Goal: Task Accomplishment & Management: Manage account settings

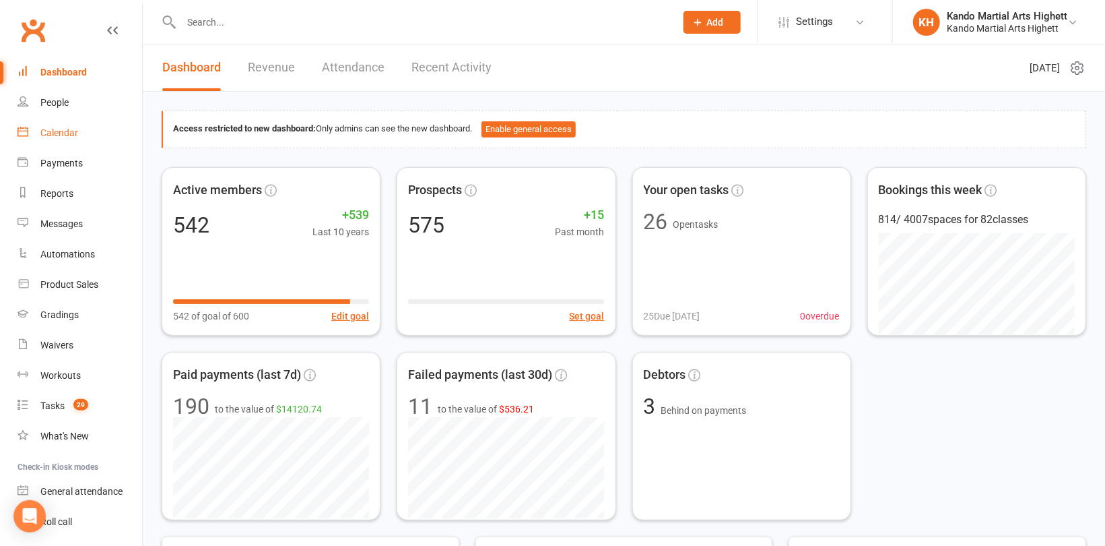
click at [64, 128] on div "Calendar" at bounding box center [59, 132] width 38 height 11
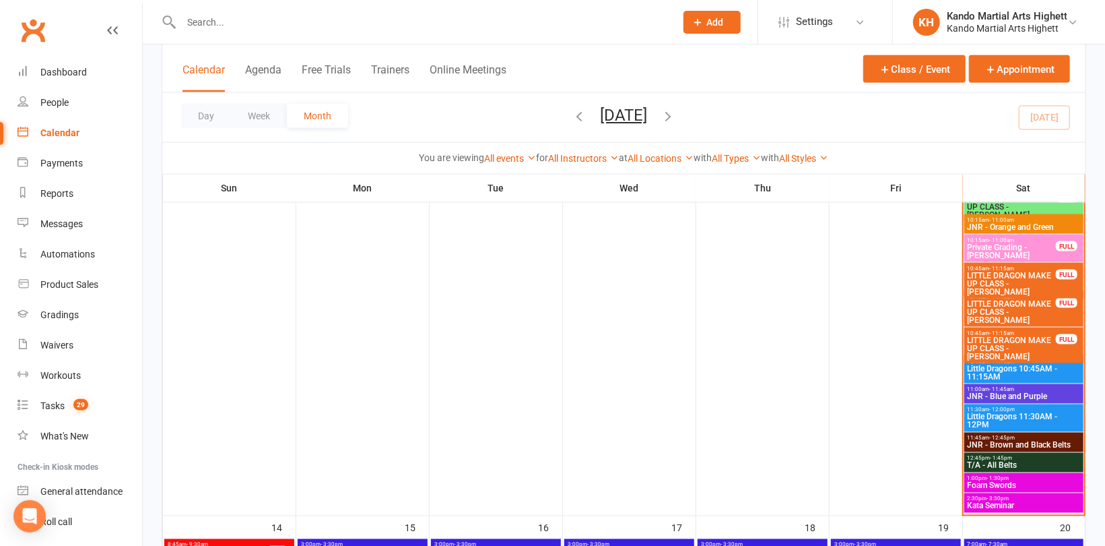
scroll to position [1145, 0]
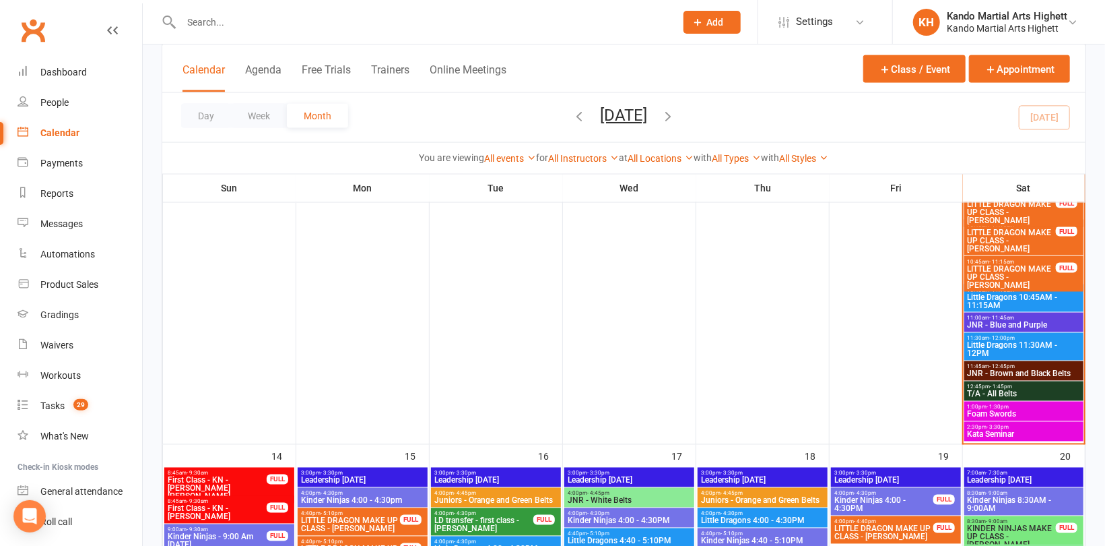
click at [1016, 430] on span "Kata Seminar" at bounding box center [1024, 434] width 115 height 8
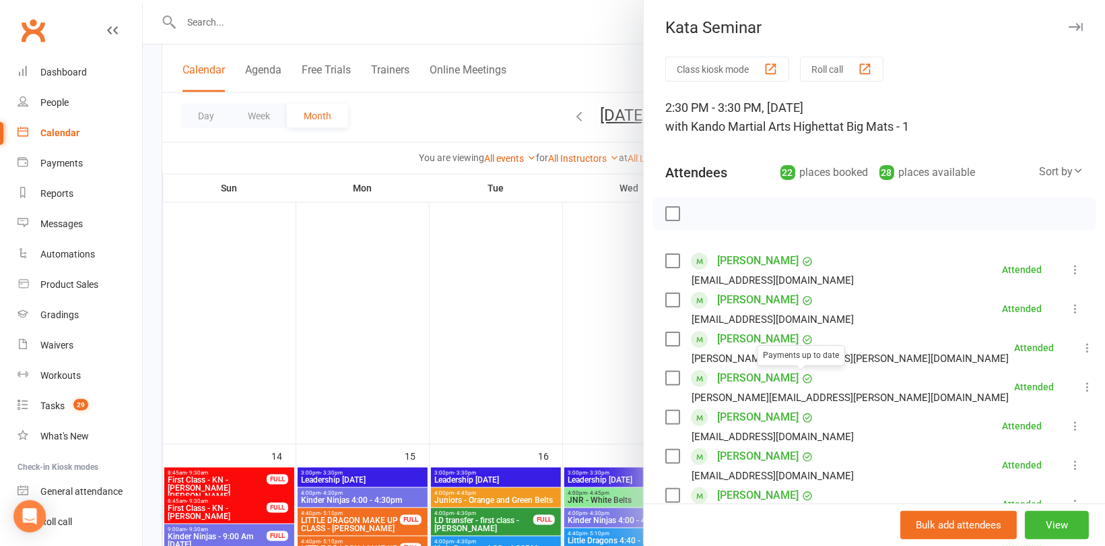
scroll to position [0, 0]
click at [597, 317] on div at bounding box center [624, 273] width 963 height 546
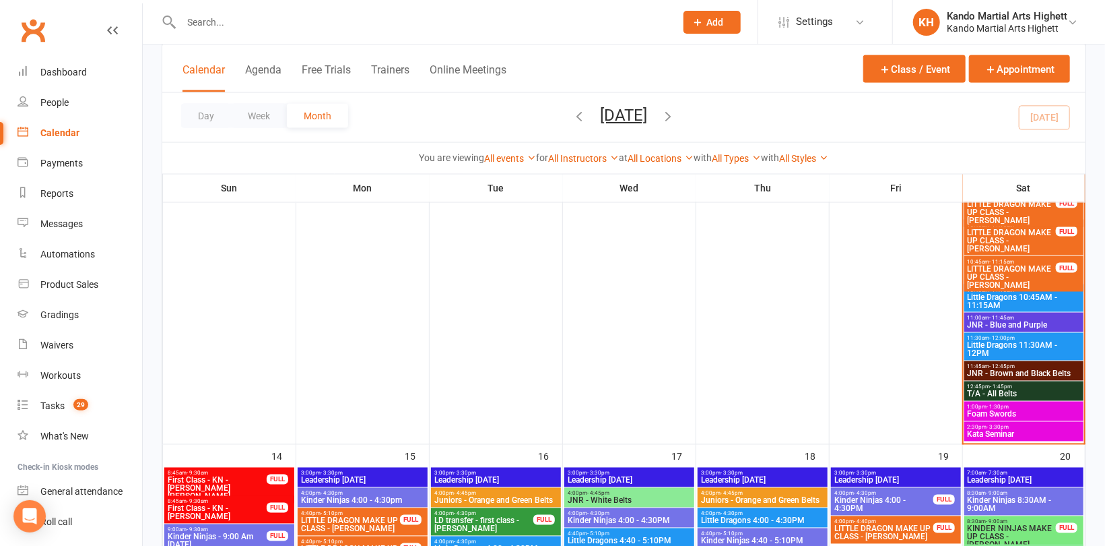
click at [998, 413] on span "Foam Swords" at bounding box center [1024, 414] width 115 height 8
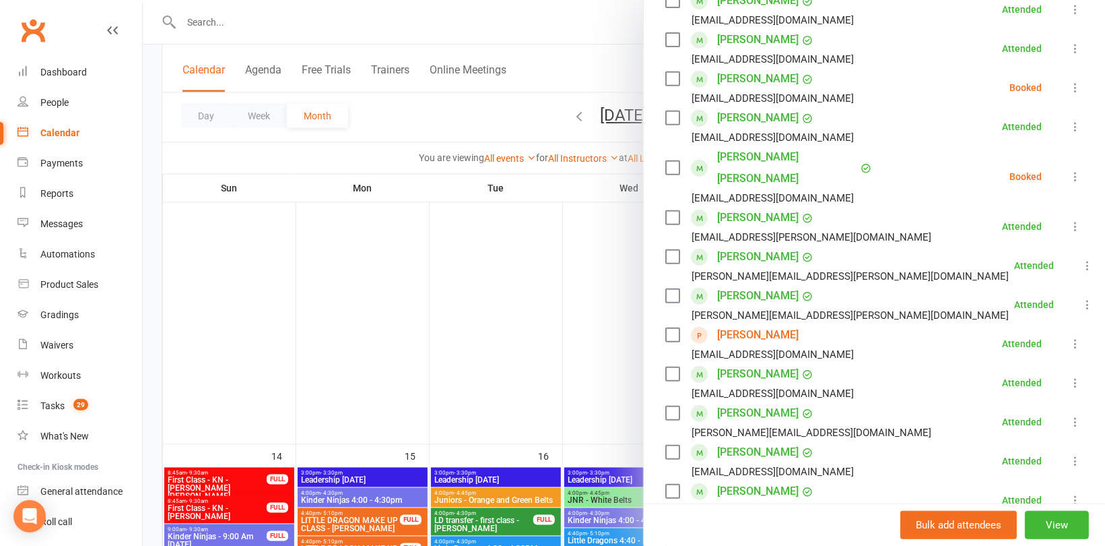
scroll to position [269, 0]
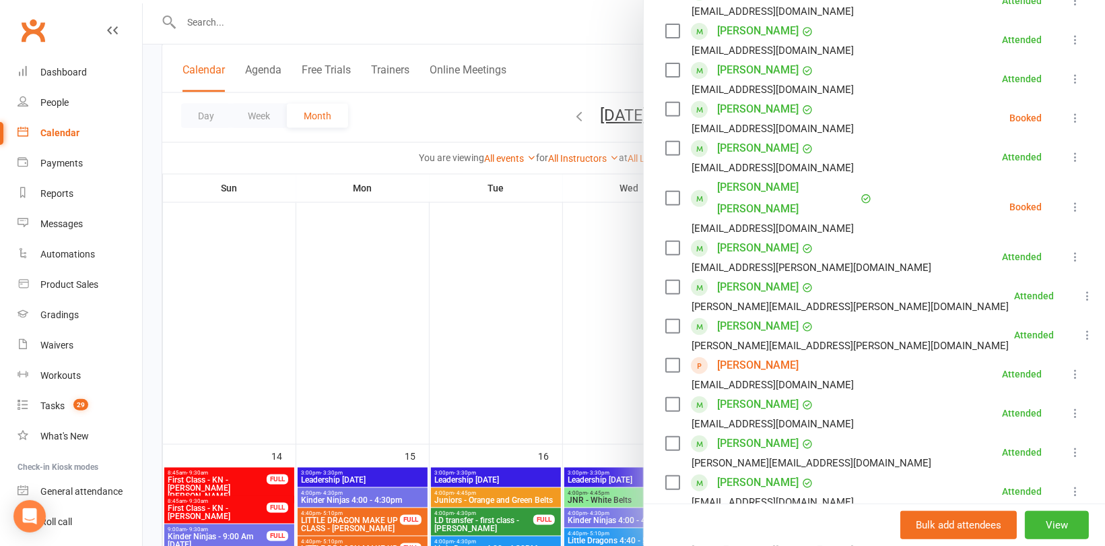
click at [748, 187] on link "[PERSON_NAME] [PERSON_NAME]" at bounding box center [787, 197] width 140 height 43
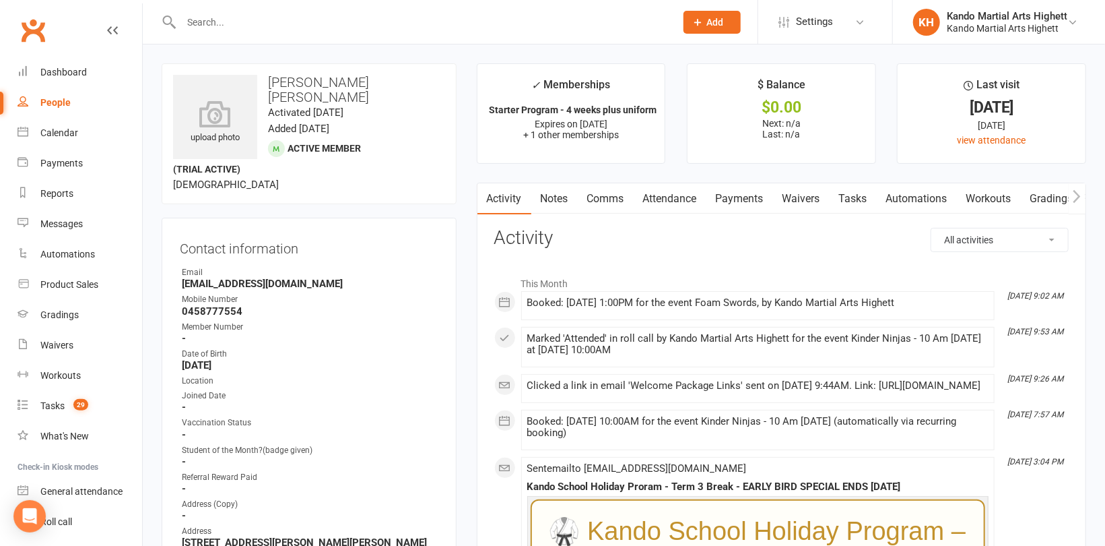
click at [674, 203] on link "Attendance" at bounding box center [670, 198] width 73 height 31
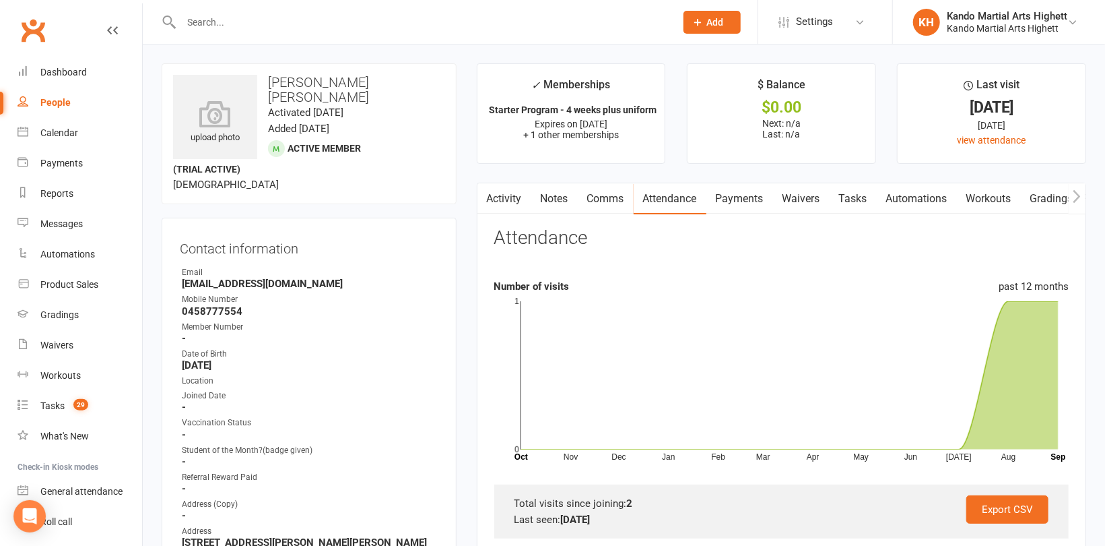
click at [620, 203] on link "Comms" at bounding box center [606, 198] width 56 height 31
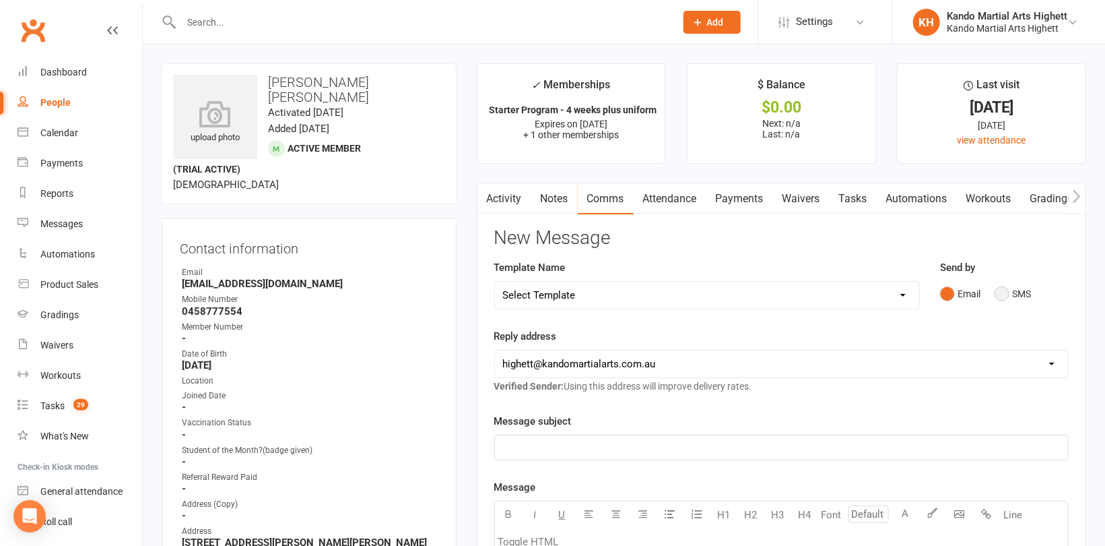
click at [1021, 285] on button "SMS" at bounding box center [1013, 294] width 36 height 26
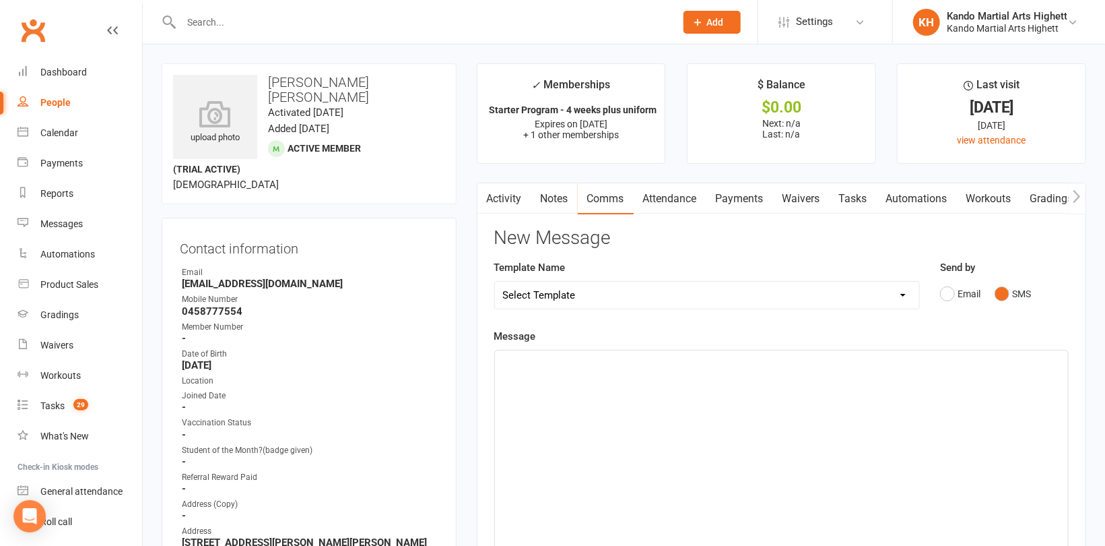
click at [788, 379] on div "﻿" at bounding box center [781, 451] width 573 height 202
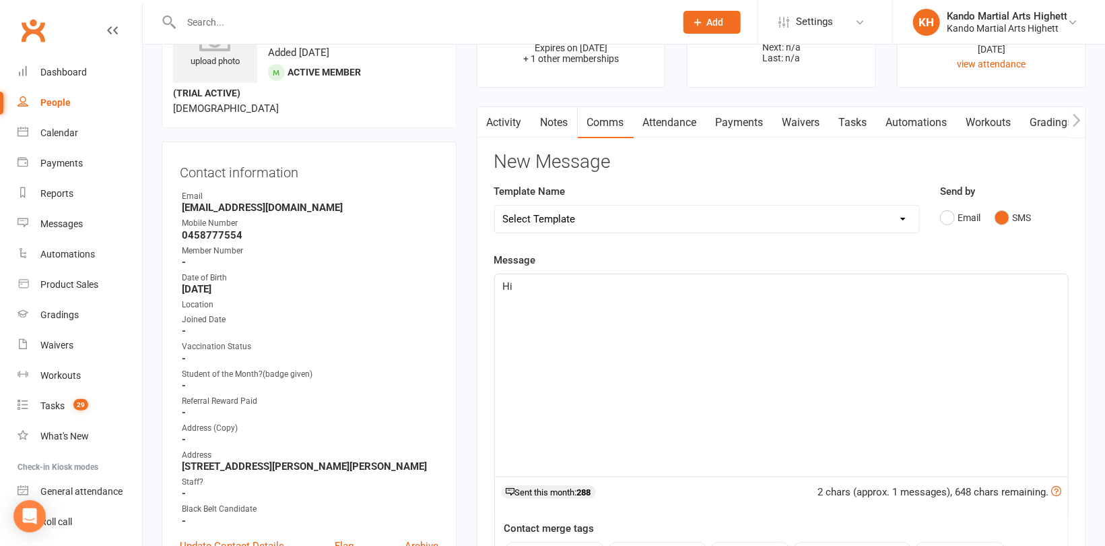
scroll to position [202, 0]
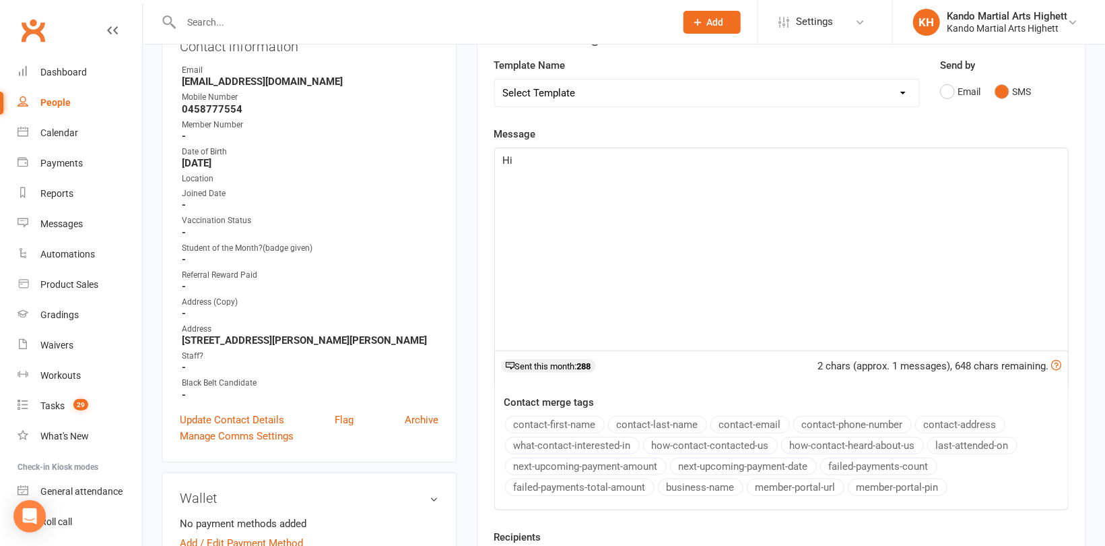
click at [586, 416] on button "contact-first-name" at bounding box center [555, 425] width 100 height 18
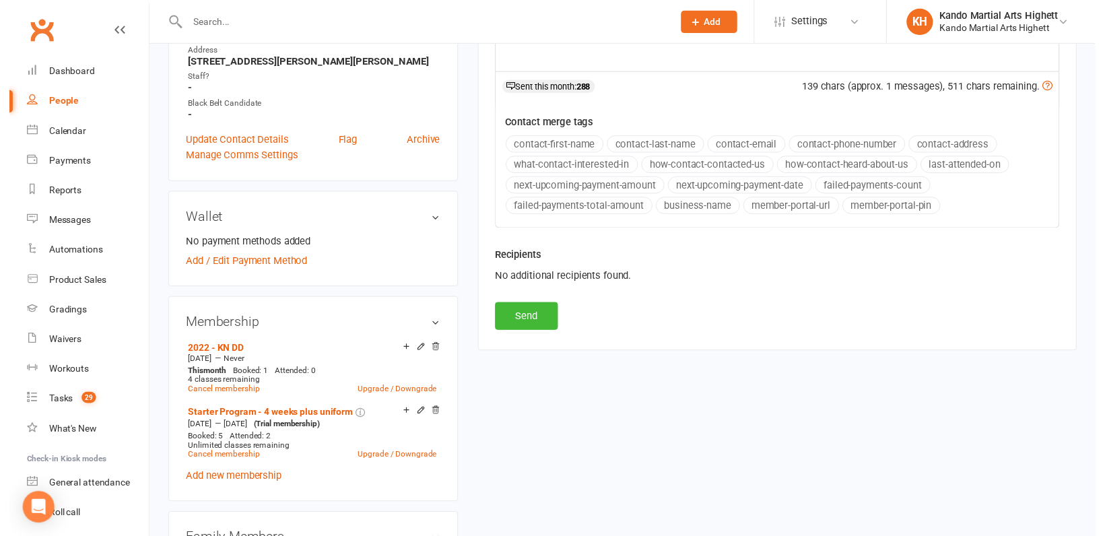
scroll to position [539, 0]
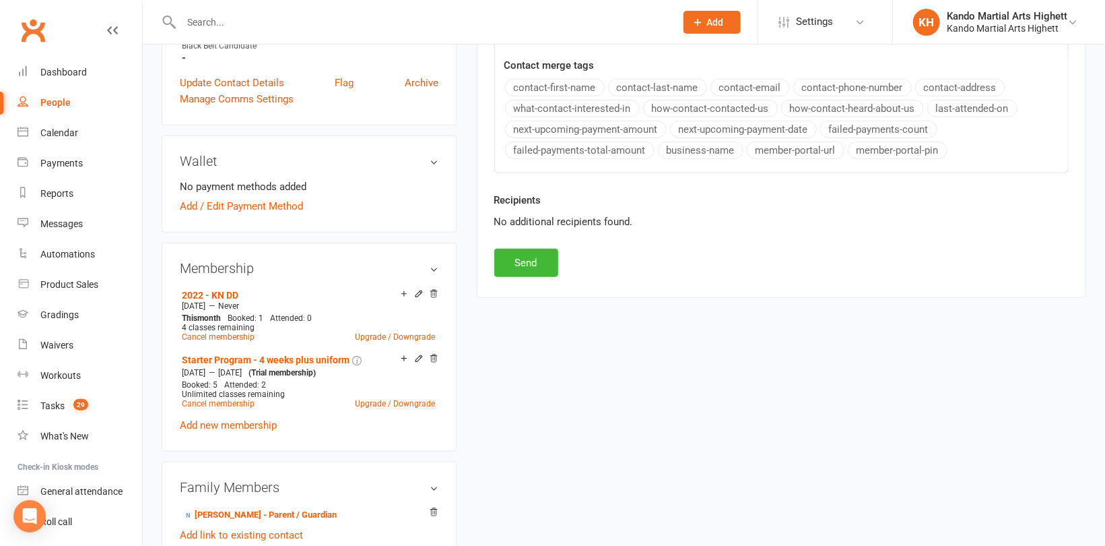
click at [526, 241] on div "Recipients No additional recipients found." at bounding box center [781, 220] width 595 height 57
click at [526, 265] on button "Send" at bounding box center [526, 263] width 64 height 28
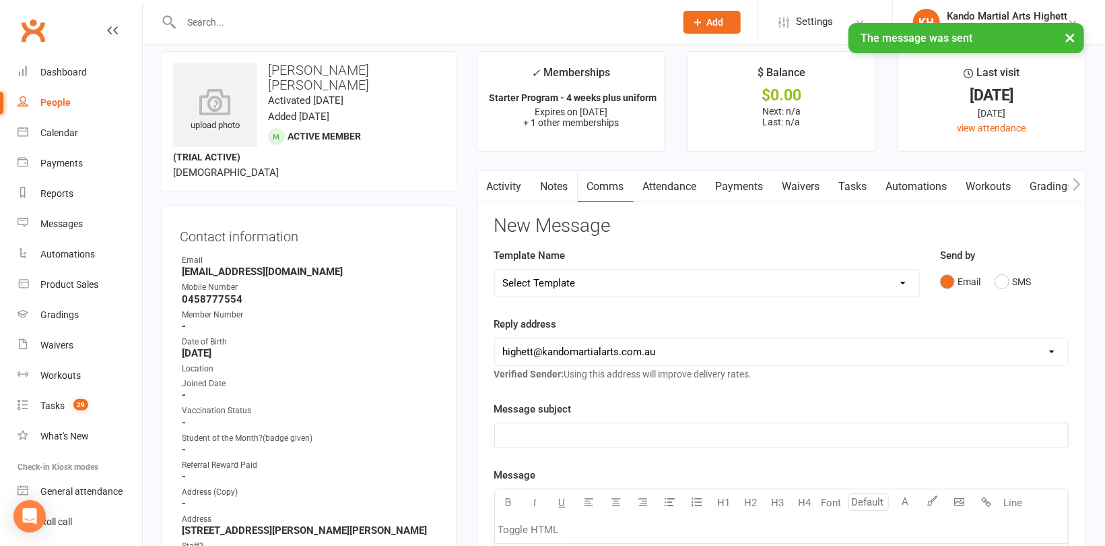
scroll to position [0, 0]
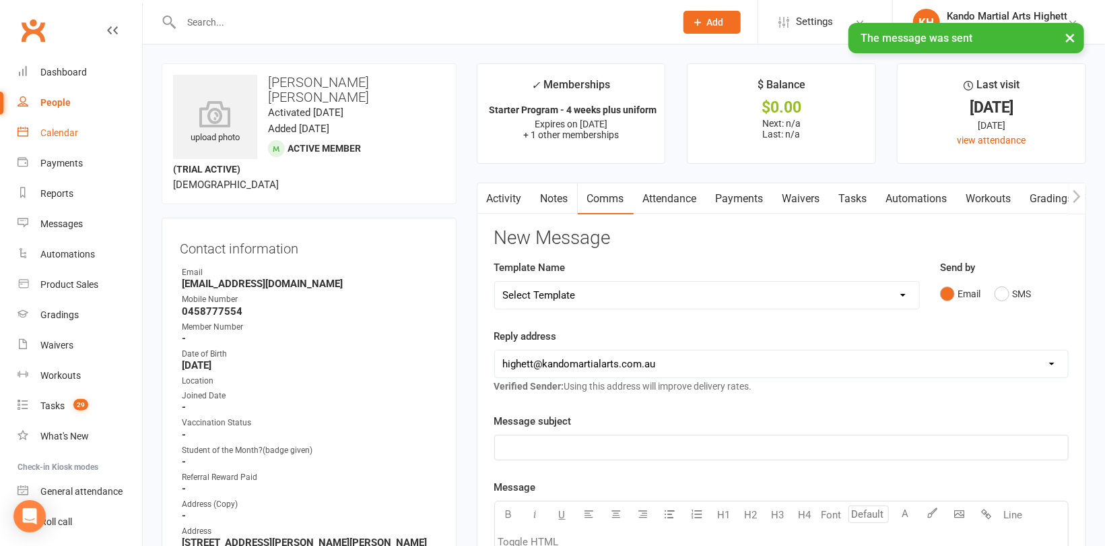
click at [51, 127] on div "Calendar" at bounding box center [59, 132] width 38 height 11
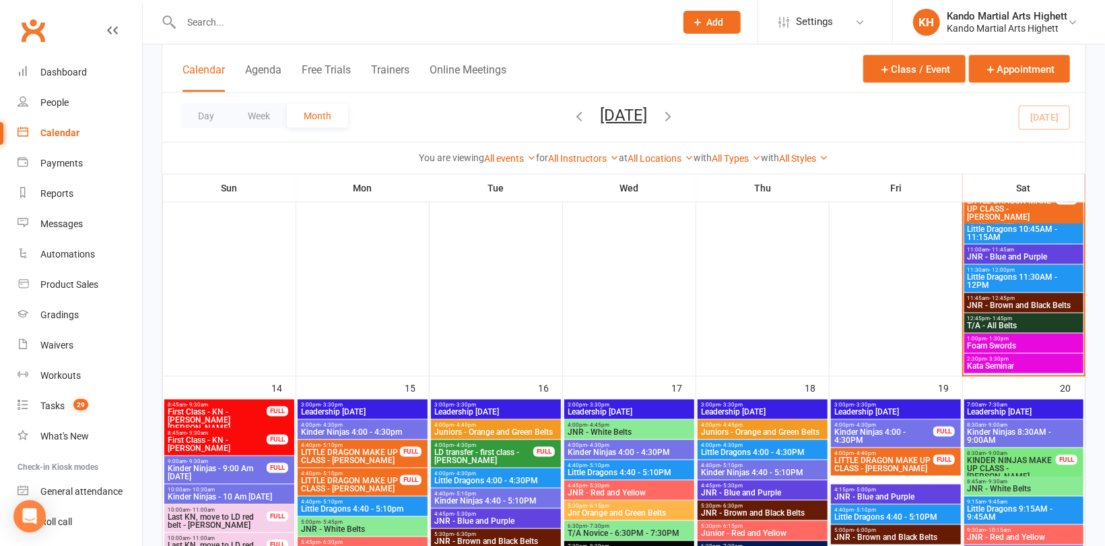
scroll to position [1212, 0]
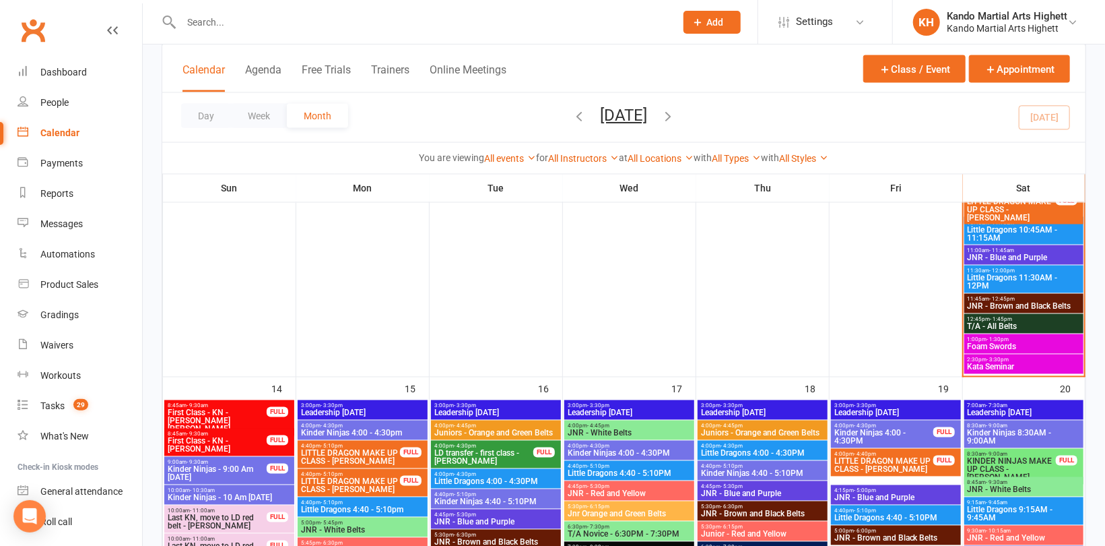
click at [1011, 366] on span "Kata Seminar" at bounding box center [1024, 367] width 115 height 8
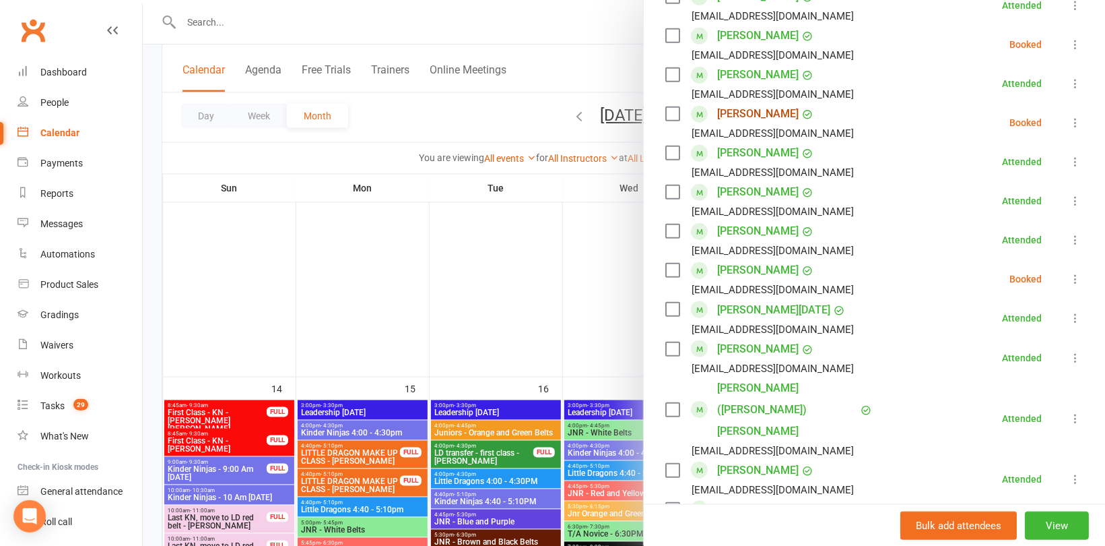
scroll to position [539, 0]
click at [757, 271] on link "[PERSON_NAME]" at bounding box center [758, 270] width 82 height 22
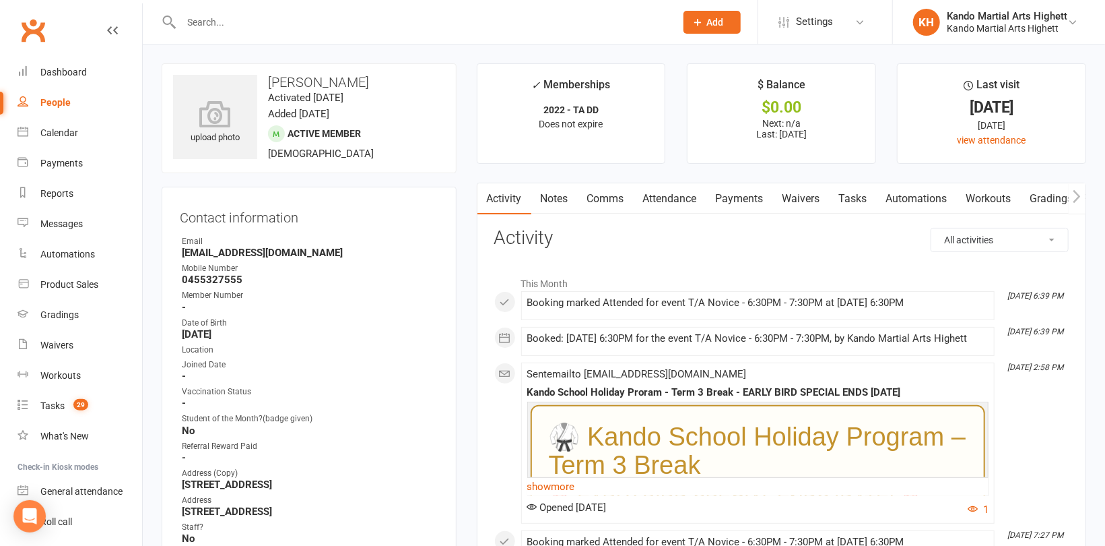
click at [602, 195] on link "Comms" at bounding box center [606, 198] width 56 height 31
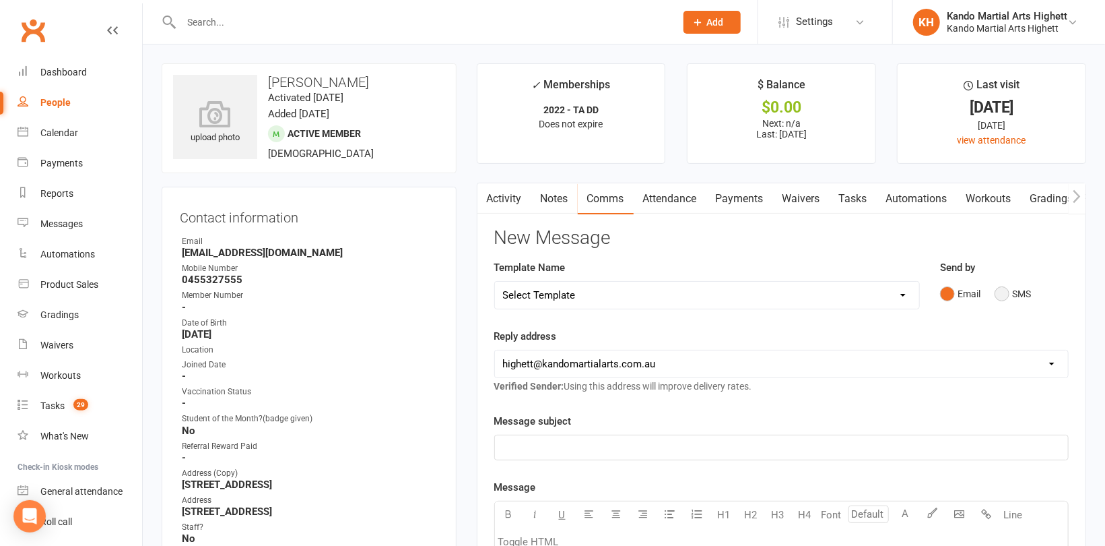
click at [1006, 288] on button "SMS" at bounding box center [1013, 294] width 36 height 26
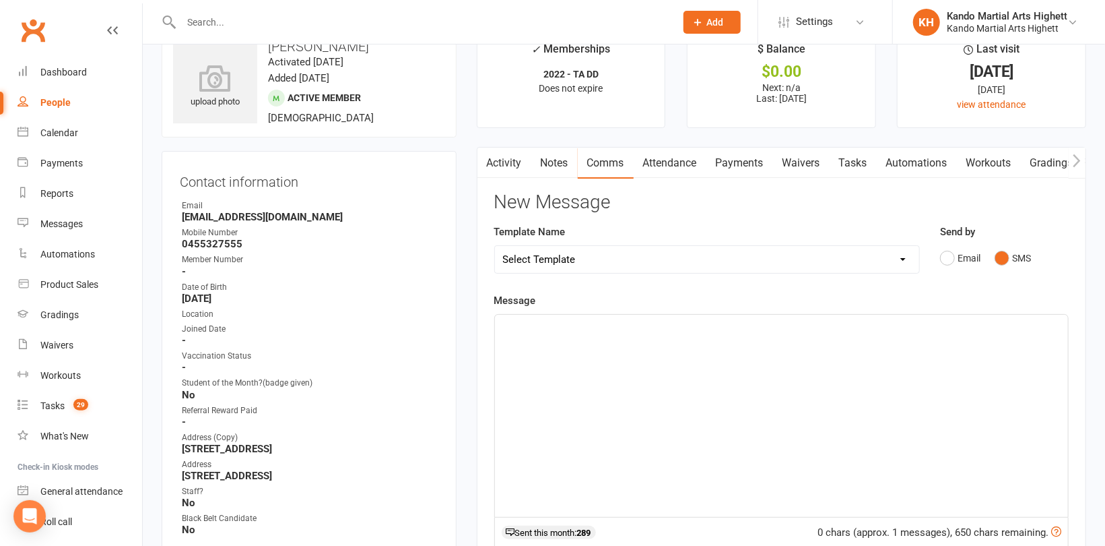
scroll to position [67, 0]
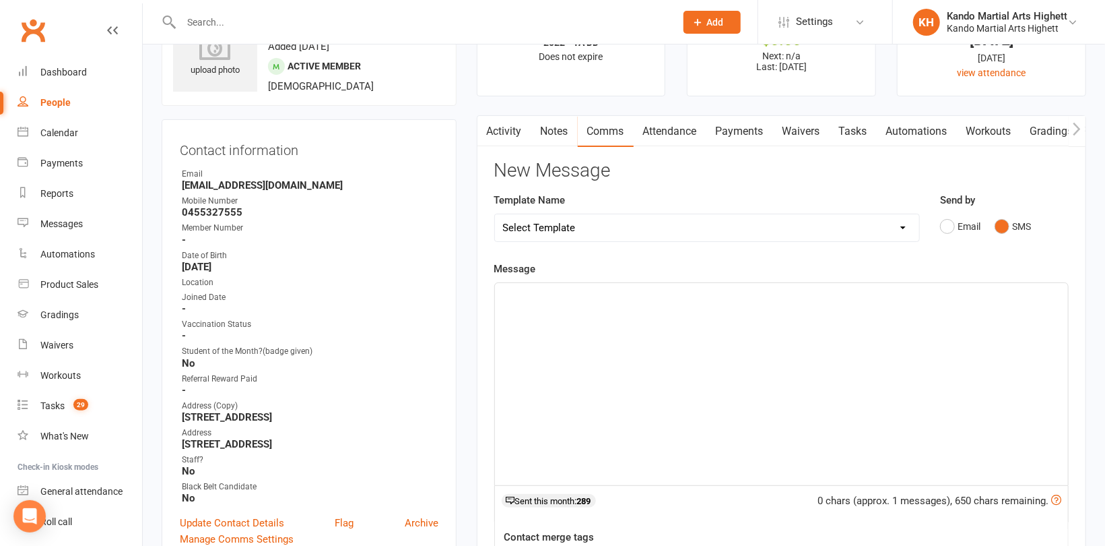
click at [589, 340] on div "﻿" at bounding box center [781, 384] width 573 height 202
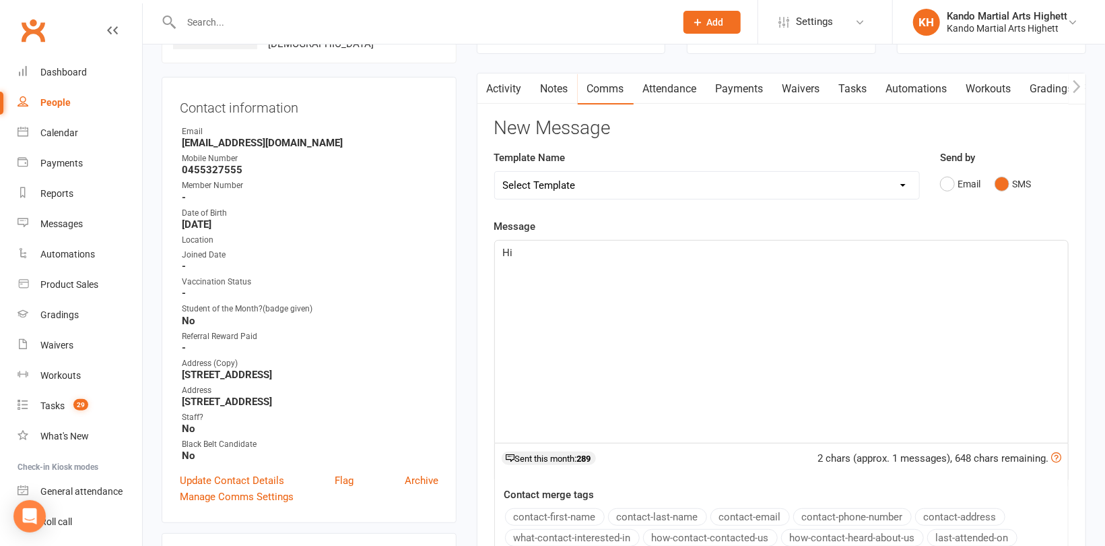
scroll to position [135, 0]
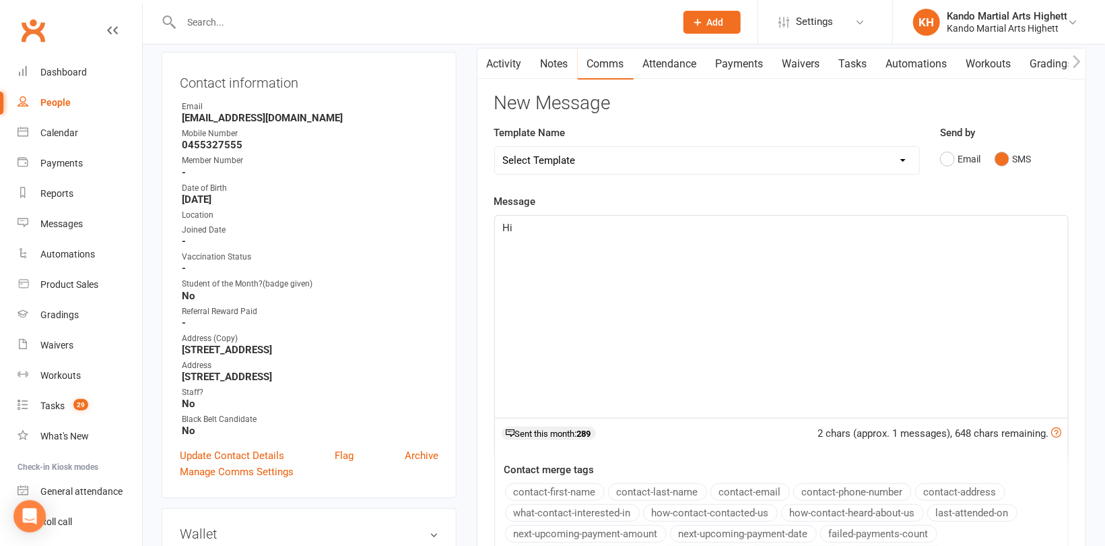
click at [571, 492] on button "contact-first-name" at bounding box center [555, 492] width 100 height 18
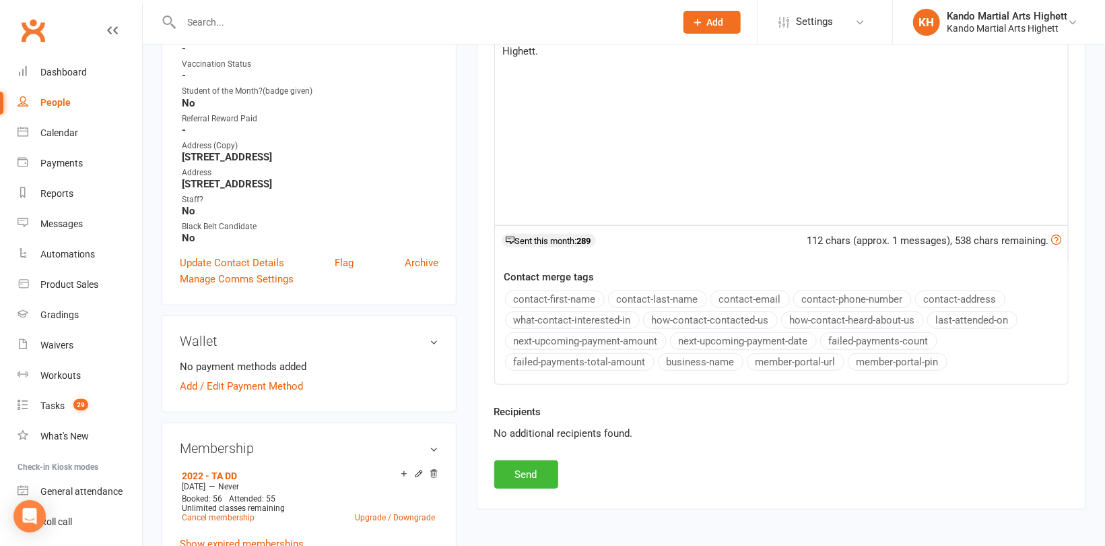
scroll to position [337, 0]
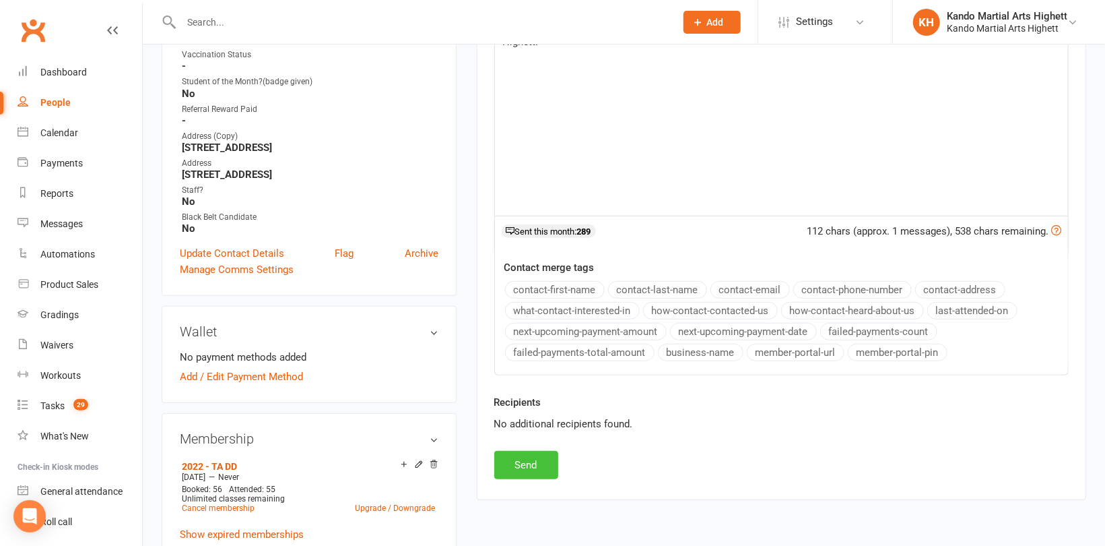
drag, startPoint x: 534, startPoint y: 457, endPoint x: 536, endPoint y: 428, distance: 29.7
click at [535, 457] on button "Send" at bounding box center [526, 465] width 64 height 28
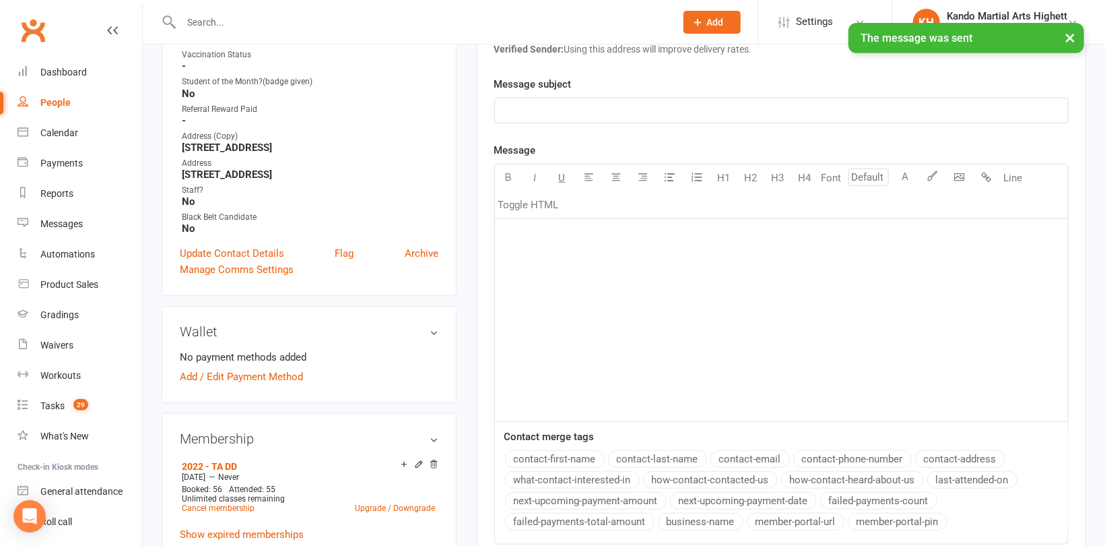
click at [68, 94] on link "People" at bounding box center [80, 103] width 125 height 30
select select "100"
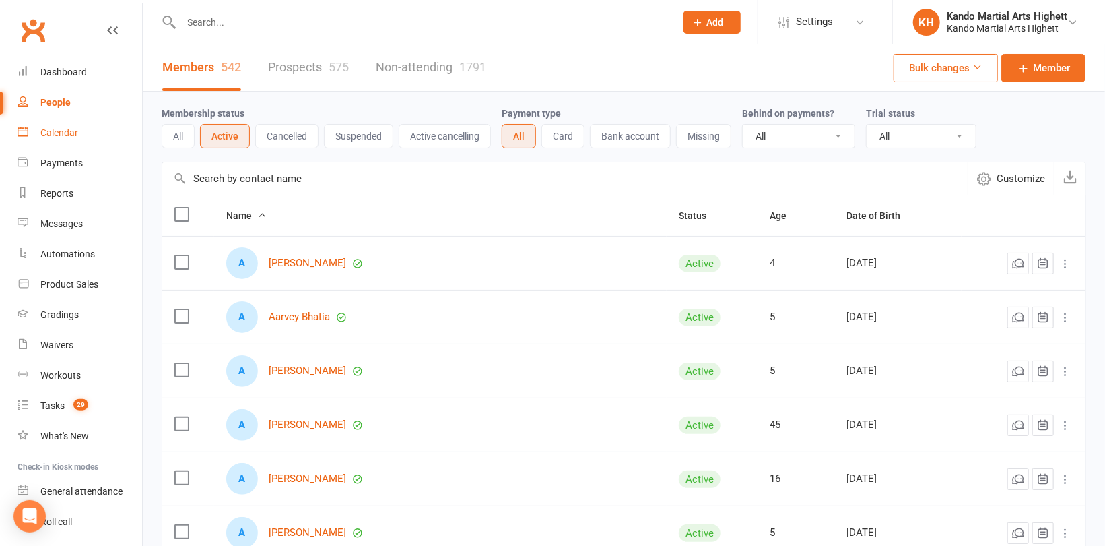
click at [74, 139] on link "Calendar" at bounding box center [80, 133] width 125 height 30
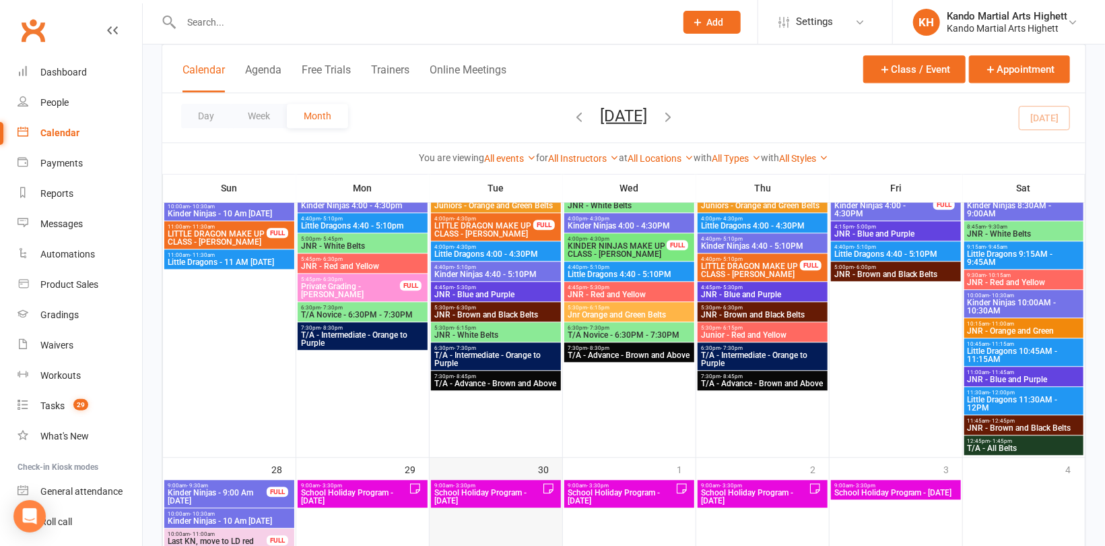
scroll to position [1953, 0]
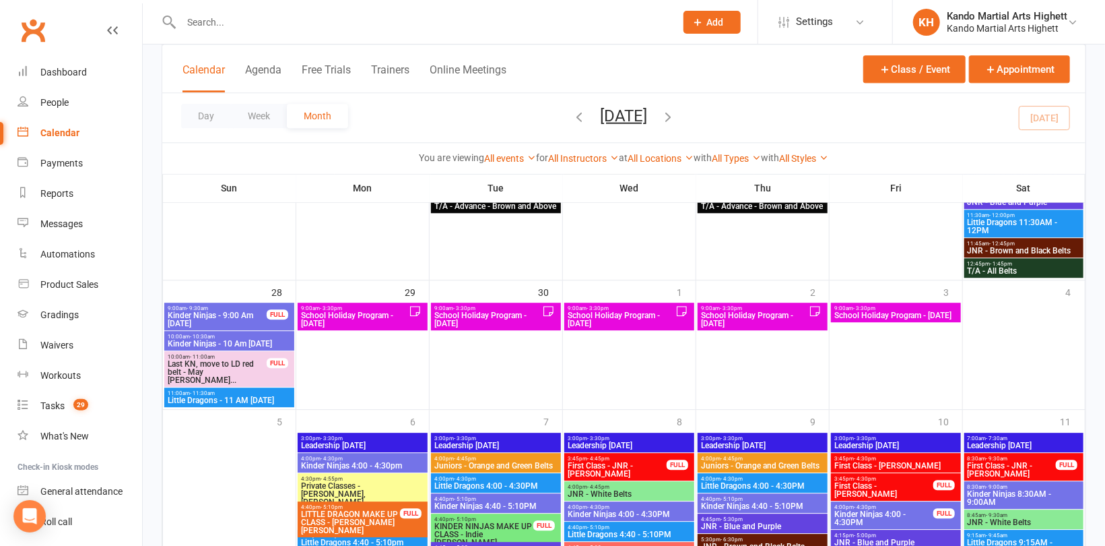
click at [639, 320] on span "School Holiday Program - [DATE]" at bounding box center [621, 319] width 108 height 16
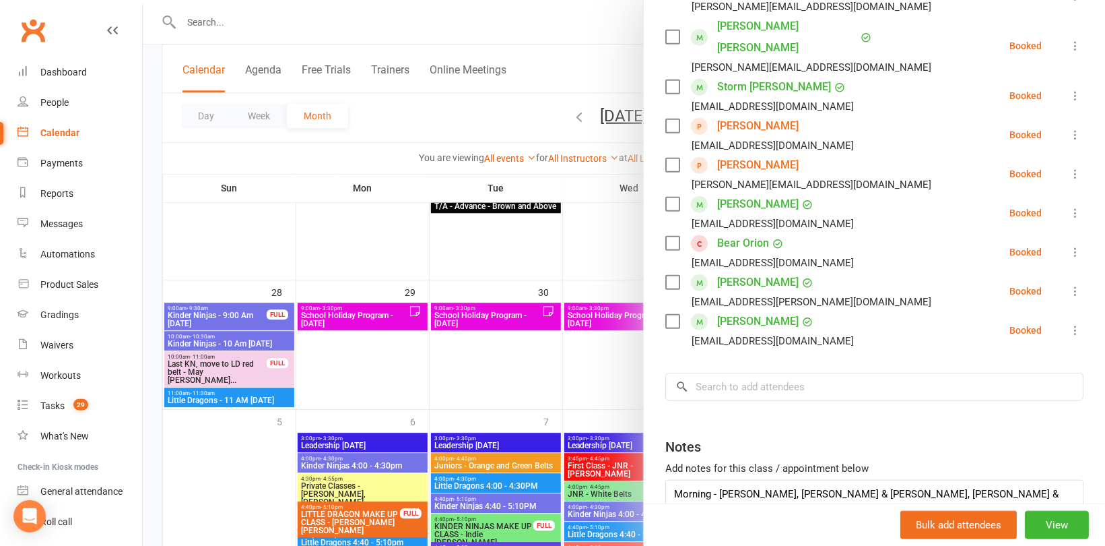
scroll to position [535, 0]
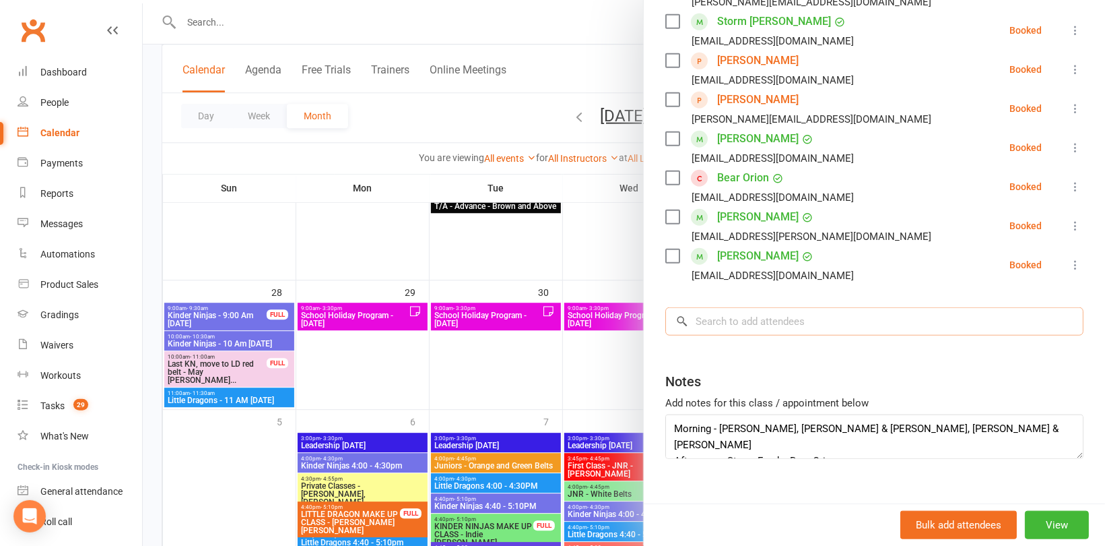
click at [739, 307] on input "search" at bounding box center [875, 321] width 418 height 28
type input "a"
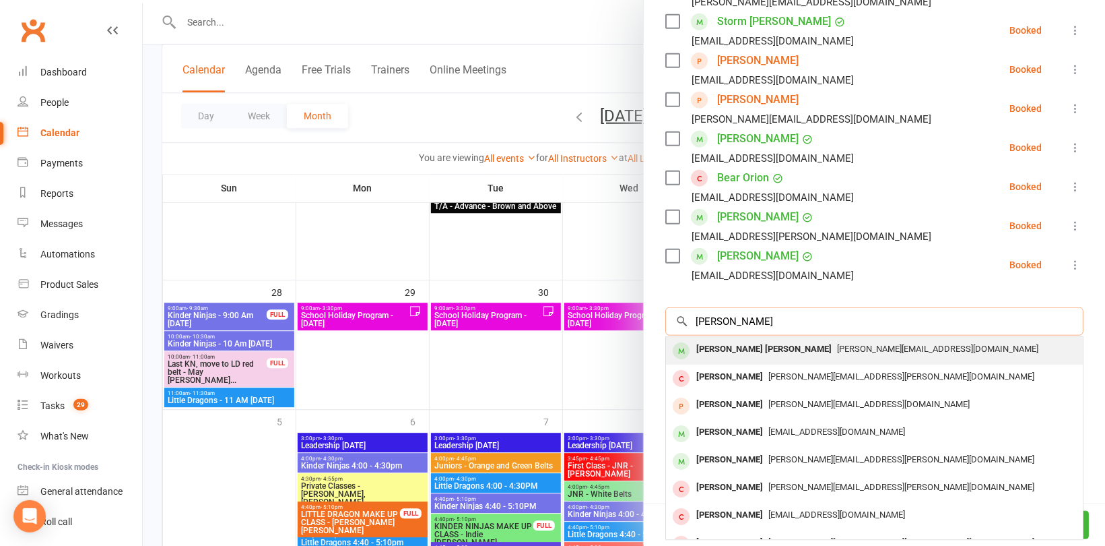
type input "[PERSON_NAME]"
click at [708, 339] on div "[PERSON_NAME] [PERSON_NAME]" at bounding box center [764, 349] width 146 height 20
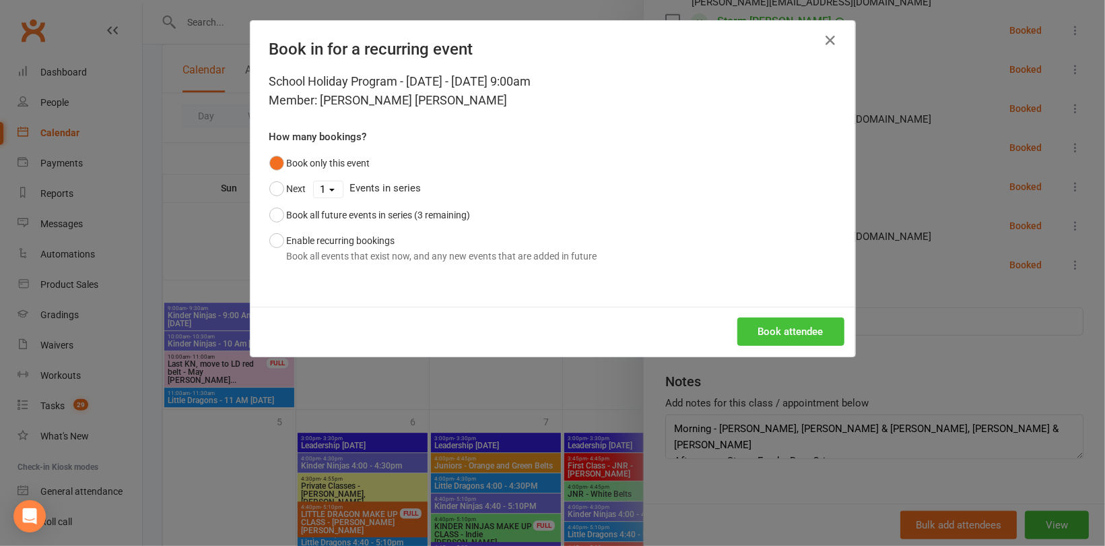
click at [785, 329] on button "Book attendee" at bounding box center [791, 331] width 107 height 28
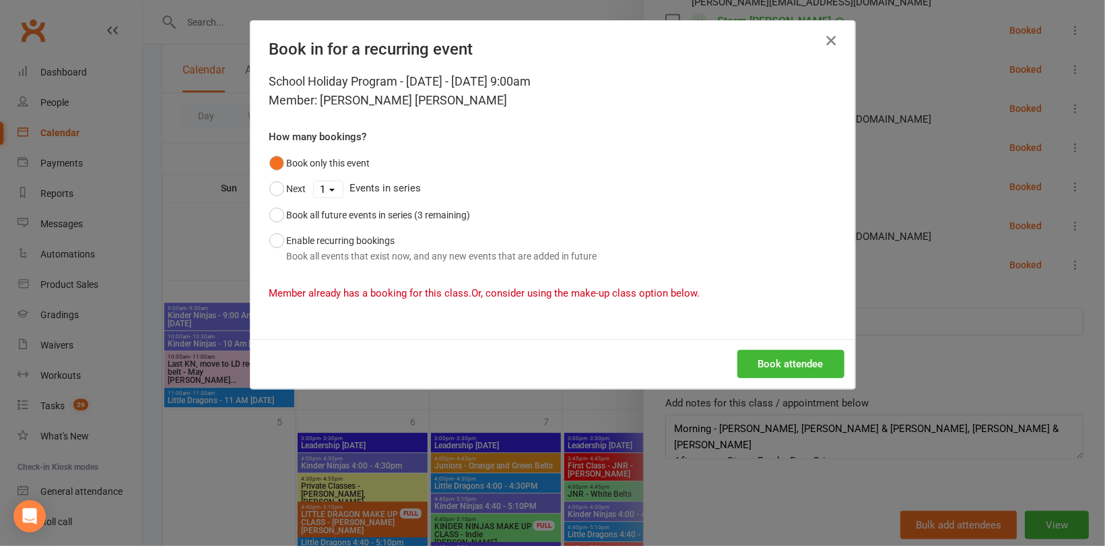
click at [824, 38] on icon "button" at bounding box center [831, 40] width 16 height 16
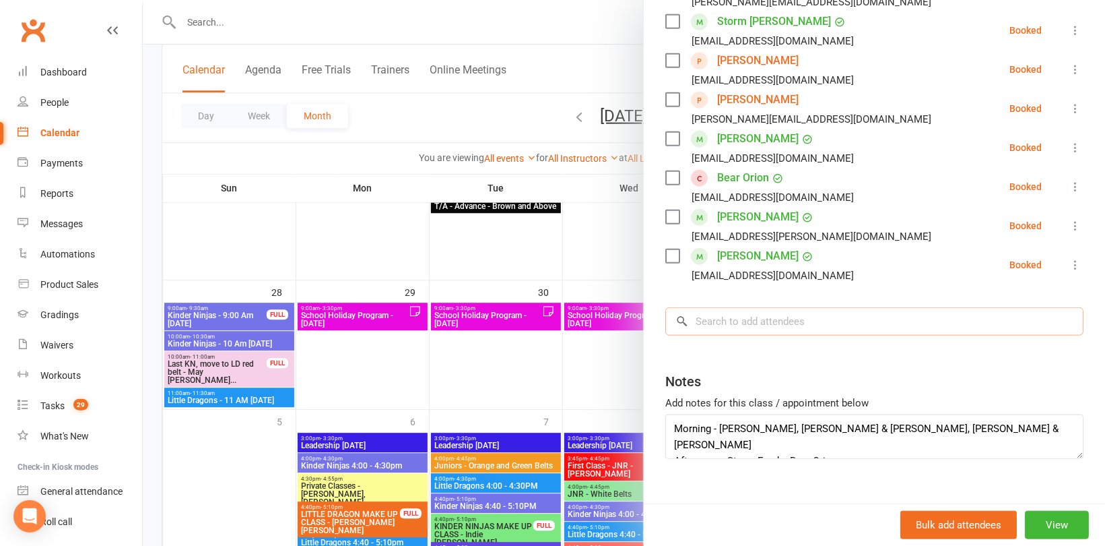
click at [766, 307] on input "search" at bounding box center [875, 321] width 418 height 28
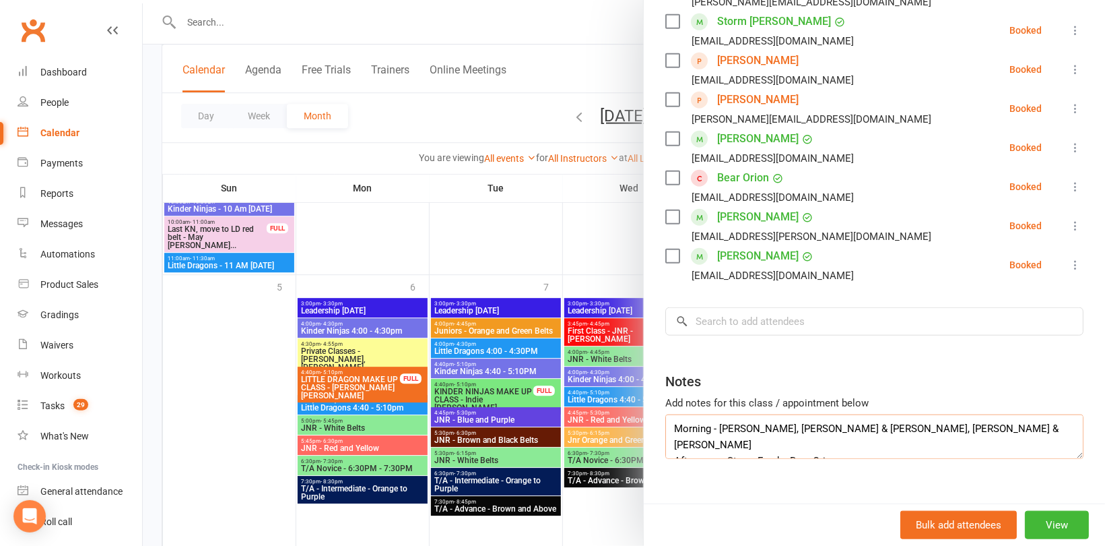
click at [863, 420] on textarea "Morning - [PERSON_NAME], [PERSON_NAME] & [PERSON_NAME], [PERSON_NAME] & [PERSON…" at bounding box center [875, 436] width 418 height 44
click at [490, 228] on div at bounding box center [624, 273] width 963 height 546
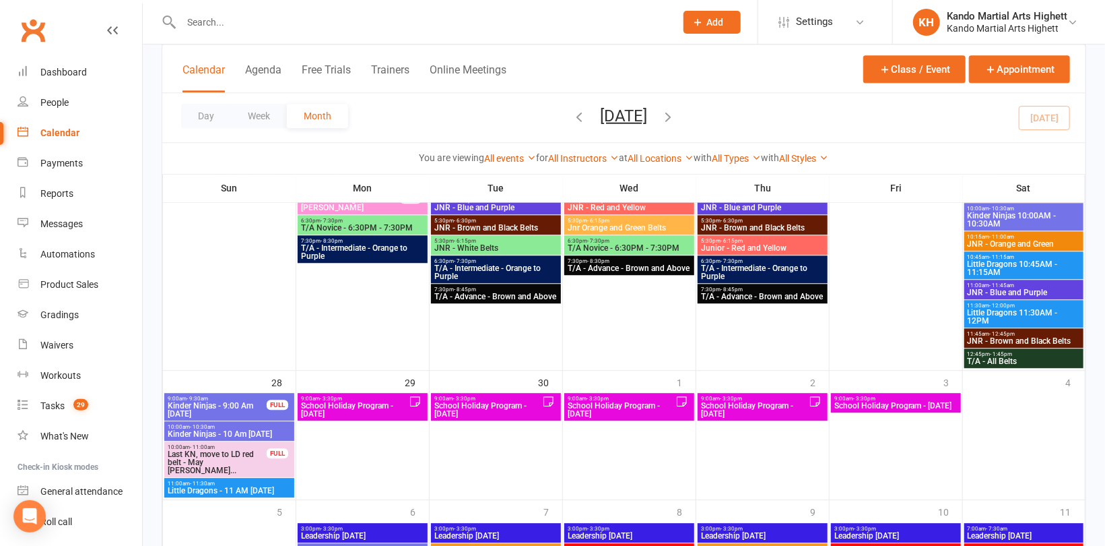
scroll to position [1854, 0]
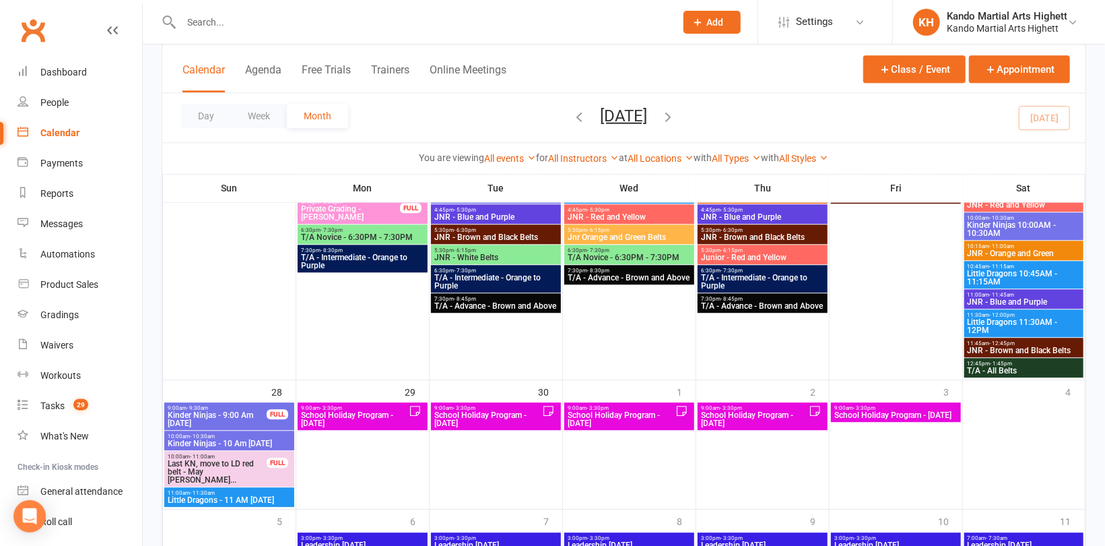
click at [393, 413] on span "School Holiday Program - [DATE]" at bounding box center [354, 419] width 108 height 16
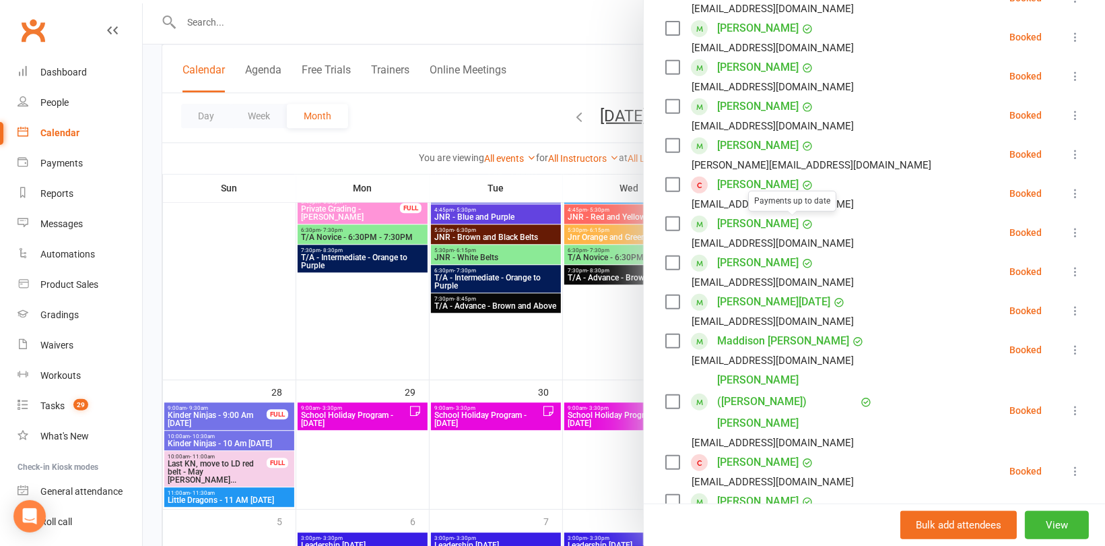
scroll to position [337, 0]
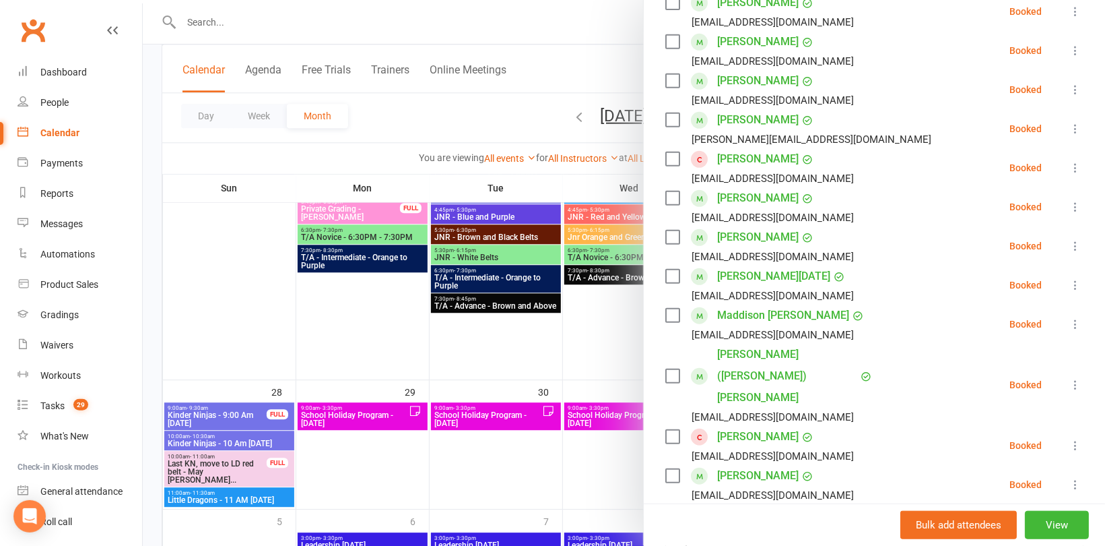
click at [238, 13] on div at bounding box center [624, 273] width 963 height 546
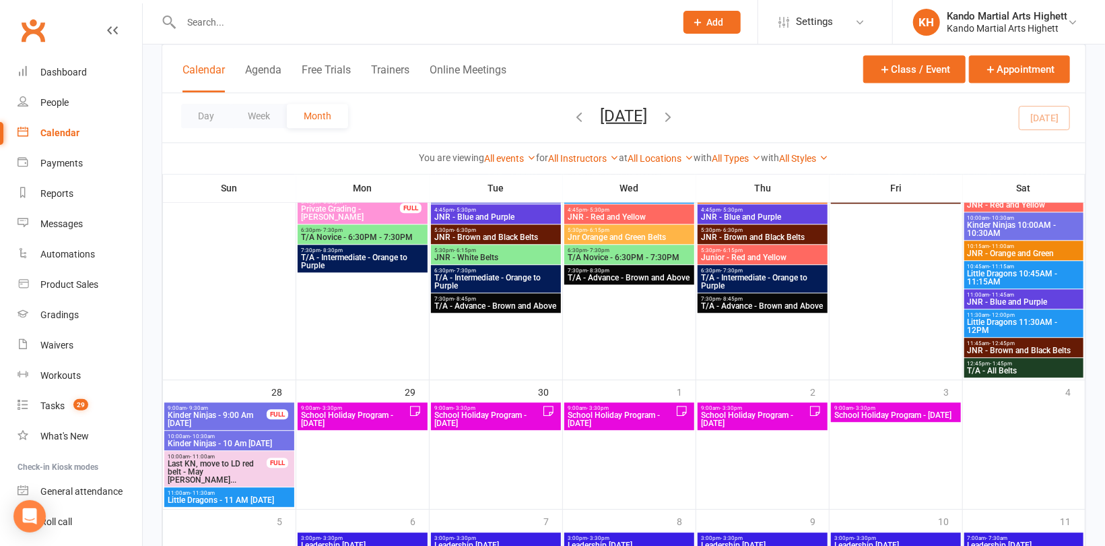
click at [223, 26] on div at bounding box center [624, 273] width 963 height 546
click at [207, 24] on input "text" at bounding box center [421, 22] width 489 height 19
paste input "[PERSON_NAME]"
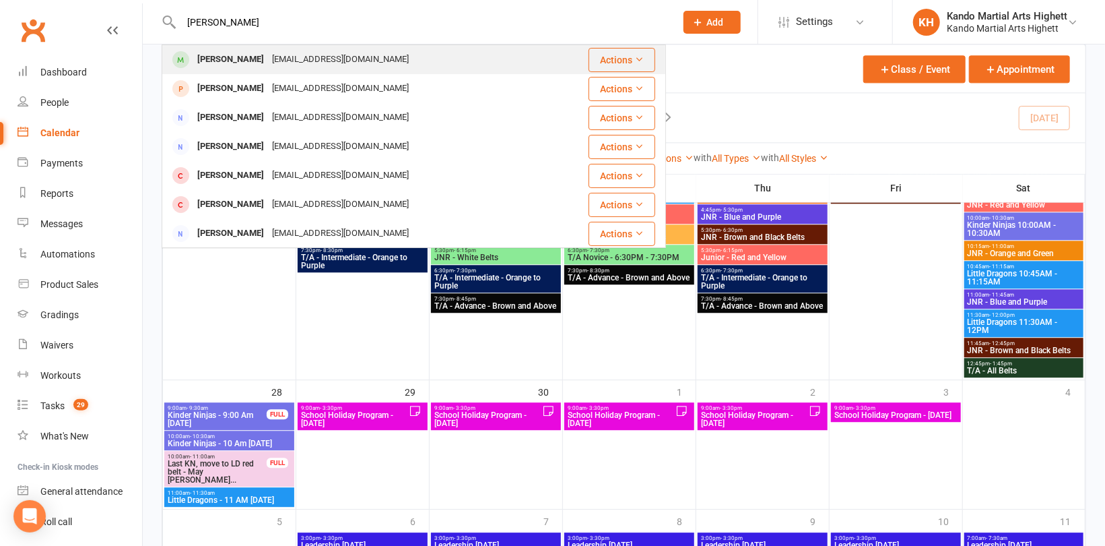
type input "[PERSON_NAME]"
click at [250, 59] on div "[PERSON_NAME]" at bounding box center [230, 60] width 75 height 20
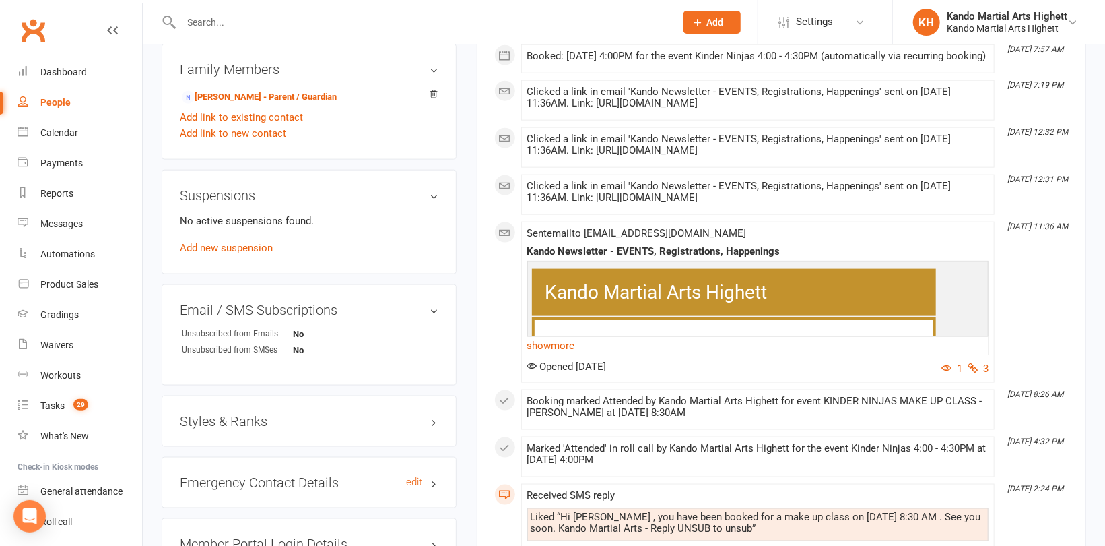
scroll to position [1010, 0]
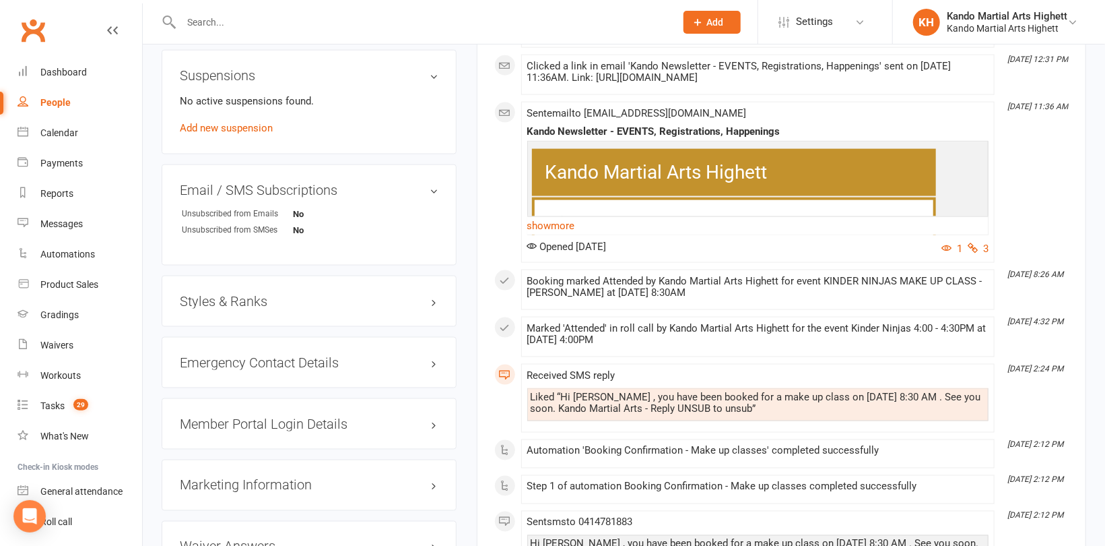
click at [240, 309] on div "Styles & Ranks" at bounding box center [309, 300] width 295 height 51
click at [251, 300] on h3 "Styles & Ranks" at bounding box center [309, 301] width 259 height 15
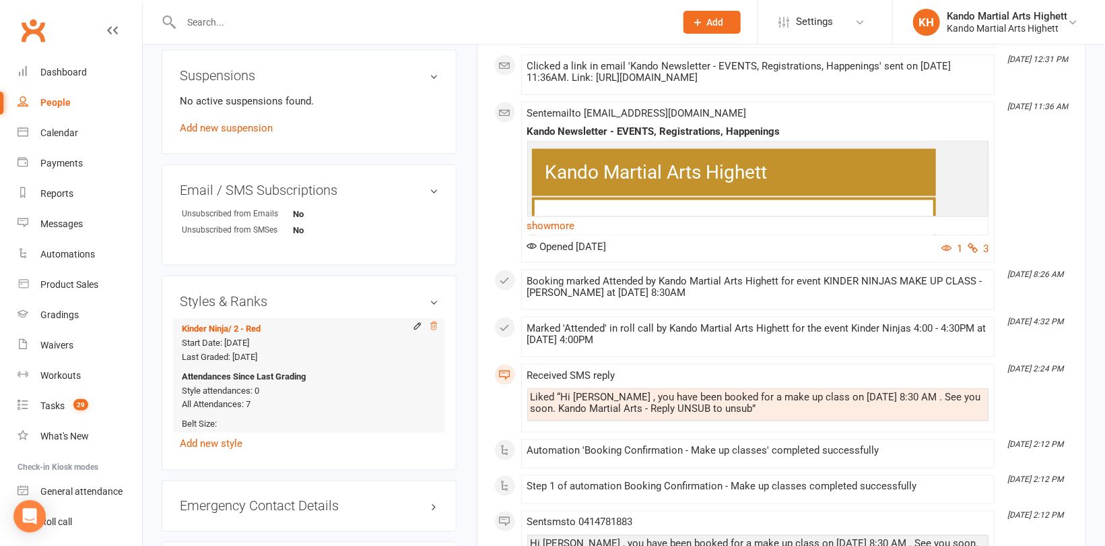
click at [436, 326] on icon at bounding box center [433, 325] width 9 height 9
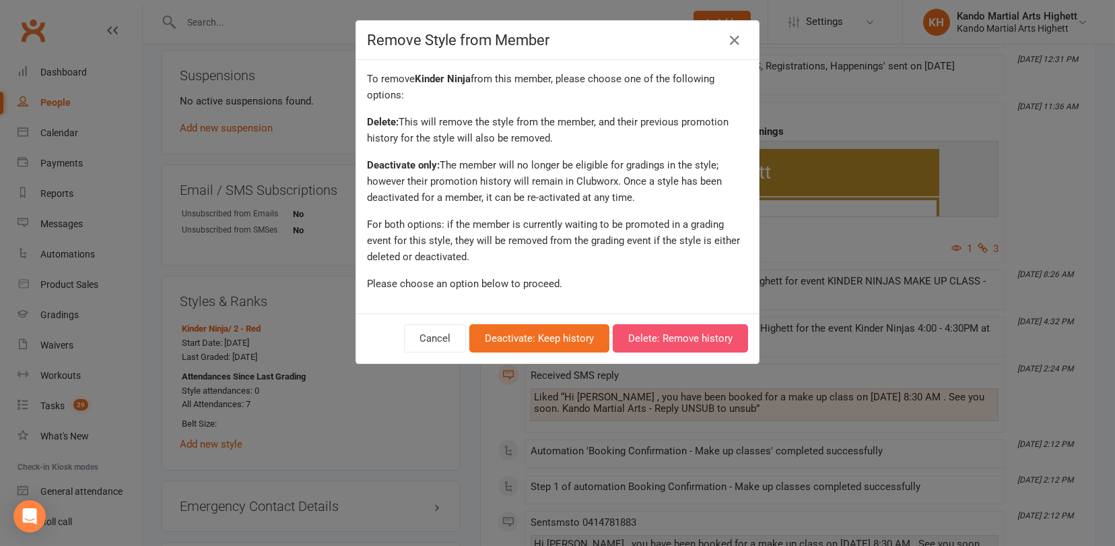
click at [683, 324] on button "Delete: Remove history" at bounding box center [680, 338] width 135 height 28
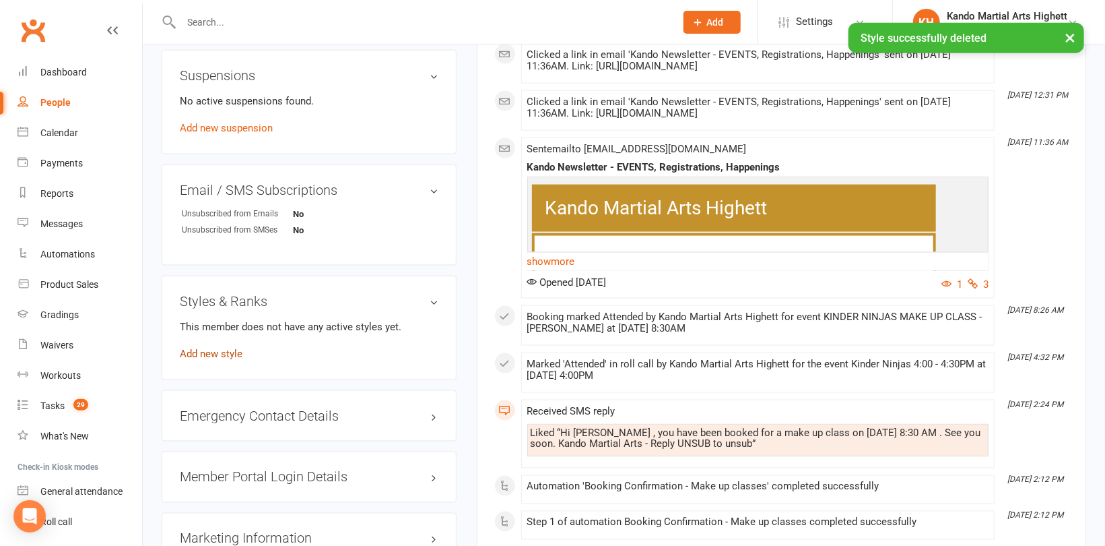
click at [228, 348] on link "Add new style" at bounding box center [211, 354] width 63 height 12
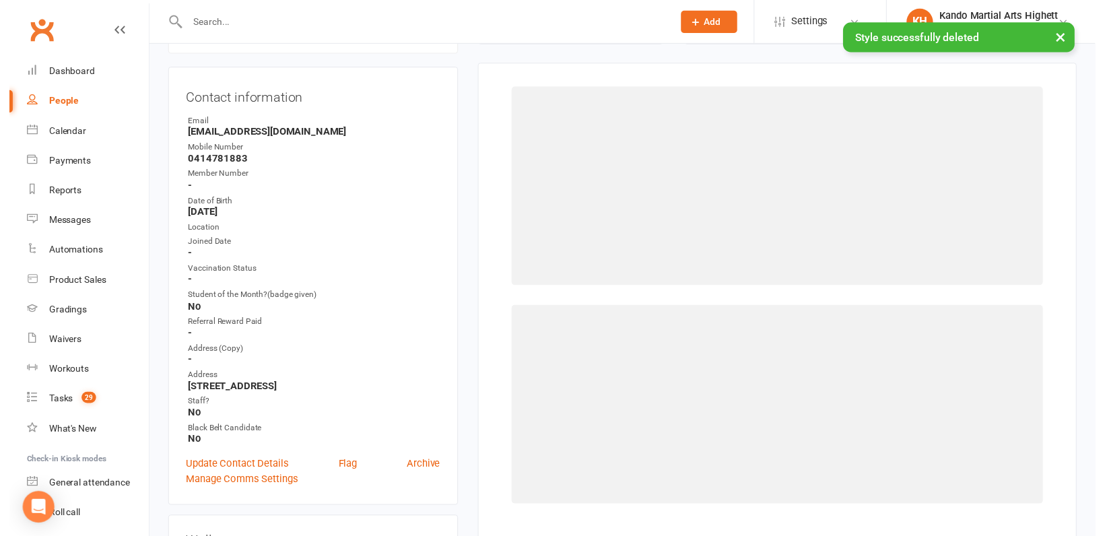
scroll to position [115, 0]
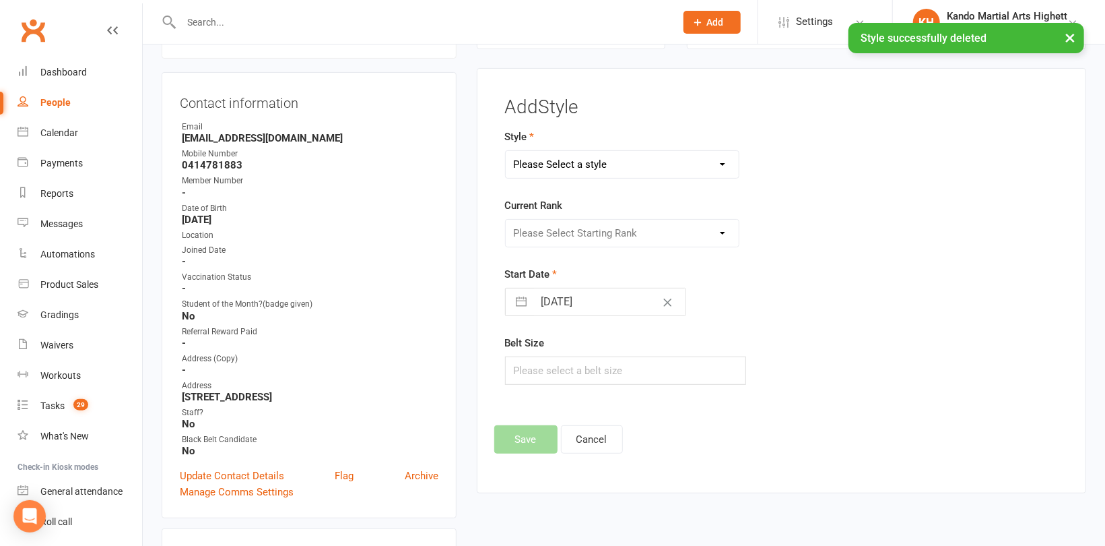
click at [582, 159] on select "Please Select a style [PERSON_NAME] Ninja Leadership Little Dragon Teen and Adu…" at bounding box center [622, 164] width 233 height 27
select select "1195"
click at [506, 151] on select "Please Select a style [PERSON_NAME] Ninja Leadership Little Dragon Teen and Adu…" at bounding box center [622, 164] width 233 height 27
click at [585, 231] on select "Please Select Starting Rank 1 - White 2 - Red 3 - Yellow 4 - Orange 5 - Green 6…" at bounding box center [622, 233] width 233 height 27
select select "18372"
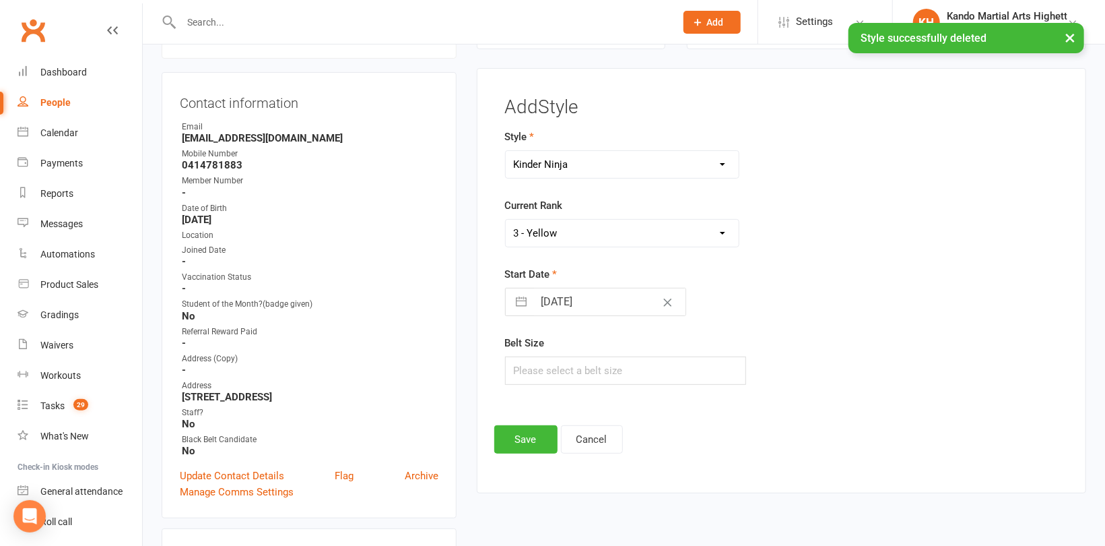
click at [506, 220] on select "Please Select Starting Rank 1 - White 2 - Red 3 - Yellow 4 - Orange 5 - Green 6…" at bounding box center [622, 233] width 233 height 27
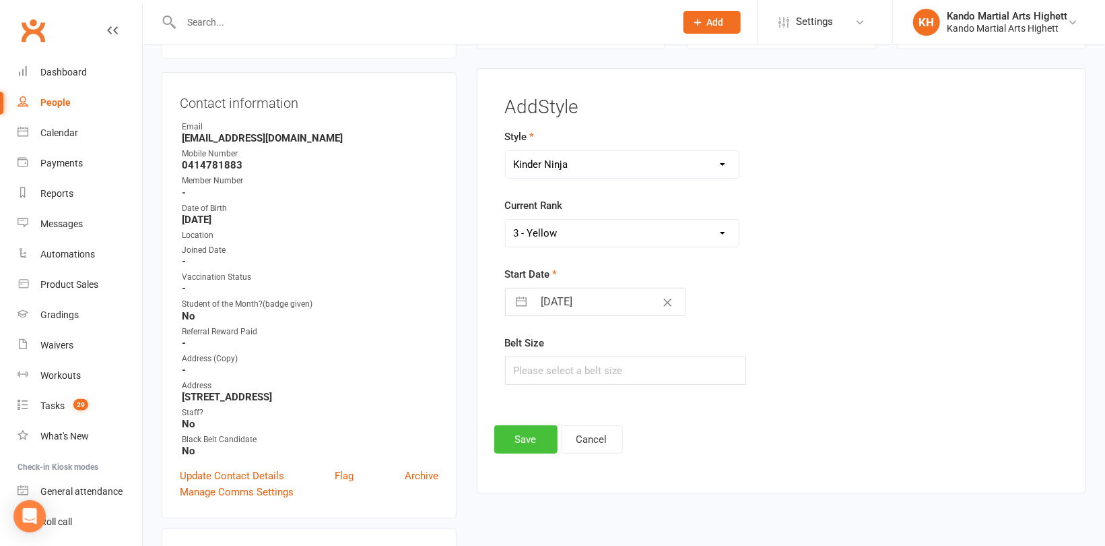
click at [519, 428] on button "Save" at bounding box center [525, 439] width 63 height 28
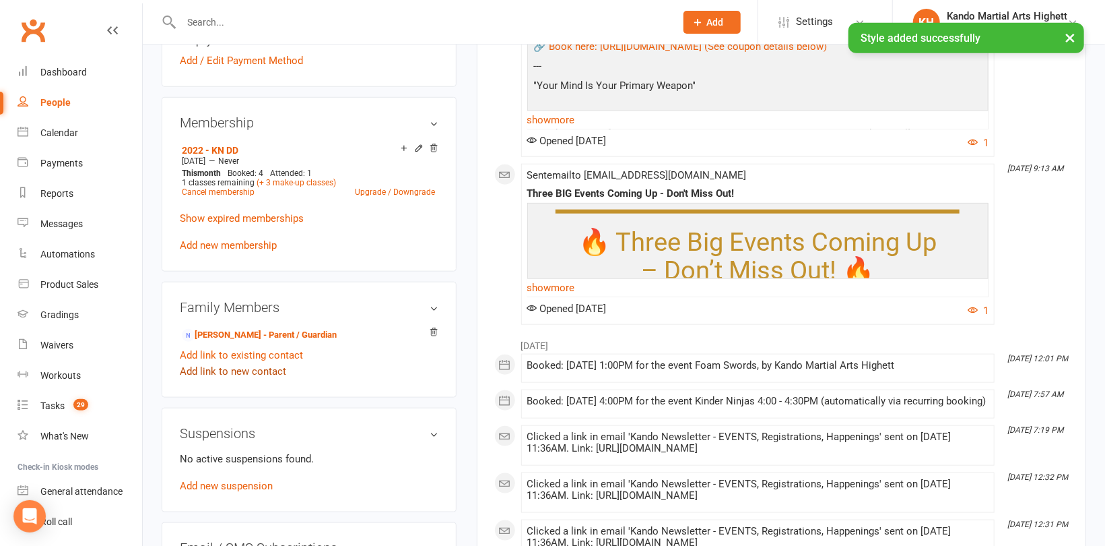
scroll to position [653, 0]
click at [242, 331] on link "[PERSON_NAME] - Parent / Guardian" at bounding box center [259, 334] width 155 height 14
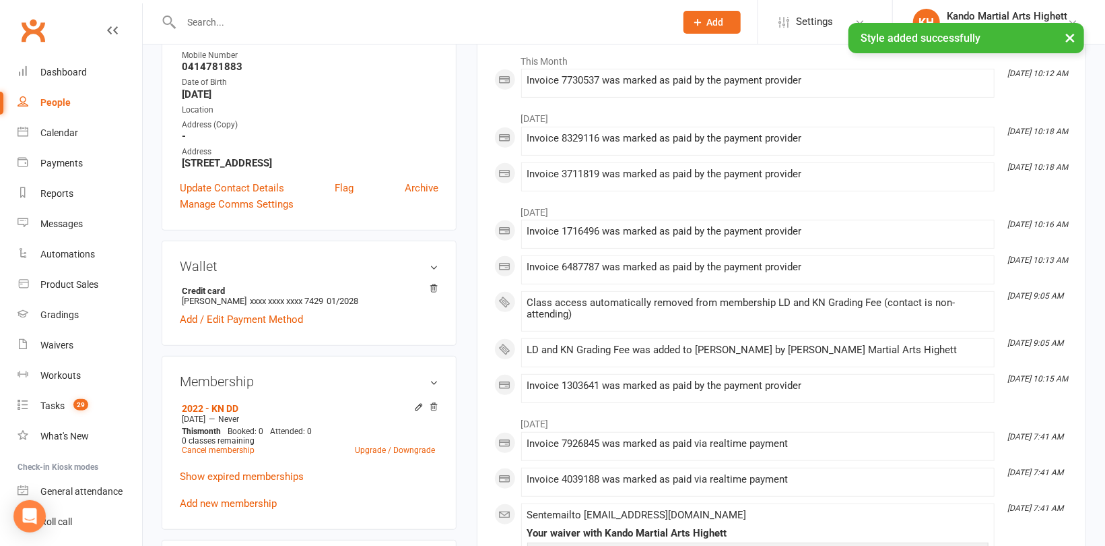
scroll to position [337, 0]
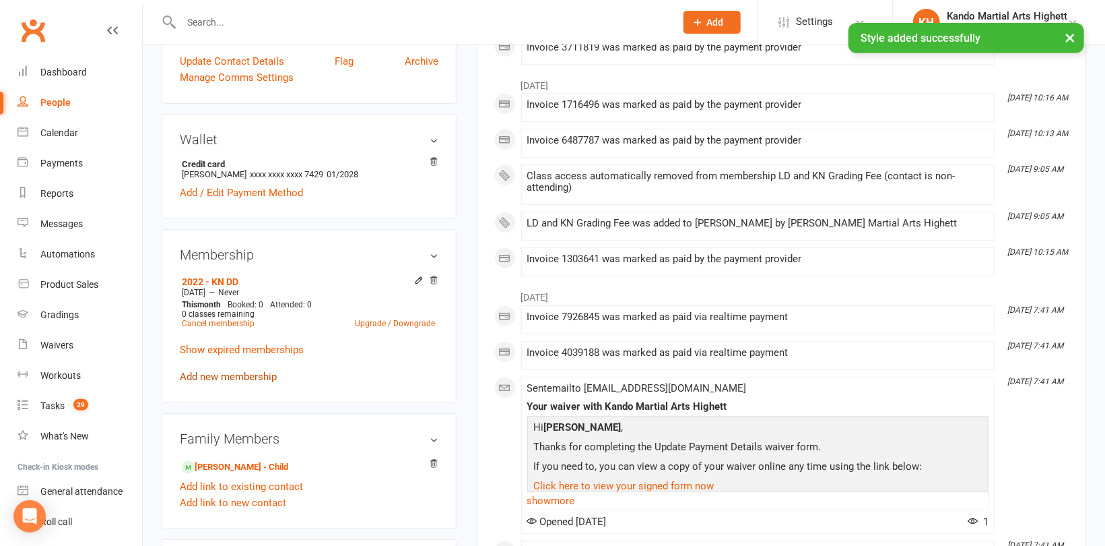
click at [224, 376] on link "Add new membership" at bounding box center [228, 376] width 97 height 12
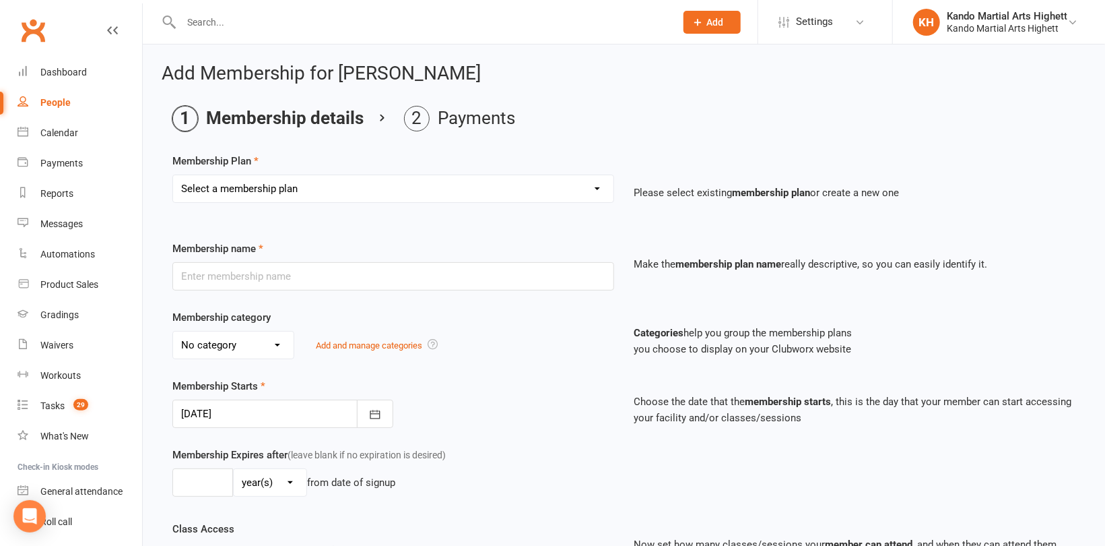
drag, startPoint x: 349, startPoint y: 189, endPoint x: 349, endPoint y: 196, distance: 7.4
click at [349, 189] on select "Select a membership plan Create new Membership Plan Starter Program - 4 weeks p…" at bounding box center [393, 188] width 441 height 27
select select "17"
click at [173, 175] on select "Select a membership plan Create new Membership Plan Starter Program - 4 weeks p…" at bounding box center [393, 188] width 441 height 27
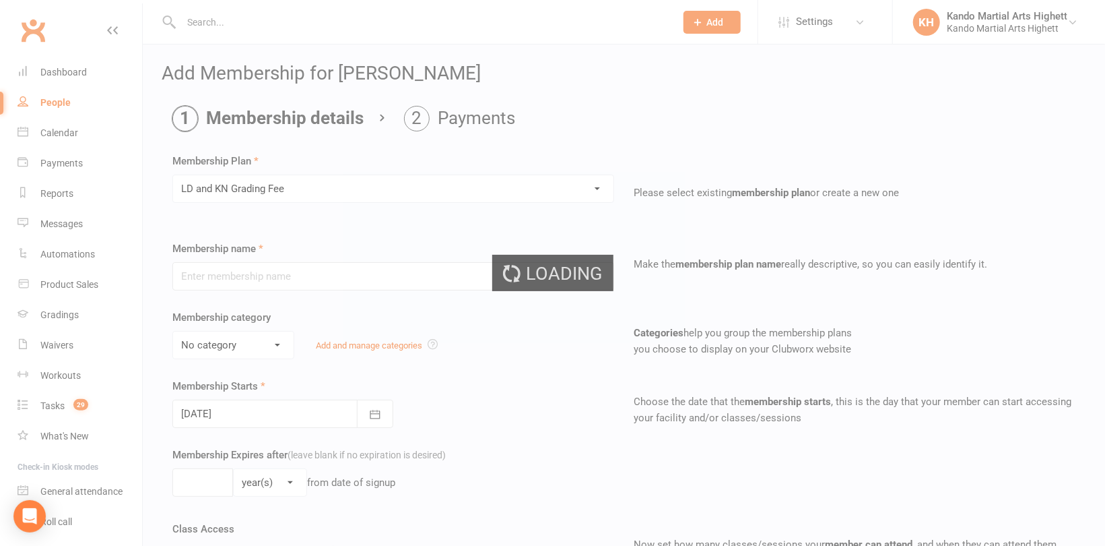
type input "LD and KN Grading Fee"
select select "10"
type input "1"
select select "0"
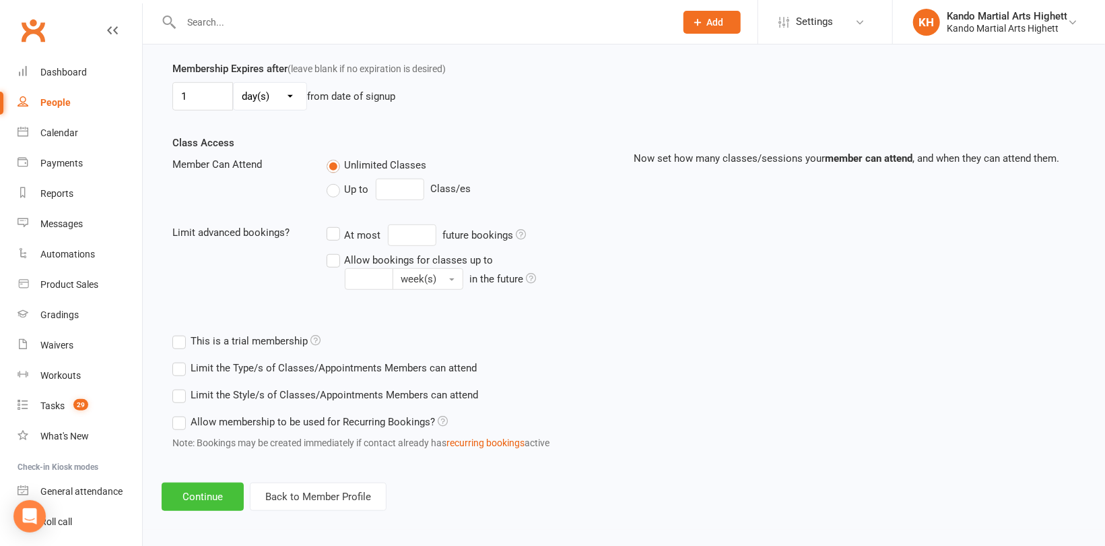
scroll to position [387, 0]
click at [222, 489] on button "Continue" at bounding box center [203, 495] width 82 height 28
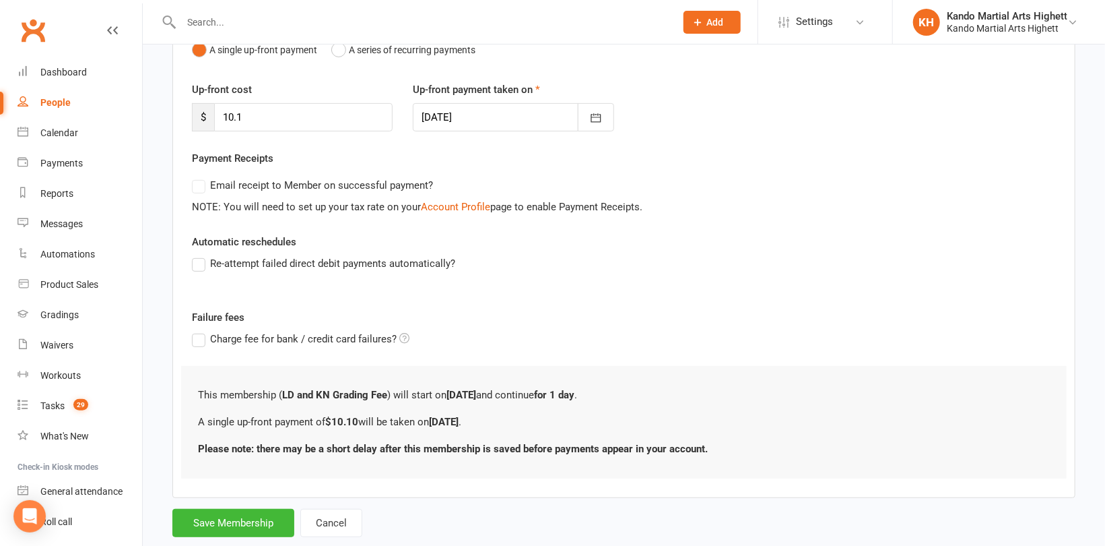
scroll to position [187, 0]
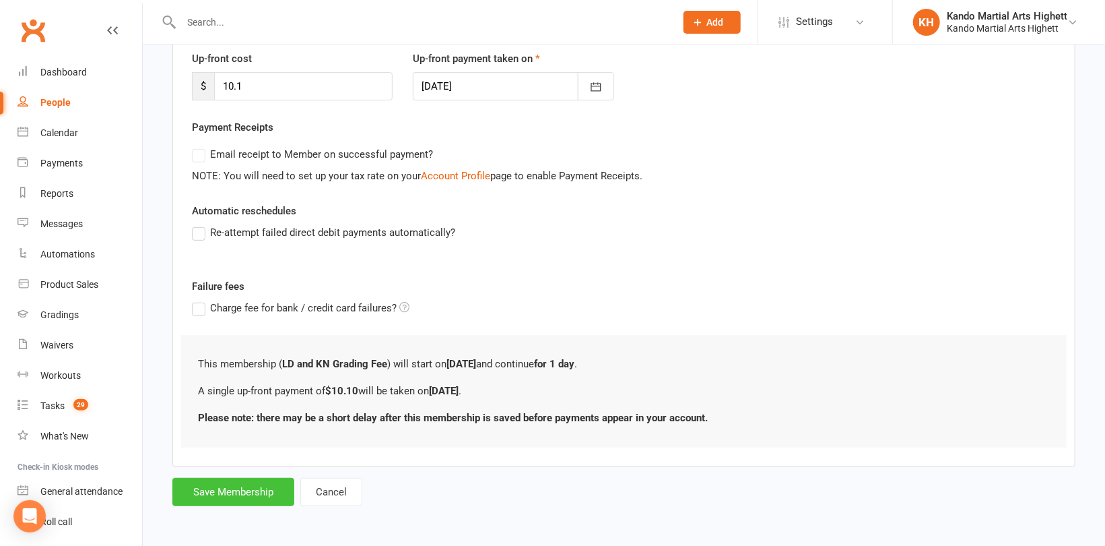
click at [232, 490] on button "Save Membership" at bounding box center [233, 492] width 122 height 28
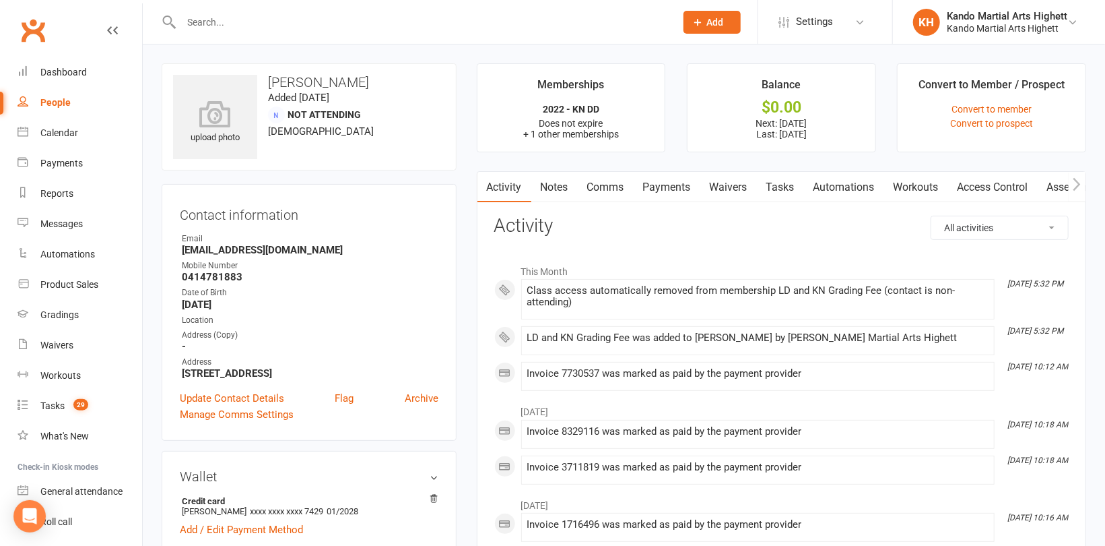
click at [202, 24] on input "text" at bounding box center [421, 22] width 489 height 19
paste input "[PERSON_NAME]"
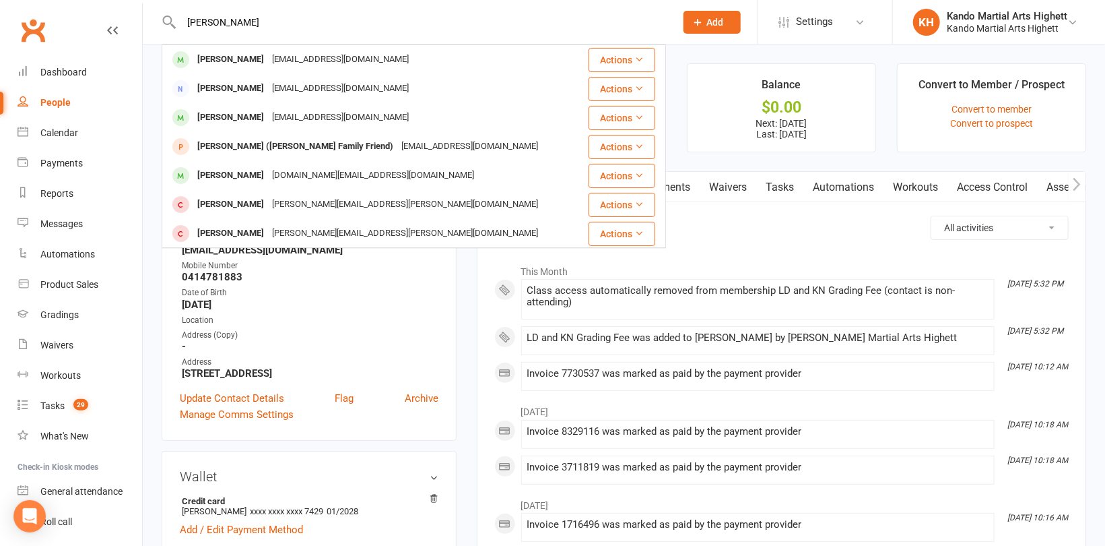
drag, startPoint x: 268, startPoint y: 19, endPoint x: 126, endPoint y: 16, distance: 142.2
click at [126, 3] on header "[PERSON_NAME] [PERSON_NAME] [EMAIL_ADDRESS][DOMAIN_NAME] Actions [PERSON_NAME] …" at bounding box center [552, 3] width 1105 height 0
paste input "[PERSON_NAME]"
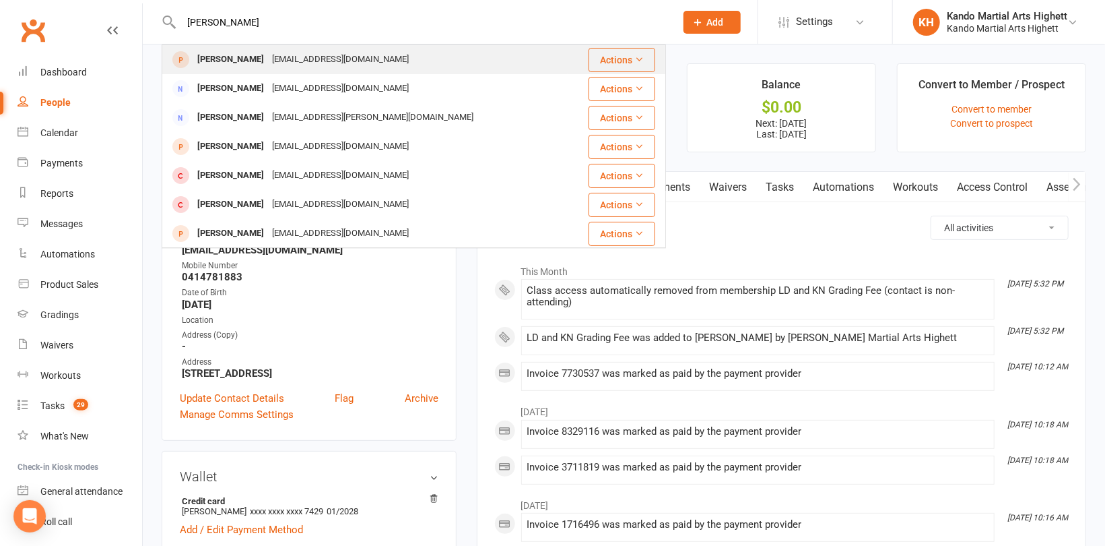
type input "[PERSON_NAME]"
click at [238, 61] on div "[PERSON_NAME]" at bounding box center [230, 60] width 75 height 20
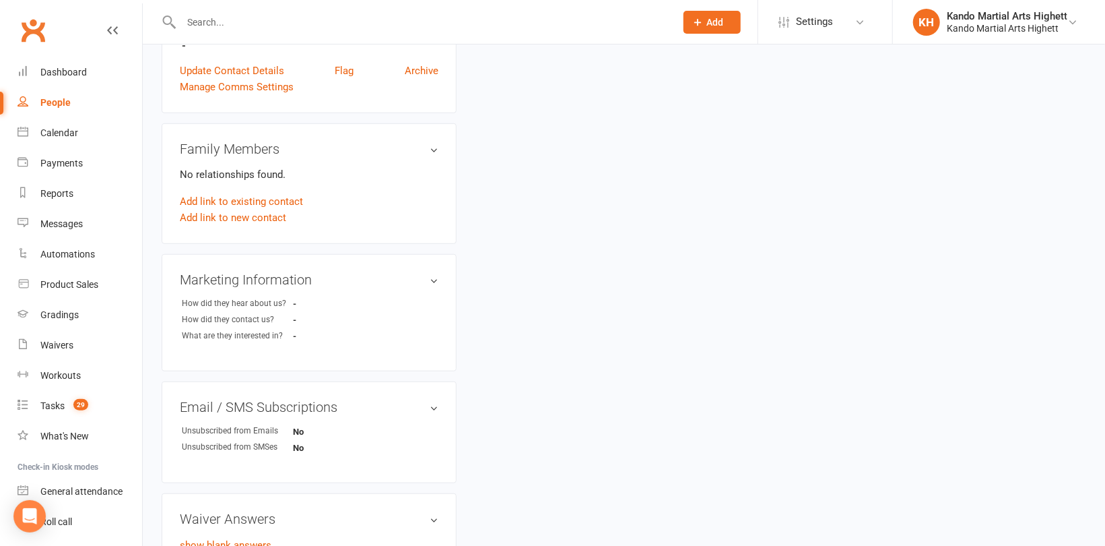
scroll to position [472, 0]
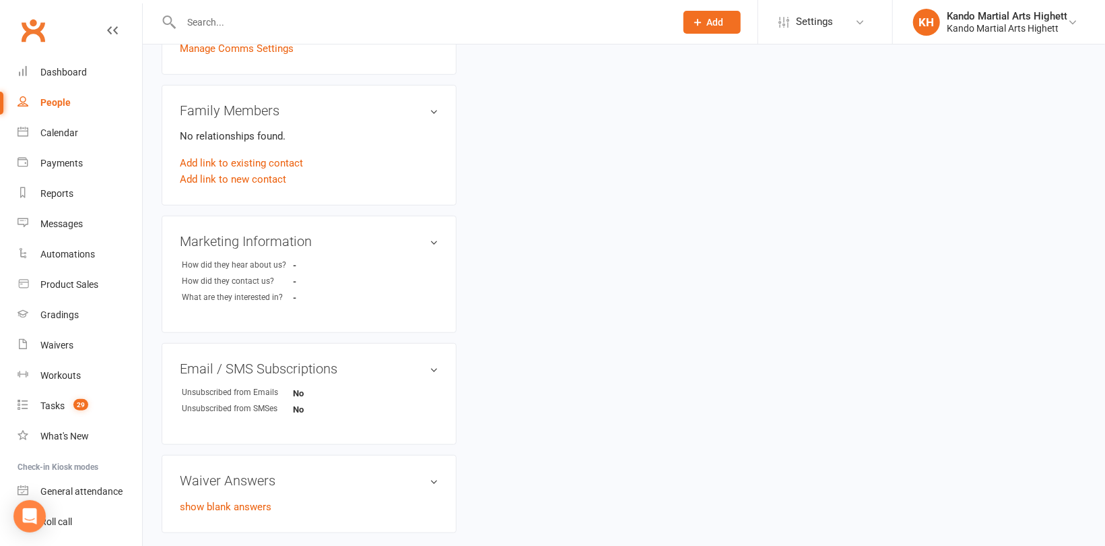
click at [247, 23] on input "text" at bounding box center [421, 22] width 489 height 19
paste input "[PERSON_NAME]"
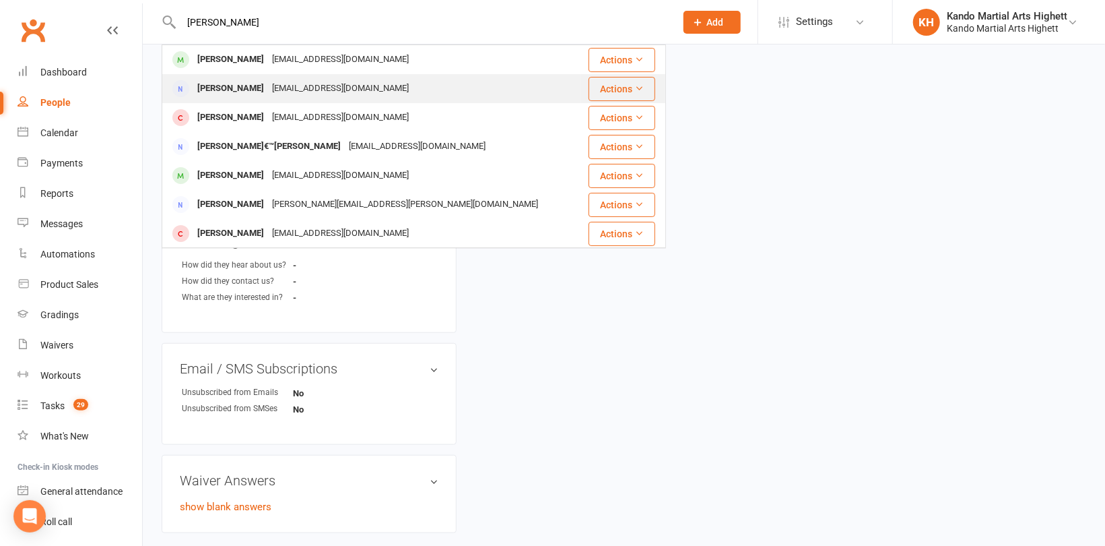
type input "[PERSON_NAME]"
click at [240, 86] on div "[PERSON_NAME]" at bounding box center [230, 89] width 75 height 20
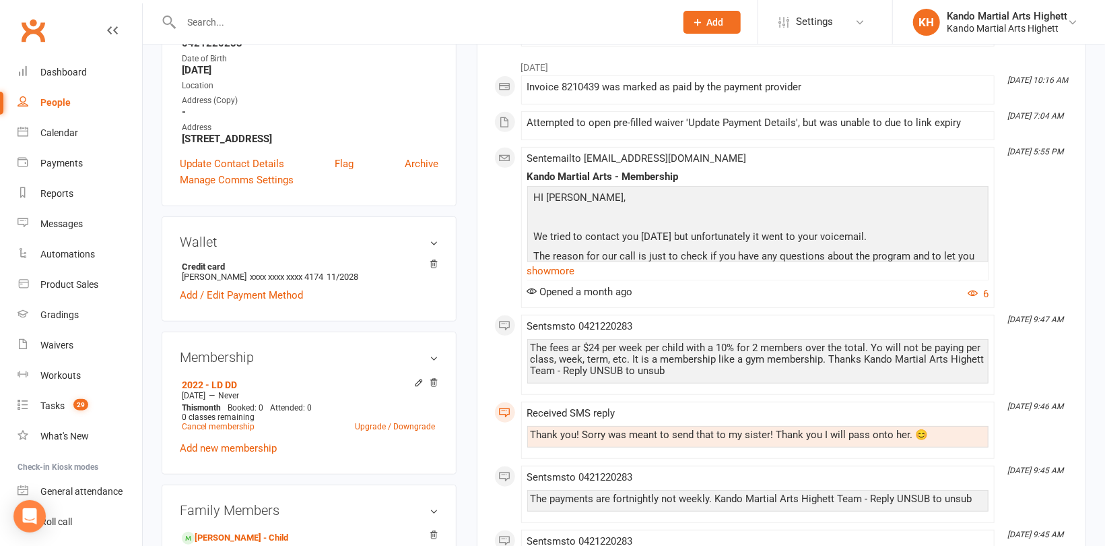
scroll to position [337, 0]
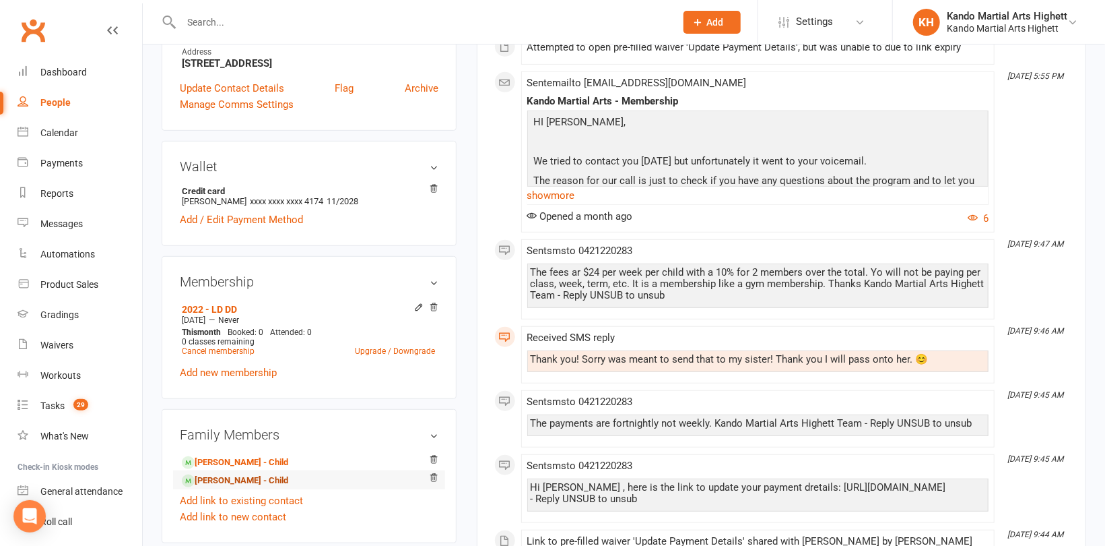
click at [247, 479] on link "[PERSON_NAME] - Child" at bounding box center [235, 481] width 106 height 14
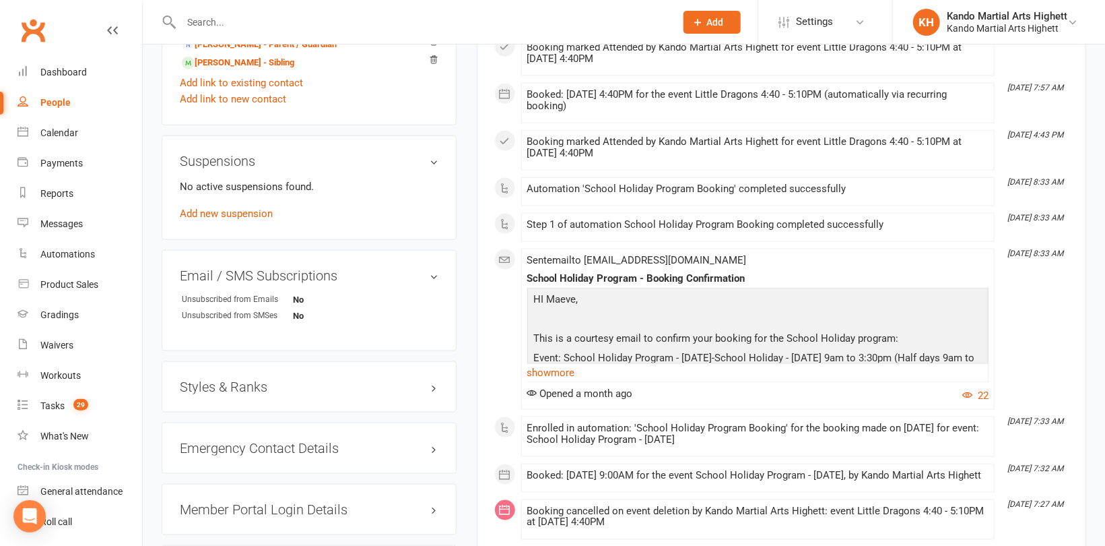
scroll to position [1010, 0]
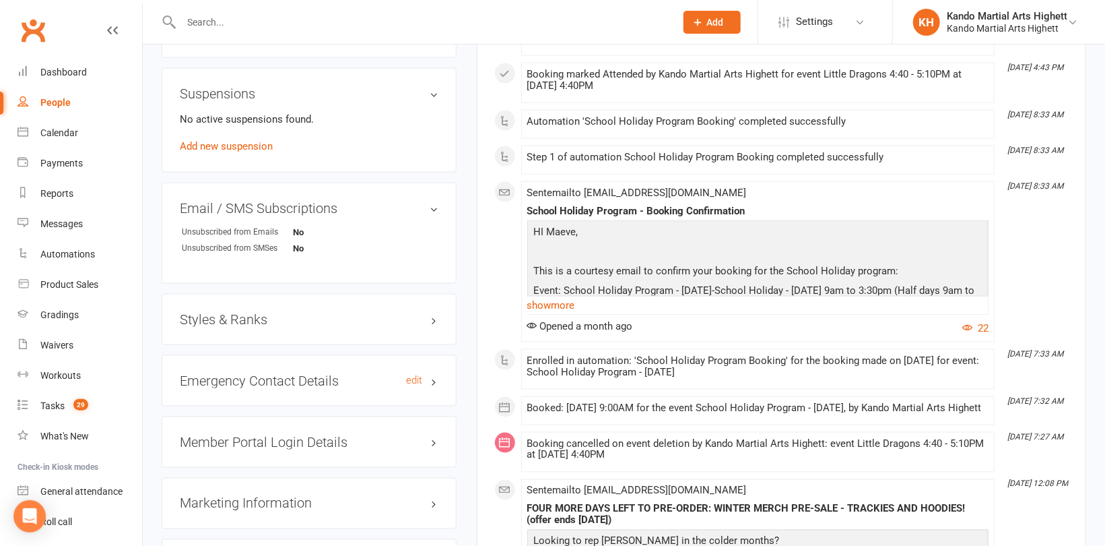
click at [248, 383] on h3 "Emergency Contact Details edit" at bounding box center [309, 380] width 259 height 15
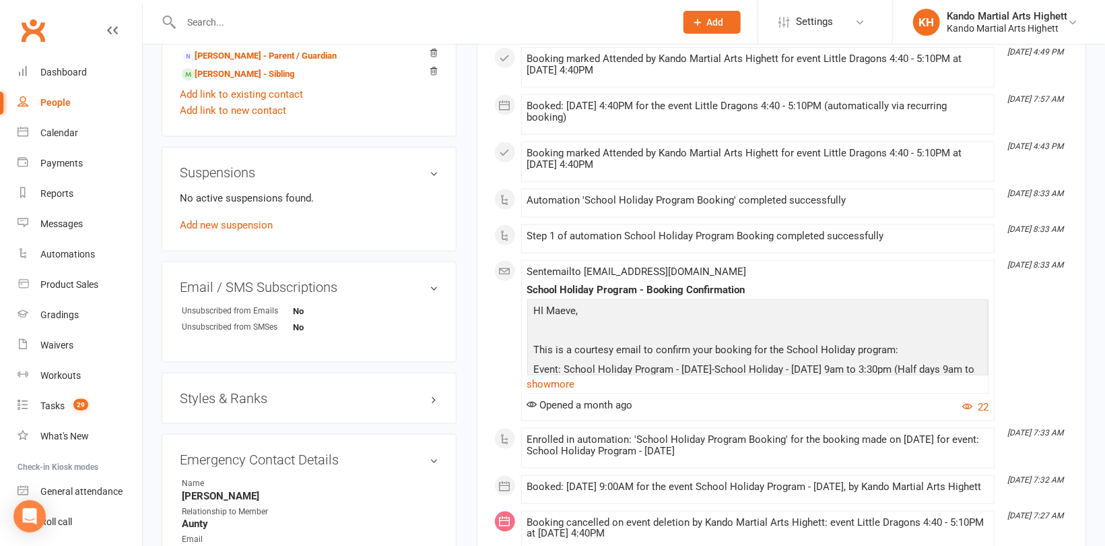
scroll to position [943, 0]
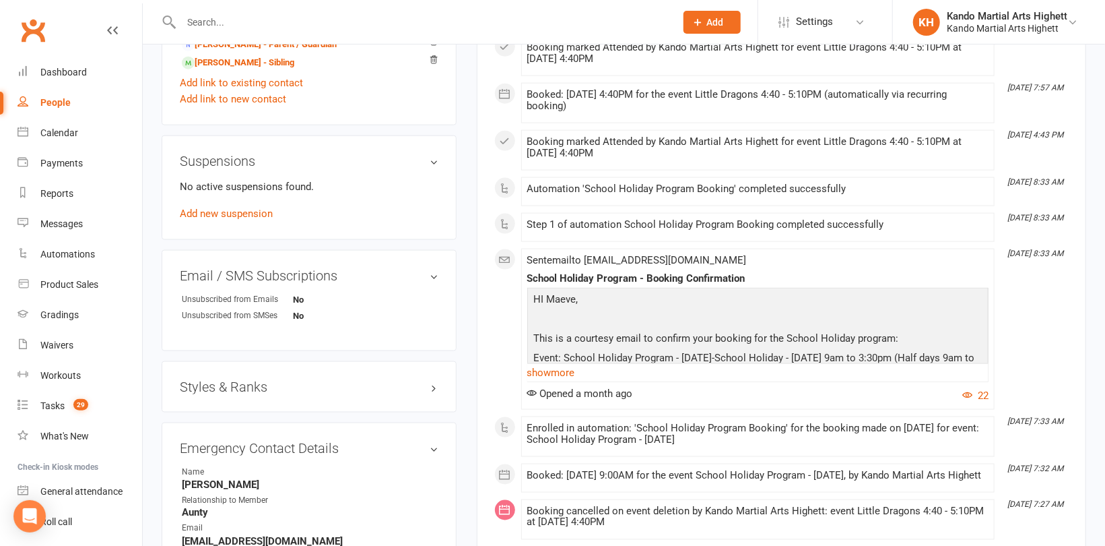
click at [268, 397] on div "Styles & Ranks" at bounding box center [309, 386] width 295 height 51
click at [257, 389] on h3 "Styles & Ranks" at bounding box center [309, 386] width 259 height 15
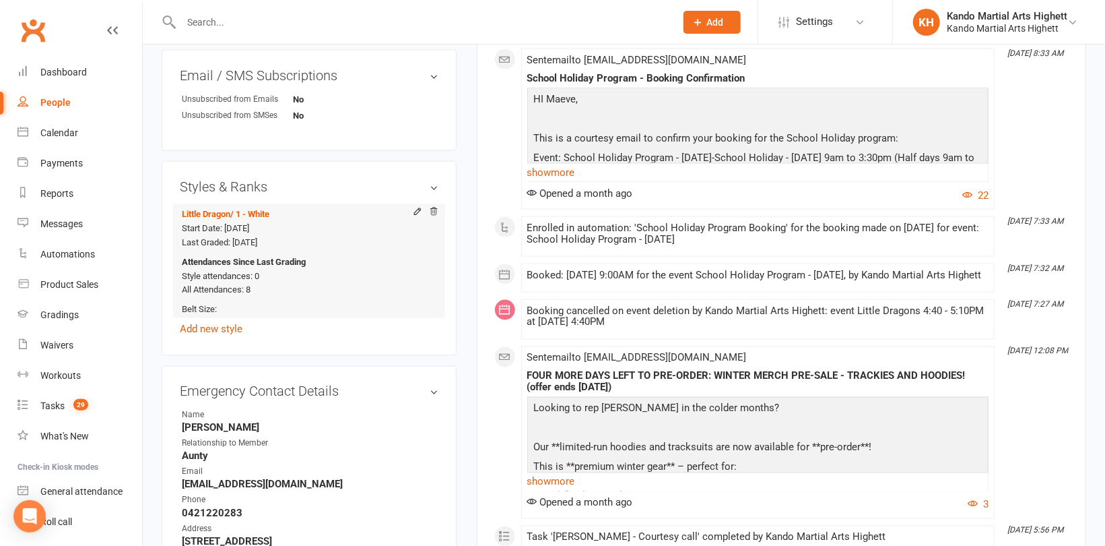
scroll to position [1145, 0]
click at [438, 206] on icon at bounding box center [433, 209] width 9 height 9
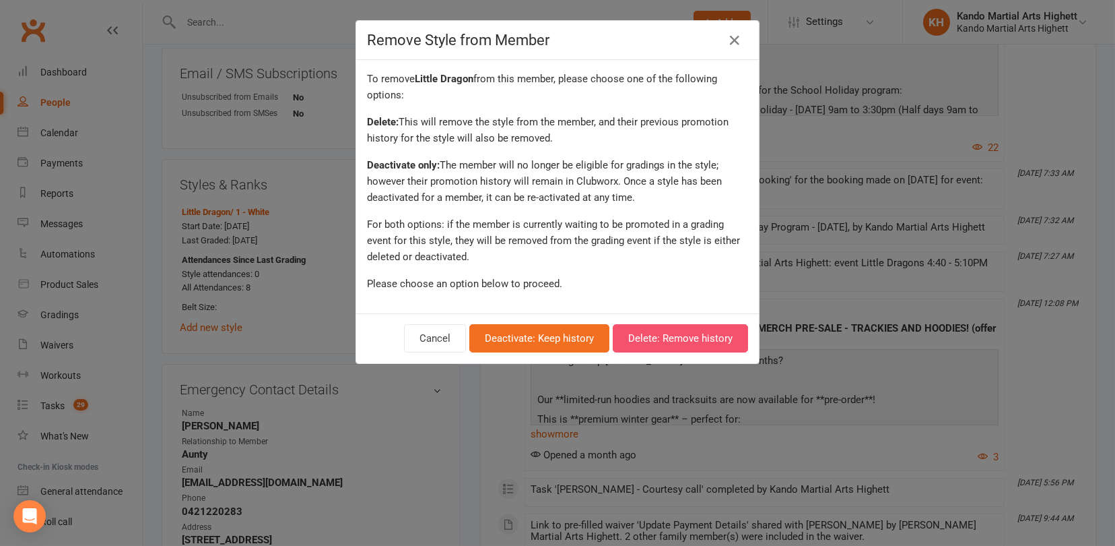
click at [711, 339] on button "Delete: Remove history" at bounding box center [680, 338] width 135 height 28
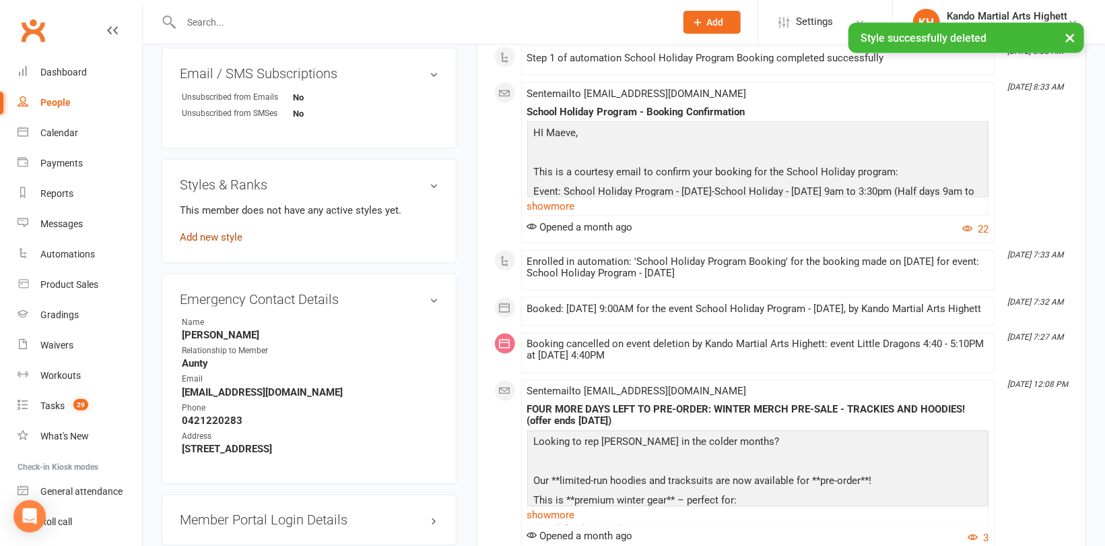
click at [210, 238] on link "Add new style" at bounding box center [211, 237] width 63 height 12
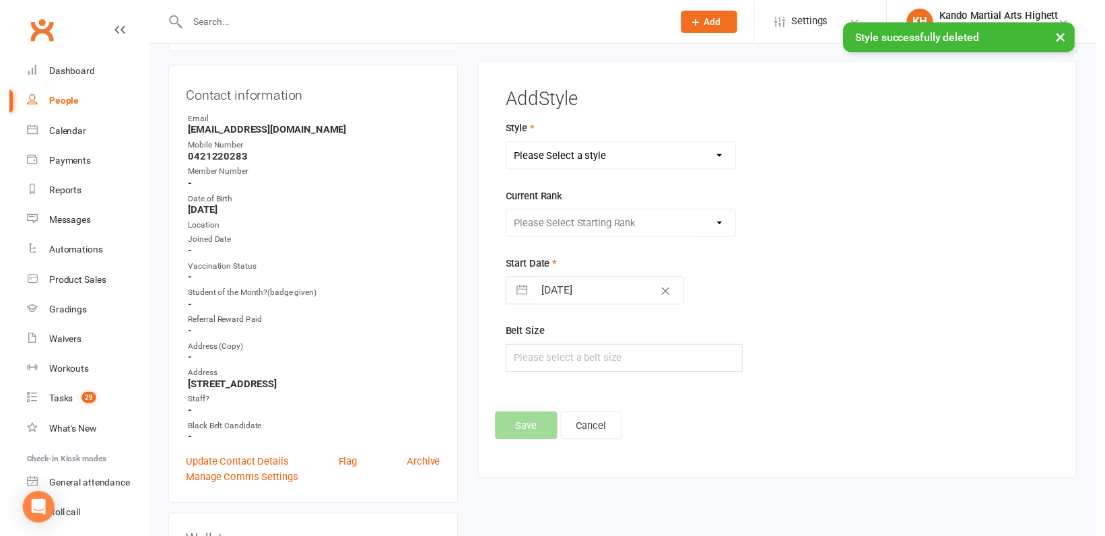
scroll to position [115, 0]
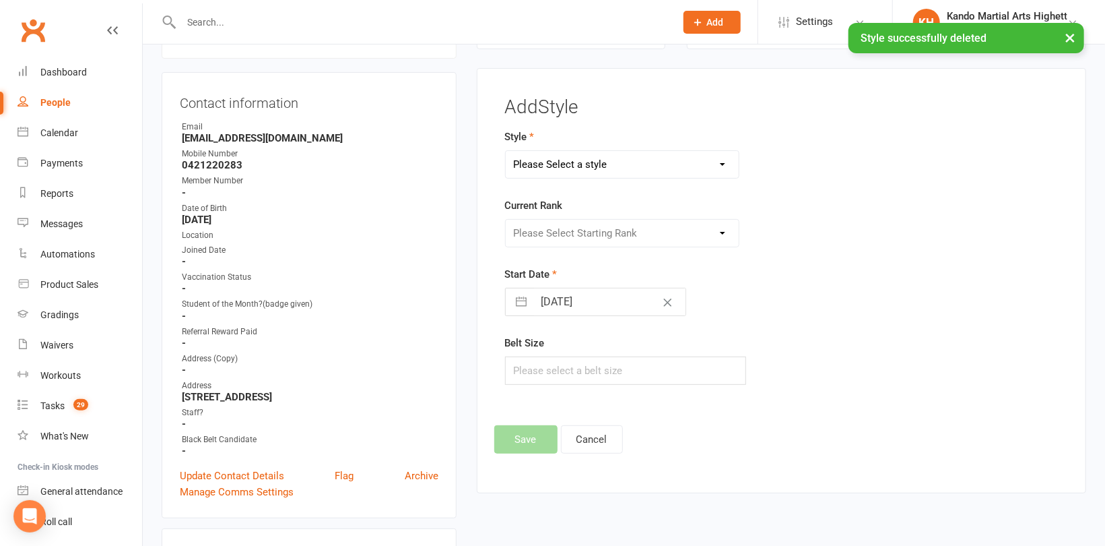
click at [597, 162] on select "Please Select a style [PERSON_NAME] Ninja Leadership Little Dragon Teen and Adu…" at bounding box center [622, 164] width 233 height 27
select select "1194"
click at [506, 151] on select "Please Select a style [PERSON_NAME] Ninja Leadership Little Dragon Teen and Adu…" at bounding box center [622, 164] width 233 height 27
click at [611, 234] on select "Please Select Starting Rank 1 - White 2 - Red 3 - Yellow 4 - Orange 5 - Green 6…" at bounding box center [622, 233] width 233 height 27
select select "18378"
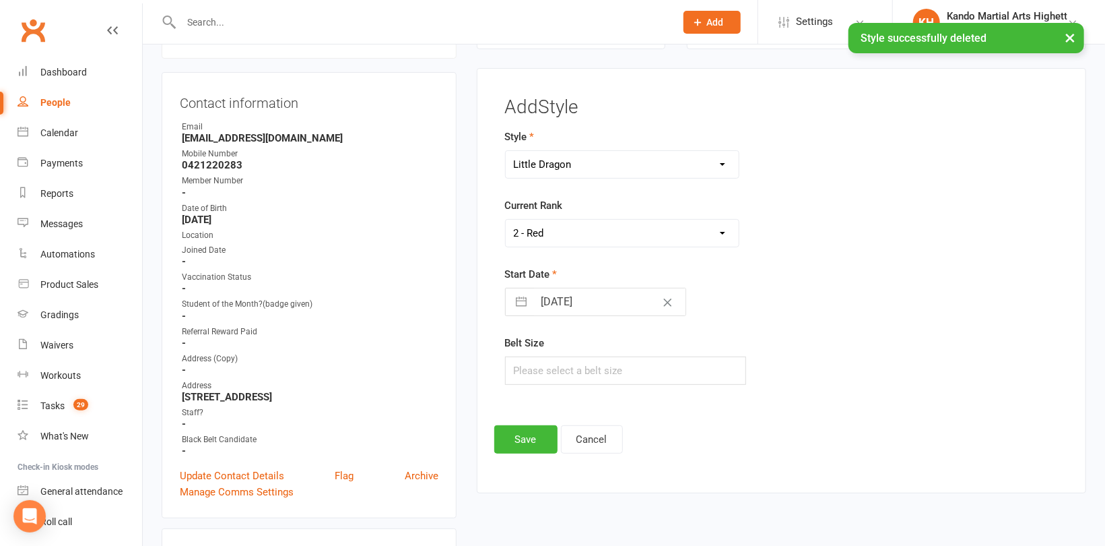
click at [506, 220] on select "Please Select Starting Rank 1 - White 2 - Red 3 - Yellow 4 - Orange 5 - Green 6…" at bounding box center [622, 233] width 233 height 27
click at [518, 436] on button "Save" at bounding box center [525, 439] width 63 height 28
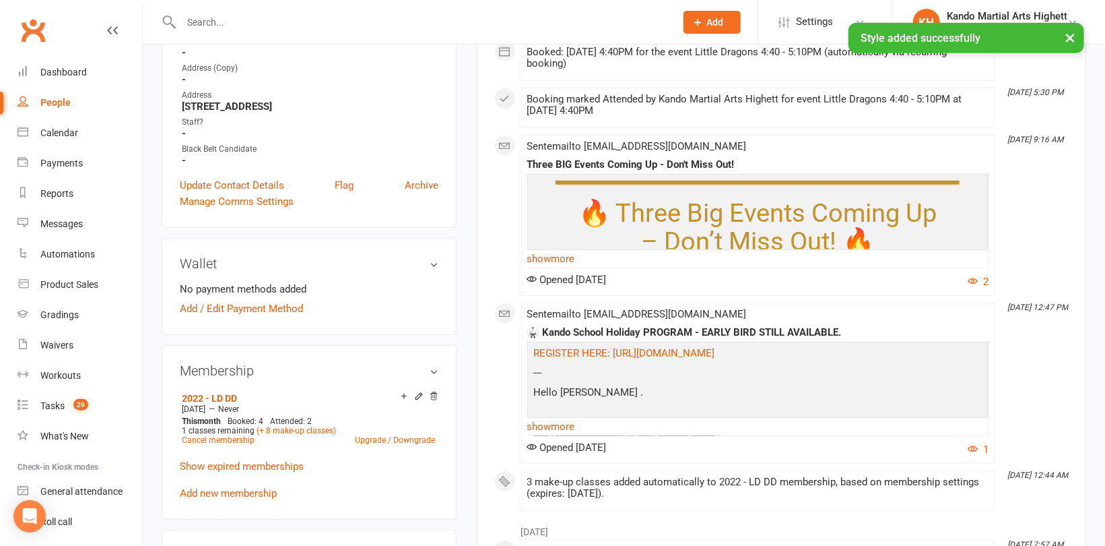
scroll to position [586, 0]
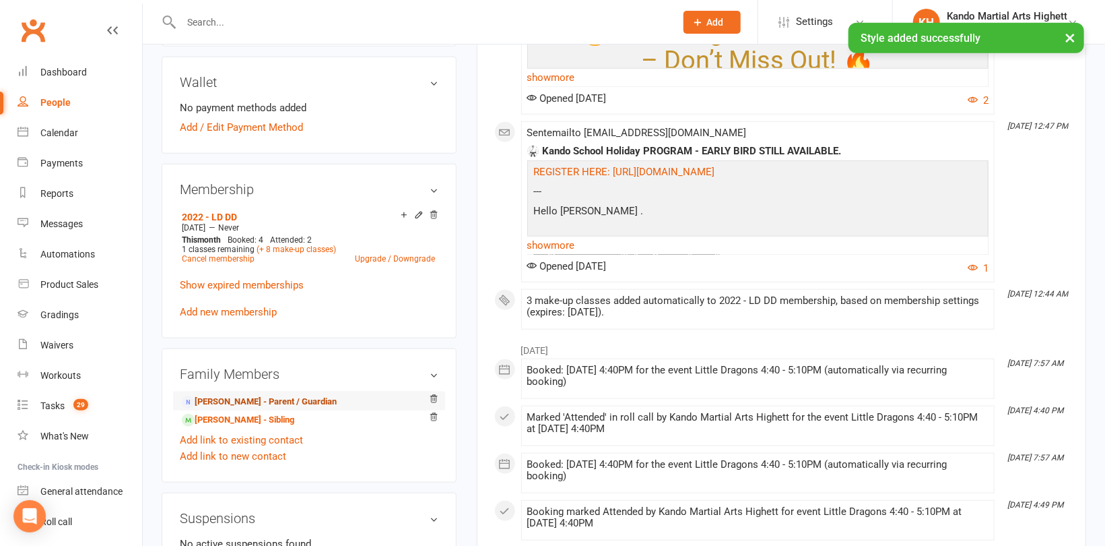
click at [269, 403] on link "[PERSON_NAME] - Parent / Guardian" at bounding box center [259, 402] width 155 height 14
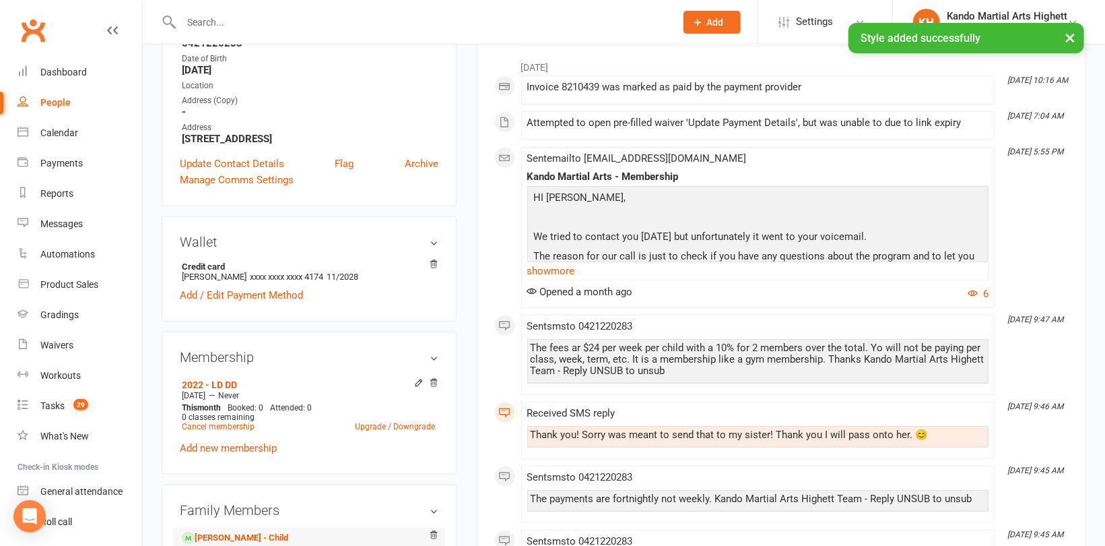
scroll to position [337, 0]
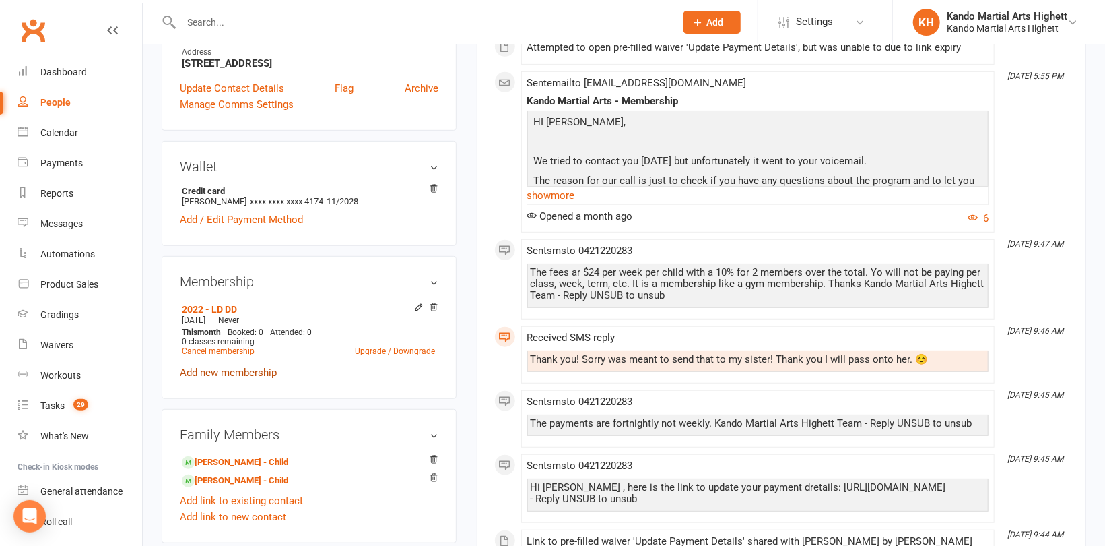
click at [236, 375] on link "Add new membership" at bounding box center [228, 372] width 97 height 12
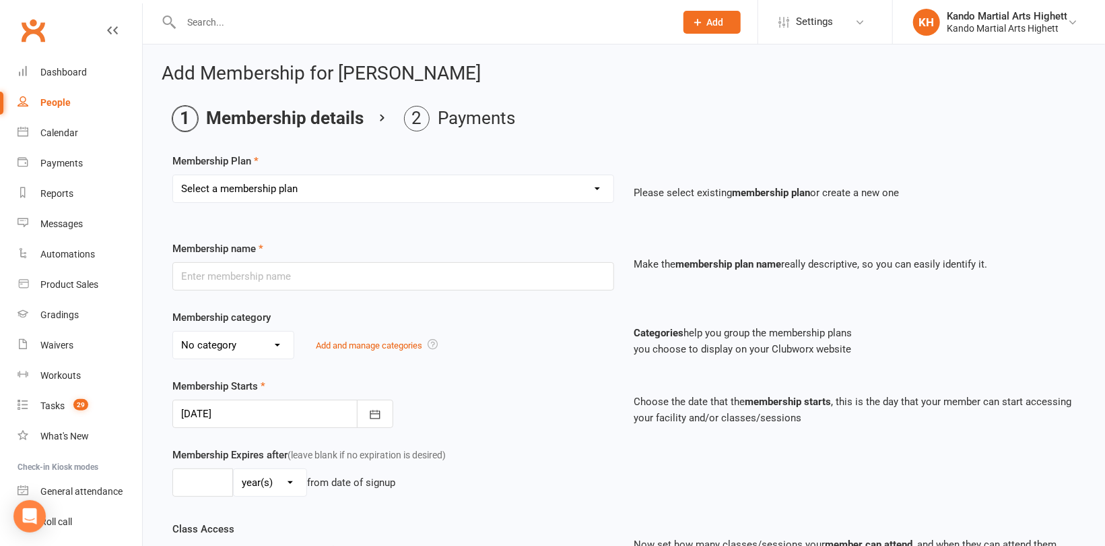
click at [331, 192] on select "Select a membership plan Create new Membership Plan Starter Program - 4 weeks p…" at bounding box center [393, 188] width 441 height 27
select select "17"
click at [173, 175] on select "Select a membership plan Create new Membership Plan Starter Program - 4 weeks p…" at bounding box center [393, 188] width 441 height 27
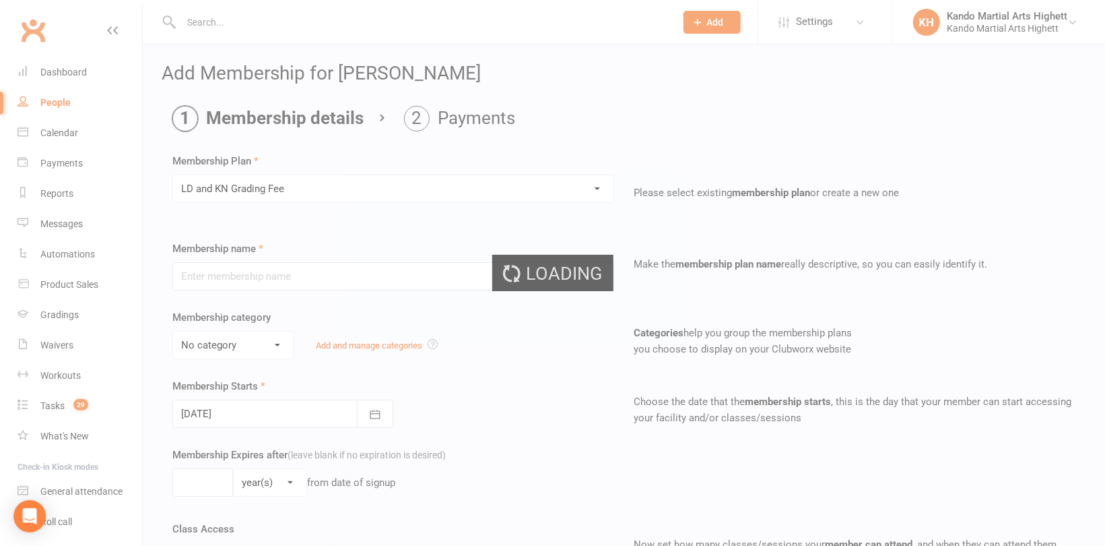
type input "LD and KN Grading Fee"
select select "10"
type input "1"
select select "0"
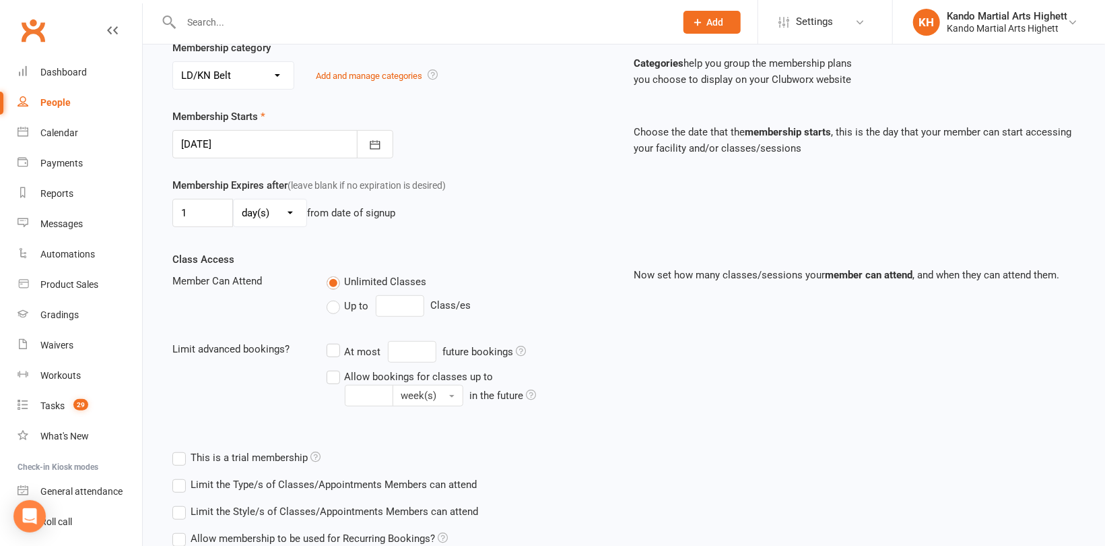
scroll to position [387, 0]
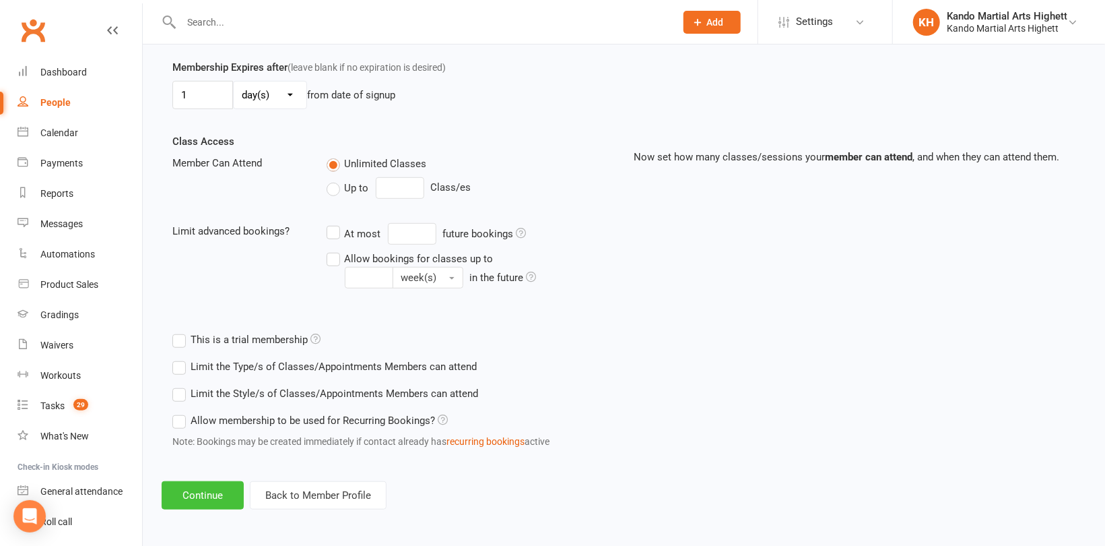
click at [202, 490] on button "Continue" at bounding box center [203, 495] width 82 height 28
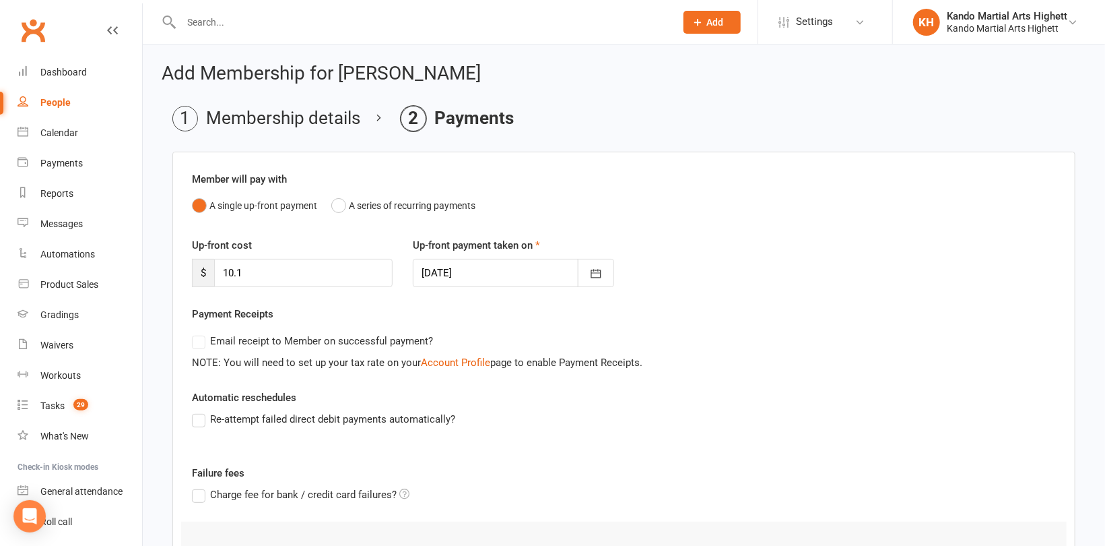
scroll to position [187, 0]
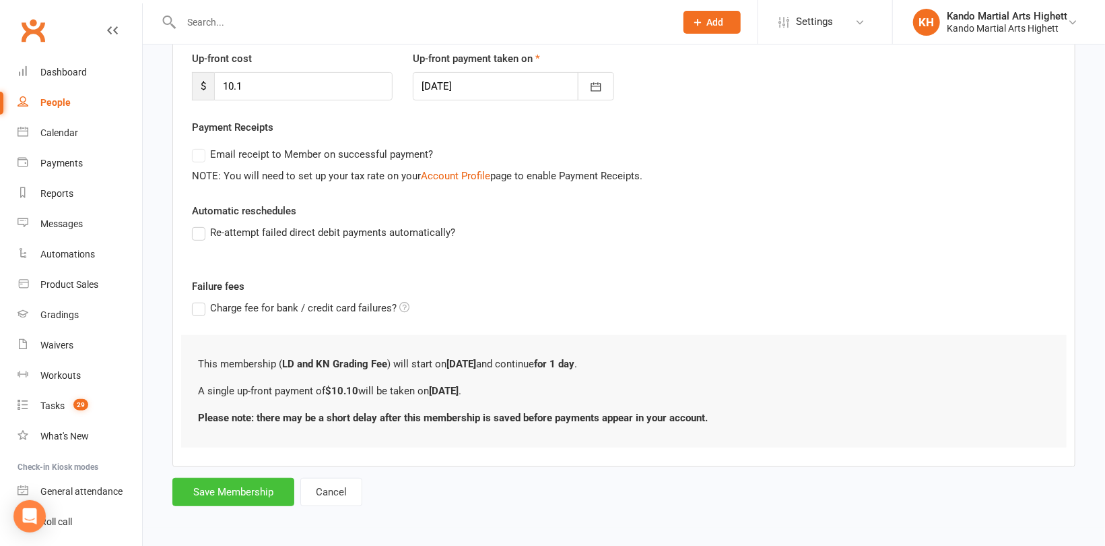
click at [240, 496] on button "Save Membership" at bounding box center [233, 492] width 122 height 28
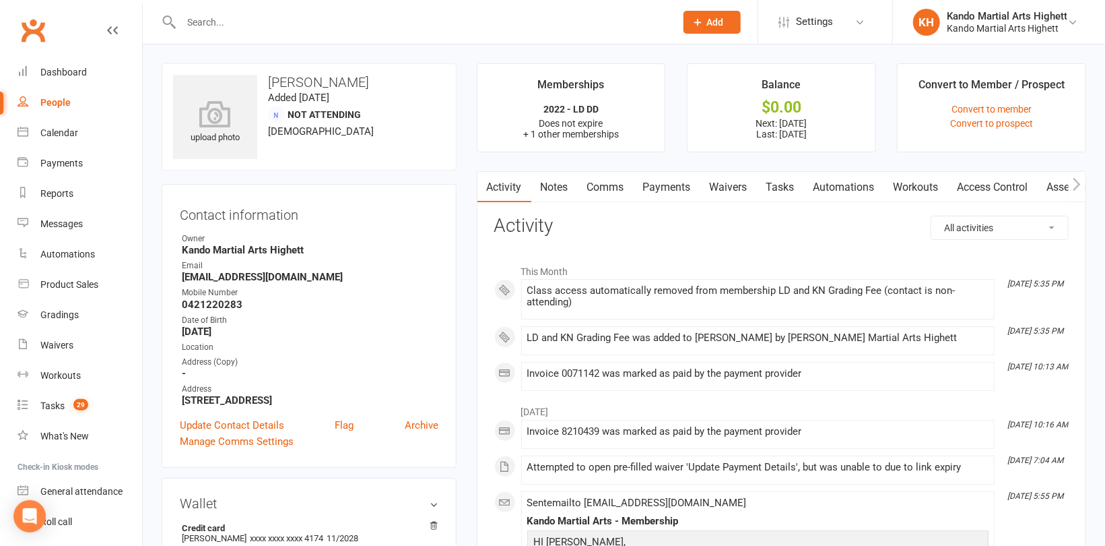
click at [245, 21] on input "text" at bounding box center [421, 22] width 489 height 19
paste input "[PERSON_NAME]"
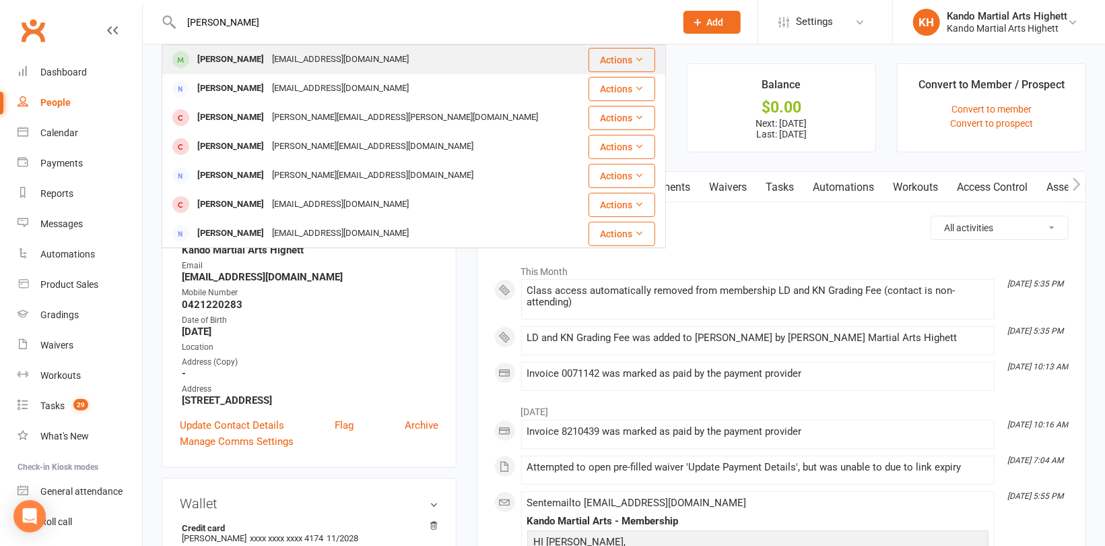
type input "[PERSON_NAME]"
click at [220, 55] on div "[PERSON_NAME]" at bounding box center [230, 60] width 75 height 20
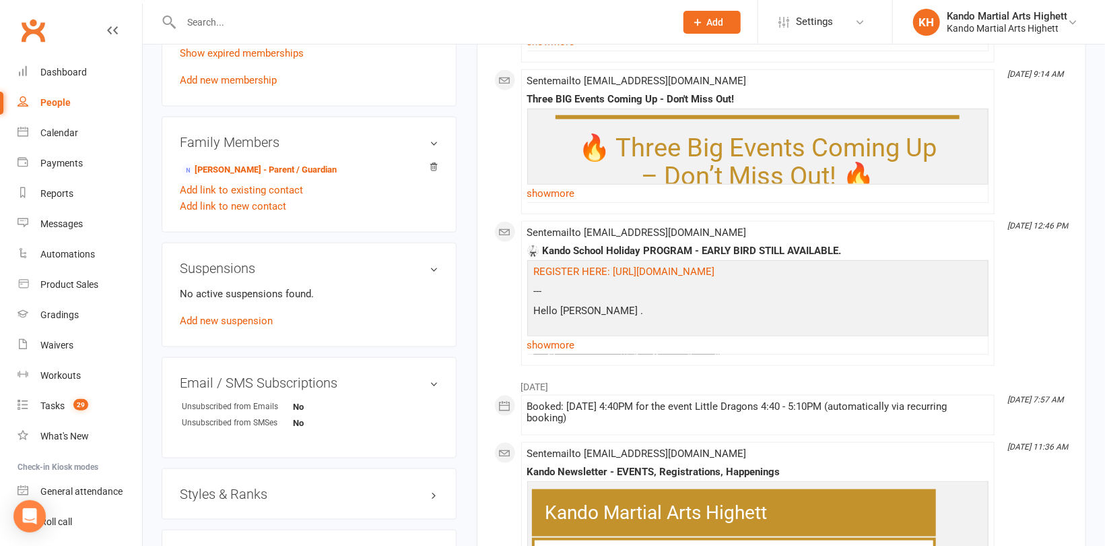
scroll to position [1010, 0]
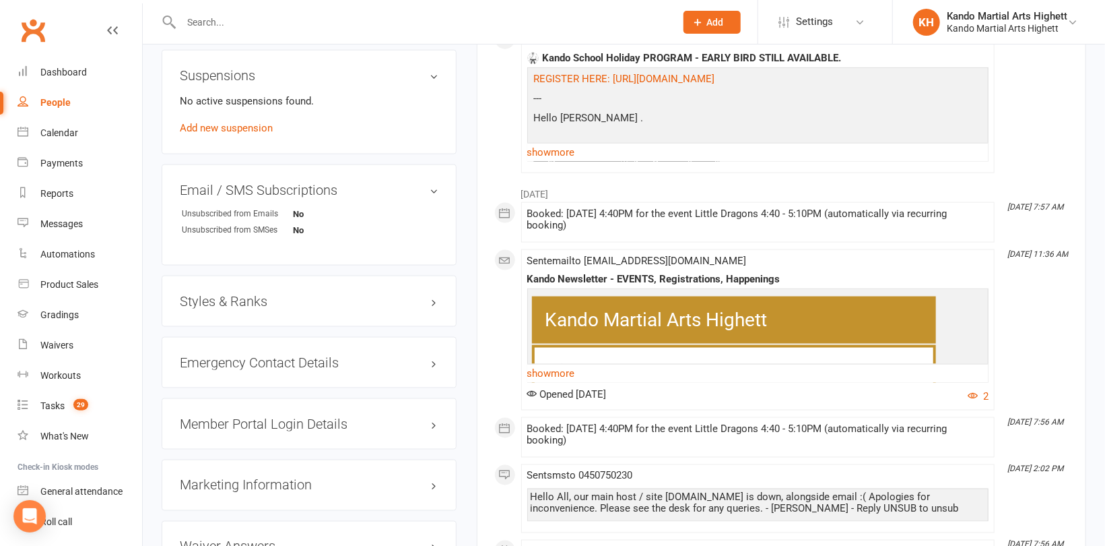
click at [234, 296] on h3 "Styles & Ranks" at bounding box center [309, 301] width 259 height 15
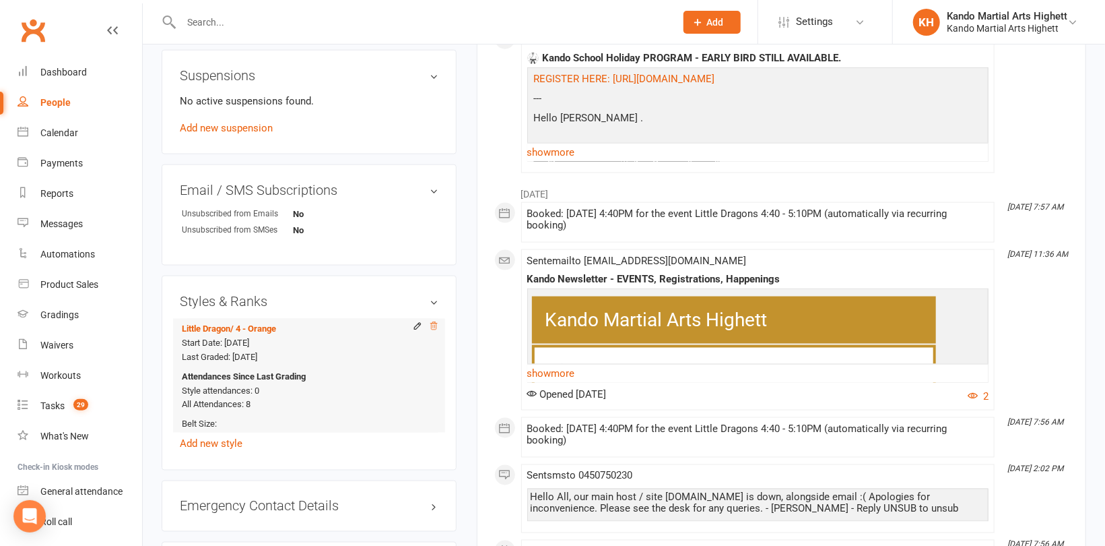
click at [436, 329] on icon at bounding box center [433, 325] width 9 height 9
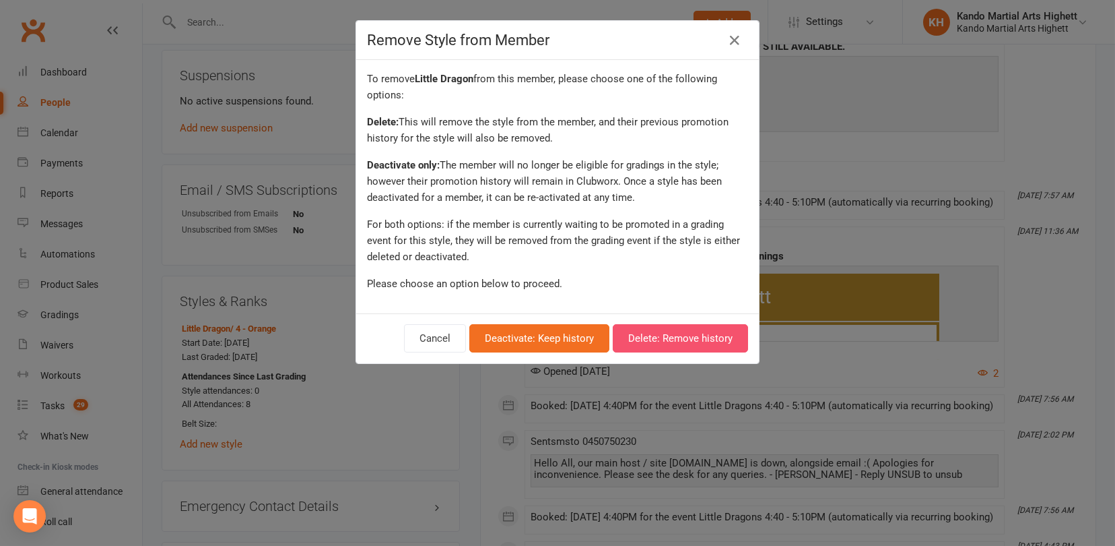
click at [674, 338] on button "Delete: Remove history" at bounding box center [680, 338] width 135 height 28
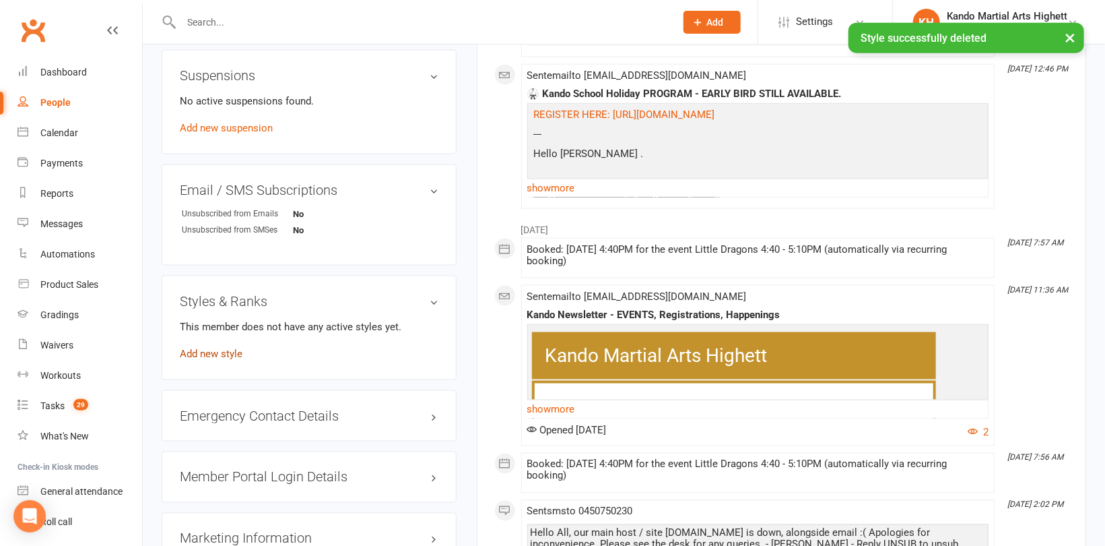
click at [227, 353] on link "Add new style" at bounding box center [211, 354] width 63 height 12
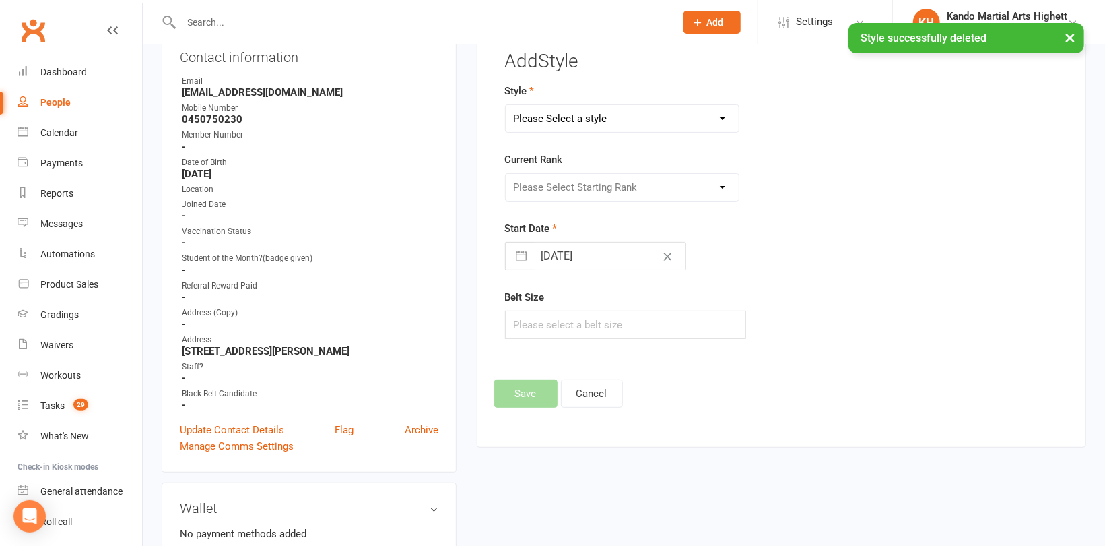
scroll to position [115, 0]
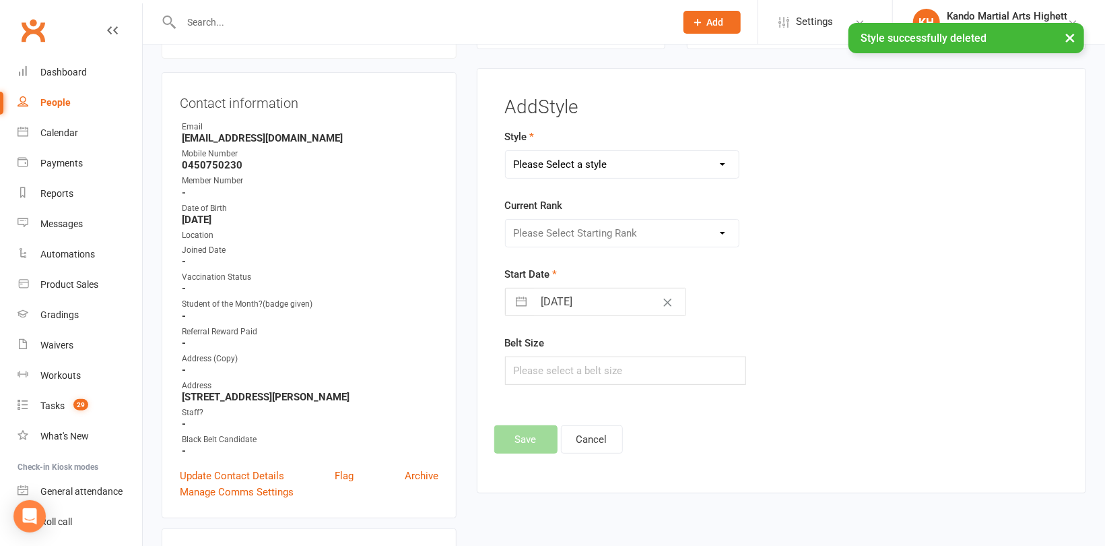
click at [569, 166] on select "Please Select a style [PERSON_NAME] Ninja Leadership Little Dragon Teen and Adu…" at bounding box center [622, 164] width 233 height 27
select select "1194"
click at [506, 151] on select "Please Select a style [PERSON_NAME] Ninja Leadership Little Dragon Teen and Adu…" at bounding box center [622, 164] width 233 height 27
click at [593, 236] on select "Please Select Starting Rank 1 - White 2 - Red 3 - Yellow 4 - Orange 5 - Green 6…" at bounding box center [622, 233] width 233 height 27
select select "18381"
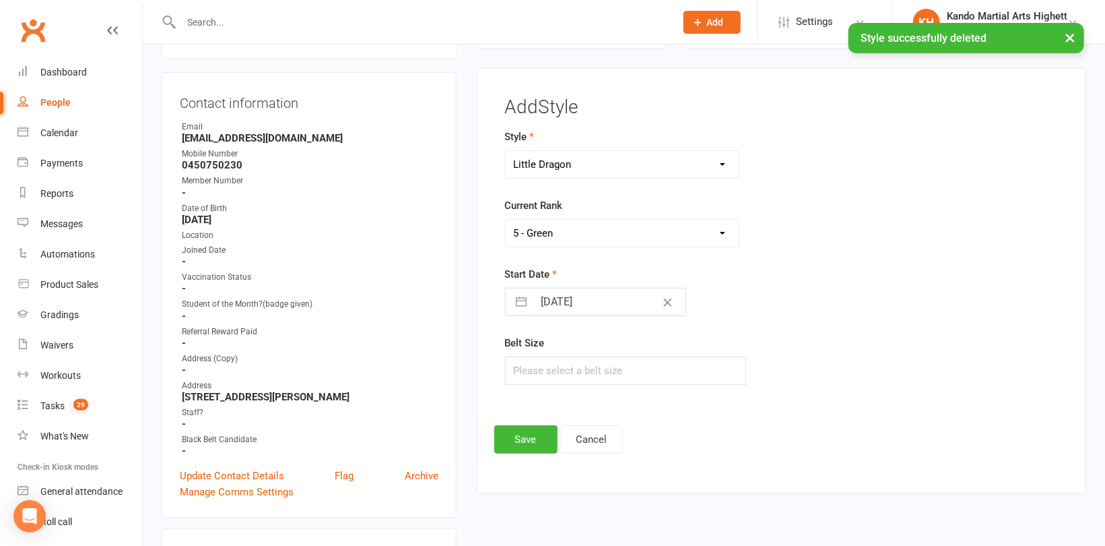
click at [506, 220] on select "Please Select Starting Rank 1 - White 2 - Red 3 - Yellow 4 - Orange 5 - Green 6…" at bounding box center [622, 233] width 233 height 27
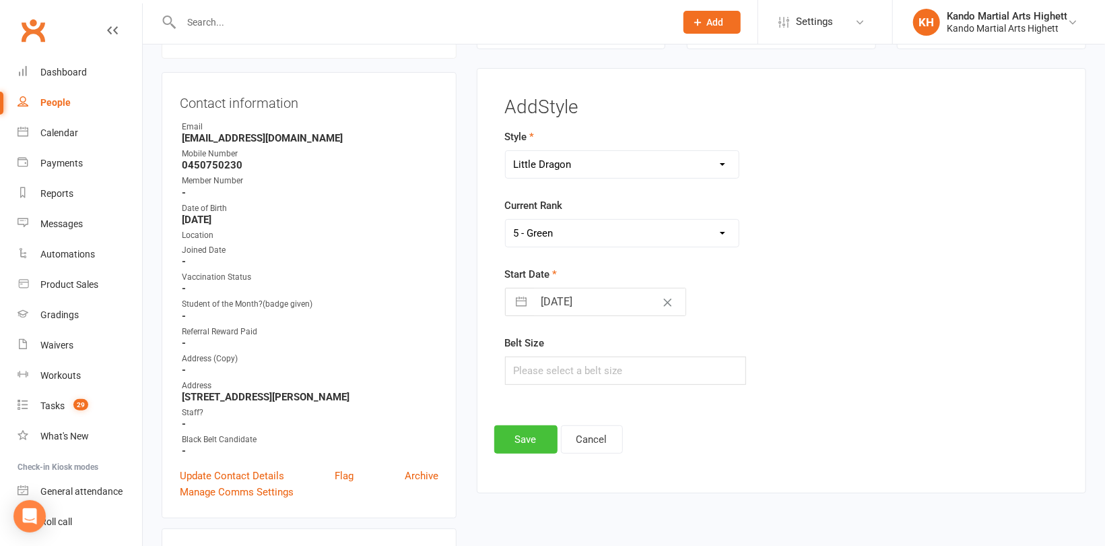
click at [502, 441] on button "Save" at bounding box center [525, 439] width 63 height 28
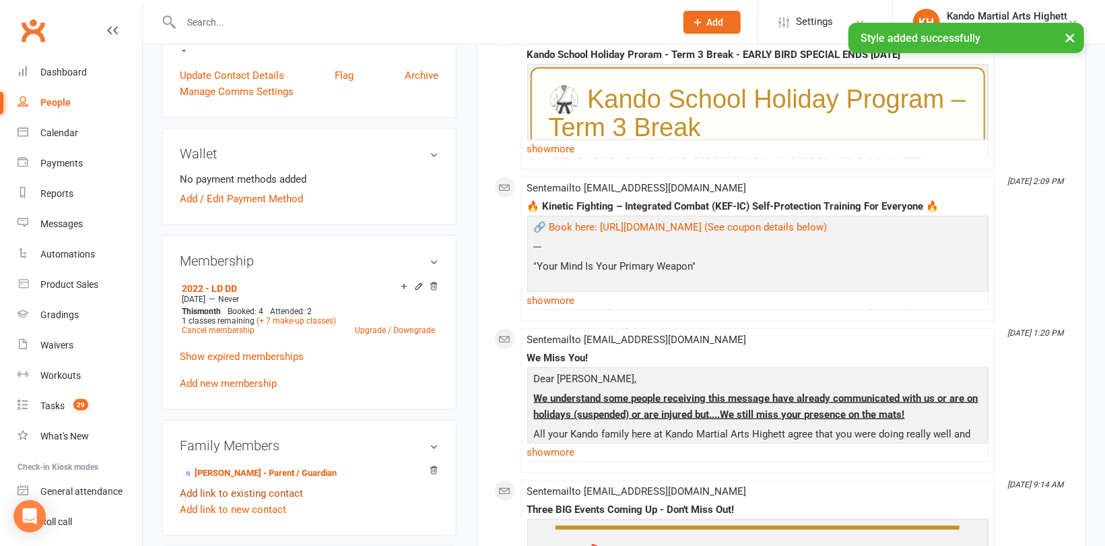
scroll to position [586, 0]
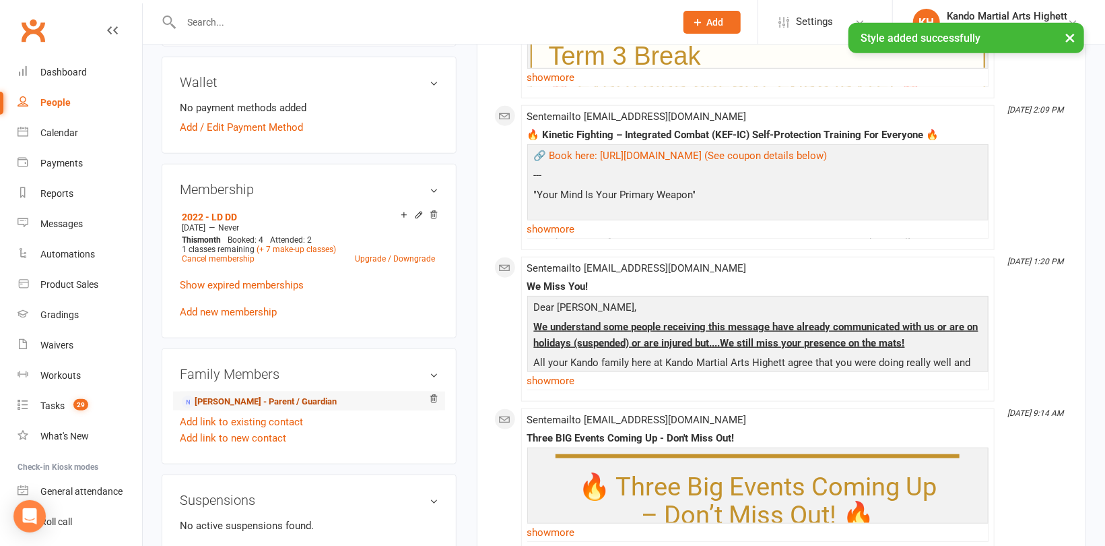
click at [208, 401] on link "[PERSON_NAME] - Parent / Guardian" at bounding box center [259, 402] width 155 height 14
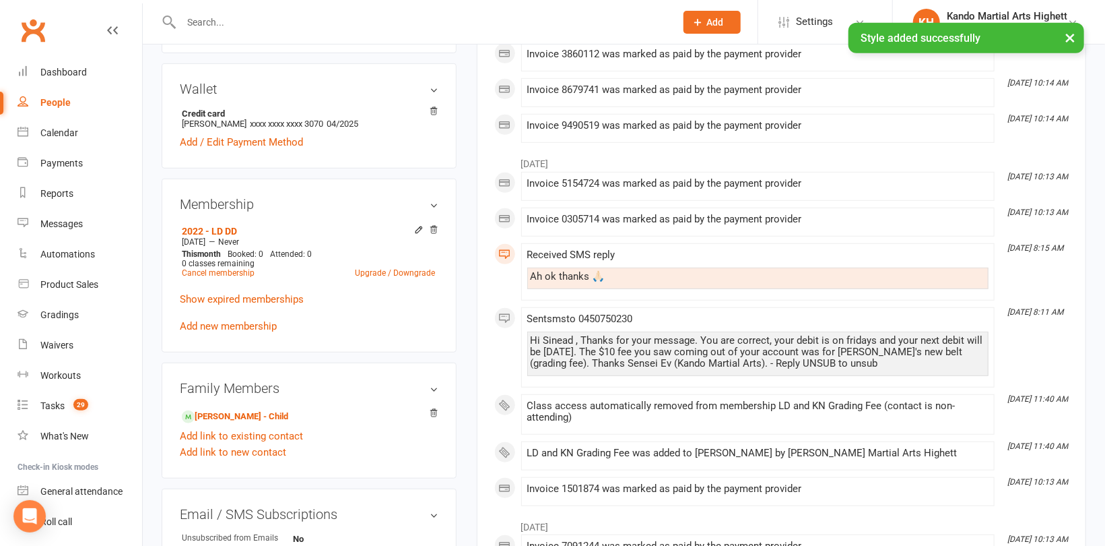
scroll to position [472, 0]
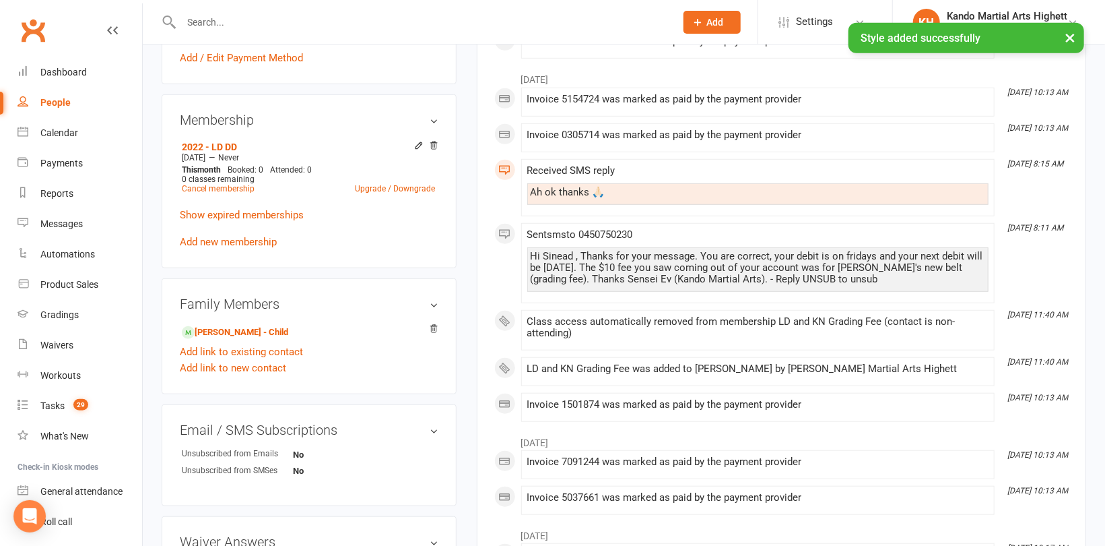
click at [238, 234] on div "2022 - LD DD [DATE] — Never This month Booked: 0 Attended: 0 0 classes remainin…" at bounding box center [309, 193] width 259 height 112
click at [236, 242] on link "Add new membership" at bounding box center [228, 242] width 97 height 12
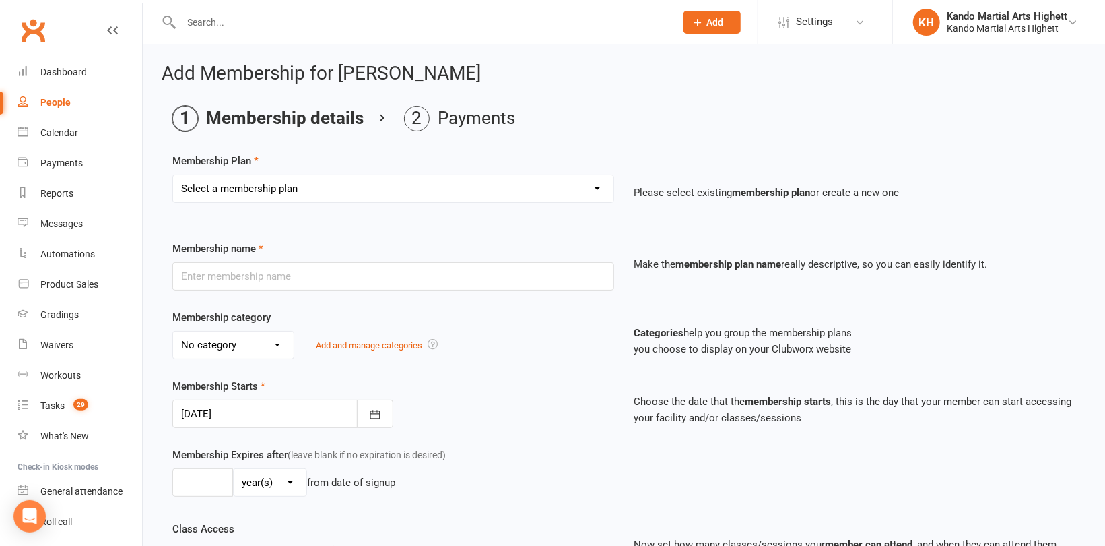
click at [396, 186] on select "Select a membership plan Create new Membership Plan Starter Program - 4 weeks p…" at bounding box center [393, 188] width 441 height 27
select select "17"
click at [173, 175] on select "Select a membership plan Create new Membership Plan Starter Program - 4 weeks p…" at bounding box center [393, 188] width 441 height 27
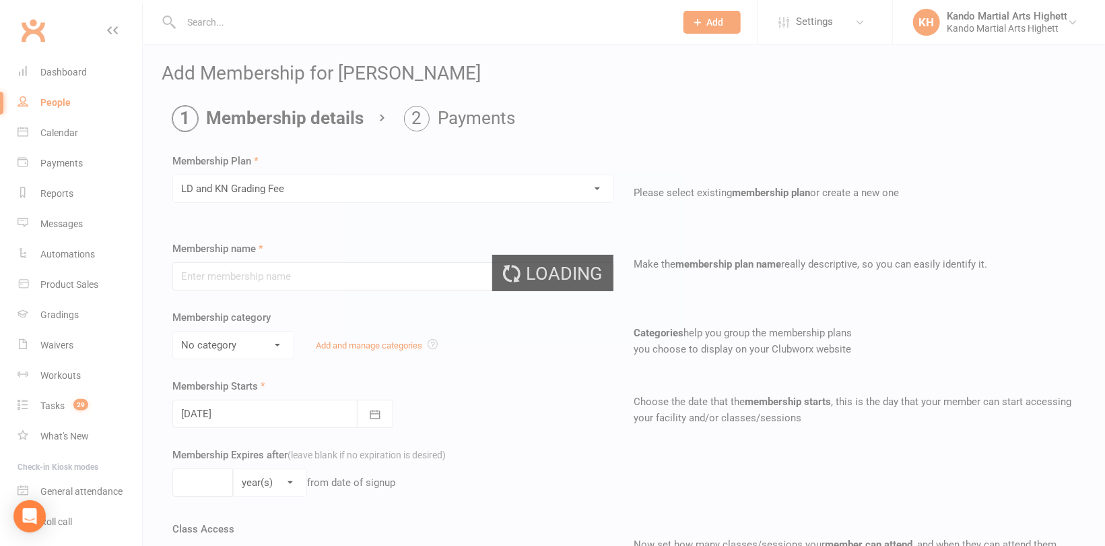
type input "LD and KN Grading Fee"
select select "10"
type input "1"
select select "0"
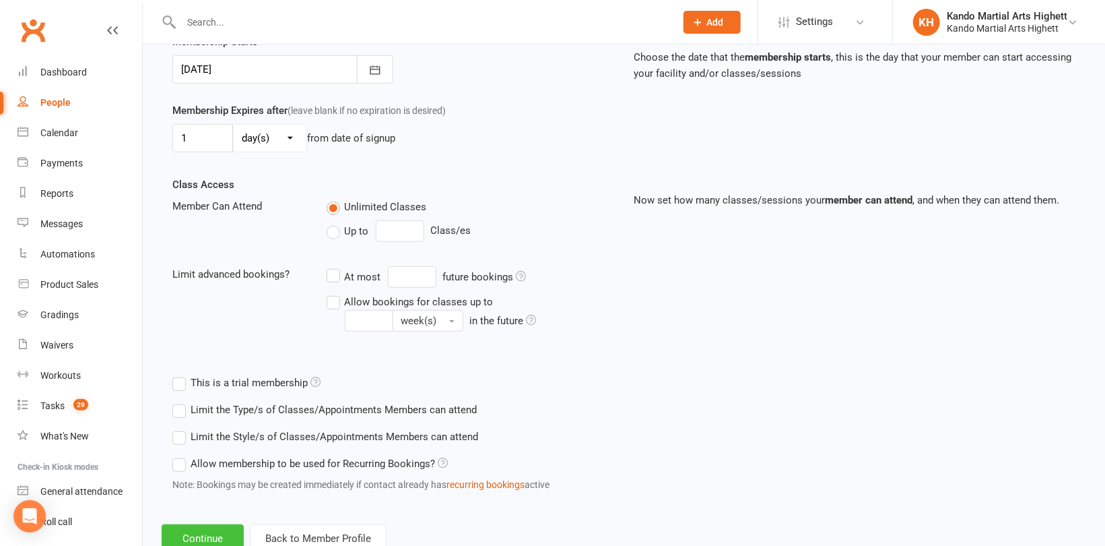
scroll to position [387, 0]
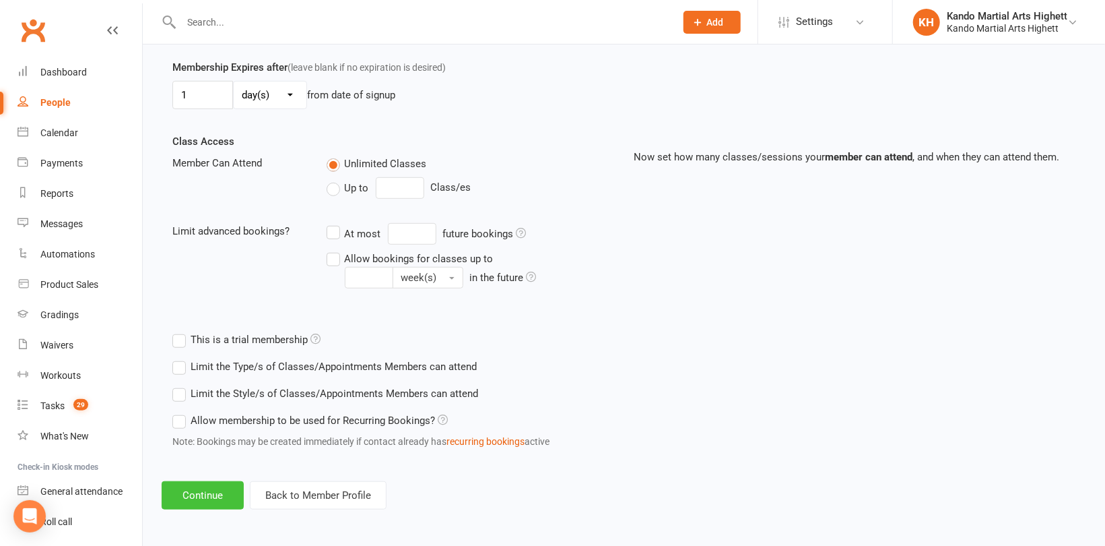
click at [227, 492] on button "Continue" at bounding box center [203, 495] width 82 height 28
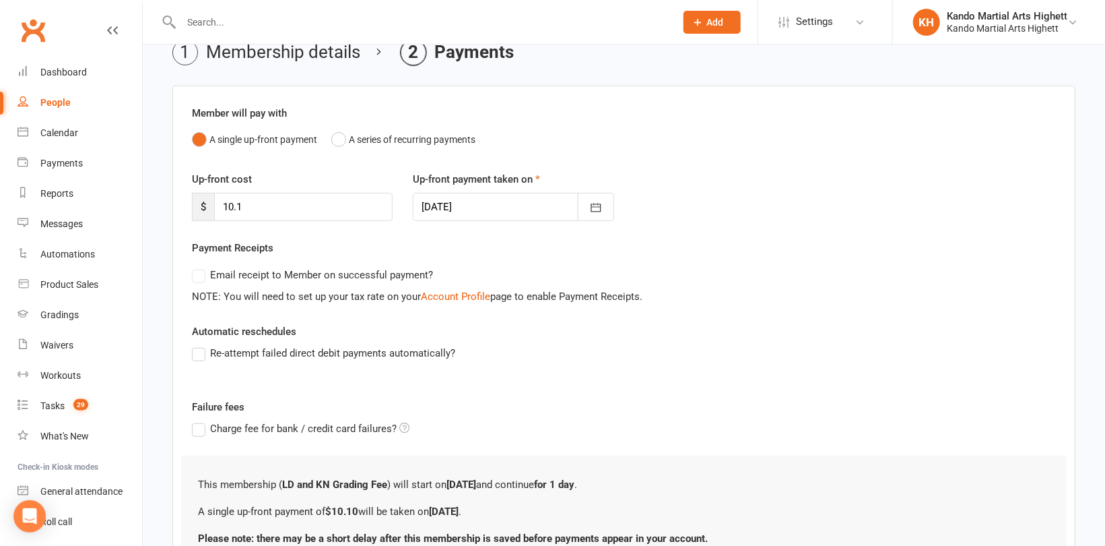
scroll to position [187, 0]
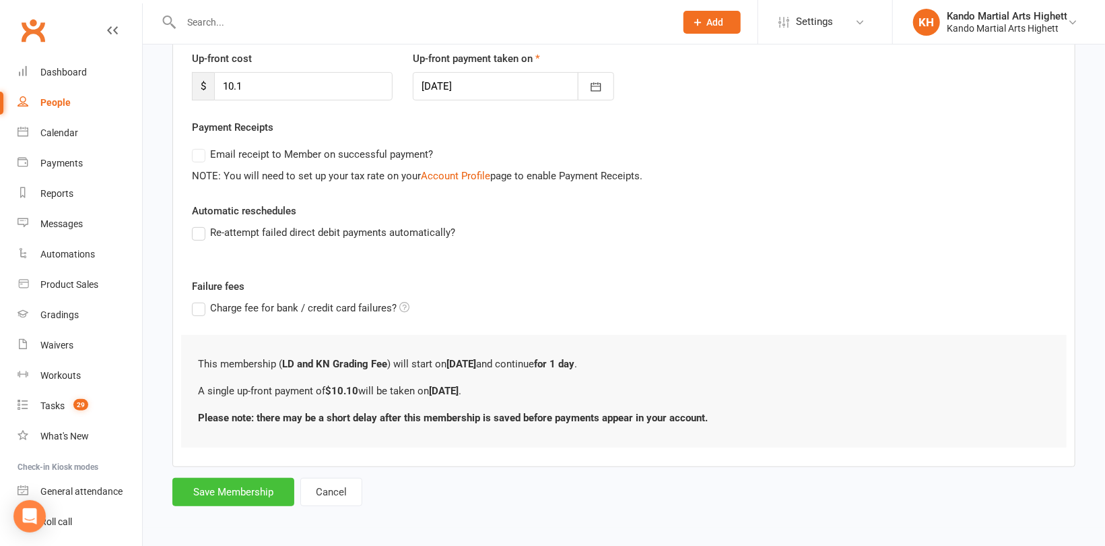
click at [225, 482] on button "Save Membership" at bounding box center [233, 492] width 122 height 28
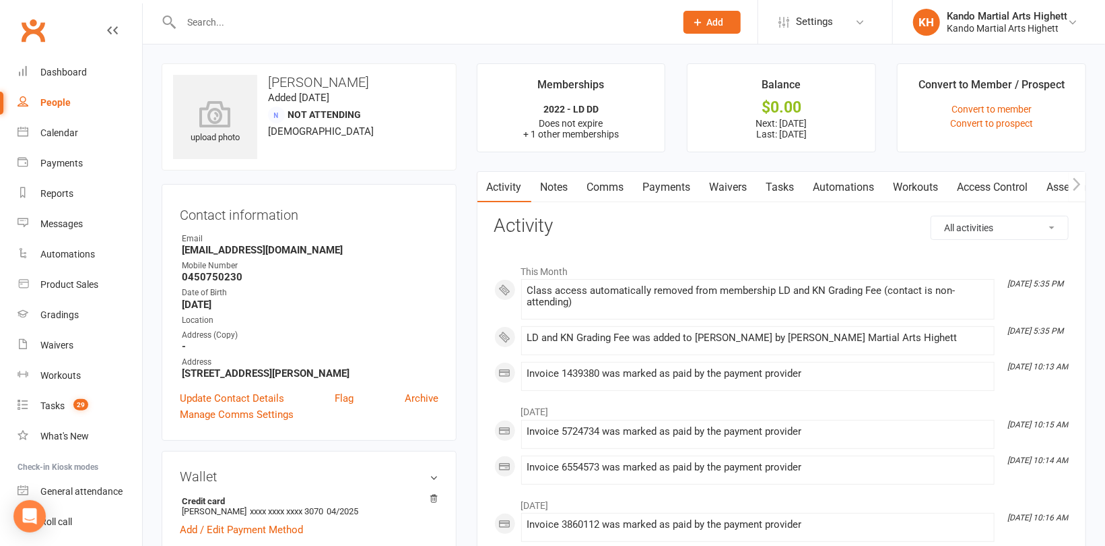
click at [230, 16] on input "text" at bounding box center [421, 22] width 489 height 19
paste input "[PERSON_NAME]"
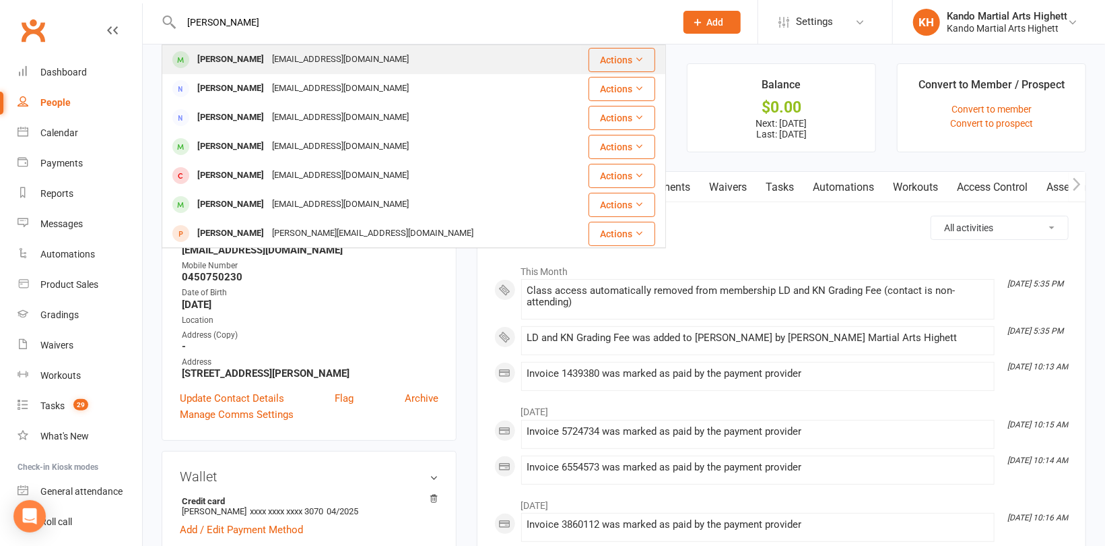
type input "[PERSON_NAME]"
click at [268, 59] on div "[EMAIL_ADDRESS][DOMAIN_NAME]" at bounding box center [340, 60] width 145 height 20
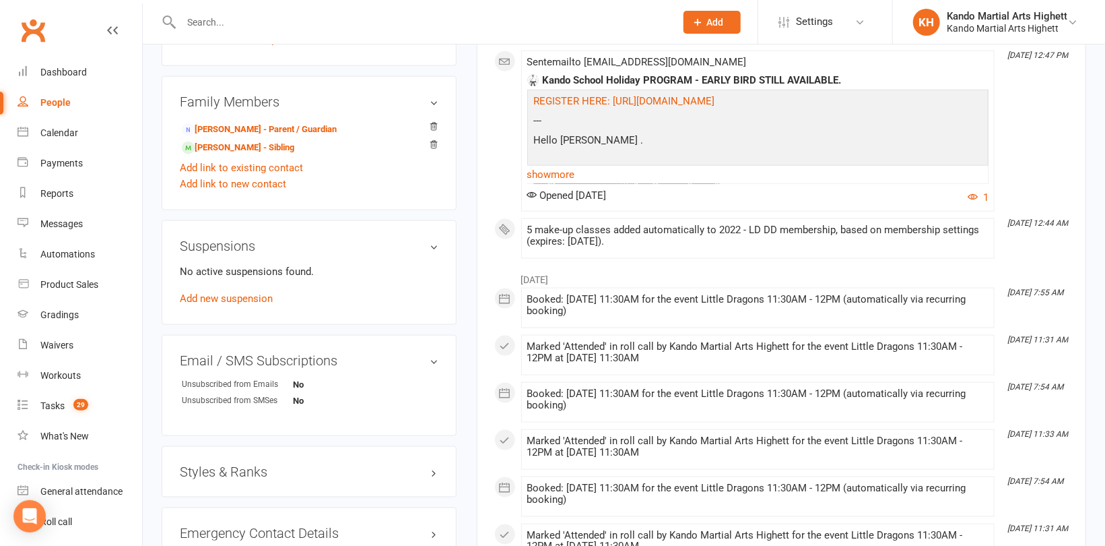
scroll to position [1078, 0]
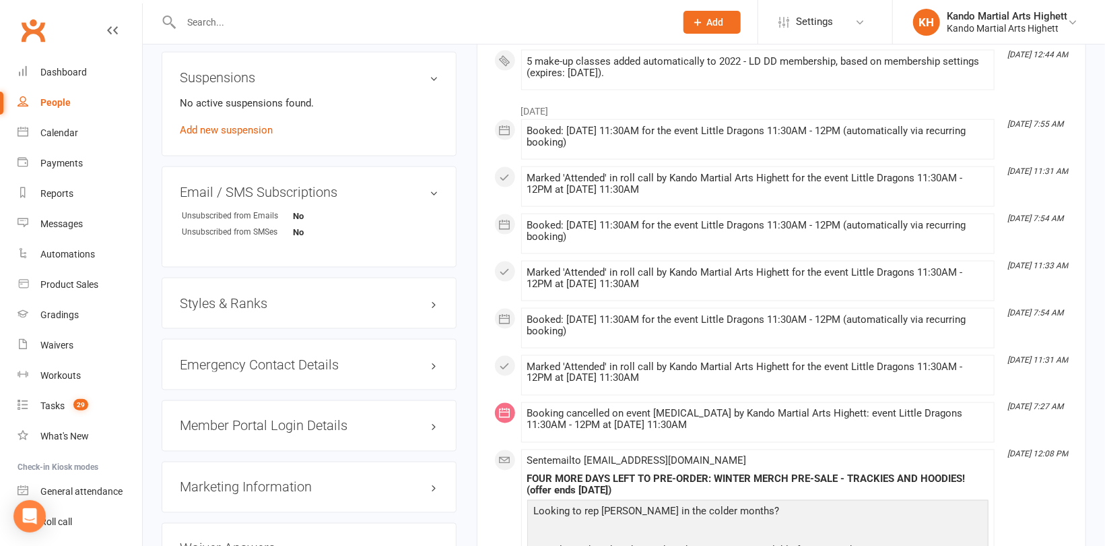
click at [243, 304] on h3 "Styles & Ranks" at bounding box center [309, 303] width 259 height 15
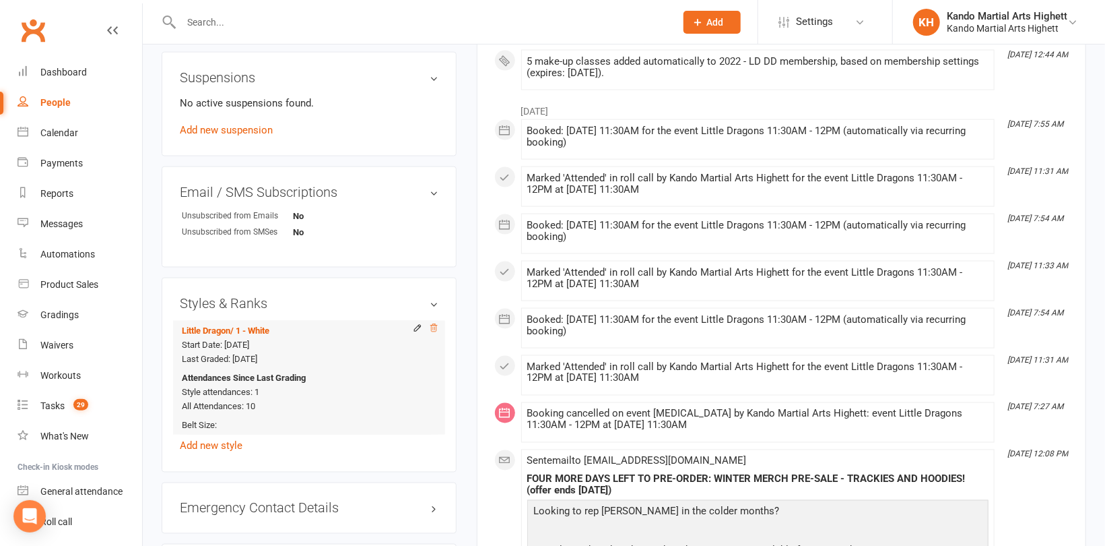
click at [432, 327] on icon at bounding box center [433, 327] width 9 height 9
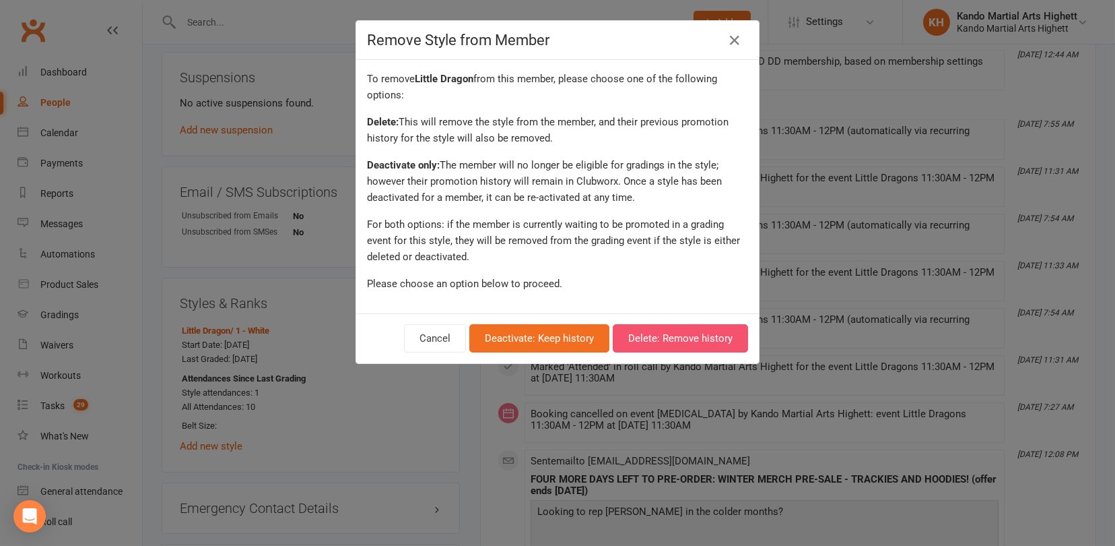
click at [641, 337] on button "Delete: Remove history" at bounding box center [680, 338] width 135 height 28
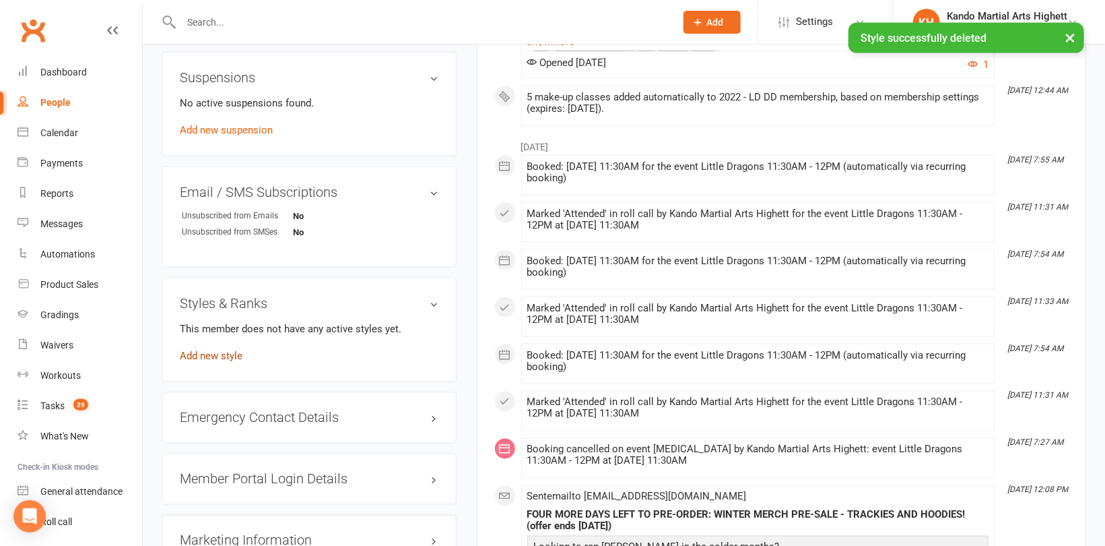
click at [225, 356] on link "Add new style" at bounding box center [211, 356] width 63 height 12
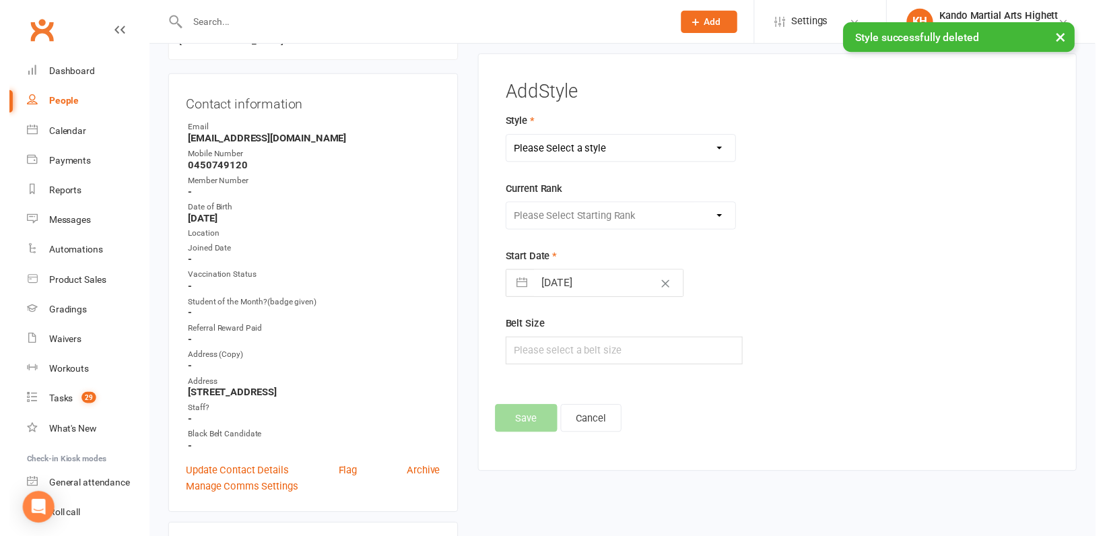
scroll to position [115, 0]
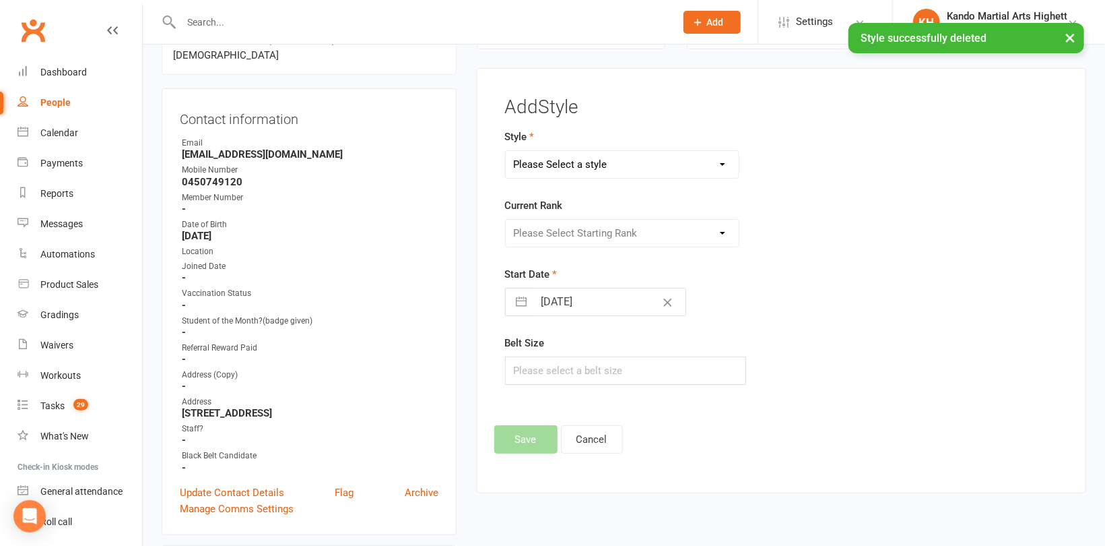
click at [566, 160] on select "Please Select a style [PERSON_NAME] Ninja Leadership Little Dragon Teen and Adu…" at bounding box center [622, 164] width 233 height 27
select select "1194"
click at [506, 151] on select "Please Select a style [PERSON_NAME] Ninja Leadership Little Dragon Teen and Adu…" at bounding box center [622, 164] width 233 height 27
click at [623, 236] on select "Please Select Starting Rank 1 - White 2 - Red 3 - Yellow 4 - Orange 5 - Green 6…" at bounding box center [622, 233] width 233 height 27
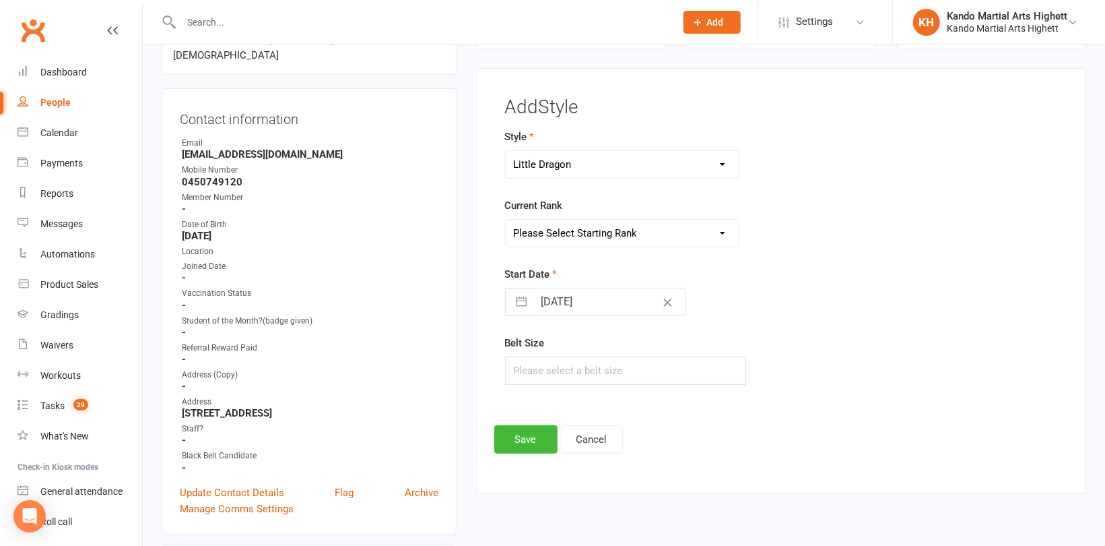
select select "18378"
click at [506, 220] on select "Please Select Starting Rank 1 - White 2 - Red 3 - Yellow 4 - Orange 5 - Green 6…" at bounding box center [622, 233] width 233 height 27
click at [508, 439] on button "Save" at bounding box center [525, 439] width 63 height 28
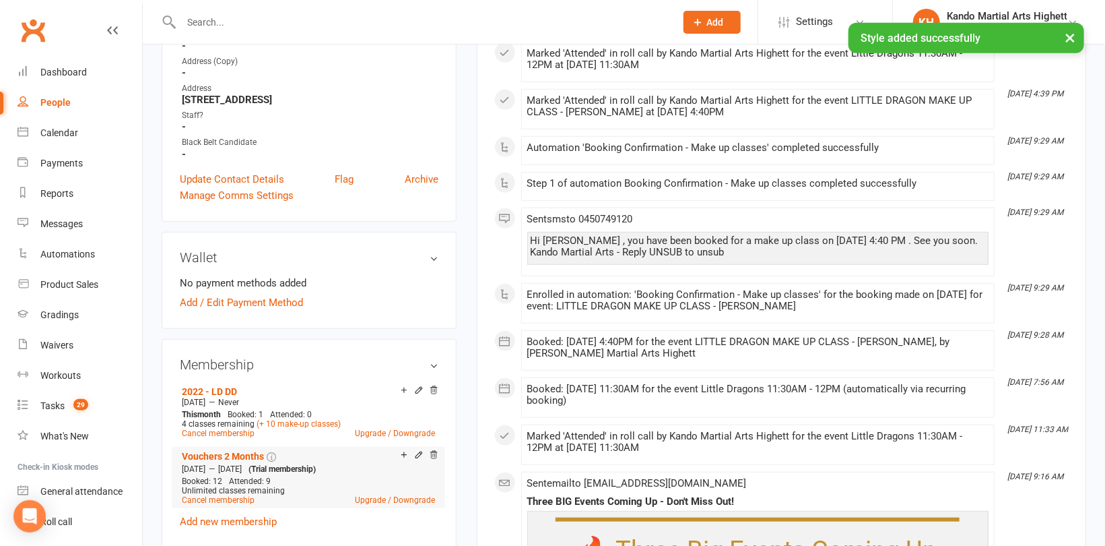
scroll to position [586, 0]
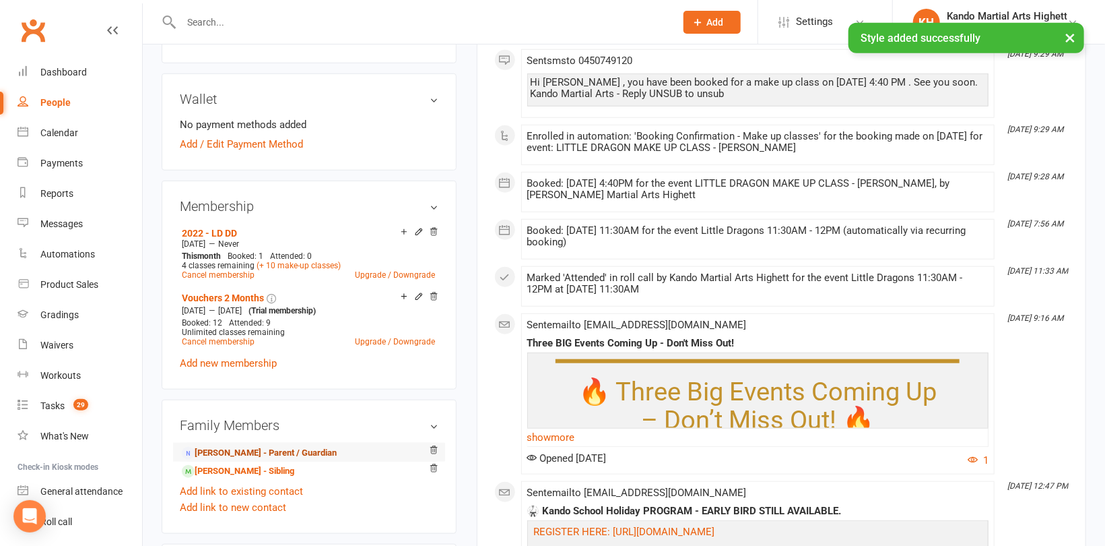
click at [236, 450] on link "[PERSON_NAME] - Parent / Guardian" at bounding box center [259, 453] width 155 height 14
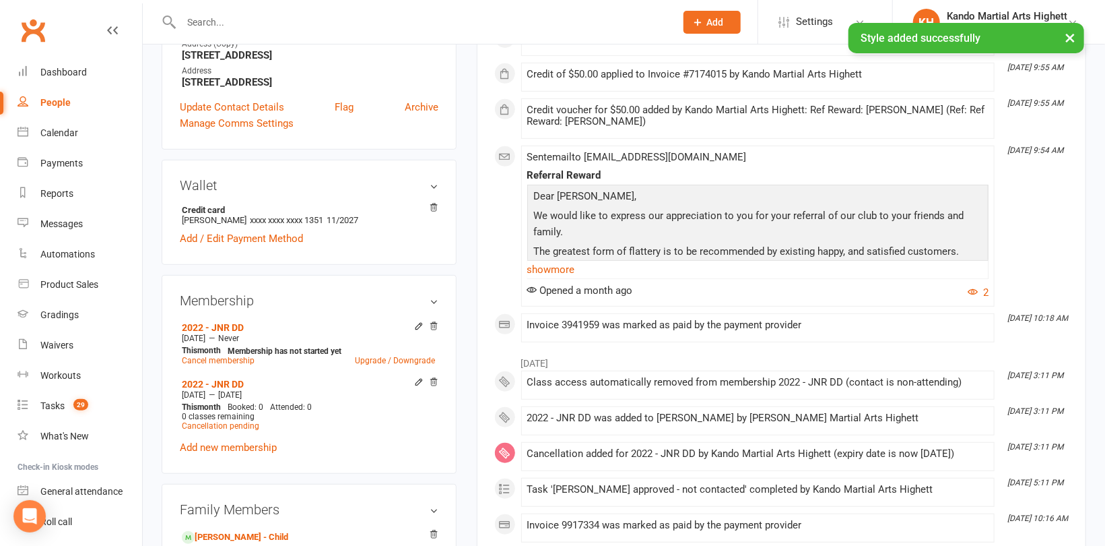
scroll to position [404, 0]
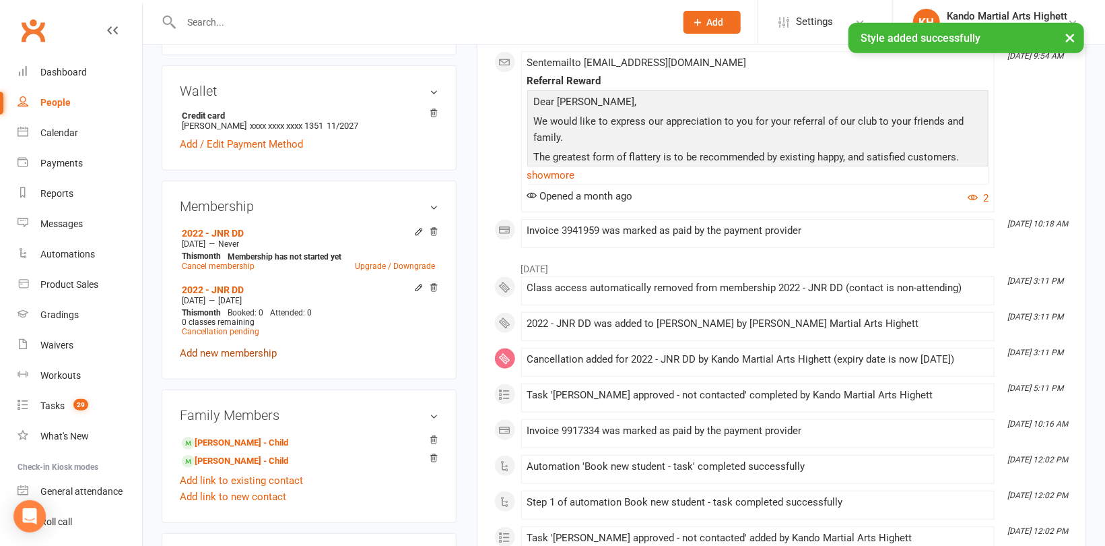
click at [234, 354] on link "Add new membership" at bounding box center [228, 353] width 97 height 12
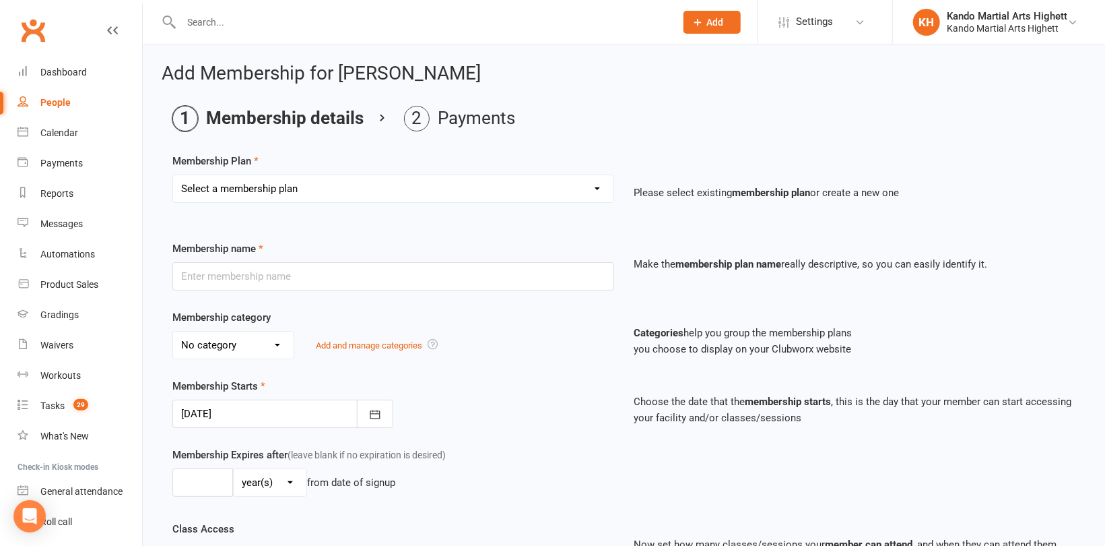
click at [297, 196] on select "Select a membership plan Create new Membership Plan Starter Program - 4 weeks p…" at bounding box center [393, 188] width 441 height 27
select select "17"
click at [173, 175] on select "Select a membership plan Create new Membership Plan Starter Program - 4 weeks p…" at bounding box center [393, 188] width 441 height 27
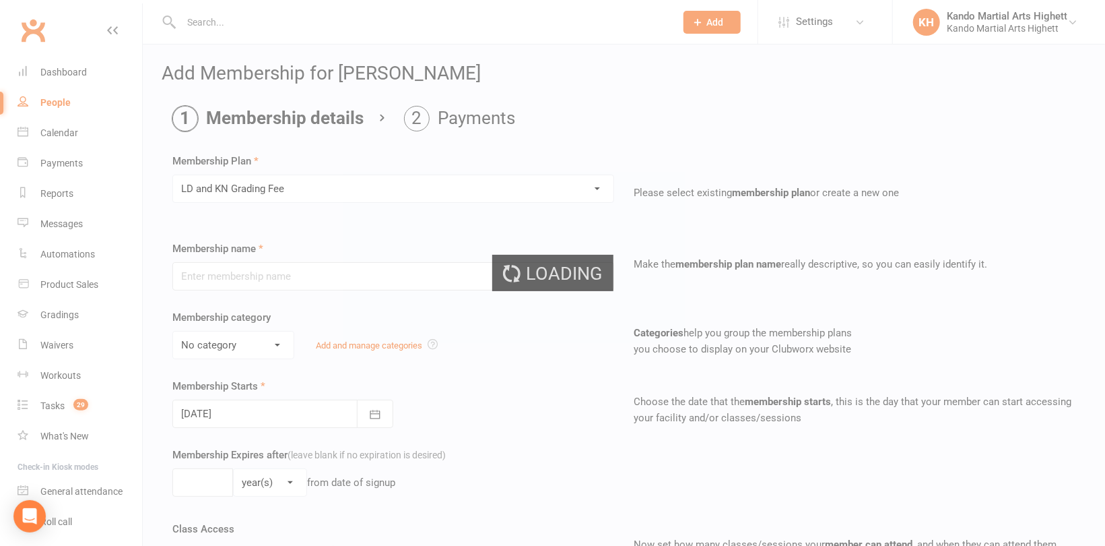
type input "LD and KN Grading Fee"
select select "10"
type input "1"
select select "0"
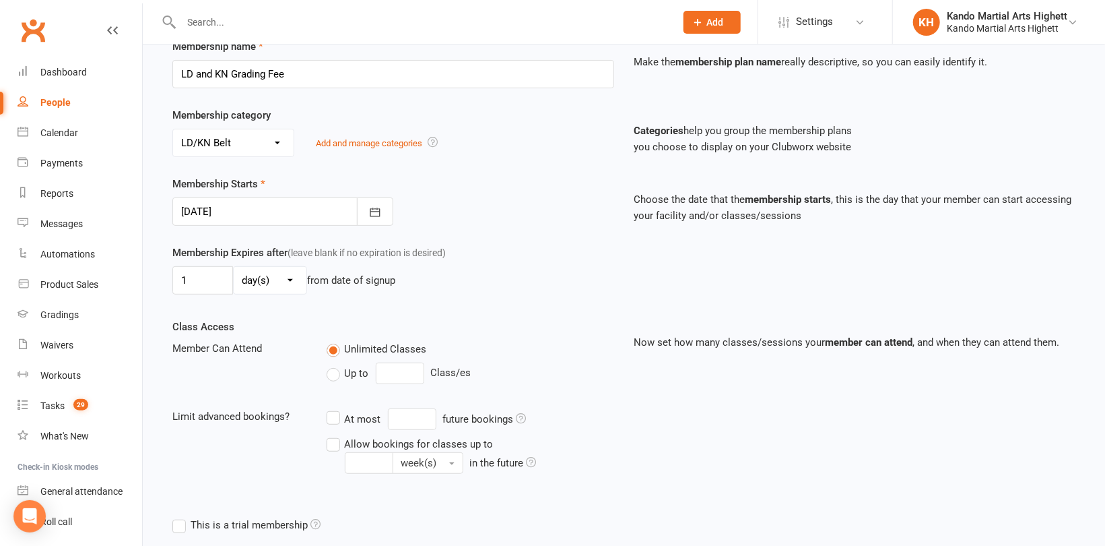
scroll to position [387, 0]
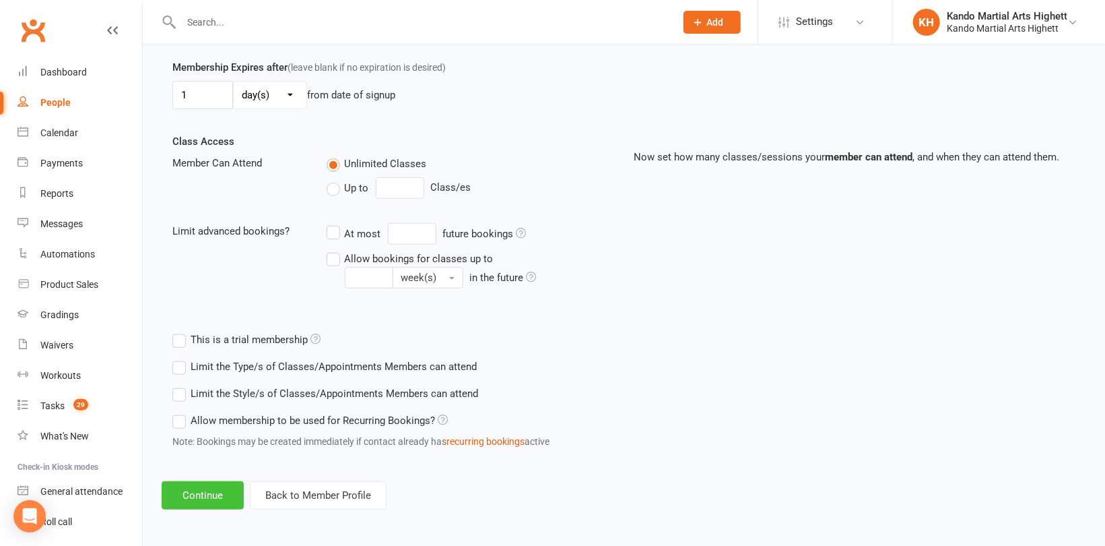
click at [223, 490] on button "Continue" at bounding box center [203, 495] width 82 height 28
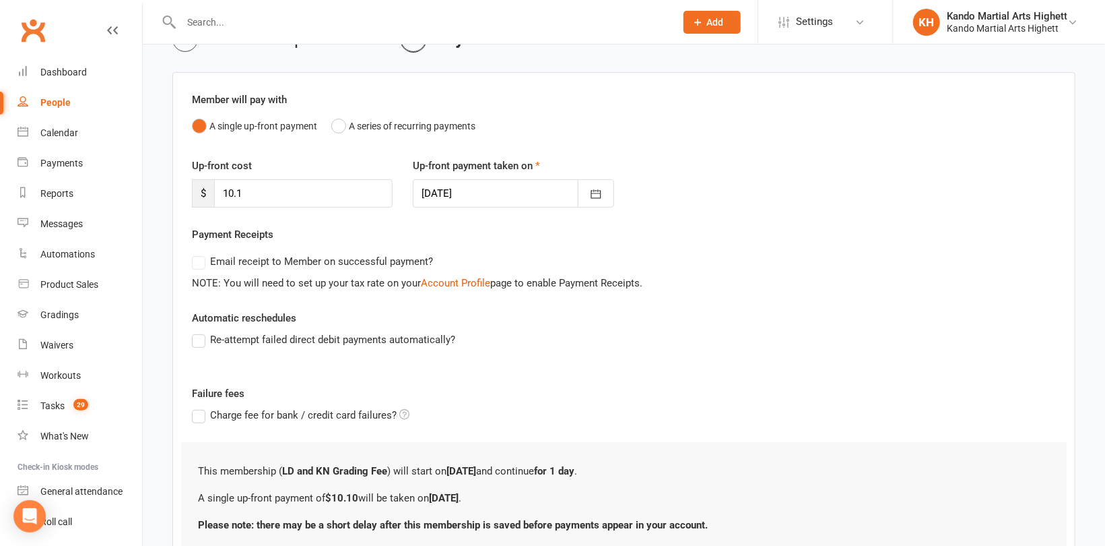
scroll to position [187, 0]
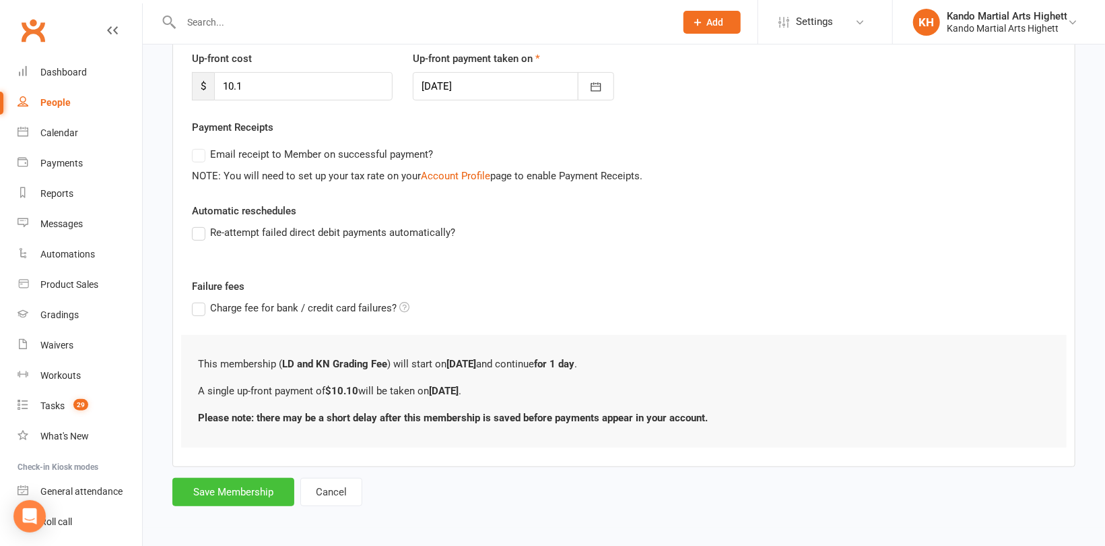
click at [242, 490] on button "Save Membership" at bounding box center [233, 492] width 122 height 28
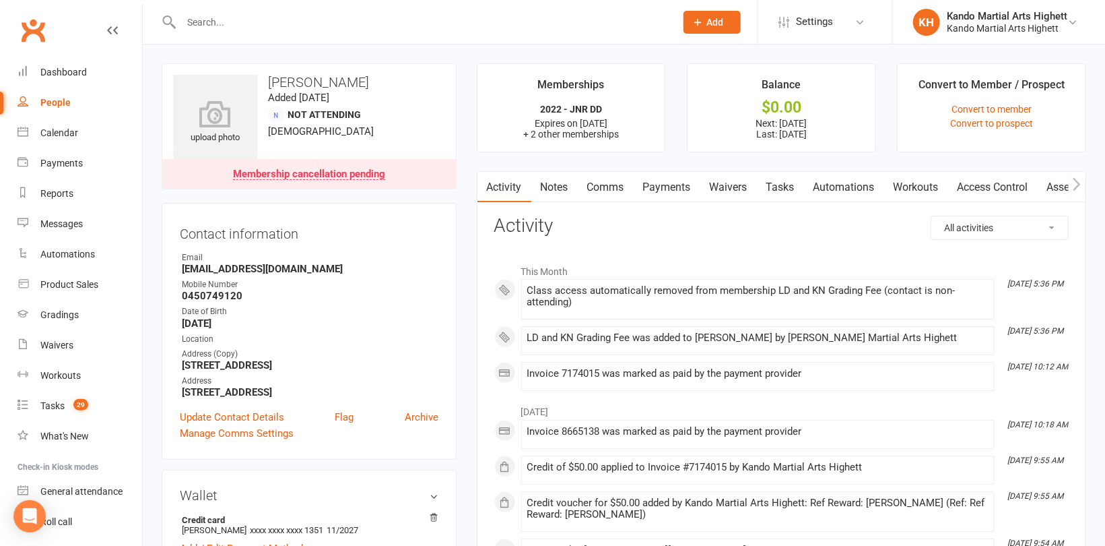
click at [199, 22] on input "text" at bounding box center [421, 22] width 489 height 19
paste input "[PERSON_NAME]"
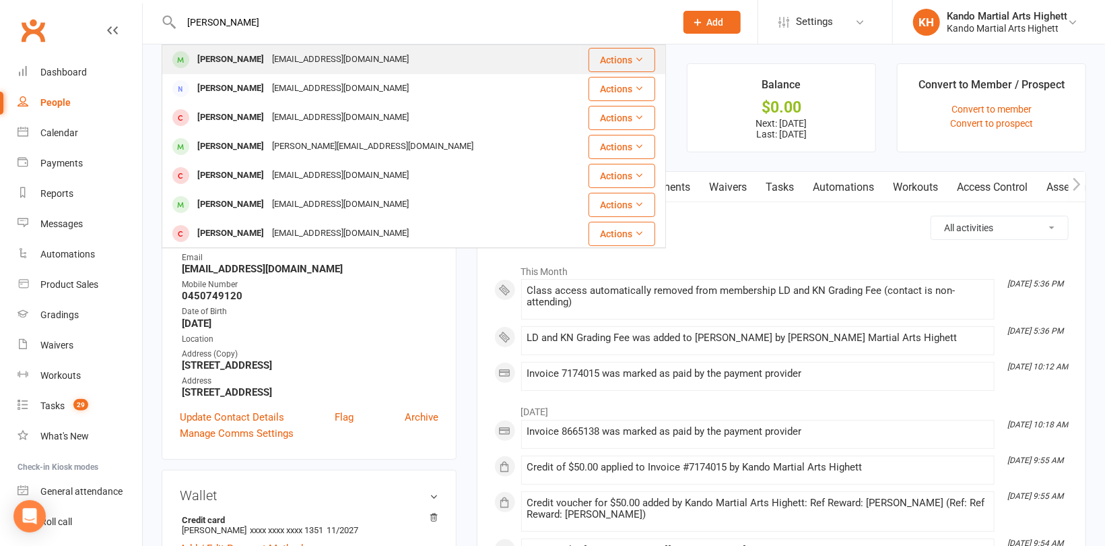
type input "[PERSON_NAME]"
click at [230, 59] on div "[PERSON_NAME]" at bounding box center [230, 60] width 75 height 20
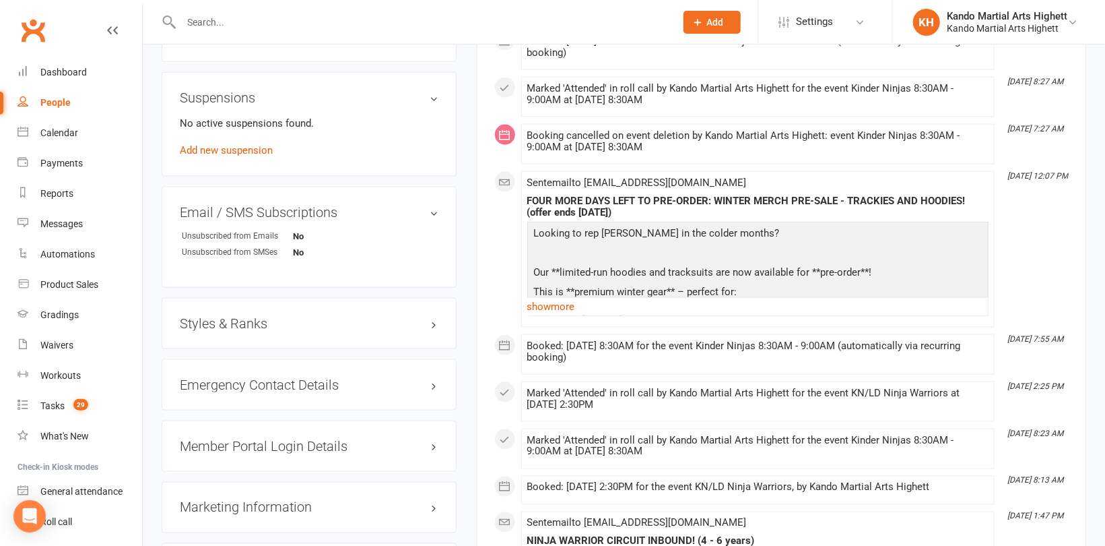
scroll to position [1010, 0]
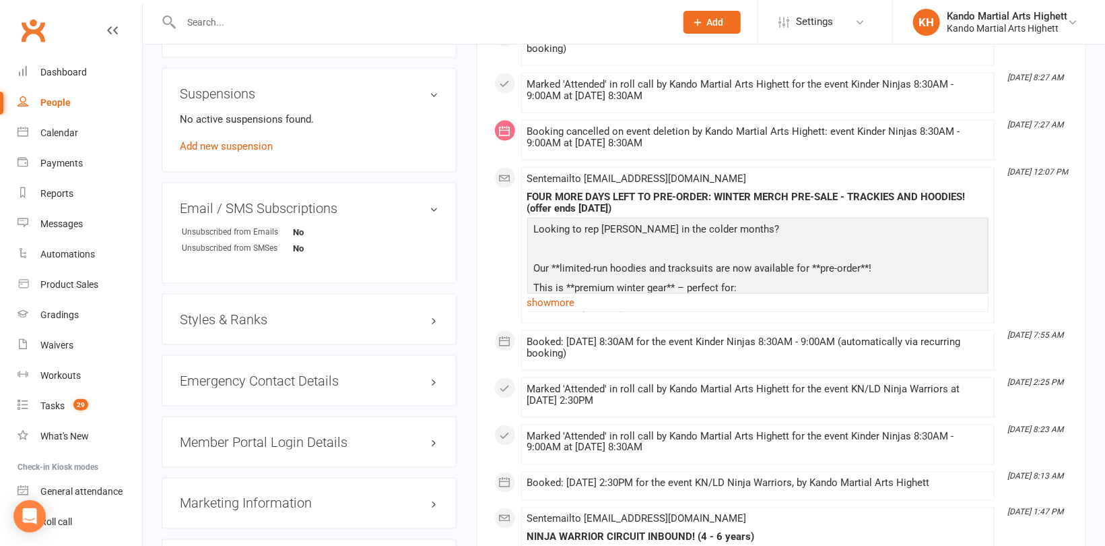
drag, startPoint x: 234, startPoint y: 315, endPoint x: 260, endPoint y: 306, distance: 27.3
click at [234, 315] on h3 "Styles & Ranks" at bounding box center [309, 319] width 259 height 15
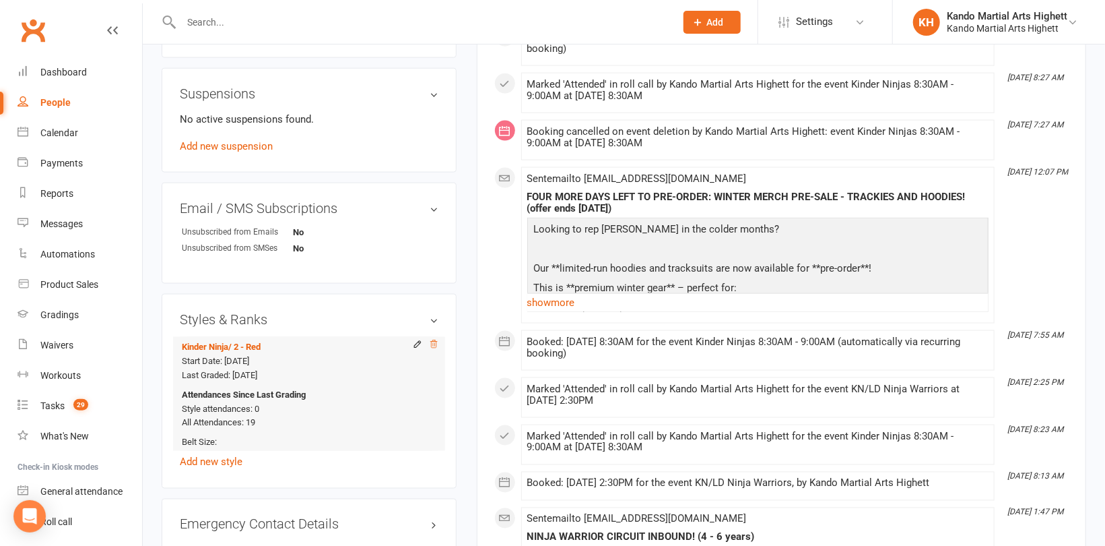
click at [430, 347] on icon at bounding box center [433, 343] width 9 height 9
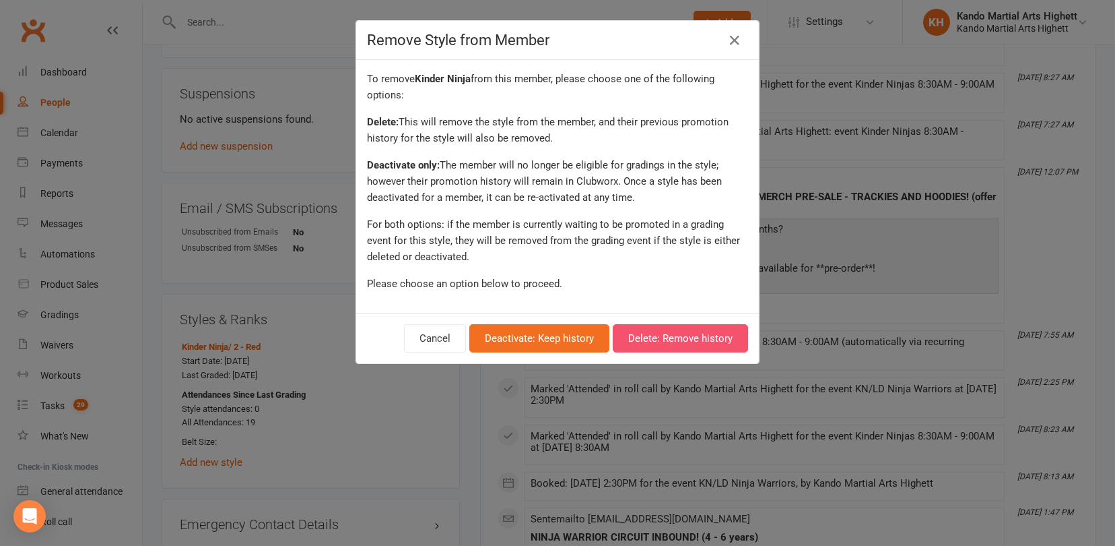
click at [680, 337] on button "Delete: Remove history" at bounding box center [680, 338] width 135 height 28
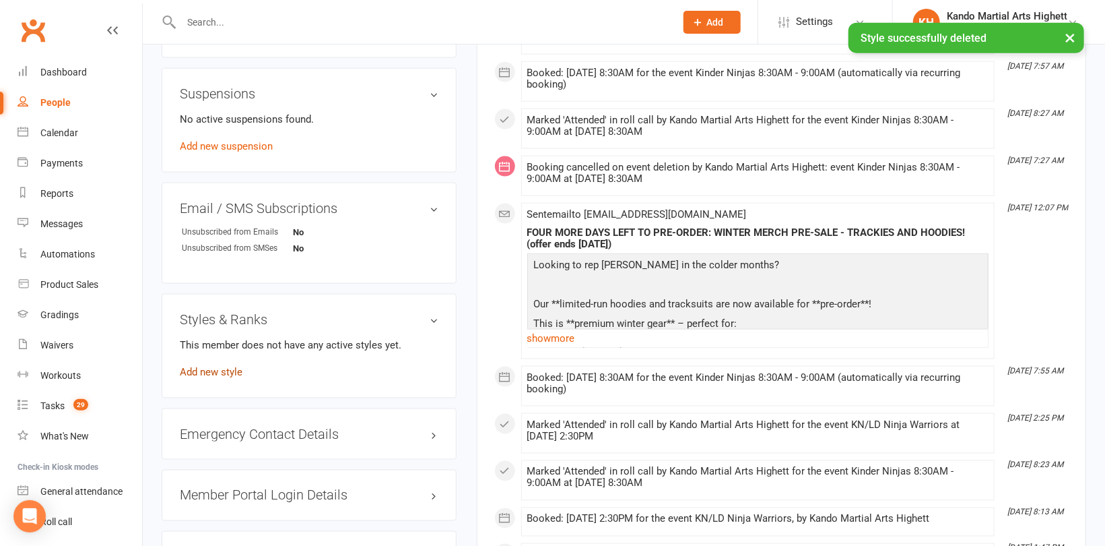
click at [212, 370] on link "Add new style" at bounding box center [211, 372] width 63 height 12
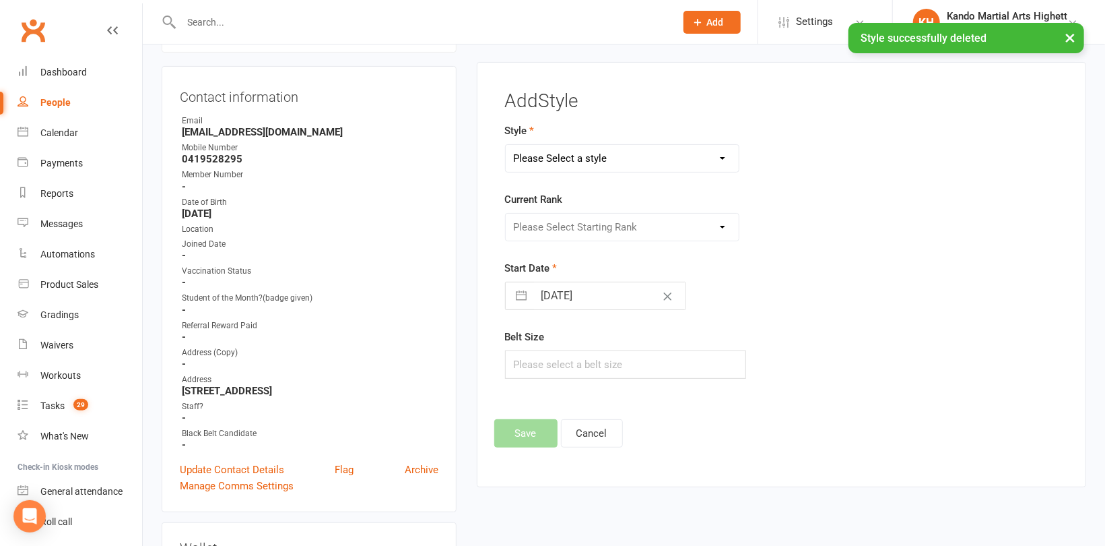
scroll to position [115, 0]
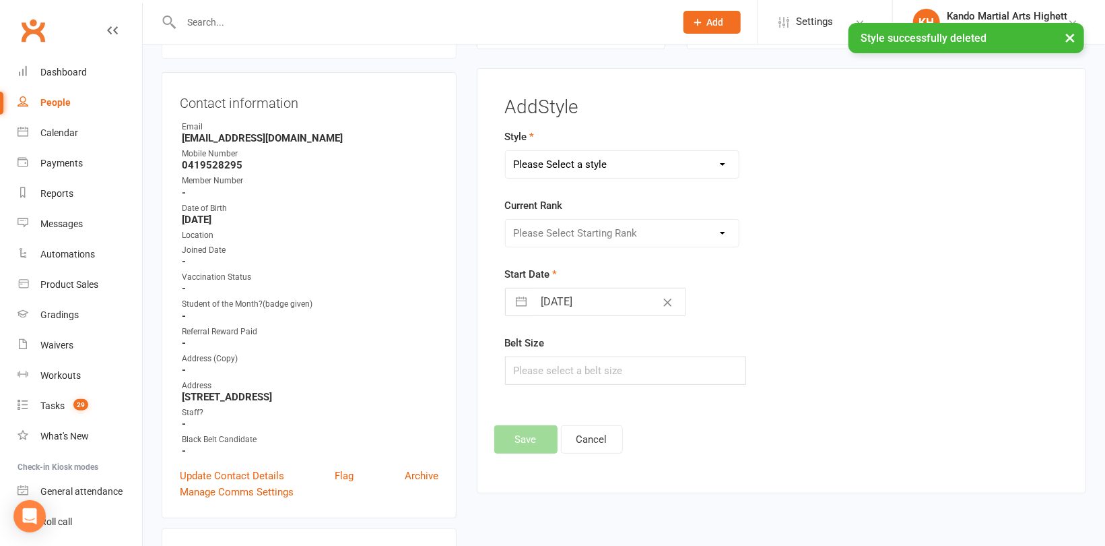
click at [572, 161] on select "Please Select a style [PERSON_NAME] Ninja Leadership Little Dragon Teen and Adu…" at bounding box center [622, 164] width 233 height 27
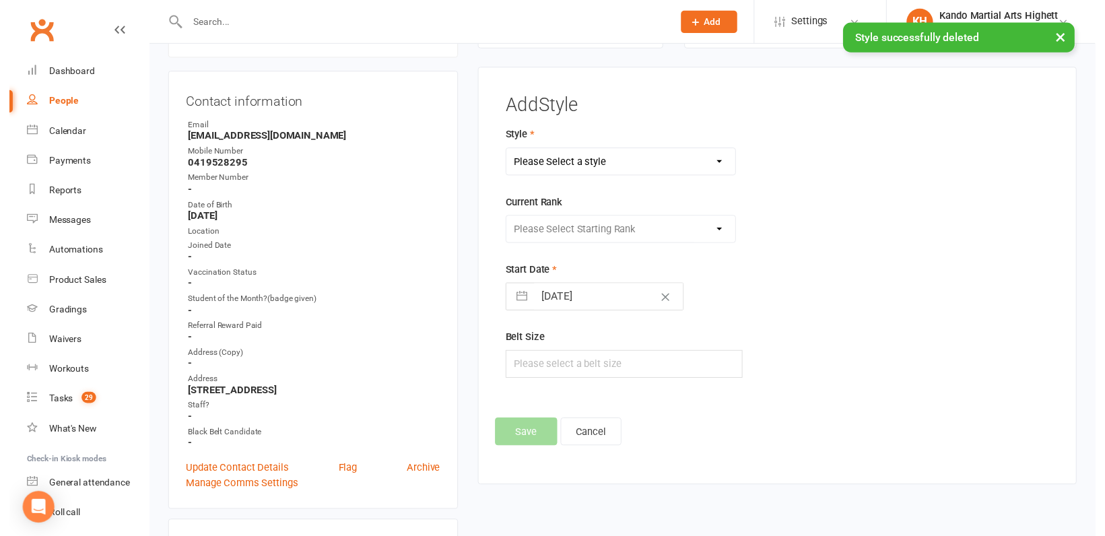
scroll to position [0, 0]
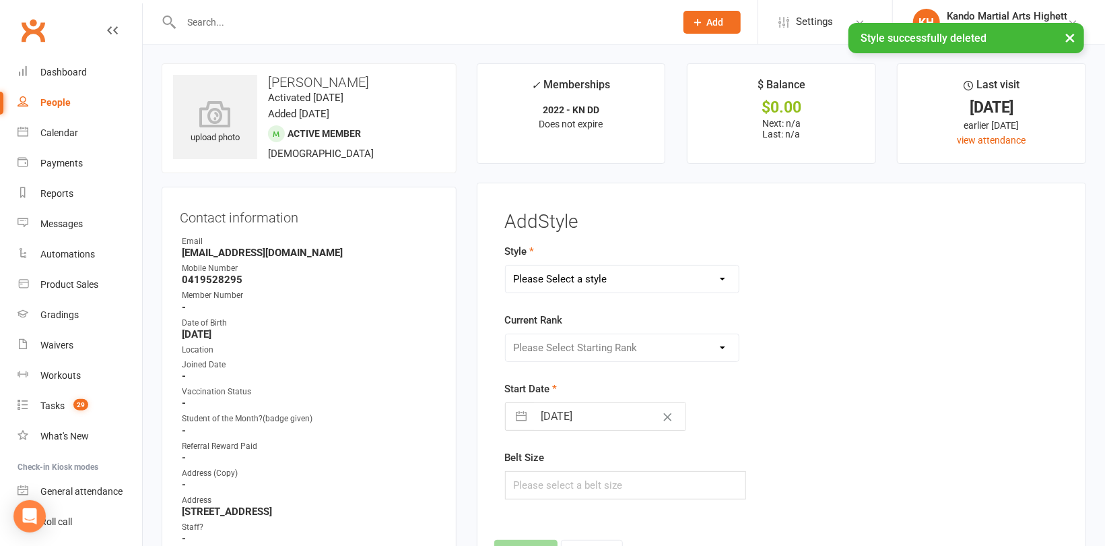
click at [533, 269] on select "Please Select a style [PERSON_NAME] Ninja Leadership Little Dragon Teen and Adu…" at bounding box center [622, 278] width 233 height 27
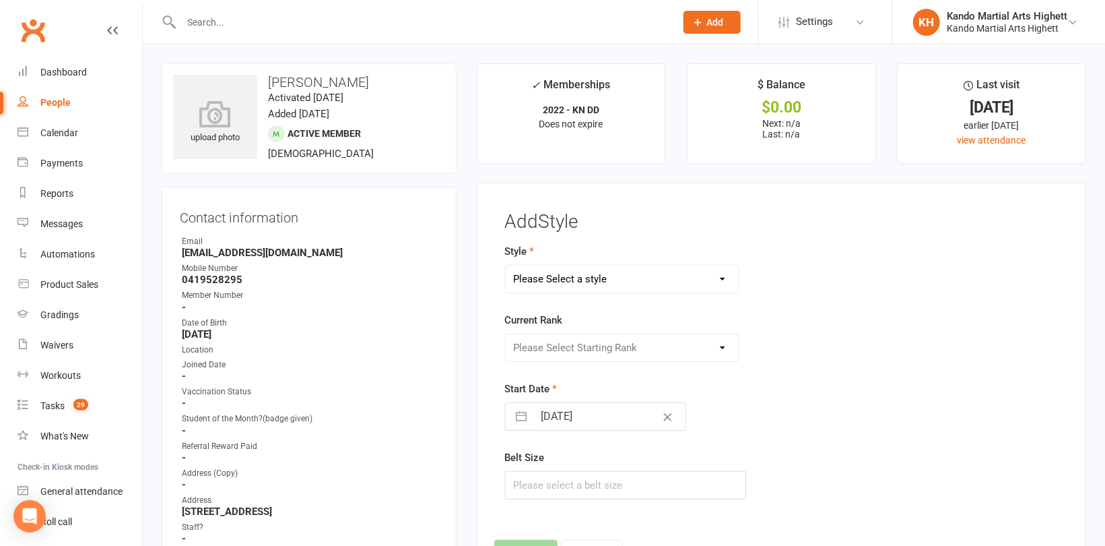
select select "1195"
click at [506, 265] on select "Please Select a style [PERSON_NAME] Ninja Leadership Little Dragon Teen and Adu…" at bounding box center [622, 278] width 233 height 27
click at [572, 353] on select "Please Select Starting Rank 1 - White 2 - Red 3 - Yellow 4 - Orange 5 - Green 6…" at bounding box center [622, 347] width 233 height 27
select select "18372"
click at [506, 334] on select "Please Select Starting Rank 1 - White 2 - Red 3 - Yellow 4 - Orange 5 - Green 6…" at bounding box center [622, 347] width 233 height 27
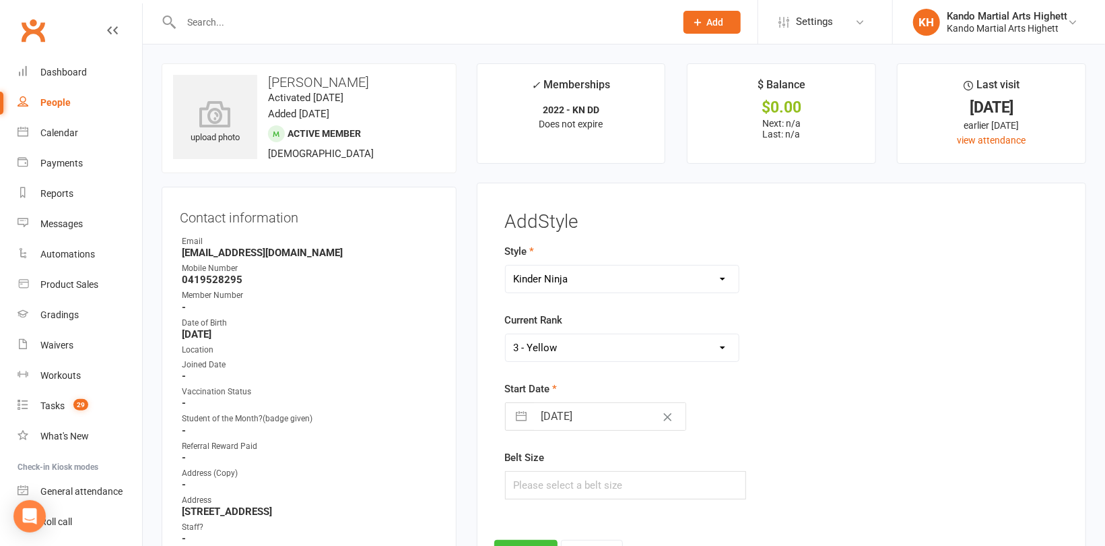
click at [534, 542] on button "Save" at bounding box center [525, 554] width 63 height 28
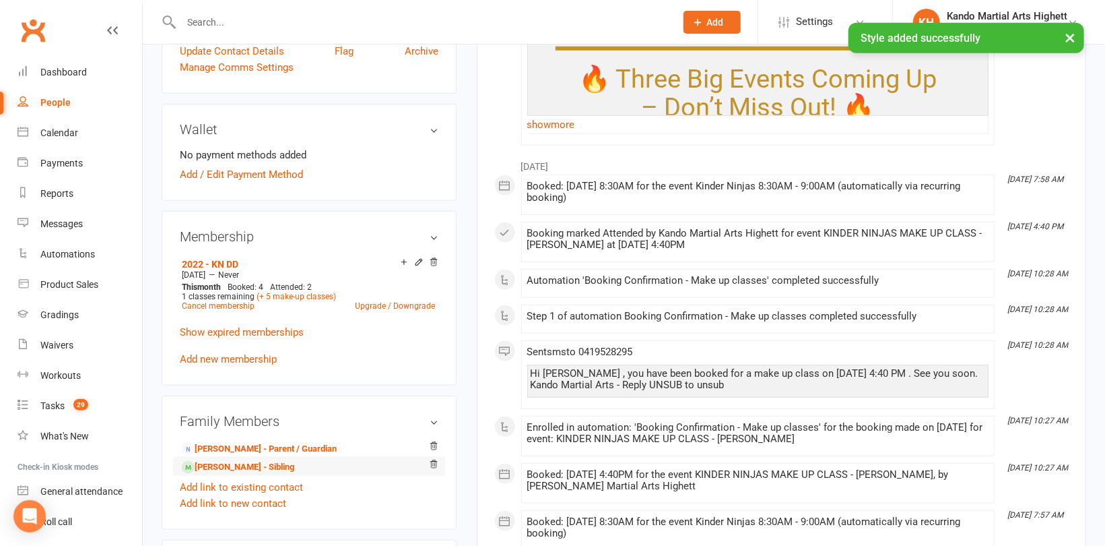
scroll to position [606, 0]
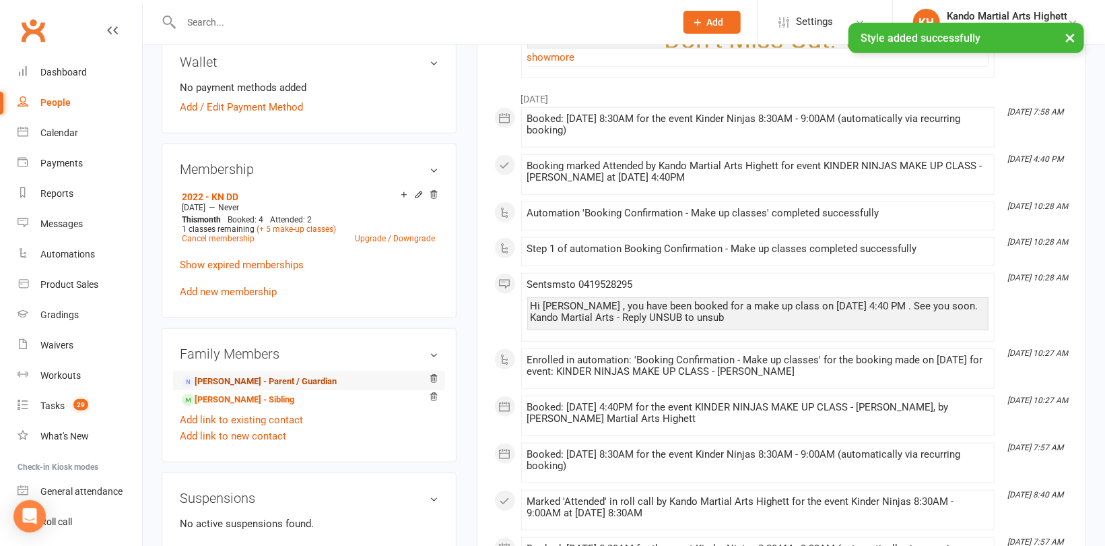
click at [219, 381] on link "[PERSON_NAME] - Parent / Guardian" at bounding box center [259, 382] width 155 height 14
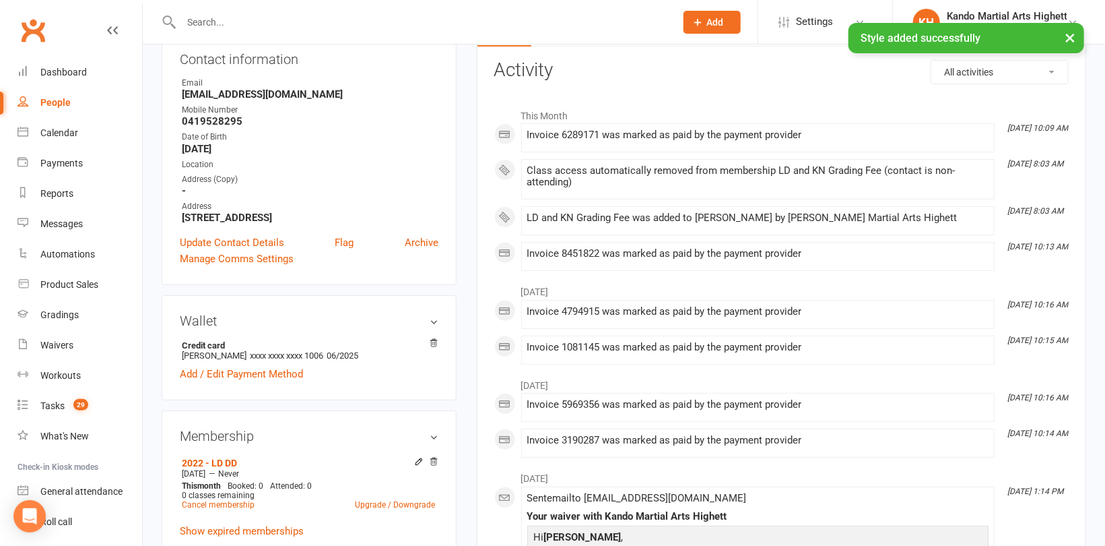
scroll to position [269, 0]
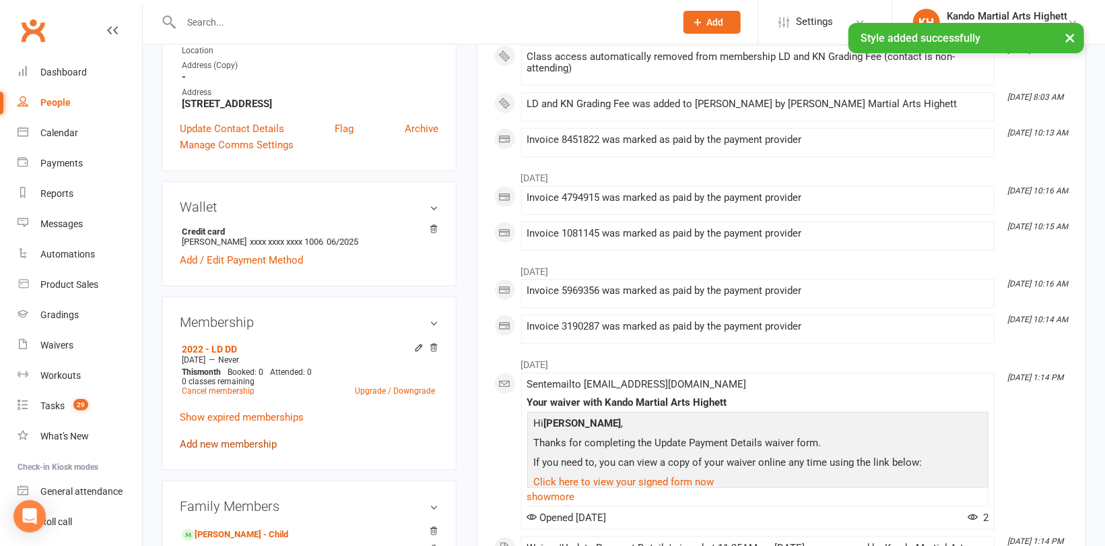
click at [221, 441] on link "Add new membership" at bounding box center [228, 444] width 97 height 12
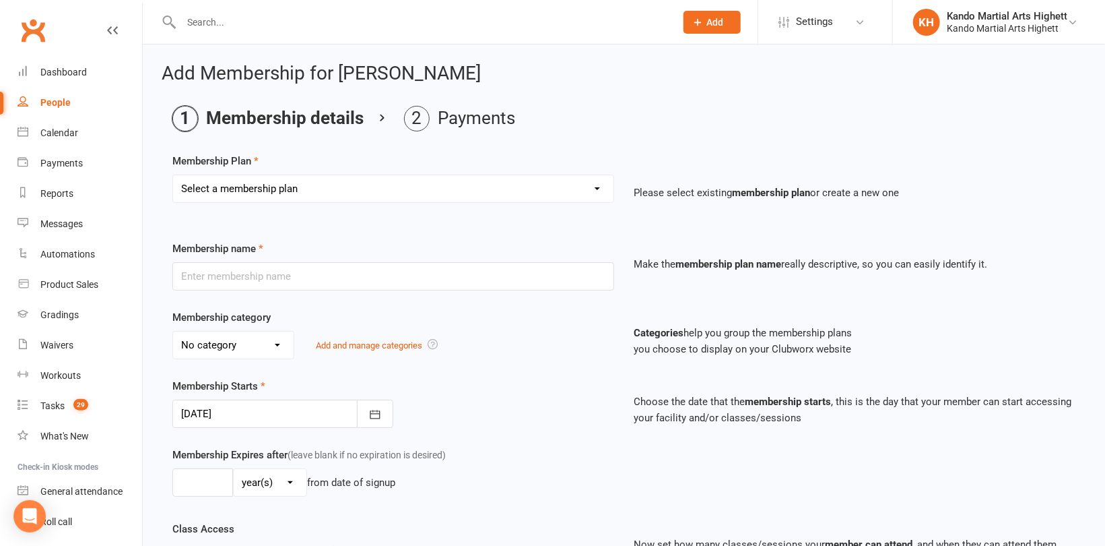
drag, startPoint x: 313, startPoint y: 192, endPoint x: 313, endPoint y: 199, distance: 7.4
click at [313, 192] on select "Select a membership plan Create new Membership Plan Starter Program - 4 weeks p…" at bounding box center [393, 188] width 441 height 27
select select "17"
click at [173, 175] on select "Select a membership plan Create new Membership Plan Starter Program - 4 weeks p…" at bounding box center [393, 188] width 441 height 27
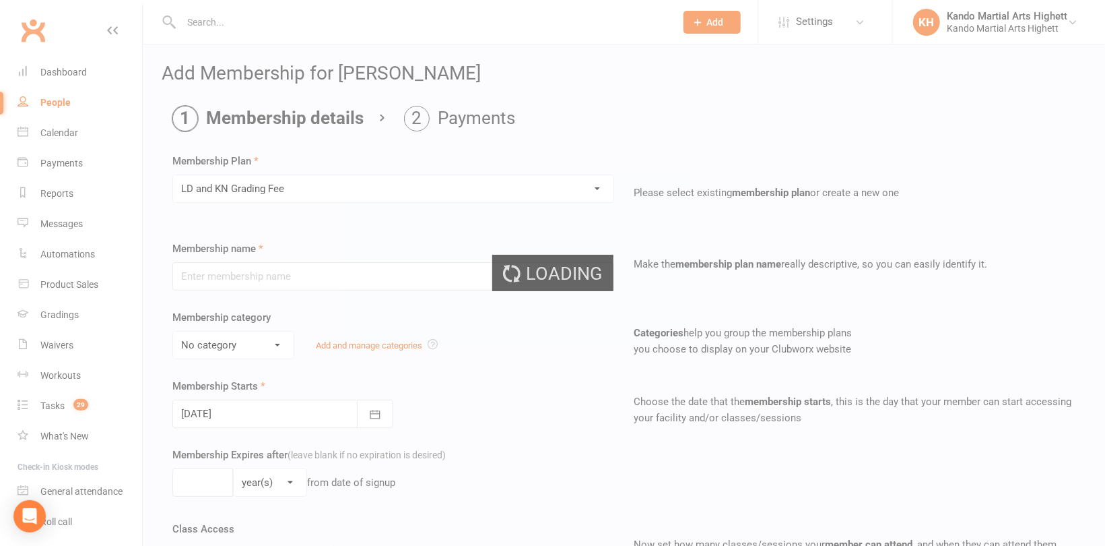
type input "LD and KN Grading Fee"
select select "10"
type input "1"
select select "0"
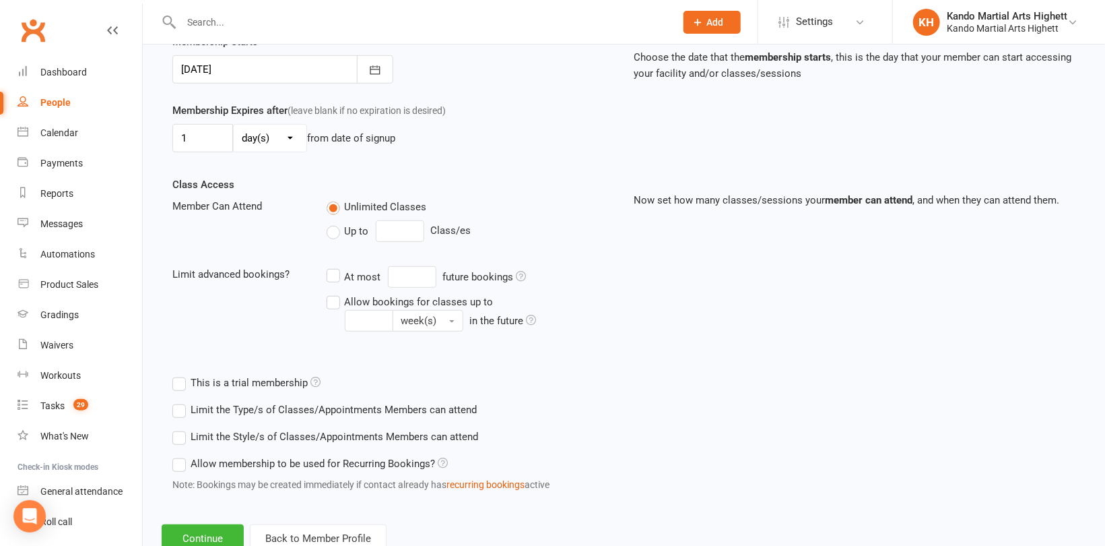
scroll to position [387, 0]
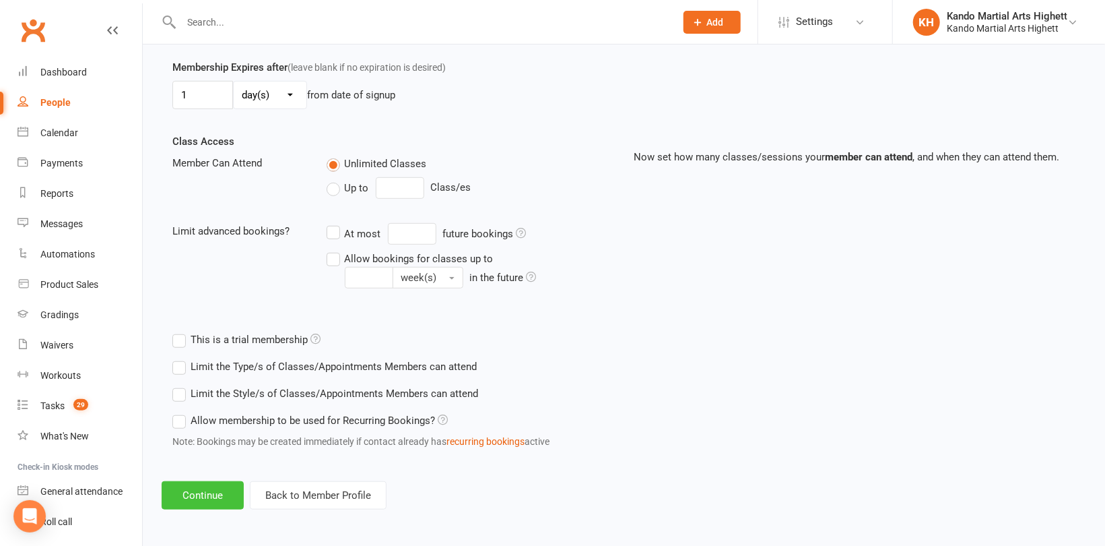
click at [233, 483] on button "Continue" at bounding box center [203, 495] width 82 height 28
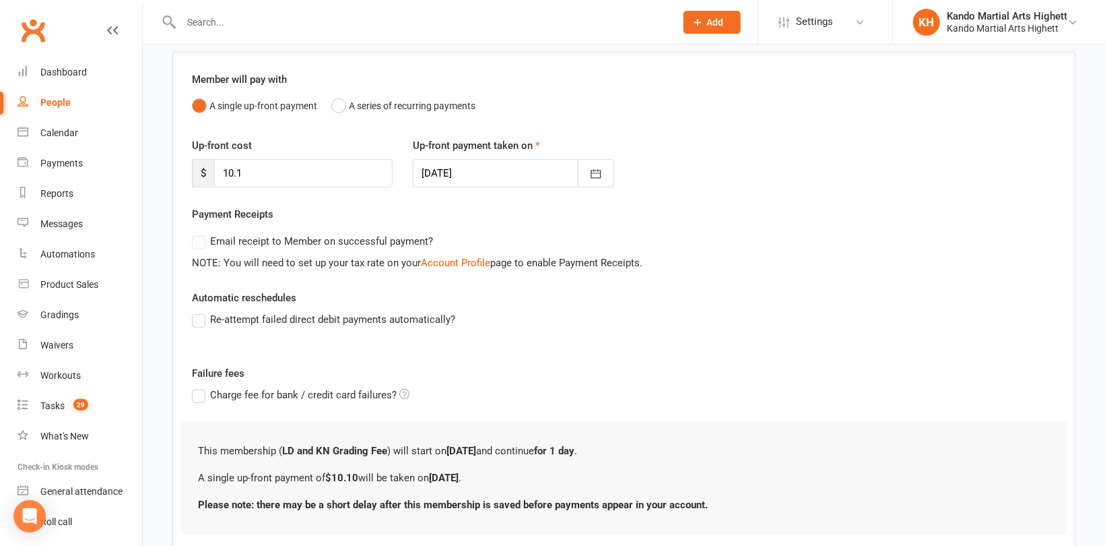
scroll to position [187, 0]
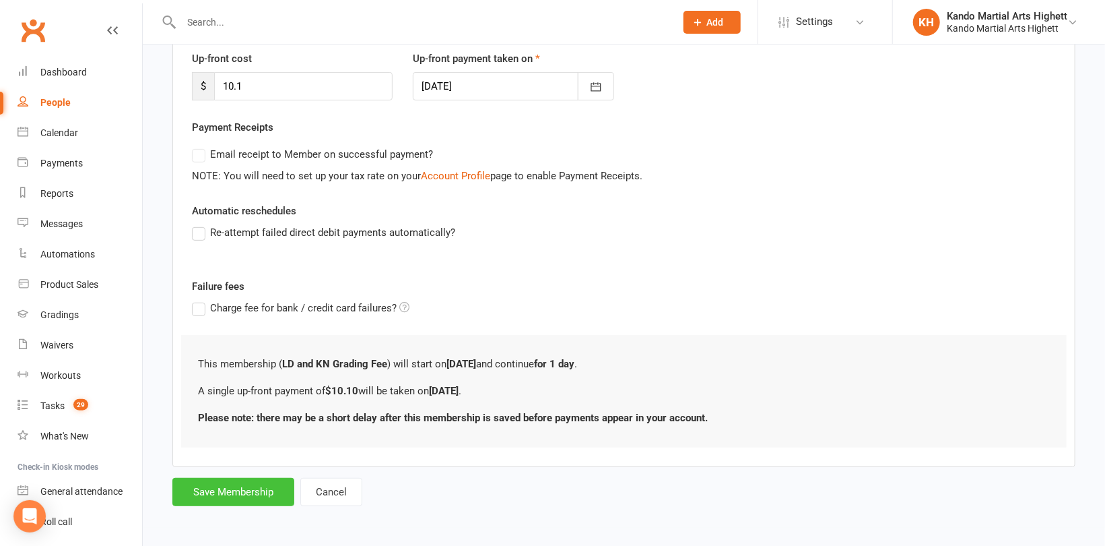
click at [226, 486] on button "Save Membership" at bounding box center [233, 492] width 122 height 28
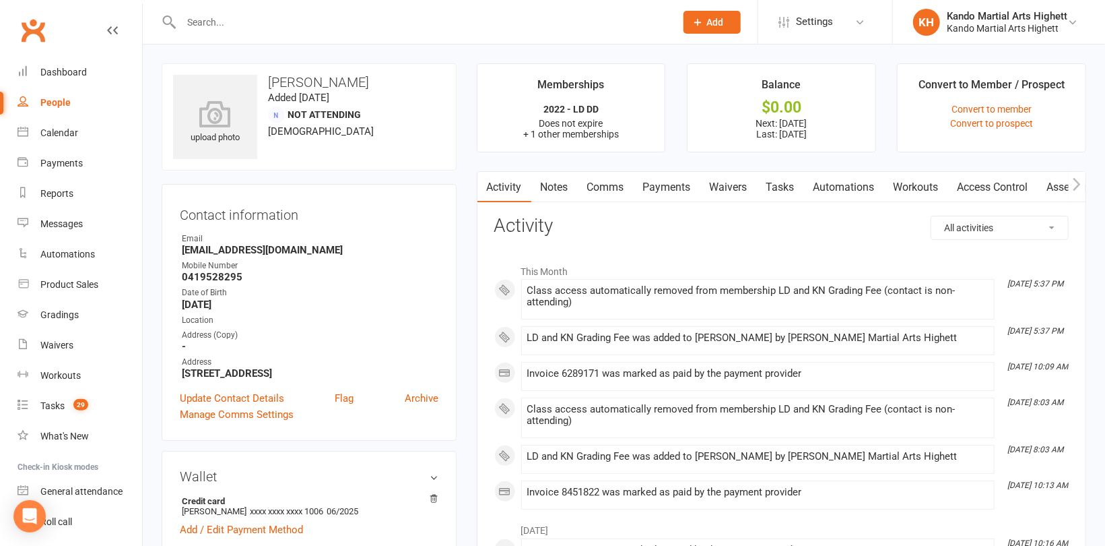
click at [195, 22] on input "text" at bounding box center [421, 22] width 489 height 19
paste input "[PERSON_NAME]"
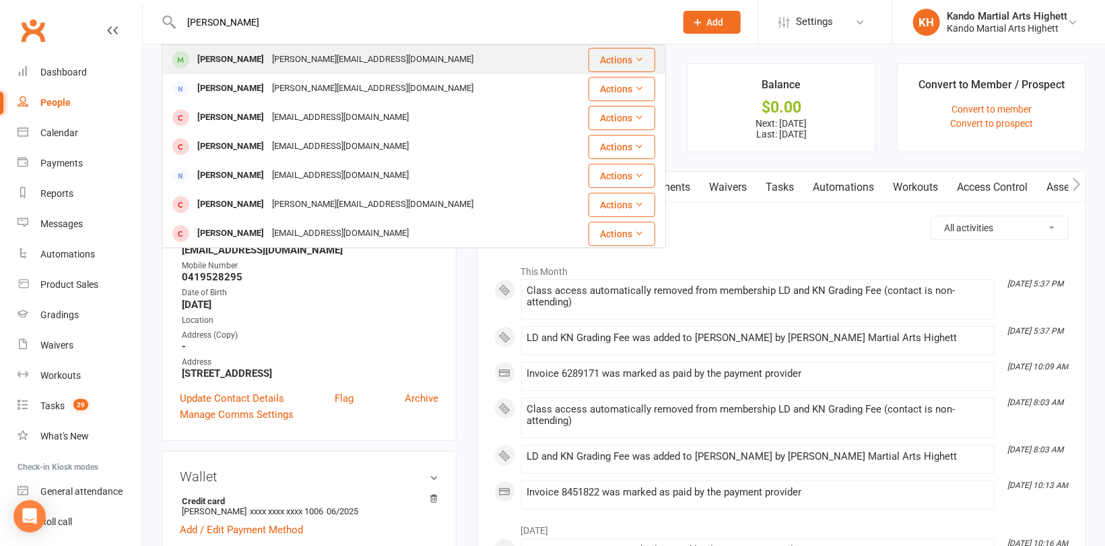
type input "[PERSON_NAME]"
click at [269, 59] on div "[PERSON_NAME][EMAIL_ADDRESS][DOMAIN_NAME]" at bounding box center [372, 60] width 209 height 20
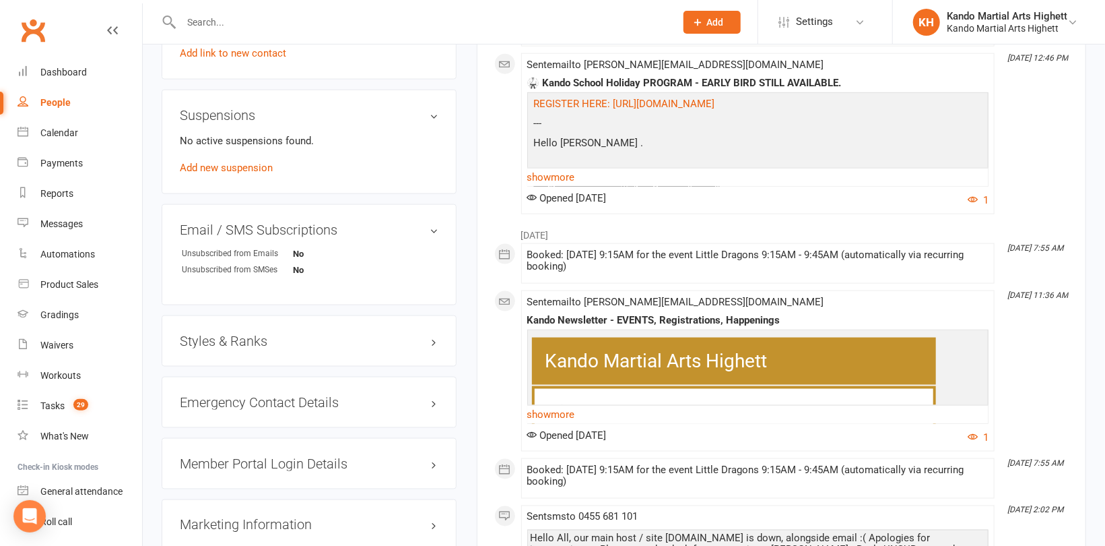
scroll to position [1078, 0]
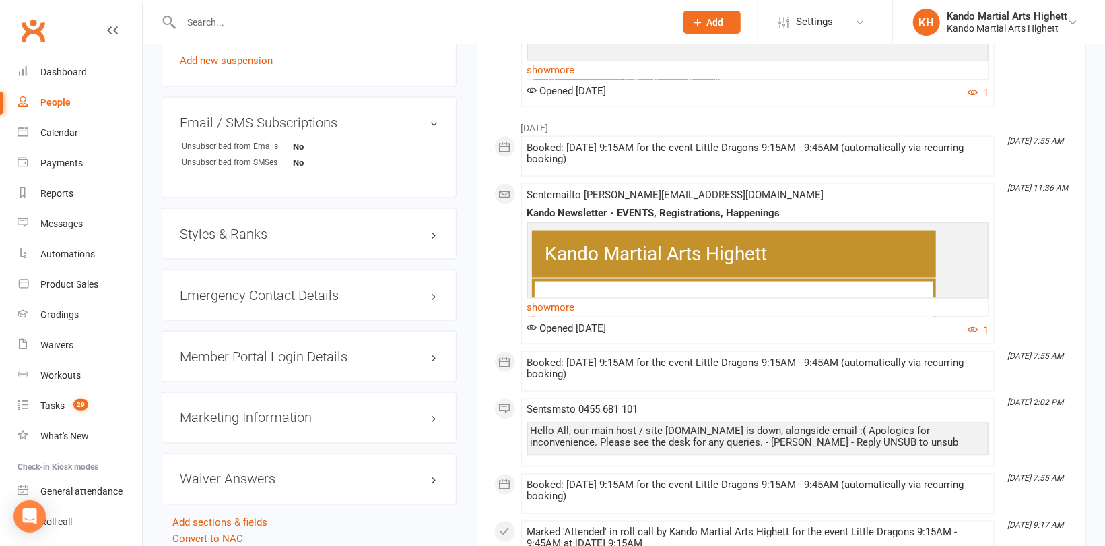
click at [241, 238] on h3 "Styles & Ranks" at bounding box center [309, 233] width 259 height 15
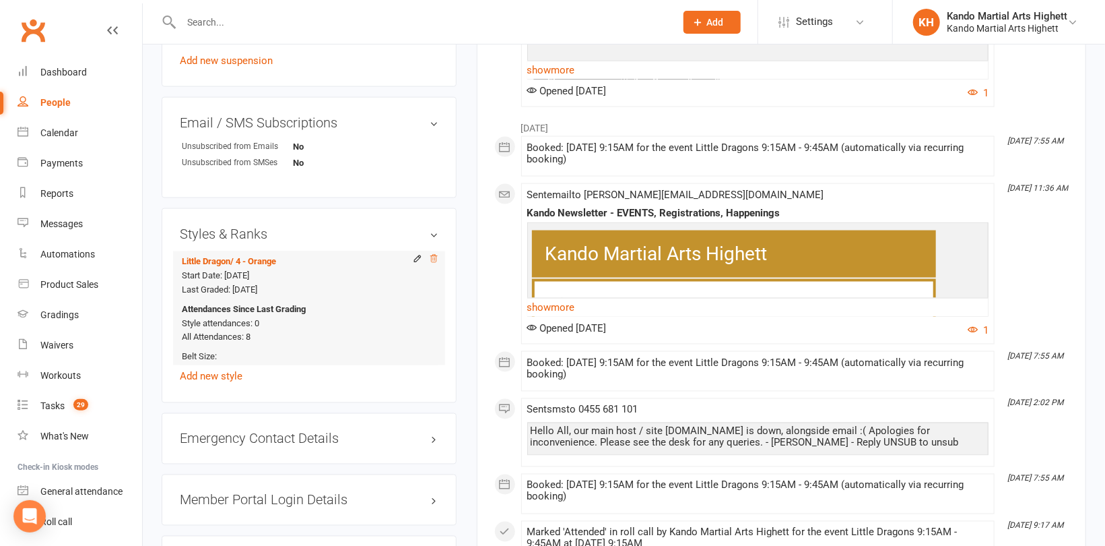
click at [429, 259] on icon at bounding box center [433, 258] width 9 height 9
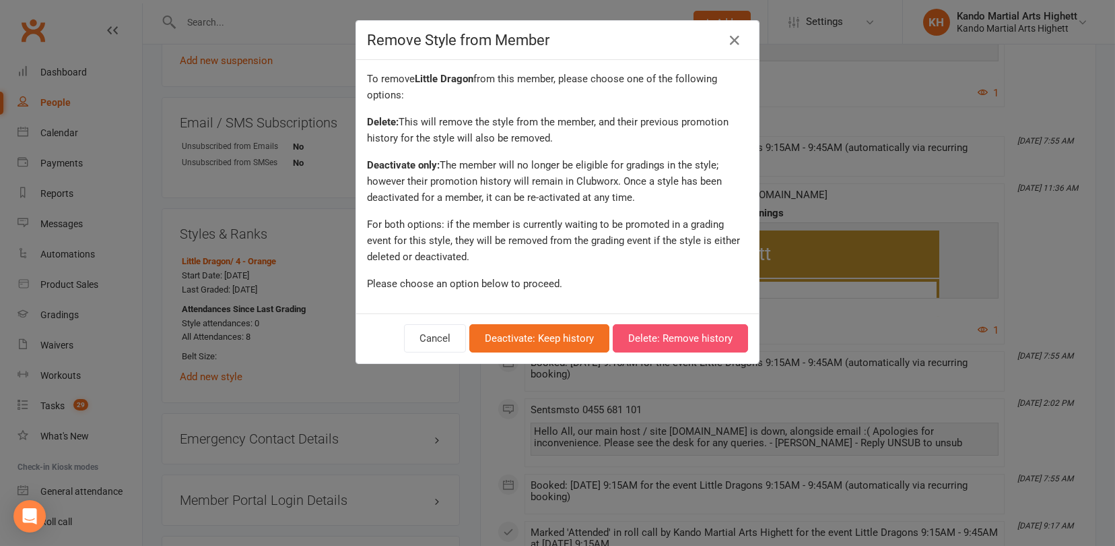
drag, startPoint x: 661, startPoint y: 330, endPoint x: 655, endPoint y: 322, distance: 10.1
click at [662, 328] on button "Delete: Remove history" at bounding box center [680, 338] width 135 height 28
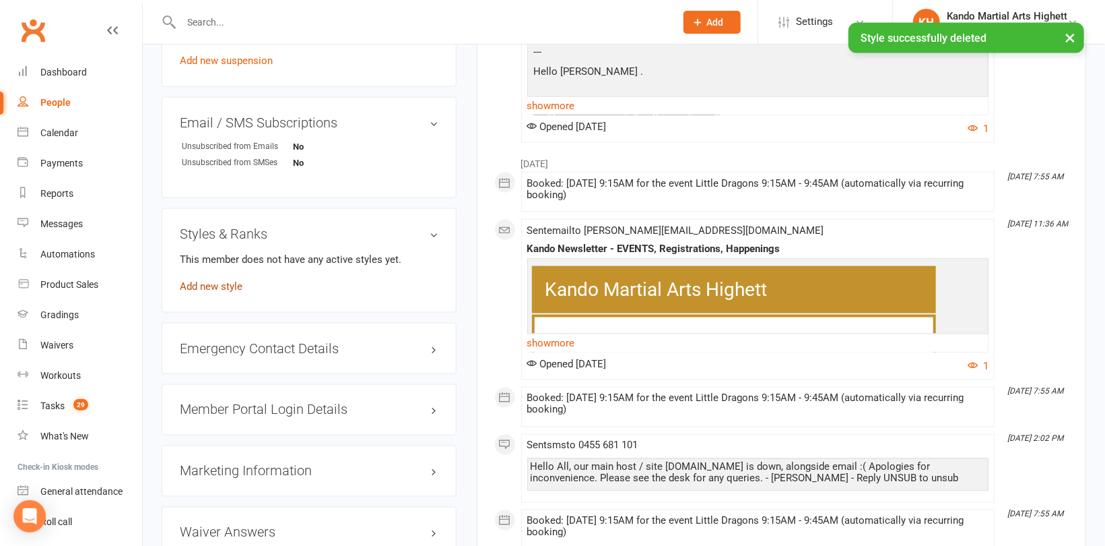
click at [233, 286] on link "Add new style" at bounding box center [211, 286] width 63 height 12
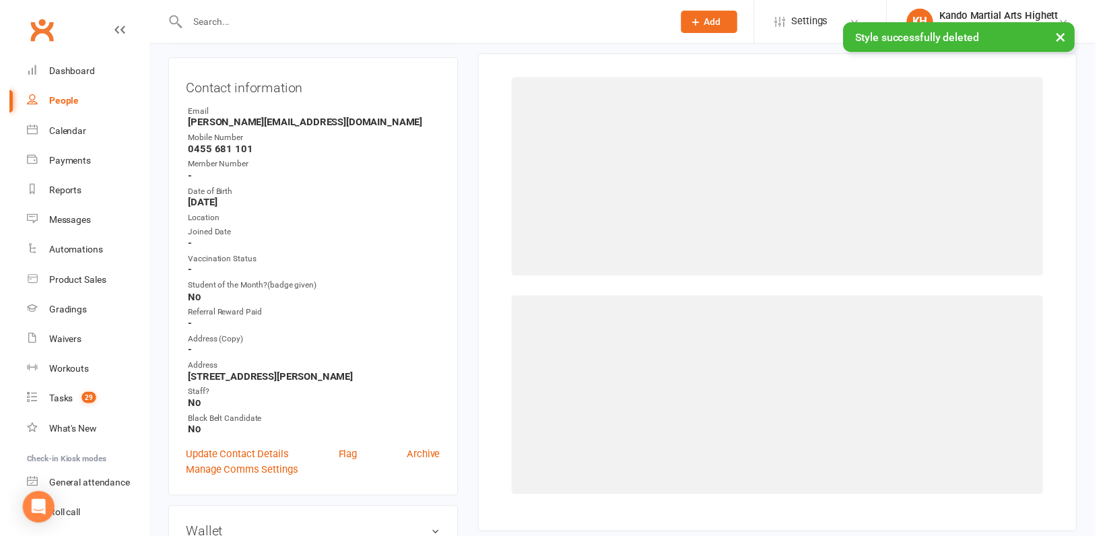
scroll to position [115, 0]
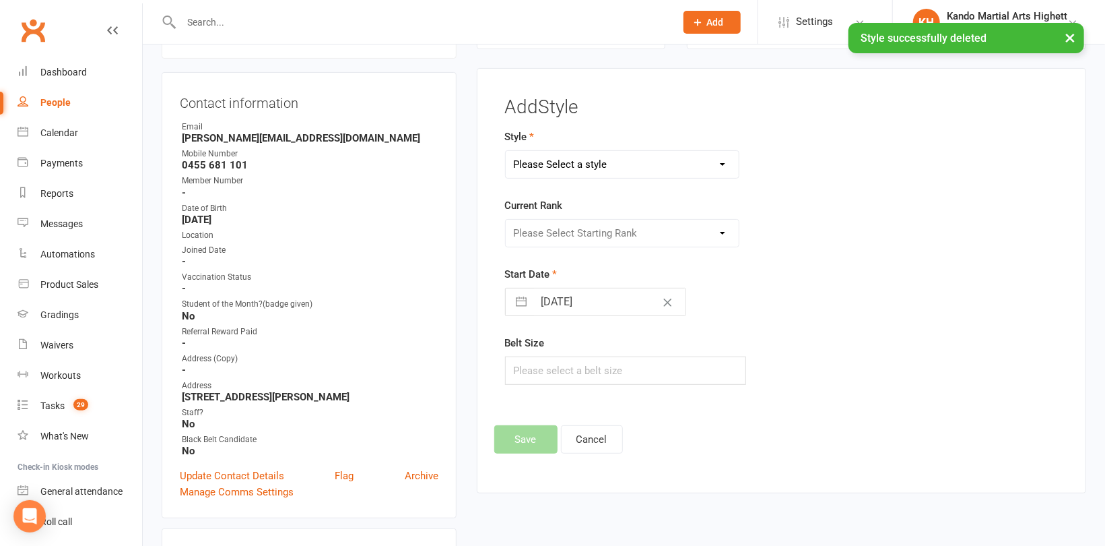
click at [571, 168] on select "Please Select a style [PERSON_NAME] Ninja Leadership Little Dragon Teen and Adu…" at bounding box center [622, 164] width 233 height 27
select select "1194"
click at [506, 151] on select "Please Select a style [PERSON_NAME] Ninja Leadership Little Dragon Teen and Adu…" at bounding box center [622, 164] width 233 height 27
click at [587, 232] on select "Please Select Starting Rank 1 - White 2 - Red 3 - Yellow 4 - Orange 5 - Green 6…" at bounding box center [622, 233] width 233 height 27
select select "18381"
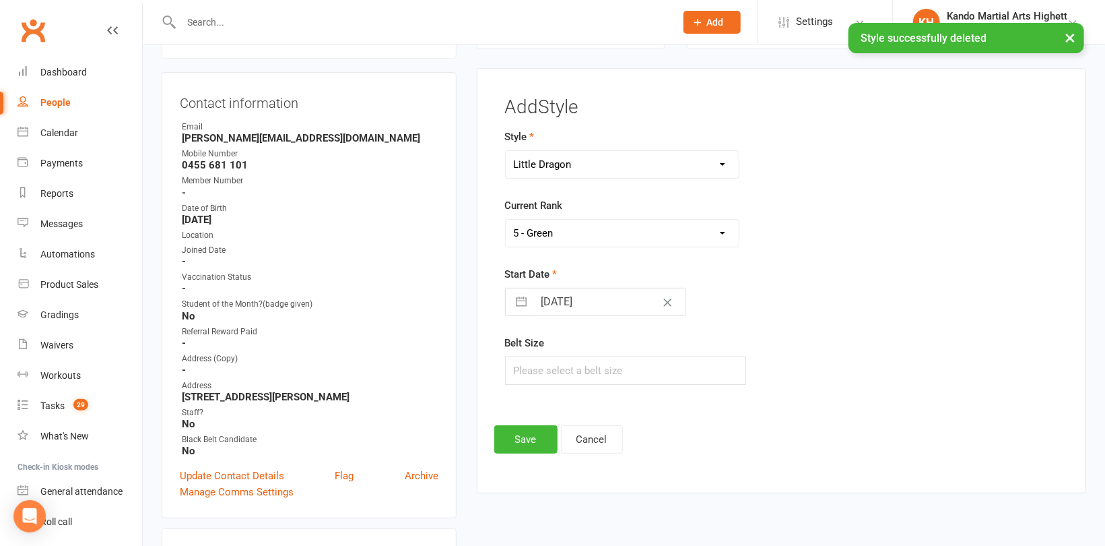
click at [506, 220] on select "Please Select Starting Rank 1 - White 2 - Red 3 - Yellow 4 - Orange 5 - Green 6…" at bounding box center [622, 233] width 233 height 27
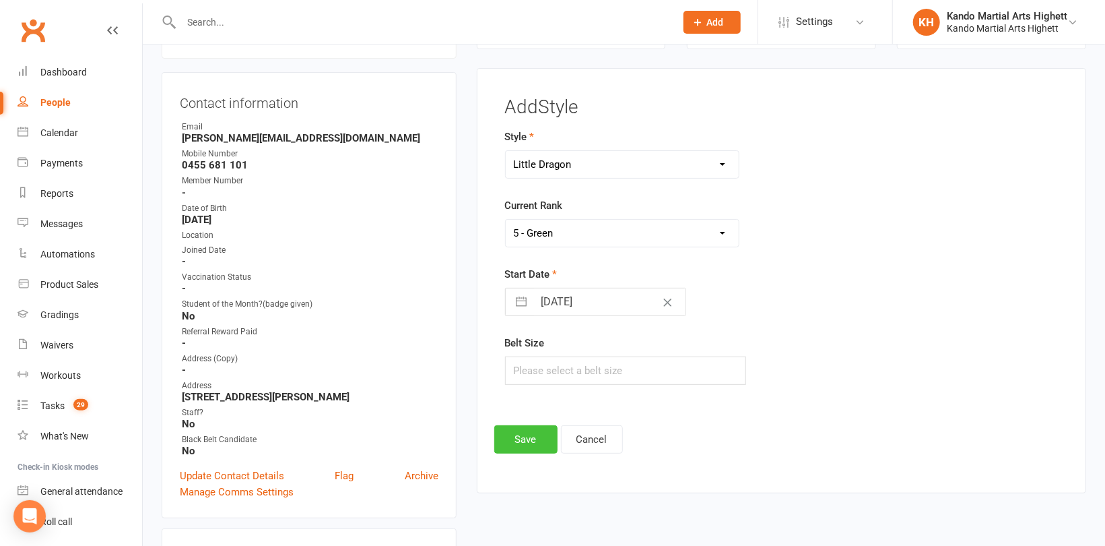
click at [518, 442] on button "Save" at bounding box center [525, 439] width 63 height 28
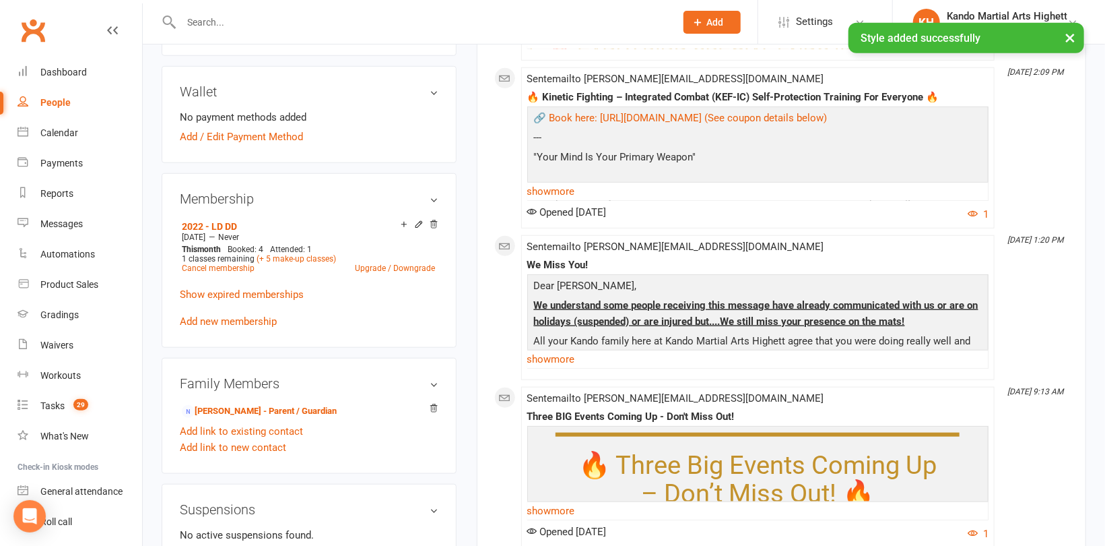
scroll to position [586, 0]
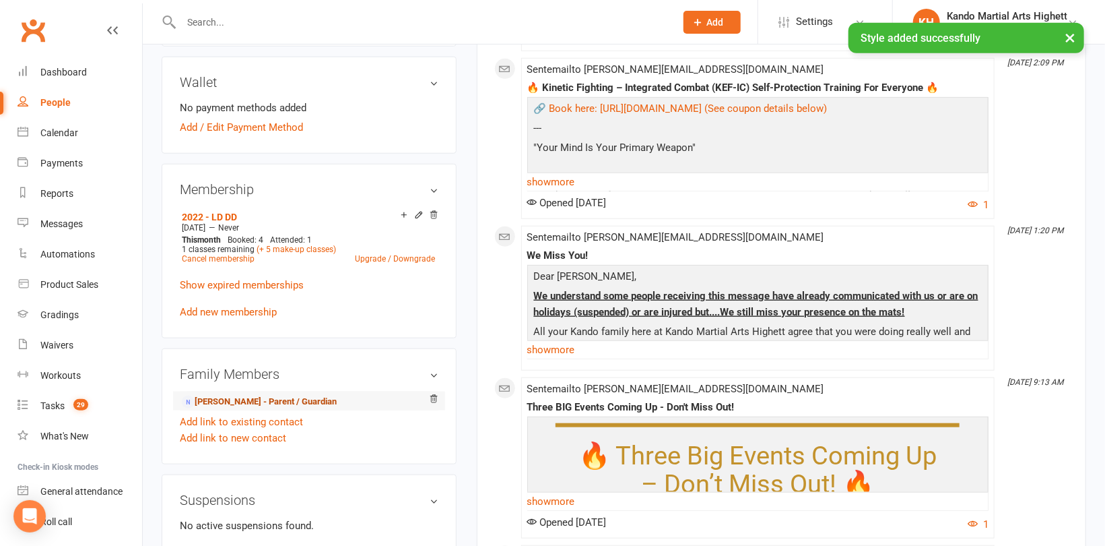
click at [249, 401] on link "[PERSON_NAME] - Parent / Guardian" at bounding box center [259, 402] width 155 height 14
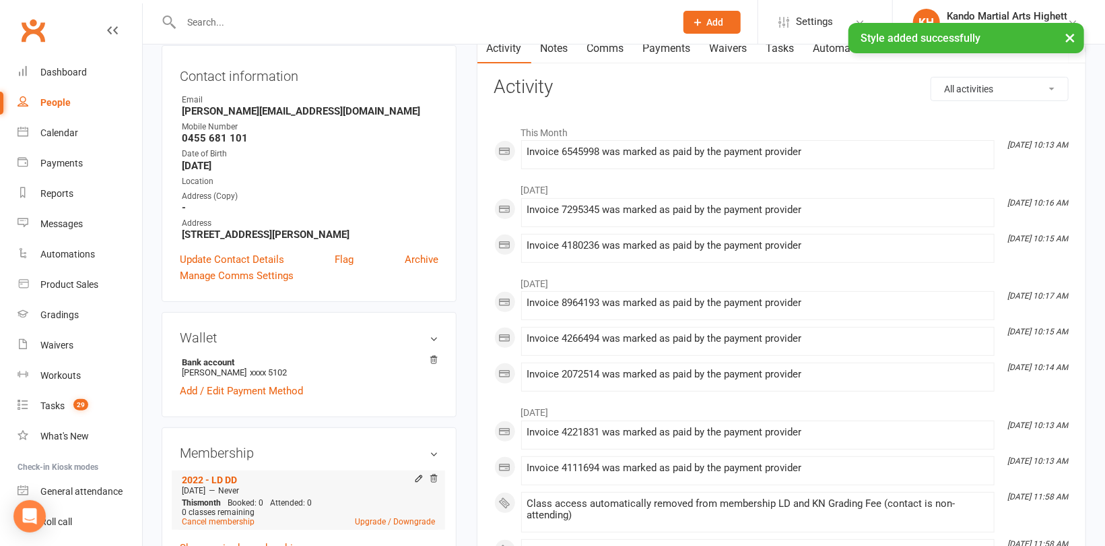
scroll to position [202, 0]
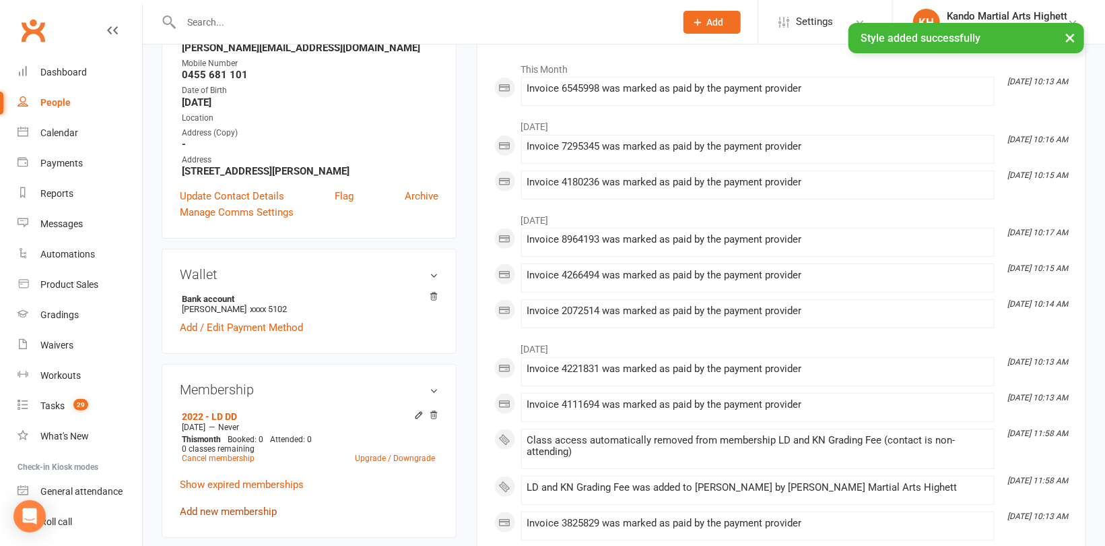
click at [216, 513] on link "Add new membership" at bounding box center [228, 511] width 97 height 12
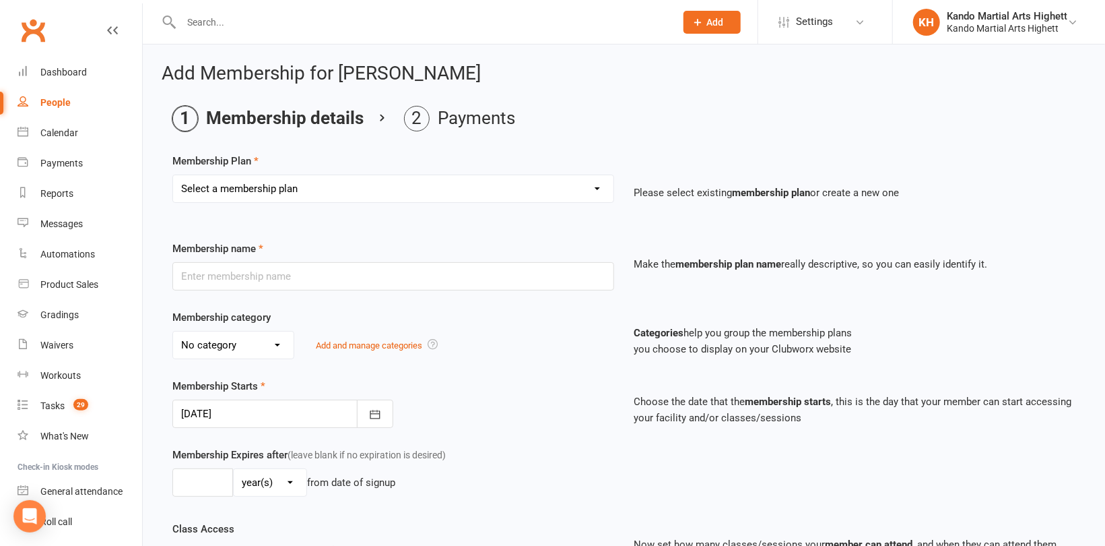
click at [364, 195] on select "Select a membership plan Create new Membership Plan Starter Program - 4 weeks p…" at bounding box center [393, 188] width 441 height 27
select select "17"
click at [173, 175] on select "Select a membership plan Create new Membership Plan Starter Program - 4 weeks p…" at bounding box center [393, 188] width 441 height 27
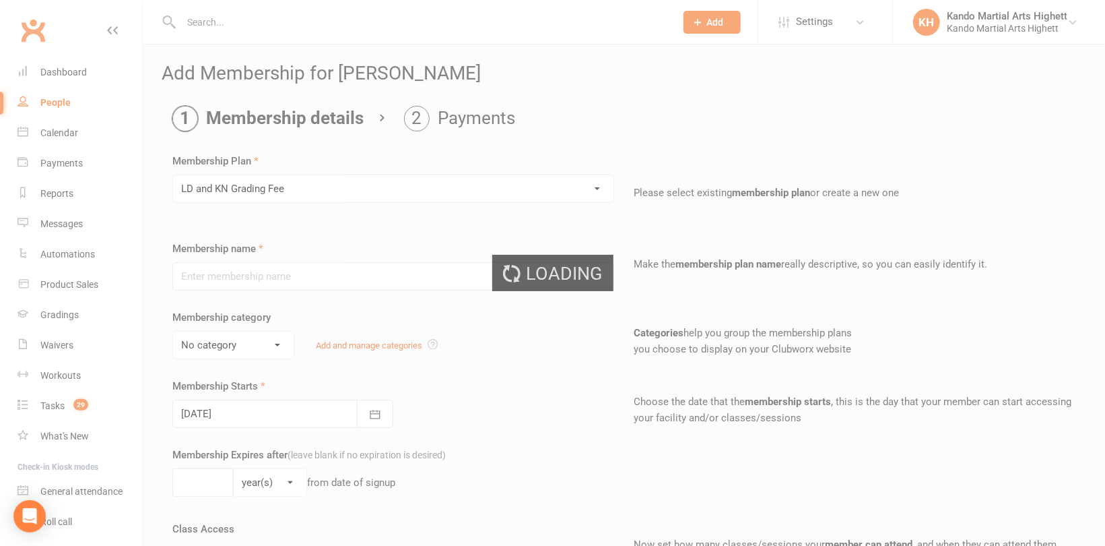
type input "LD and KN Grading Fee"
select select "10"
type input "1"
select select "0"
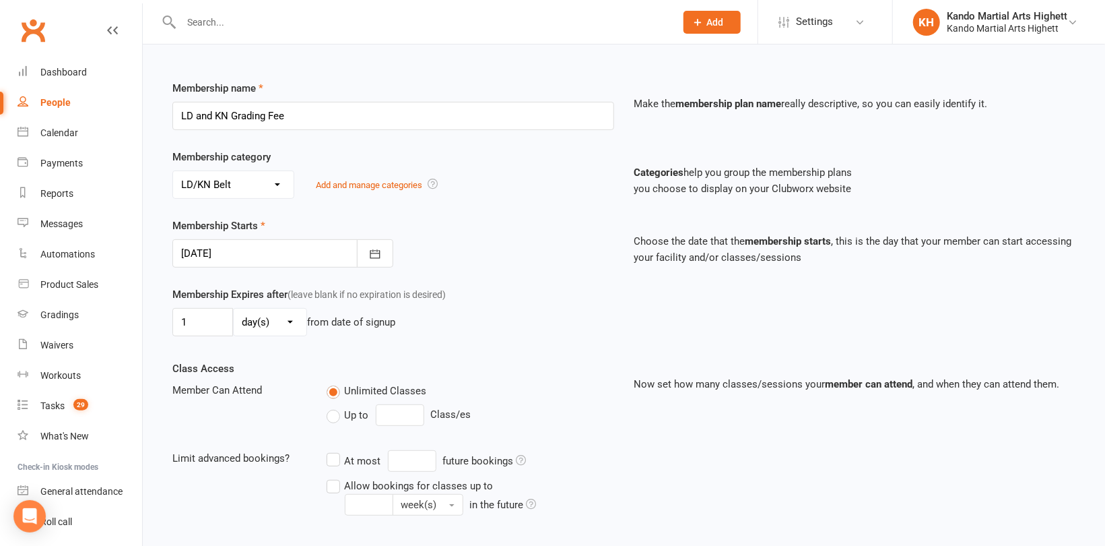
scroll to position [337, 0]
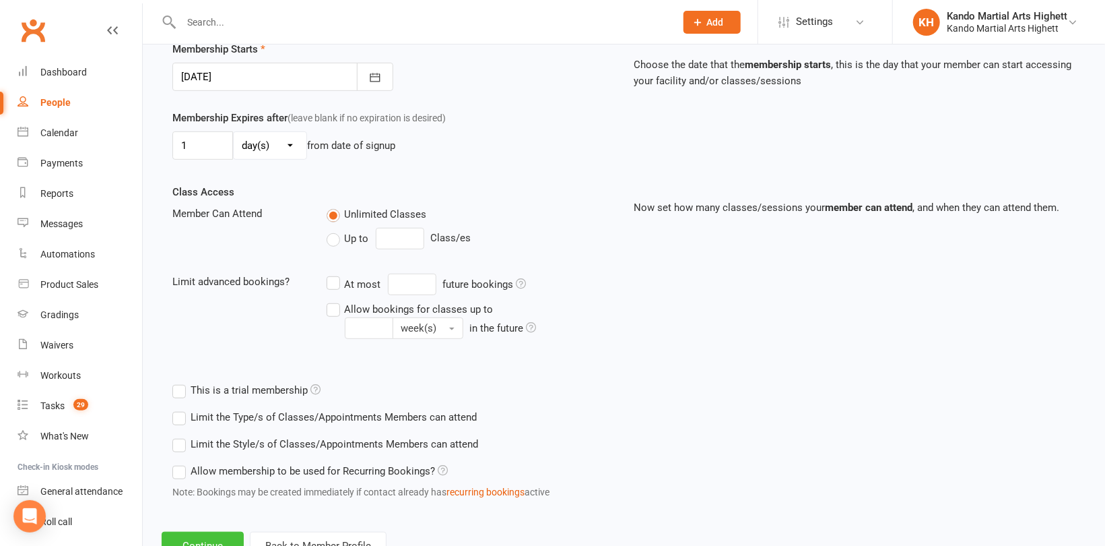
click at [214, 535] on button "Continue" at bounding box center [203, 545] width 82 height 28
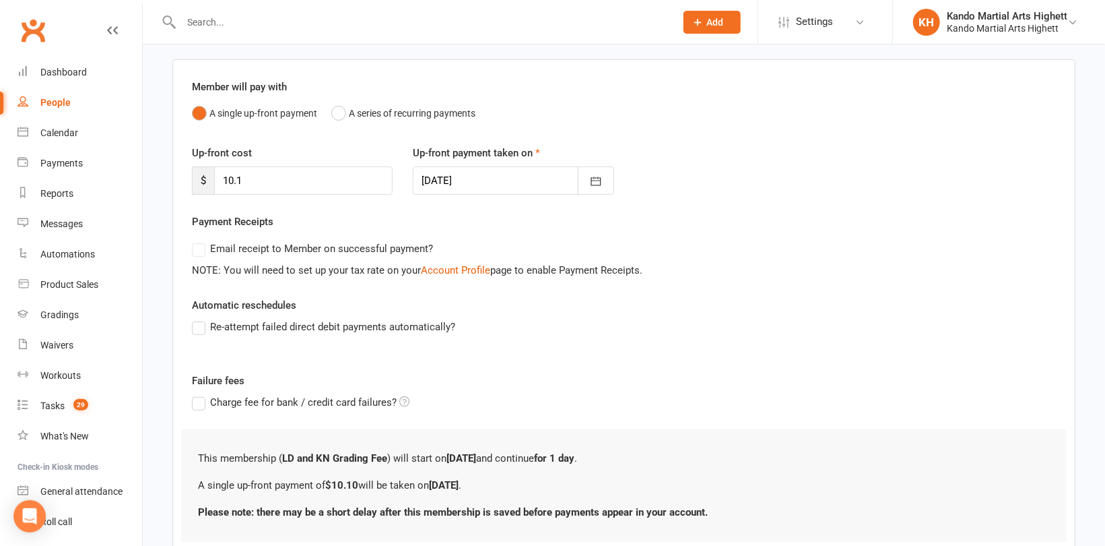
scroll to position [187, 0]
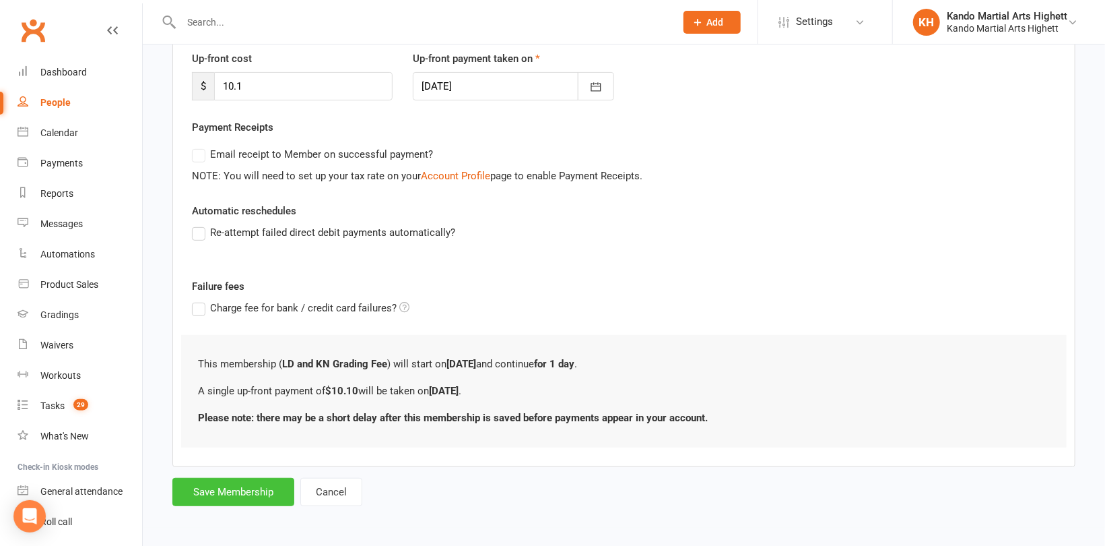
click at [229, 494] on button "Save Membership" at bounding box center [233, 492] width 122 height 28
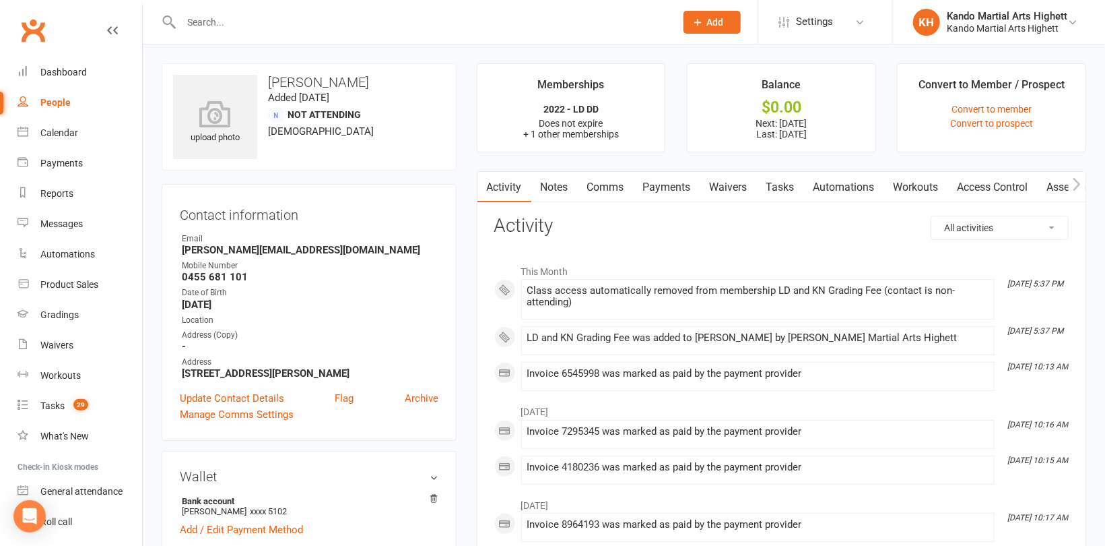
click at [242, 24] on input "text" at bounding box center [421, 22] width 489 height 19
paste input "[PERSON_NAME]"
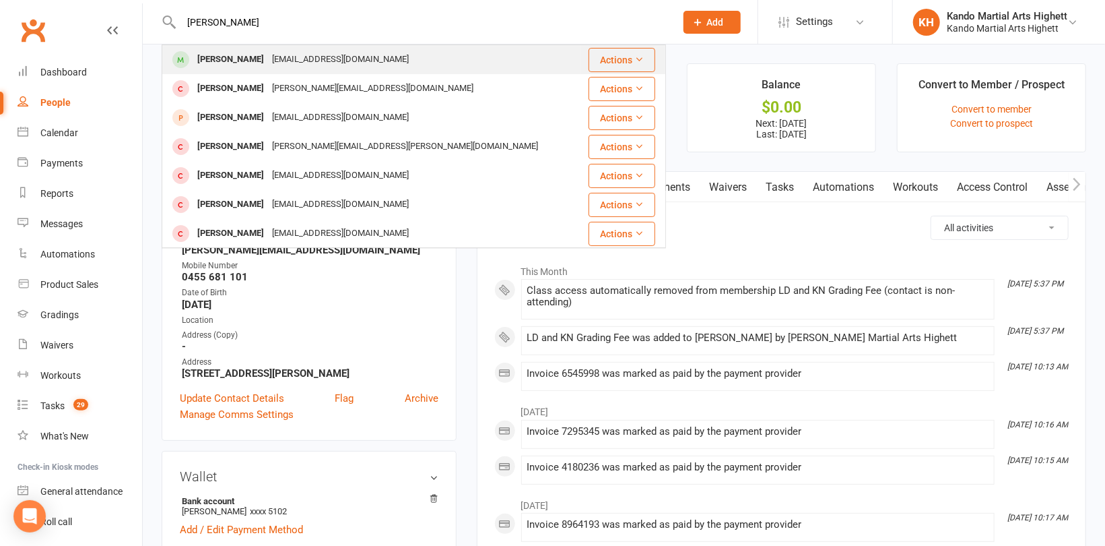
type input "[PERSON_NAME]"
click at [246, 59] on div "[PERSON_NAME]" at bounding box center [230, 60] width 75 height 20
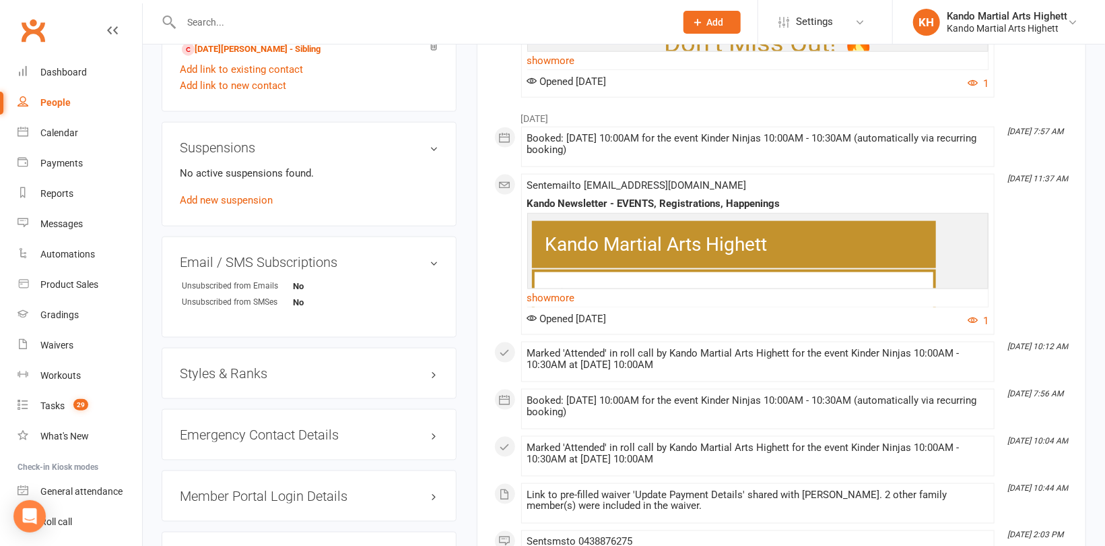
scroll to position [1010, 0]
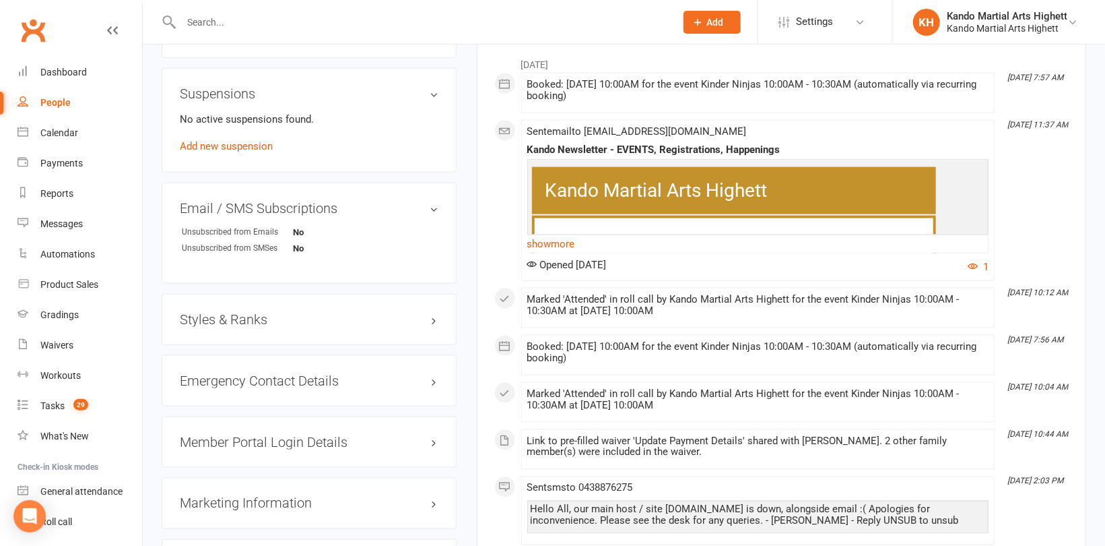
click at [242, 315] on h3 "Styles & Ranks" at bounding box center [309, 319] width 259 height 15
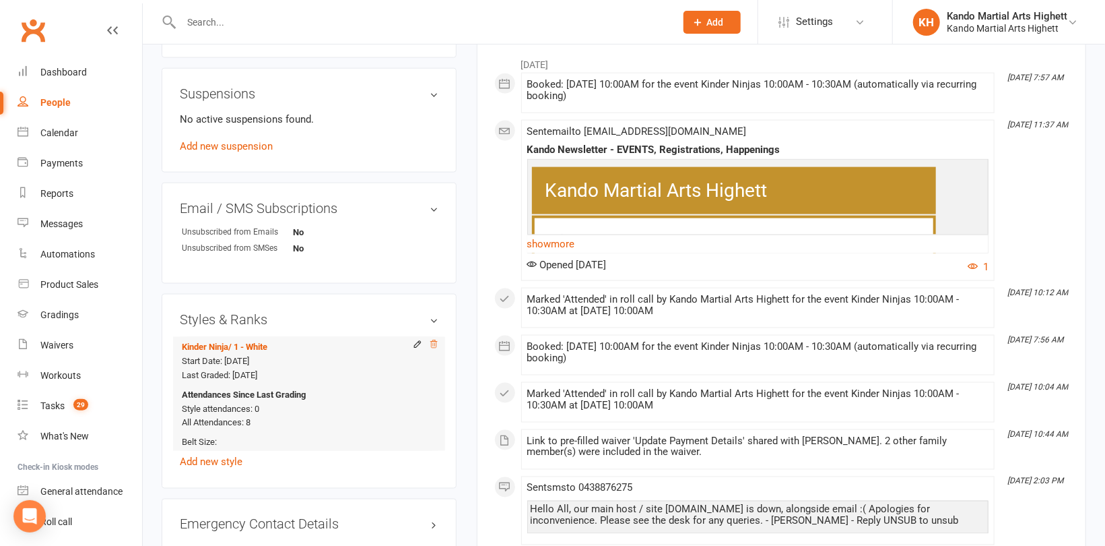
click at [432, 345] on icon at bounding box center [433, 343] width 9 height 9
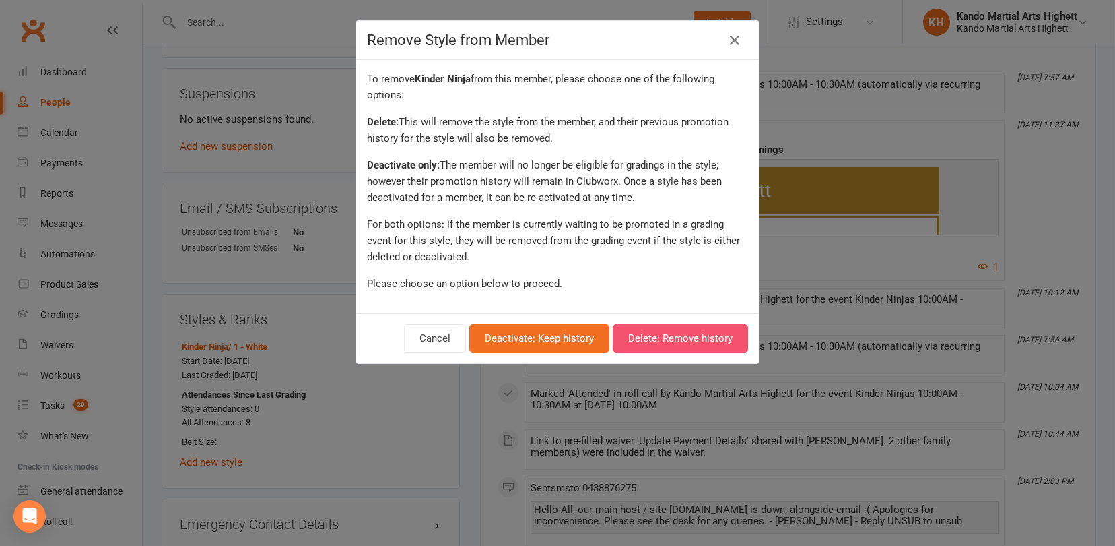
click at [676, 341] on button "Delete: Remove history" at bounding box center [680, 338] width 135 height 28
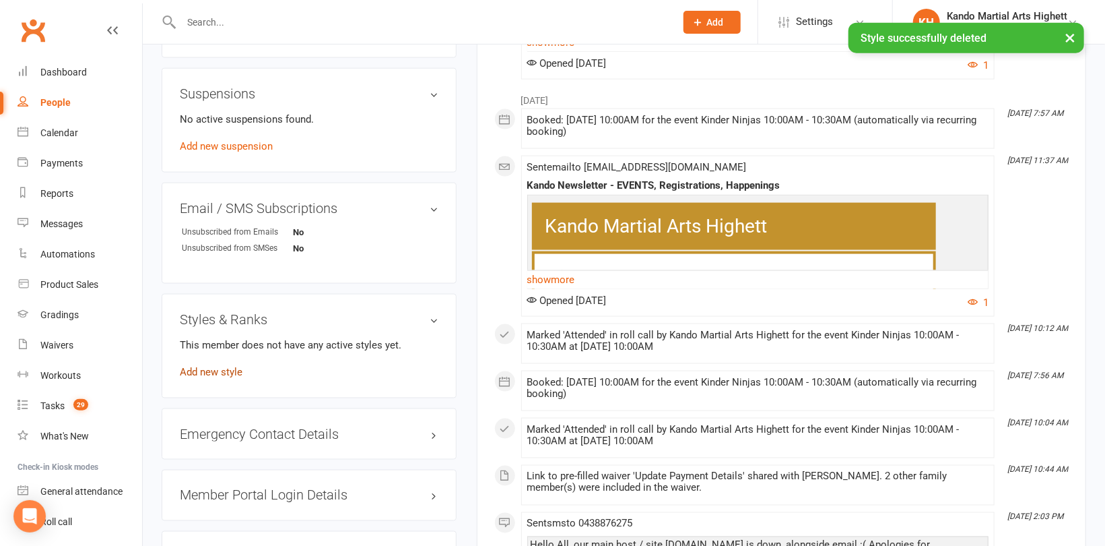
click at [236, 370] on link "Add new style" at bounding box center [211, 372] width 63 height 12
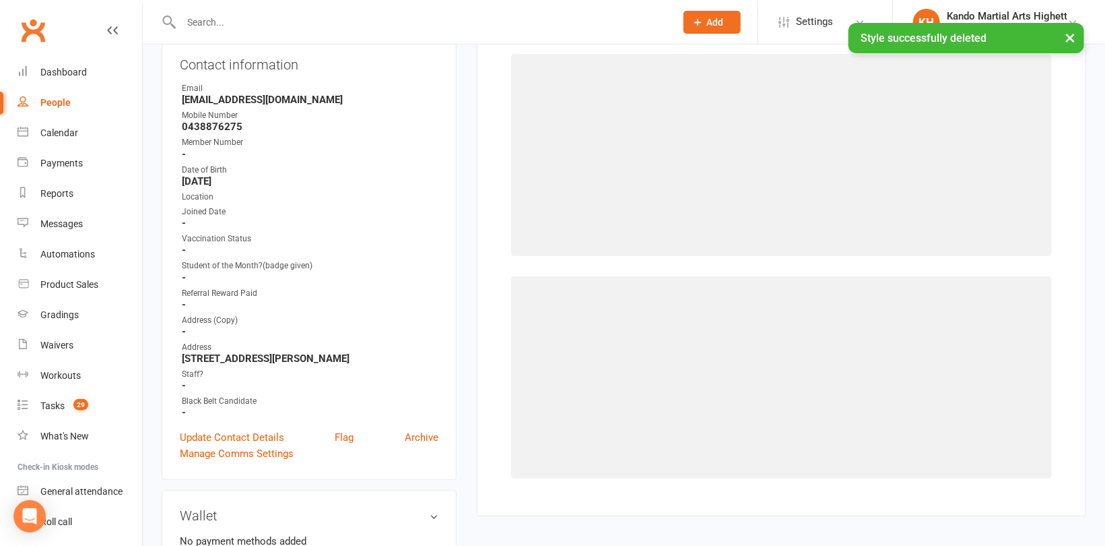
scroll to position [115, 0]
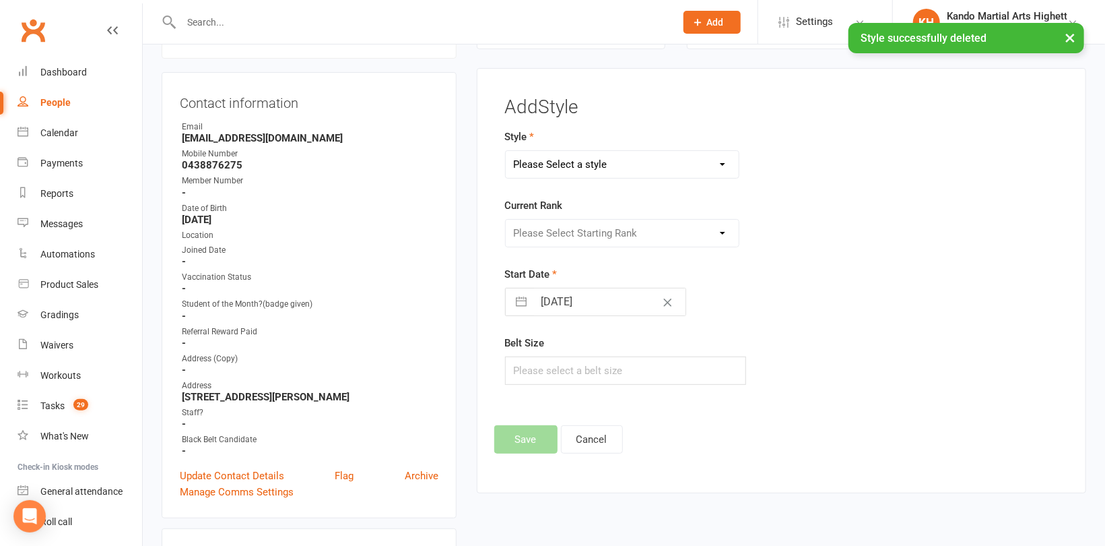
click at [579, 166] on select "Please Select a style [PERSON_NAME] Ninja Leadership Little Dragon Teen and Adu…" at bounding box center [622, 164] width 233 height 27
select select "1195"
click at [506, 151] on select "Please Select a style [PERSON_NAME] Ninja Leadership Little Dragon Teen and Adu…" at bounding box center [622, 164] width 233 height 27
click at [560, 234] on select "Please Select Starting Rank 1 - White 2 - Red 3 - Yellow 4 - Orange 5 - Green 6…" at bounding box center [622, 233] width 233 height 27
select select "18371"
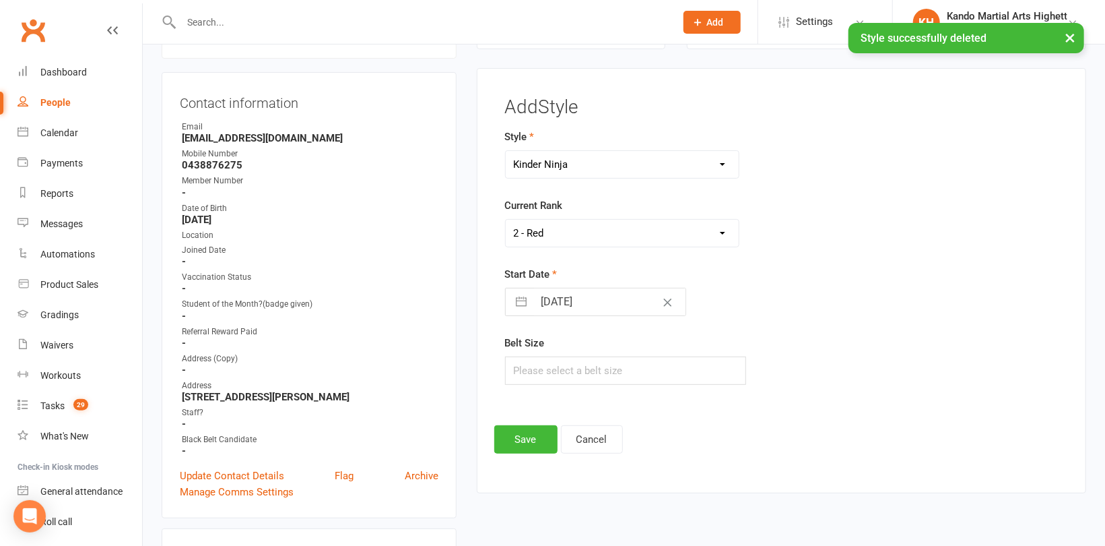
click at [506, 220] on select "Please Select Starting Rank 1 - White 2 - Red 3 - Yellow 4 - Orange 5 - Green 6…" at bounding box center [622, 233] width 233 height 27
drag, startPoint x: 521, startPoint y: 441, endPoint x: 497, endPoint y: 425, distance: 28.2
click at [520, 441] on button "Save" at bounding box center [525, 439] width 63 height 28
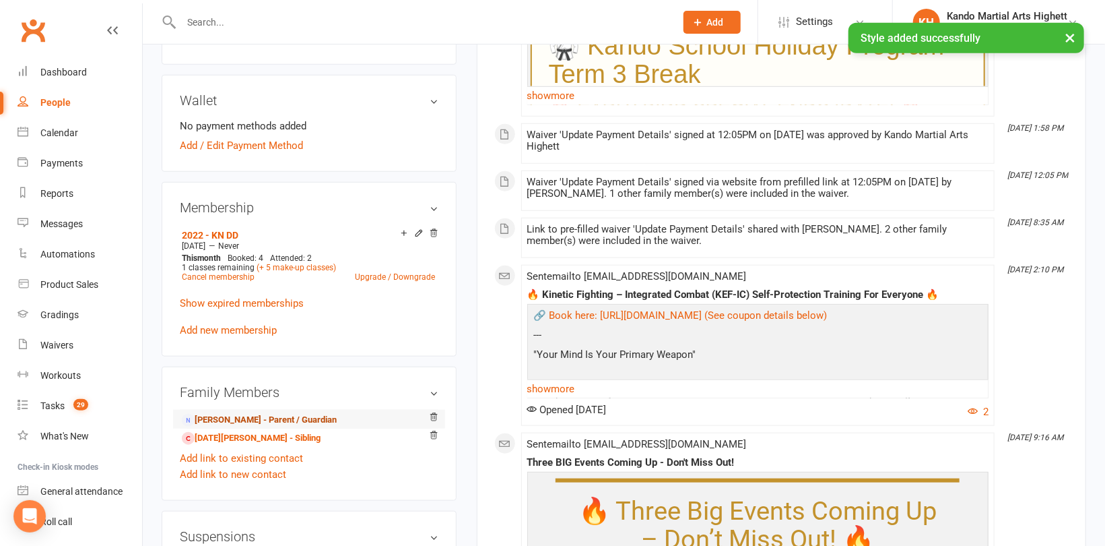
scroll to position [586, 0]
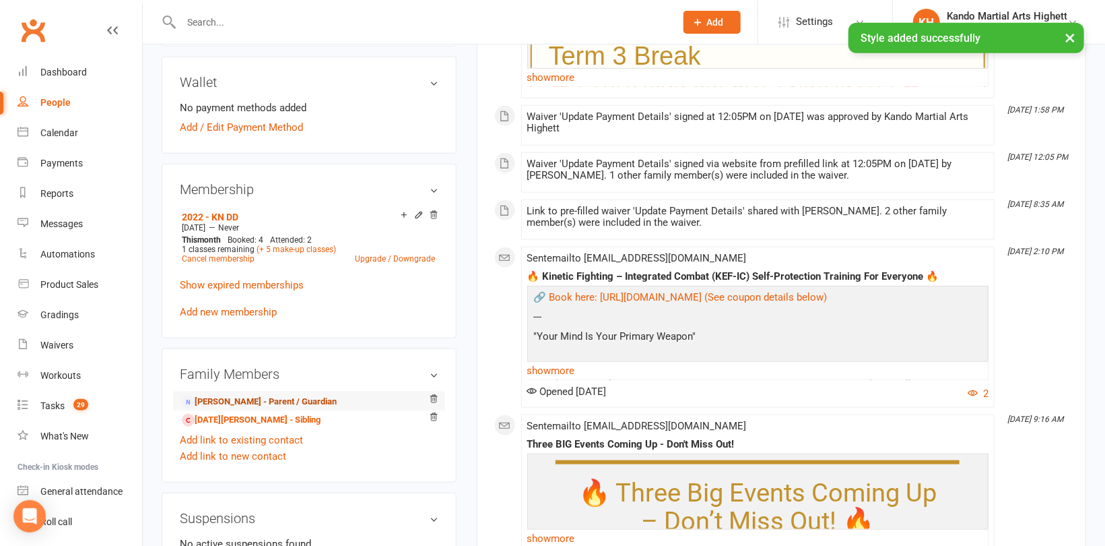
click at [236, 403] on link "[PERSON_NAME] - Parent / Guardian" at bounding box center [259, 402] width 155 height 14
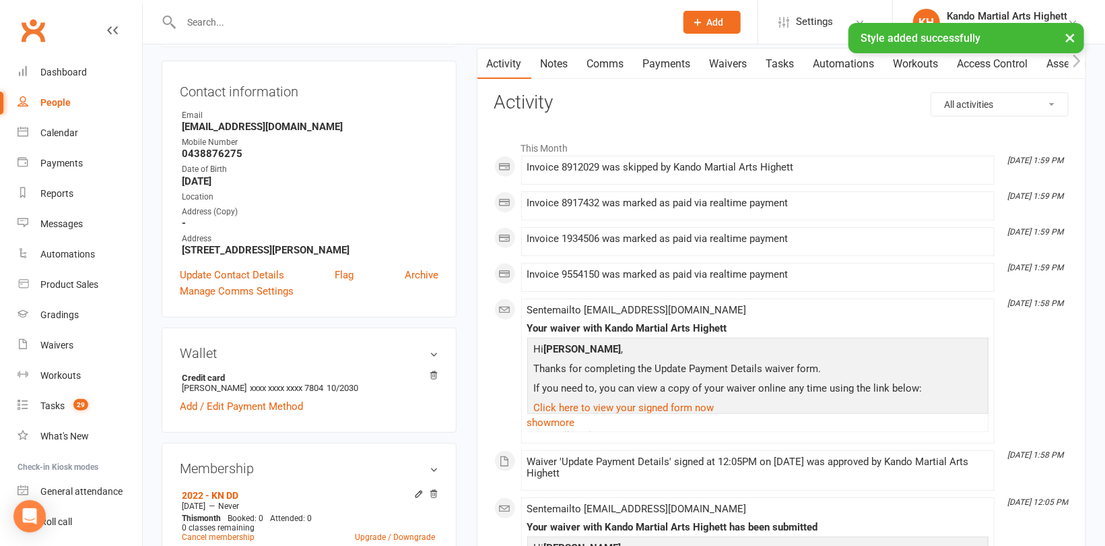
scroll to position [202, 0]
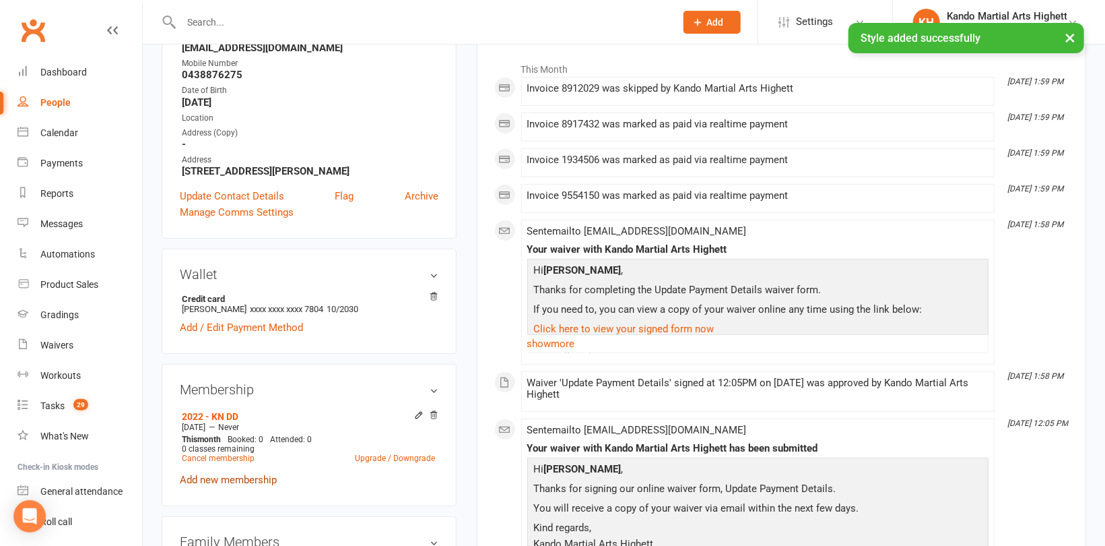
click at [236, 484] on link "Add new membership" at bounding box center [228, 480] width 97 height 12
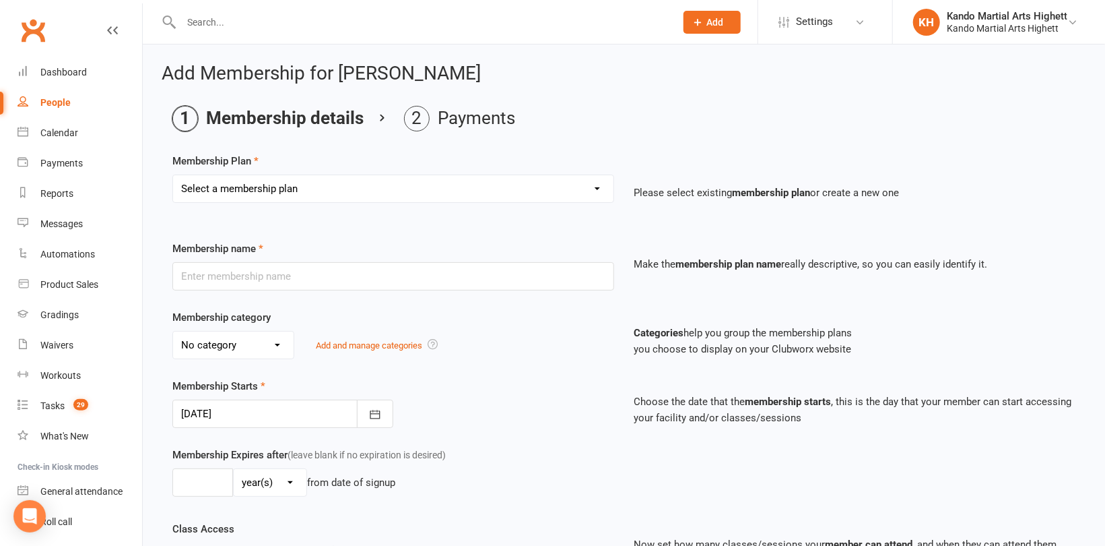
click at [433, 193] on select "Select a membership plan Create new Membership Plan Starter Program - 4 weeks p…" at bounding box center [393, 188] width 441 height 27
select select "17"
click at [173, 175] on select "Select a membership plan Create new Membership Plan Starter Program - 4 weeks p…" at bounding box center [393, 188] width 441 height 27
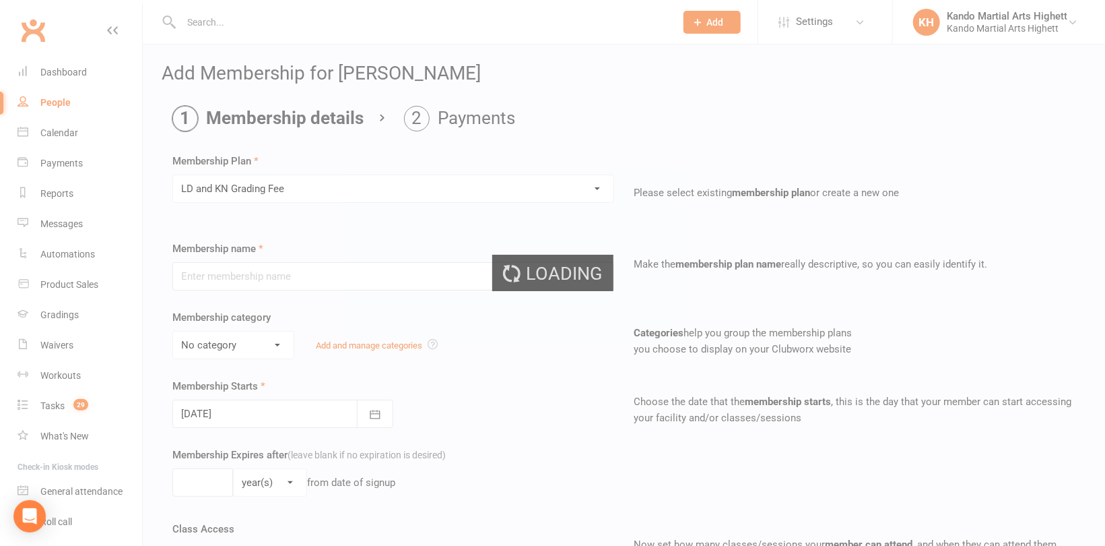
type input "LD and KN Grading Fee"
select select "10"
type input "1"
select select "0"
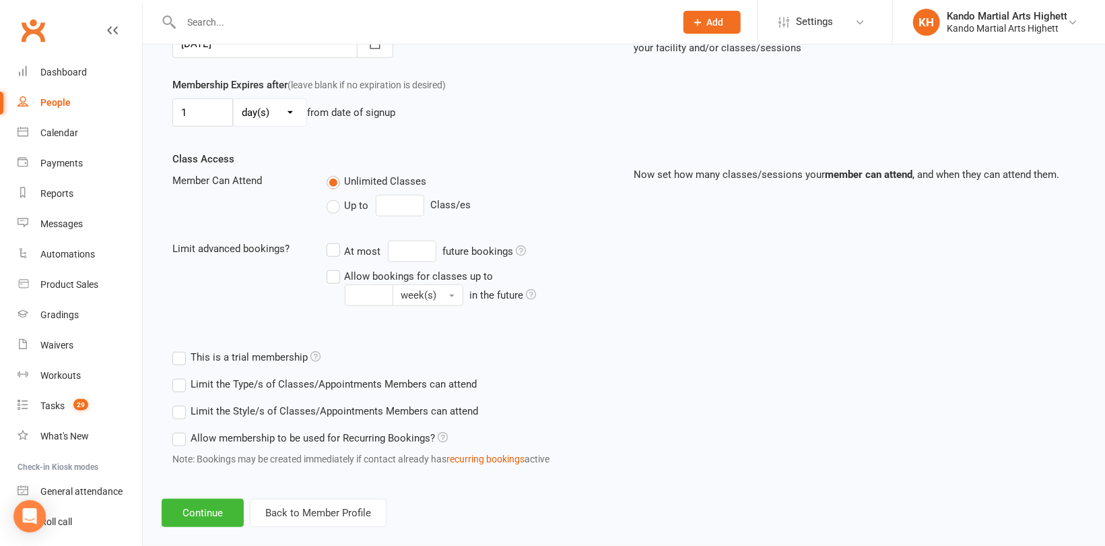
scroll to position [387, 0]
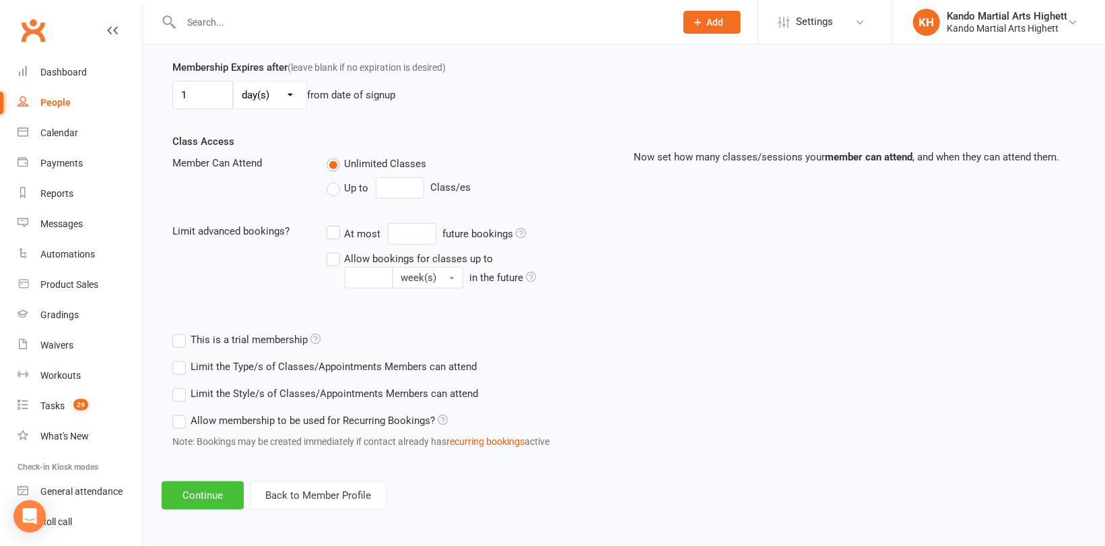
click at [204, 497] on button "Continue" at bounding box center [203, 495] width 82 height 28
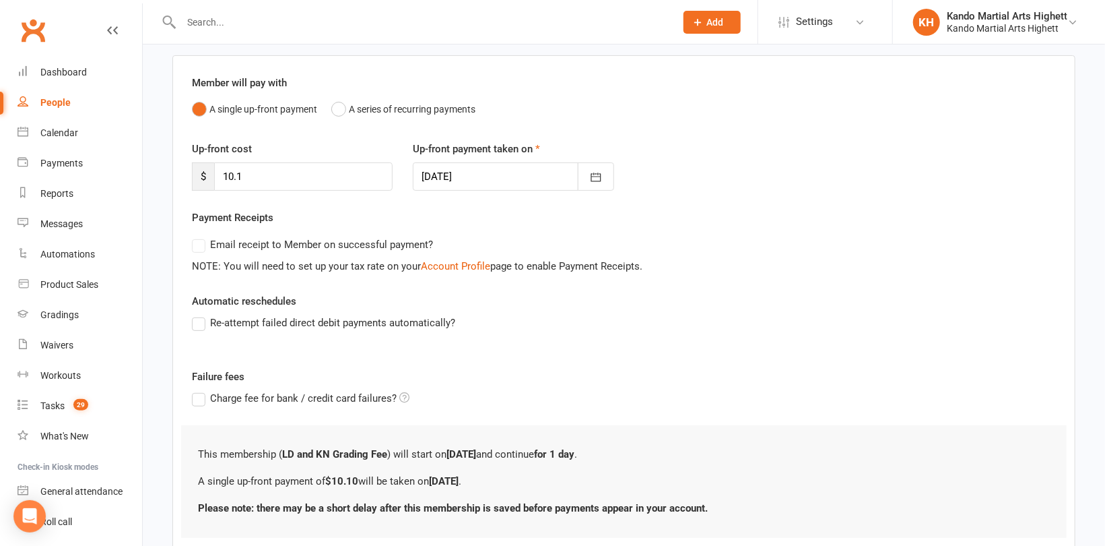
scroll to position [187, 0]
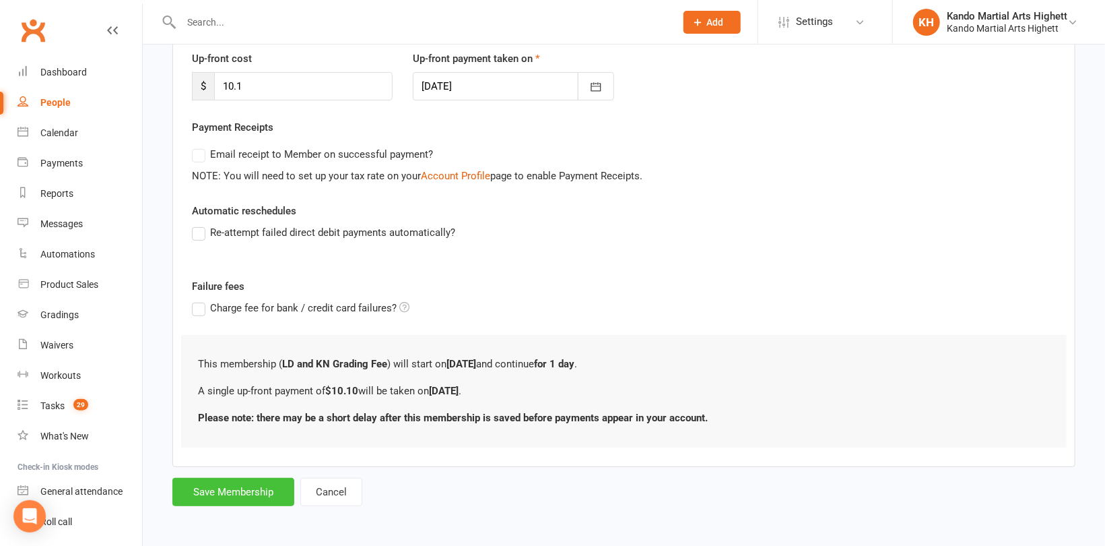
click at [210, 488] on button "Save Membership" at bounding box center [233, 492] width 122 height 28
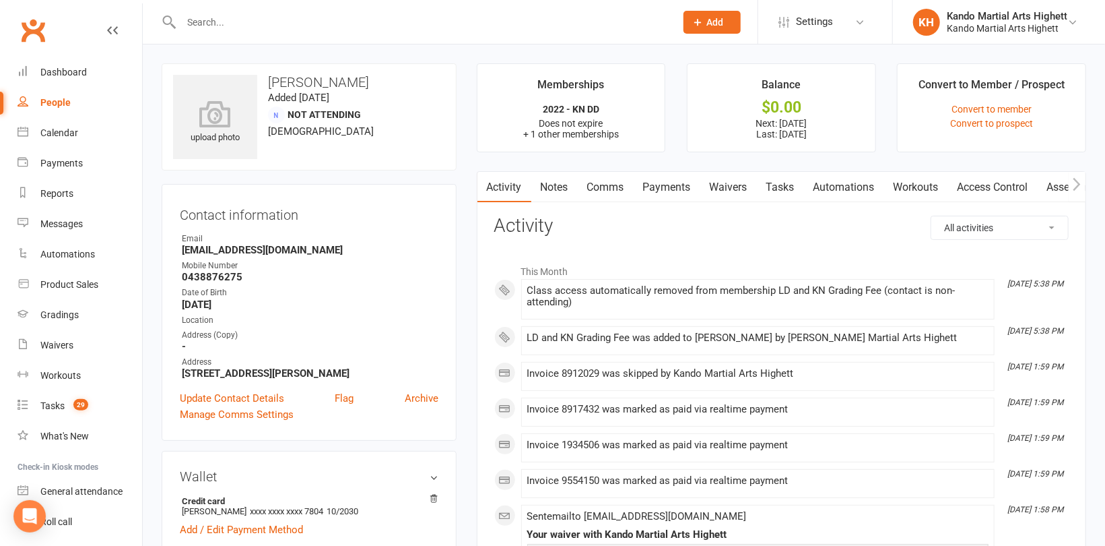
click at [236, 17] on input "text" at bounding box center [421, 22] width 489 height 19
paste input "[PERSON_NAME]"
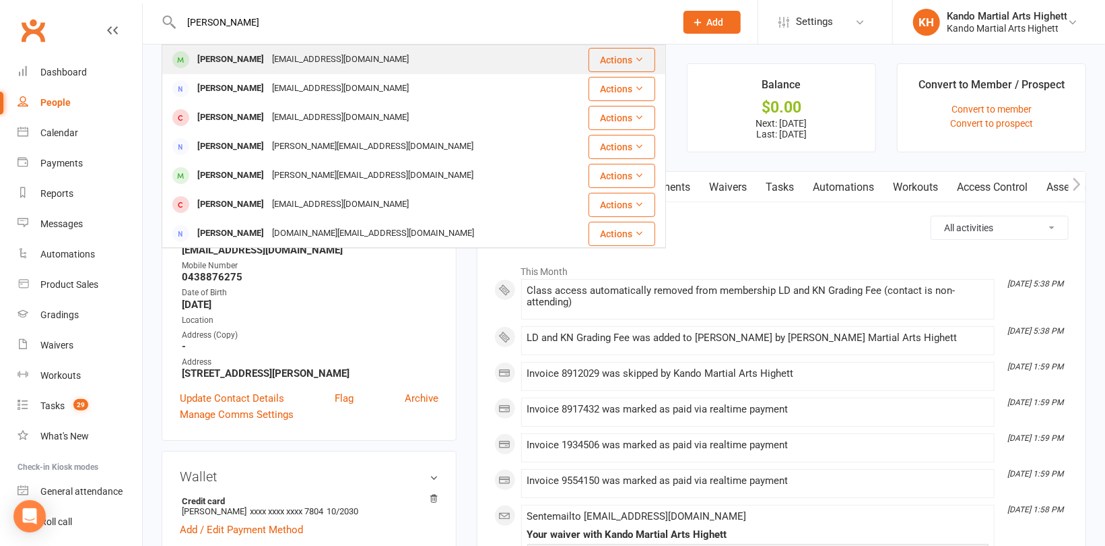
type input "[PERSON_NAME]"
click at [234, 59] on div "[PERSON_NAME]" at bounding box center [230, 60] width 75 height 20
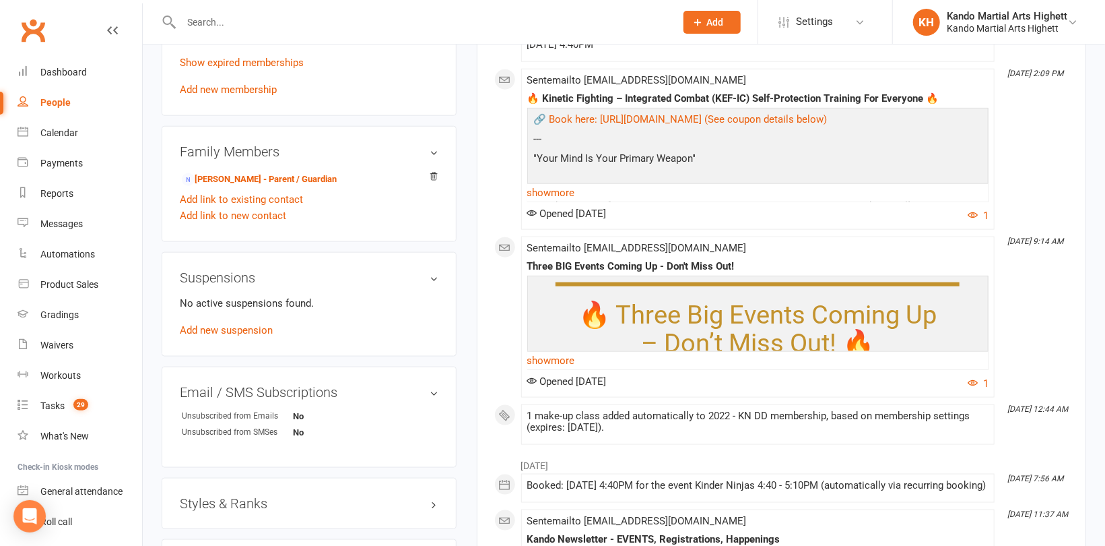
scroll to position [1010, 0]
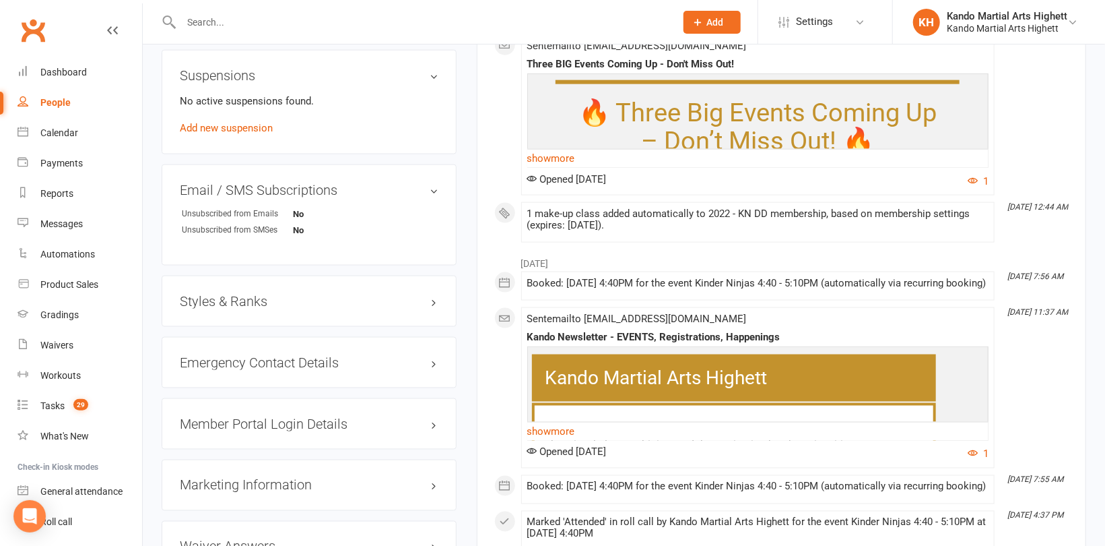
click at [221, 295] on h3 "Styles & Ranks" at bounding box center [309, 301] width 259 height 15
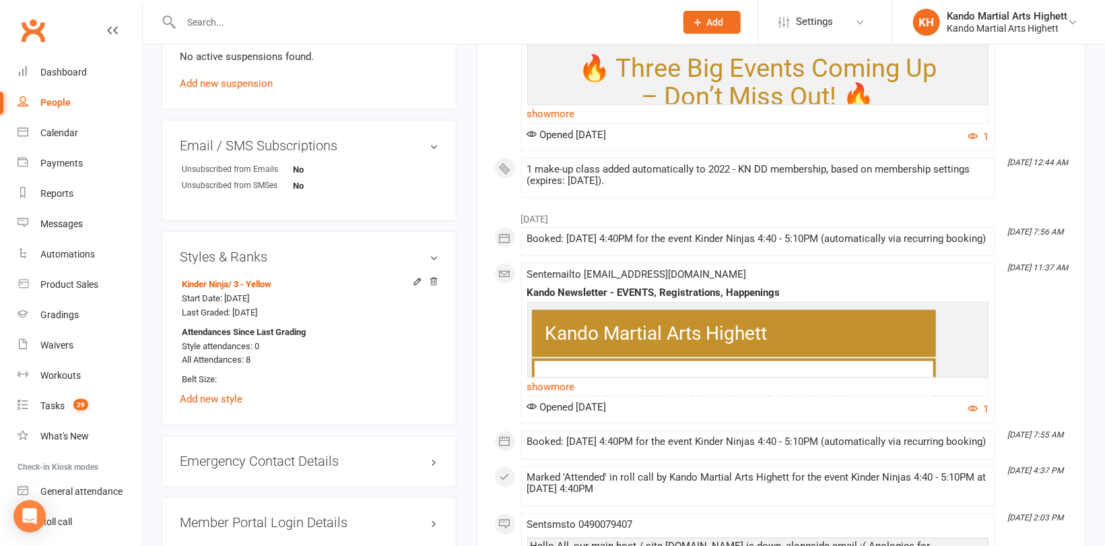
scroll to position [1078, 0]
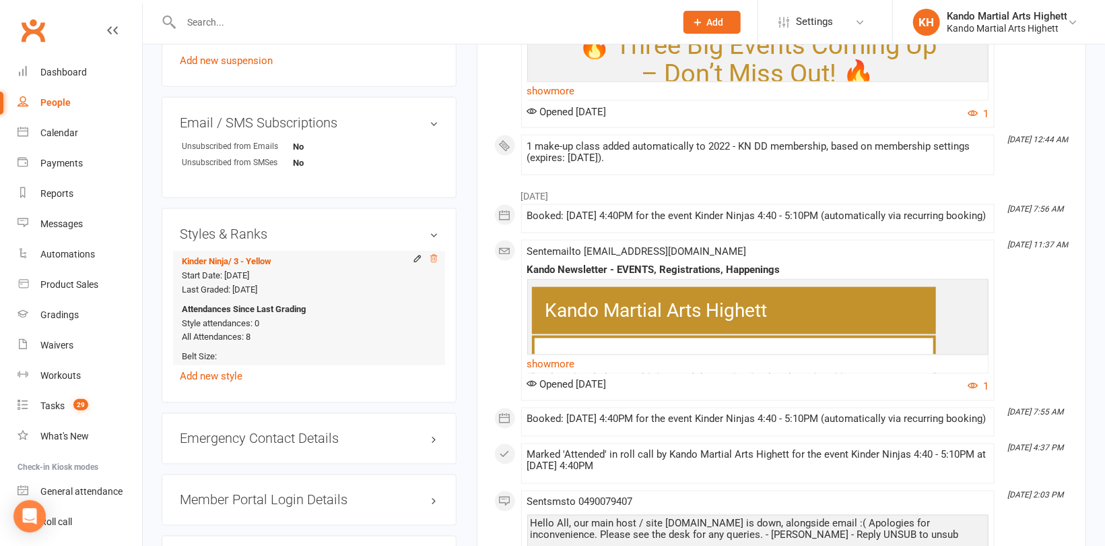
click at [432, 259] on icon at bounding box center [433, 258] width 9 height 9
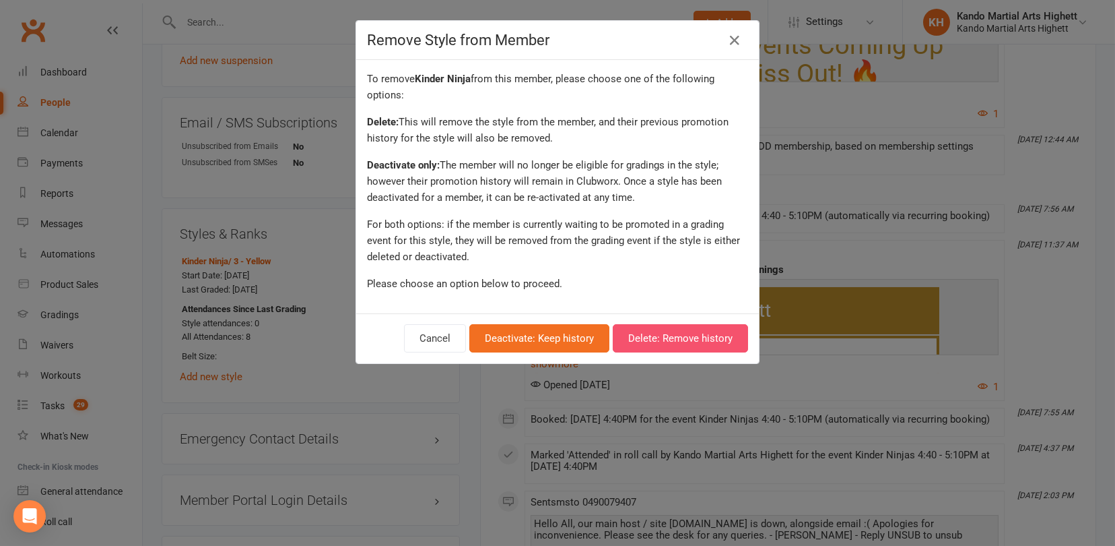
click at [629, 341] on button "Delete: Remove history" at bounding box center [680, 338] width 135 height 28
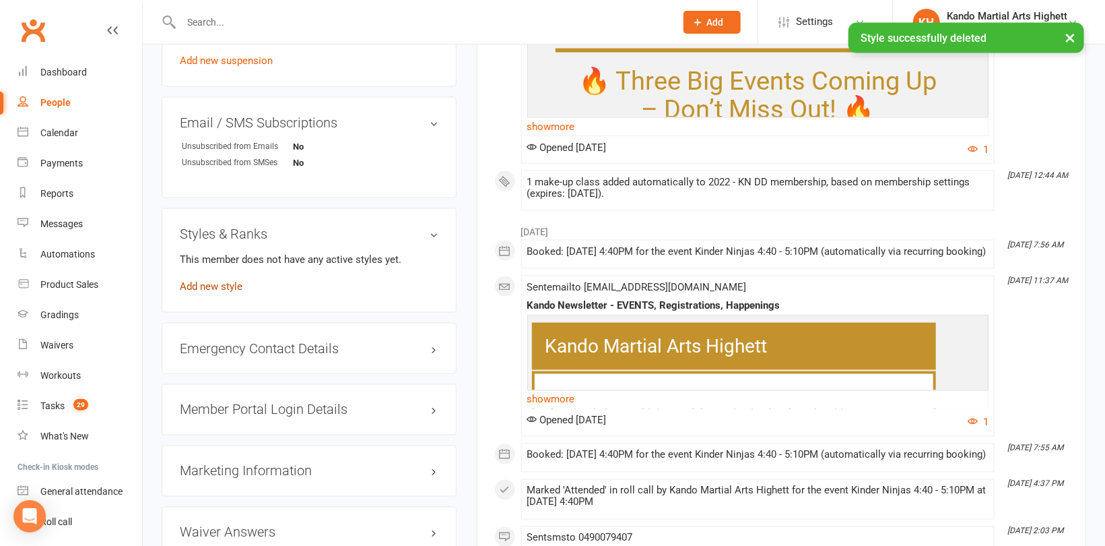
click at [222, 286] on link "Add new style" at bounding box center [211, 286] width 63 height 12
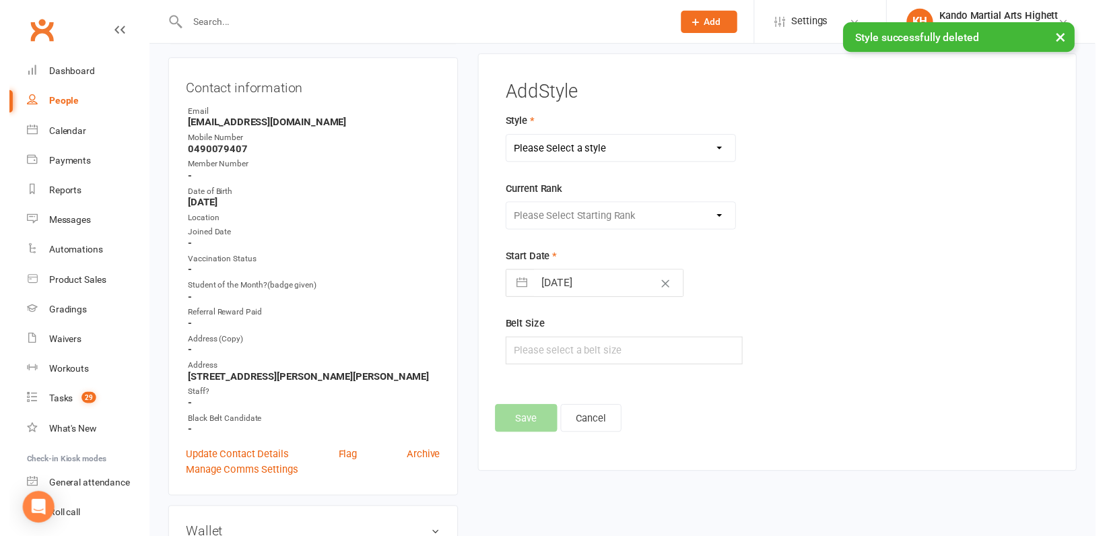
scroll to position [115, 0]
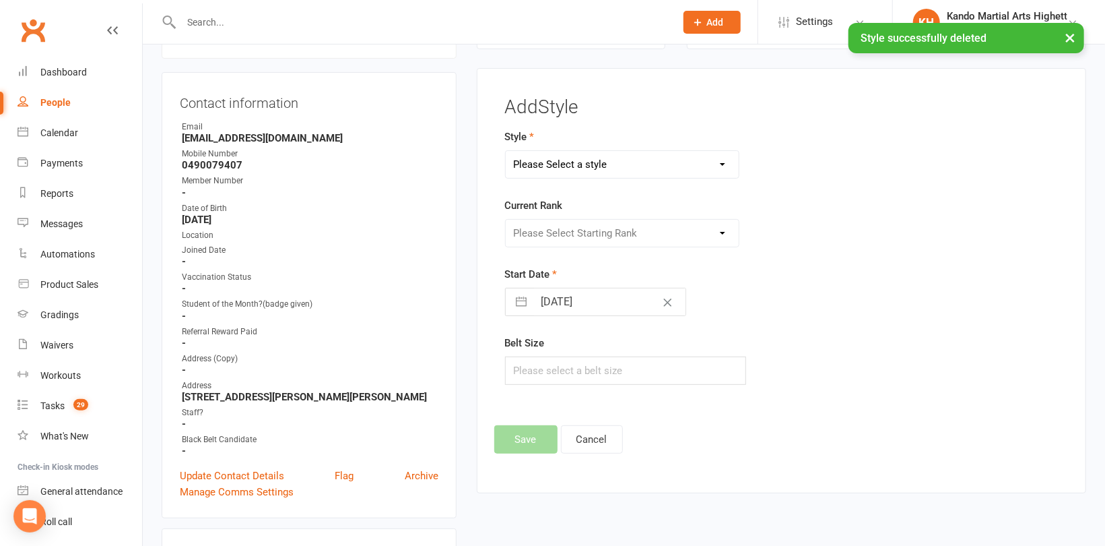
click at [553, 166] on select "Please Select a style [PERSON_NAME] Ninja Leadership Little Dragon Teen and Adu…" at bounding box center [622, 164] width 233 height 27
select select "1195"
click at [506, 151] on select "Please Select a style [PERSON_NAME] Ninja Leadership Little Dragon Teen and Adu…" at bounding box center [622, 164] width 233 height 27
click at [585, 223] on select "Please Select Starting Rank 1 - White 2 - Red 3 - Yellow 4 - Orange 5 - Green 6…" at bounding box center [622, 233] width 233 height 27
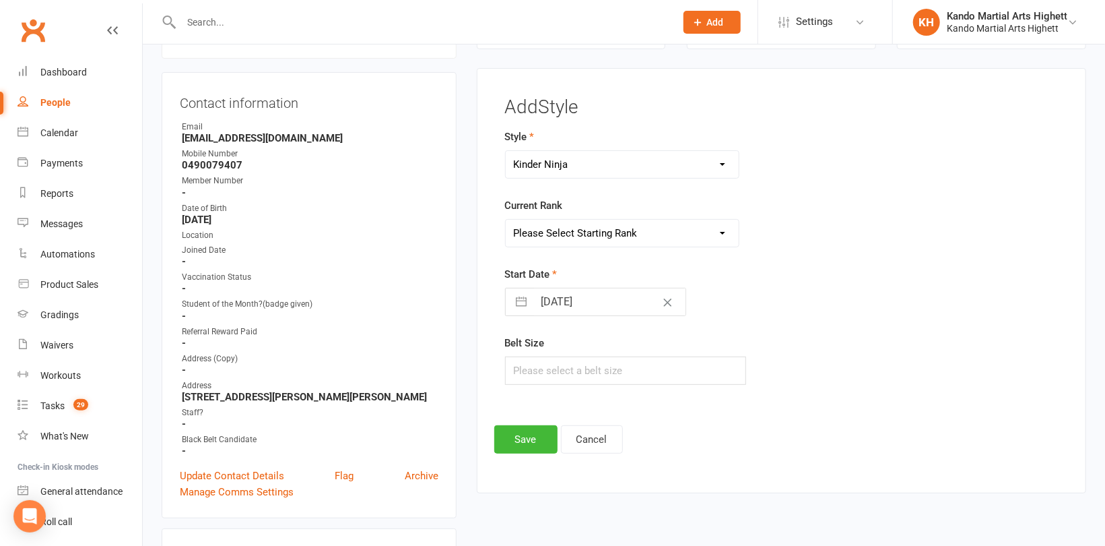
select select "18373"
click at [506, 220] on select "Please Select Starting Rank 1 - White 2 - Red 3 - Yellow 4 - Orange 5 - Green 6…" at bounding box center [622, 233] width 233 height 27
click at [532, 436] on button "Save" at bounding box center [525, 439] width 63 height 28
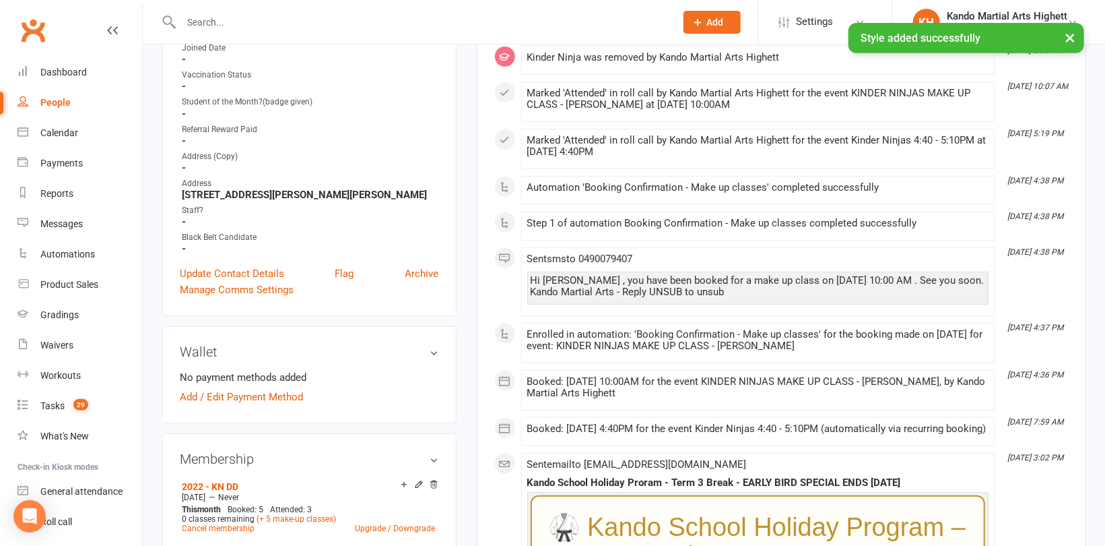
scroll to position [586, 0]
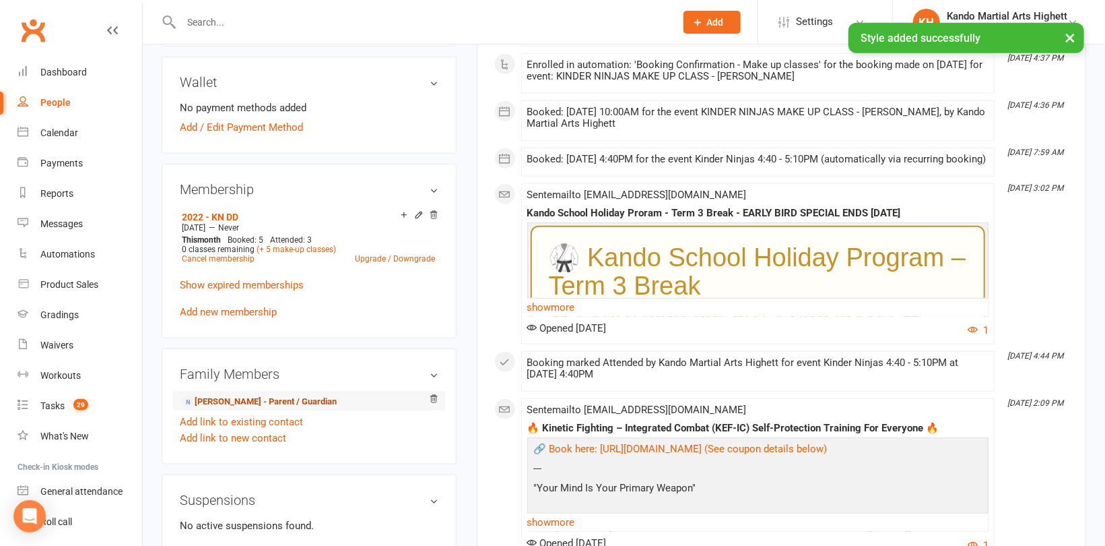
click at [269, 401] on link "[PERSON_NAME] - Parent / Guardian" at bounding box center [259, 402] width 155 height 14
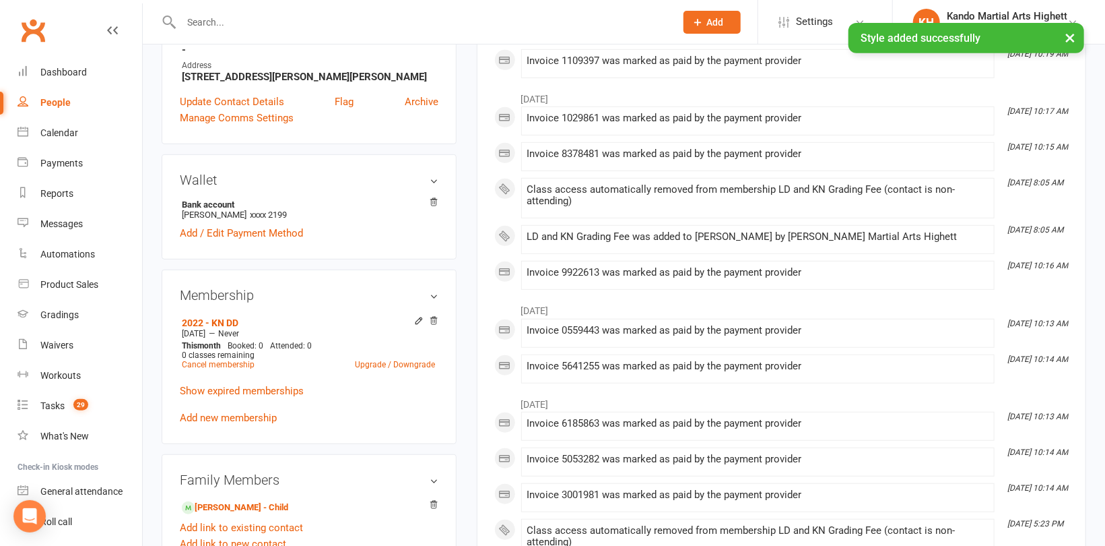
scroll to position [404, 0]
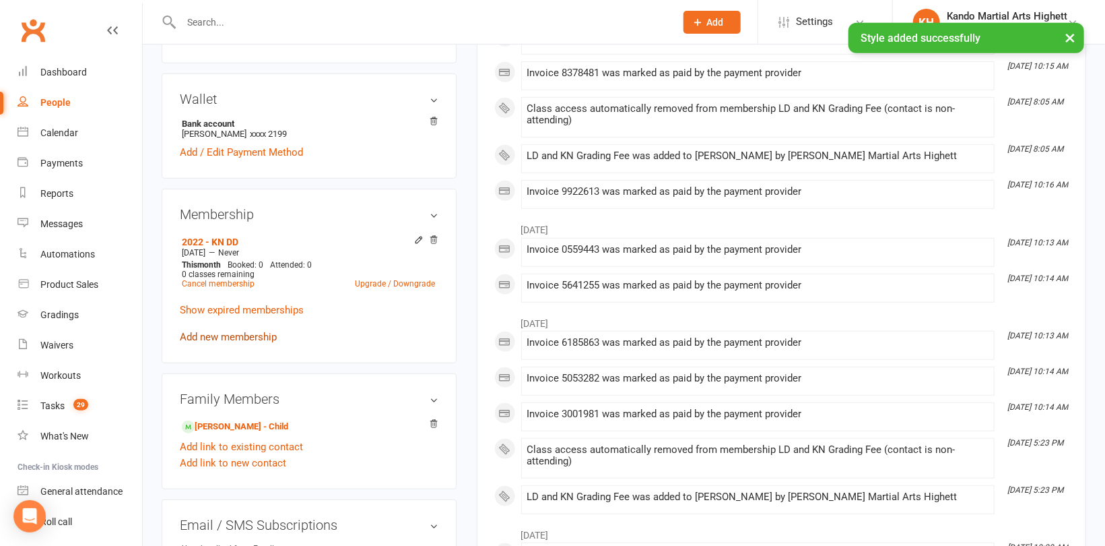
click at [227, 333] on link "Add new membership" at bounding box center [228, 337] width 97 height 12
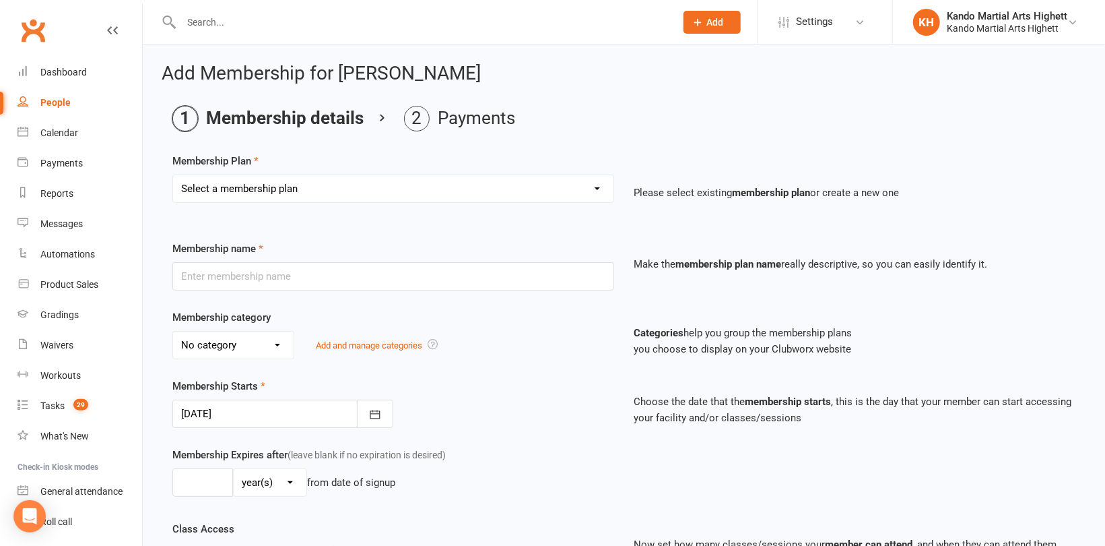
click at [339, 185] on select "Select a membership plan Create new Membership Plan Starter Program - 4 weeks p…" at bounding box center [393, 188] width 441 height 27
select select "17"
click at [173, 175] on select "Select a membership plan Create new Membership Plan Starter Program - 4 weeks p…" at bounding box center [393, 188] width 441 height 27
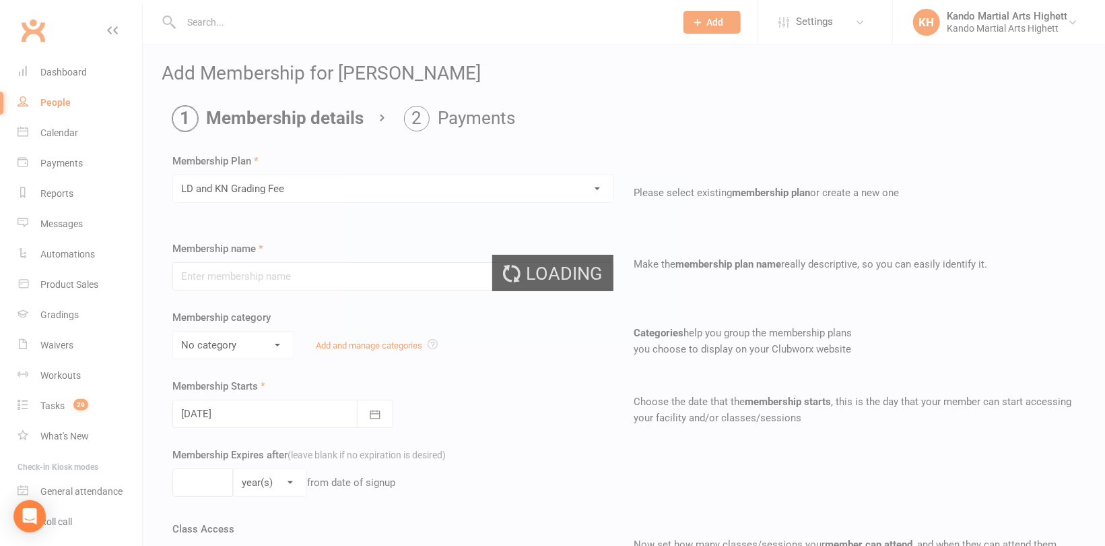
type input "LD and KN Grading Fee"
select select "10"
type input "1"
select select "0"
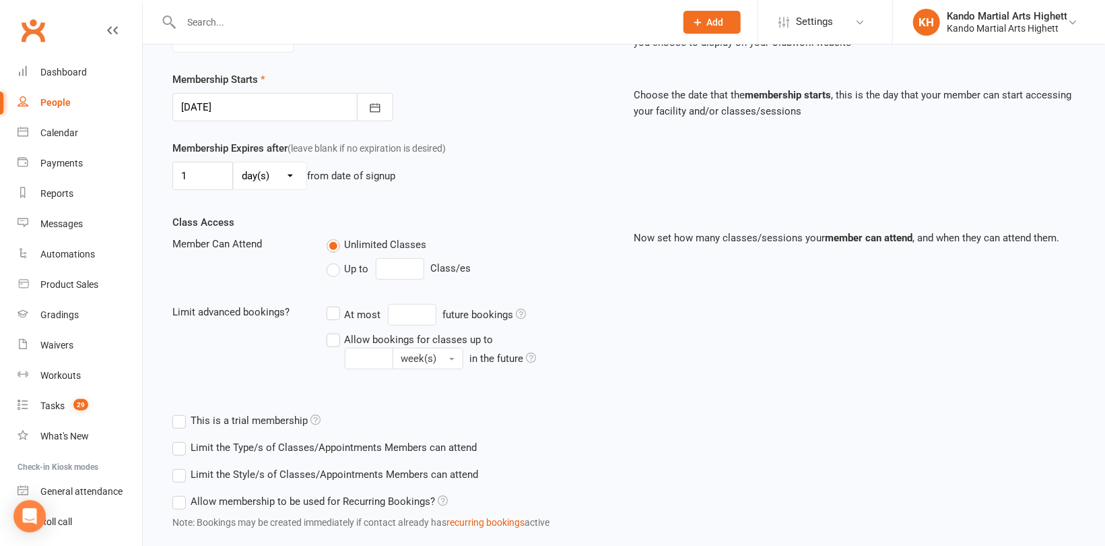
scroll to position [387, 0]
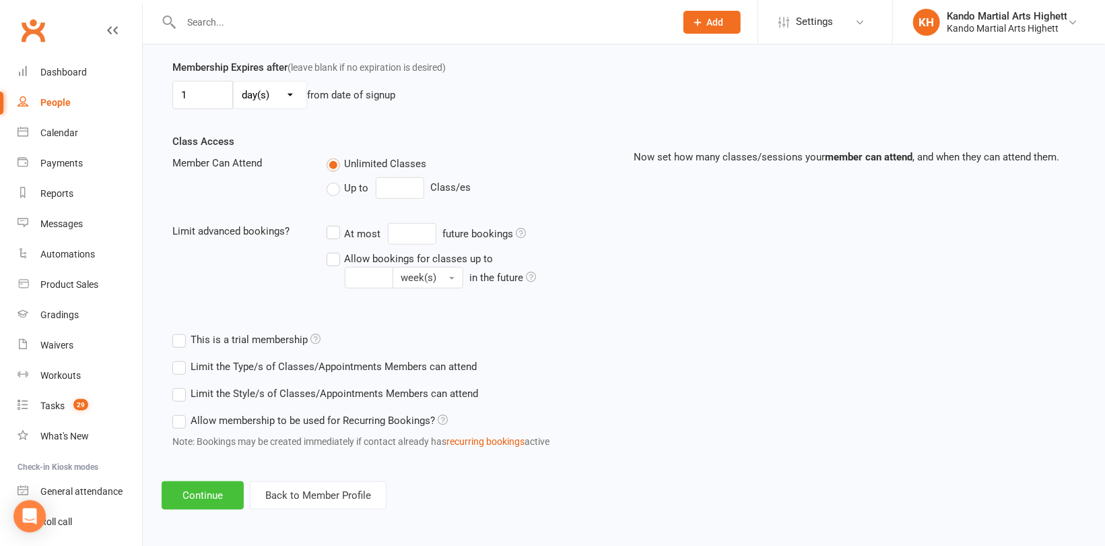
click at [227, 493] on button "Continue" at bounding box center [203, 495] width 82 height 28
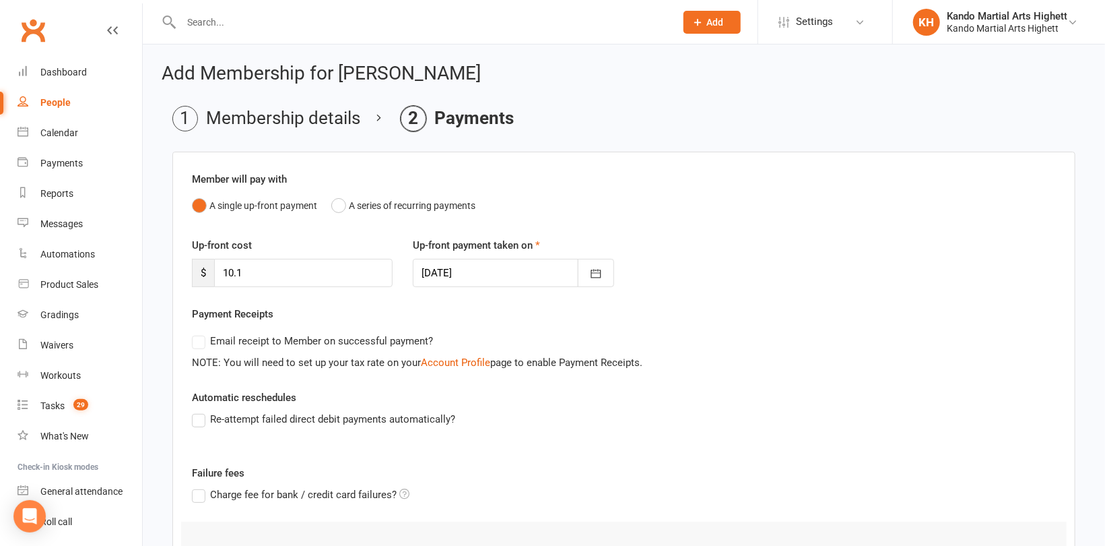
scroll to position [187, 0]
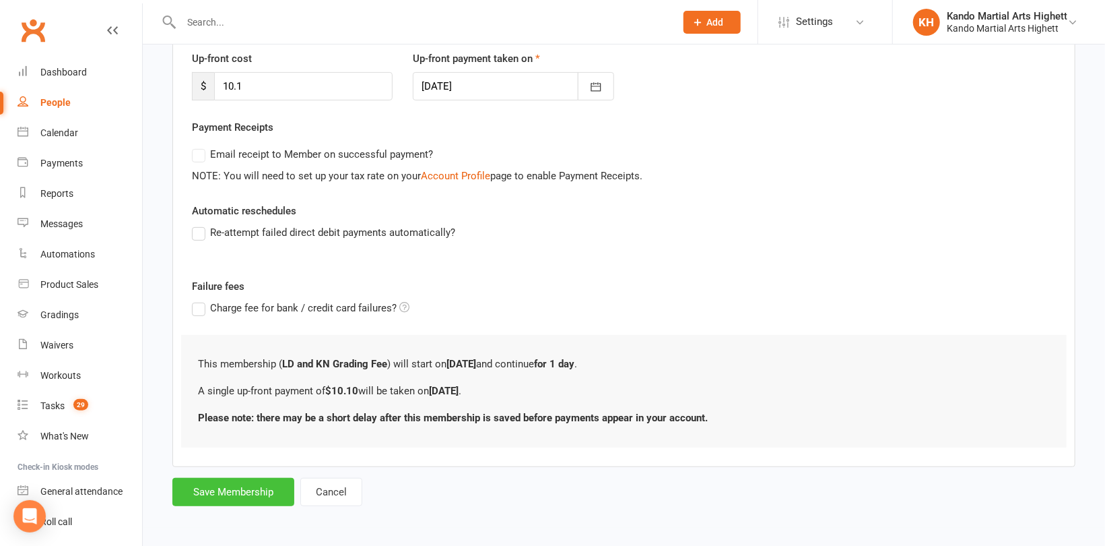
click at [236, 492] on button "Save Membership" at bounding box center [233, 492] width 122 height 28
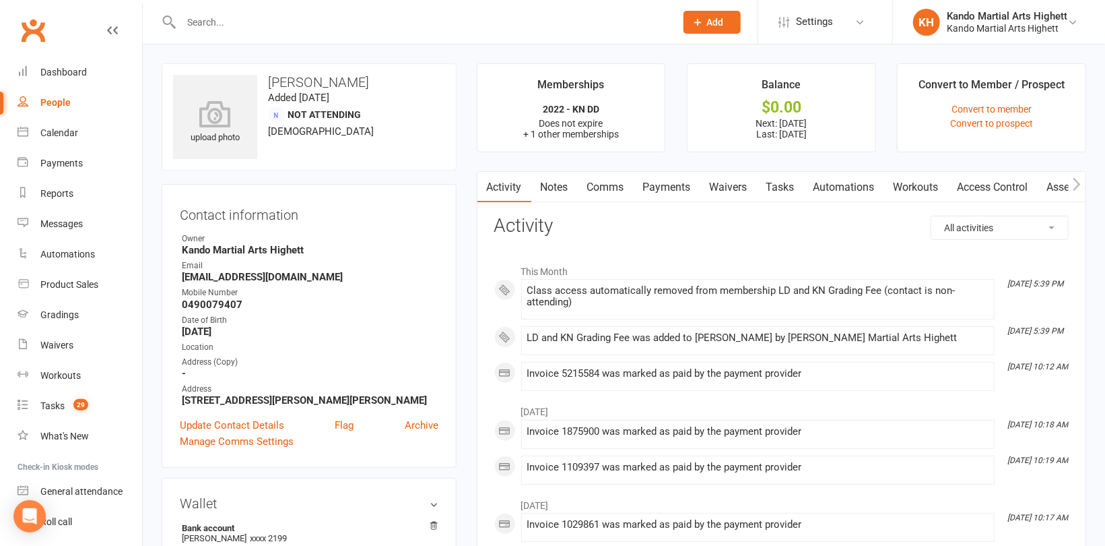
click at [234, 22] on input "text" at bounding box center [421, 22] width 489 height 19
paste input "[PERSON_NAME]"
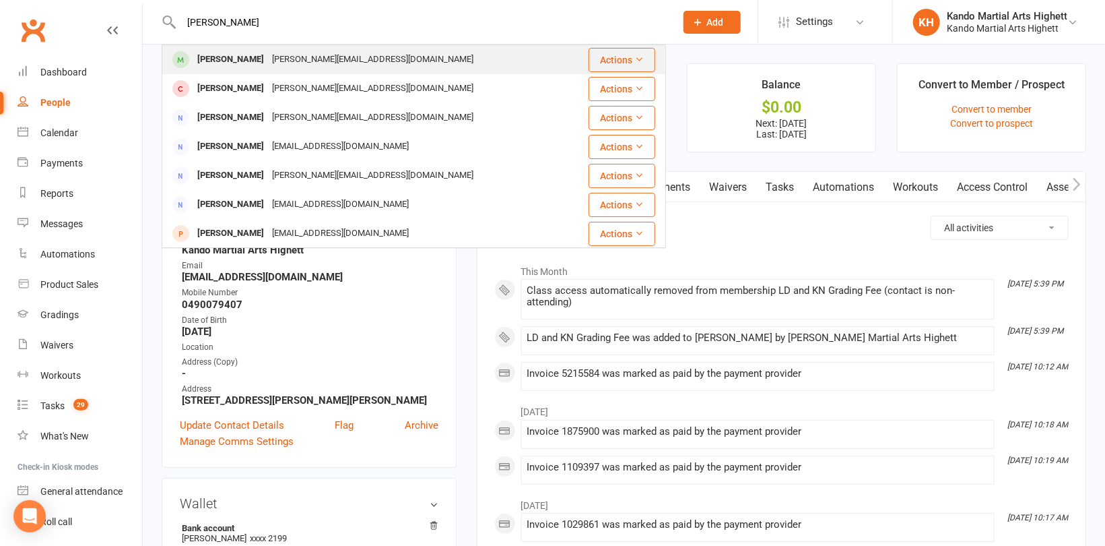
type input "[PERSON_NAME]"
click at [238, 55] on div "[PERSON_NAME]" at bounding box center [230, 60] width 75 height 20
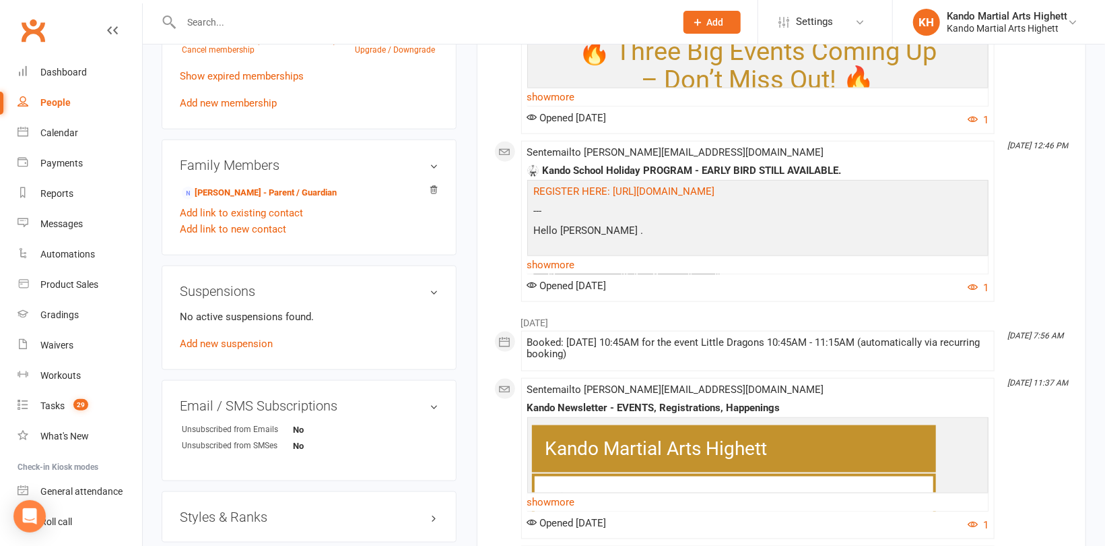
scroll to position [943, 0]
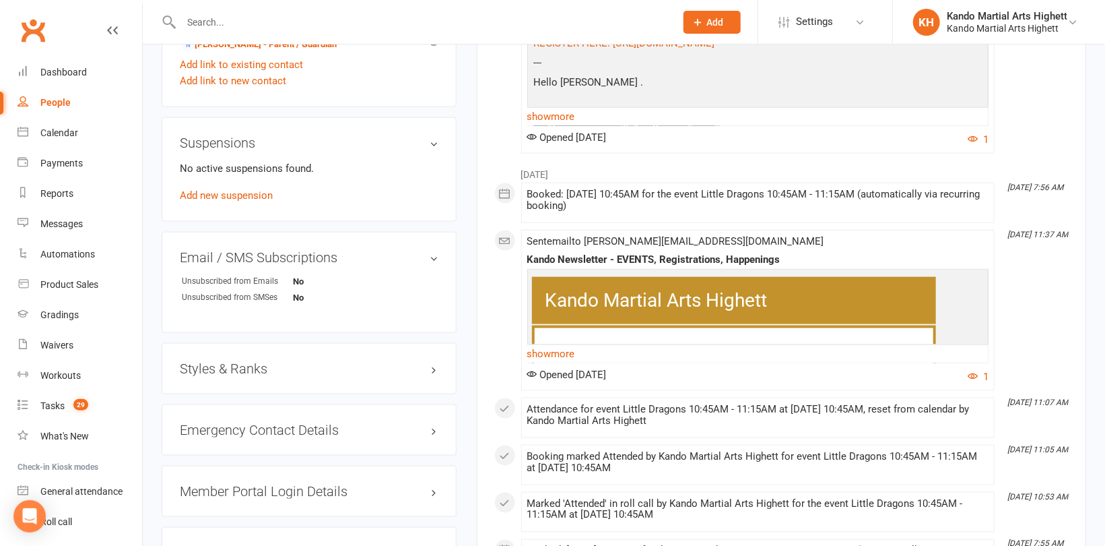
click at [238, 364] on h3 "Styles & Ranks" at bounding box center [309, 368] width 259 height 15
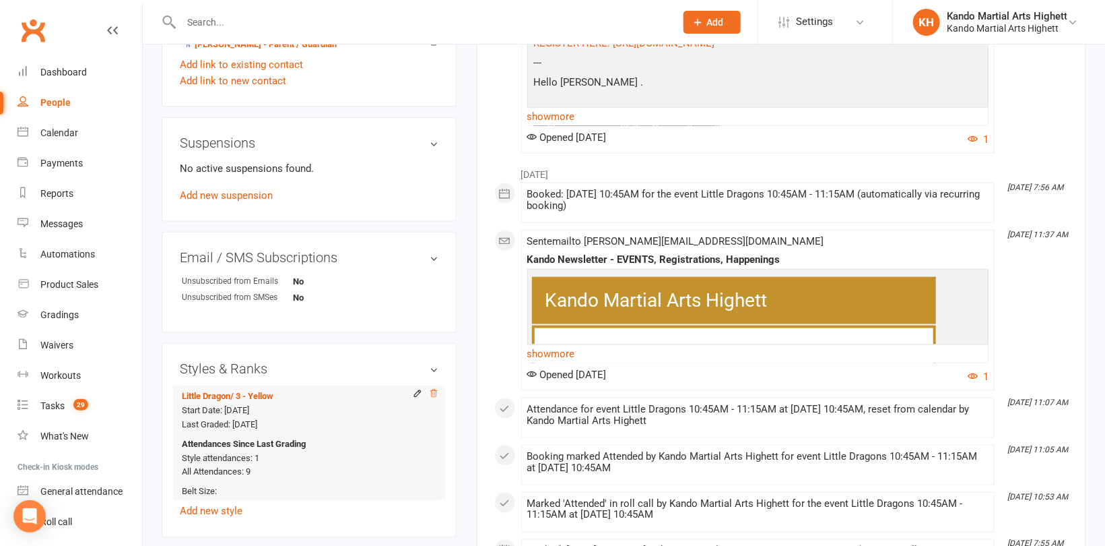
click at [432, 394] on icon at bounding box center [433, 393] width 9 height 9
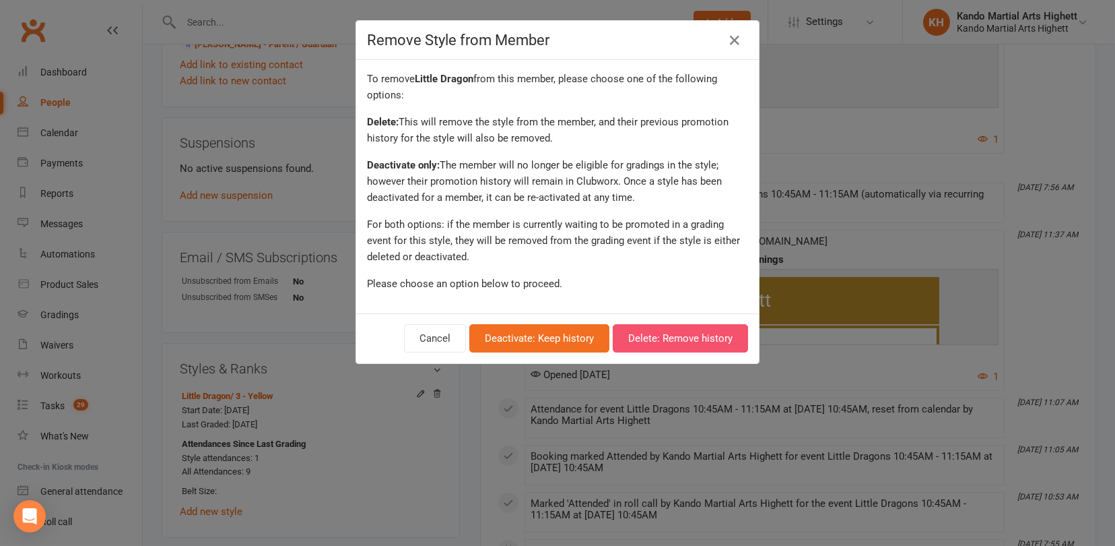
click at [692, 345] on button "Delete: Remove history" at bounding box center [680, 338] width 135 height 28
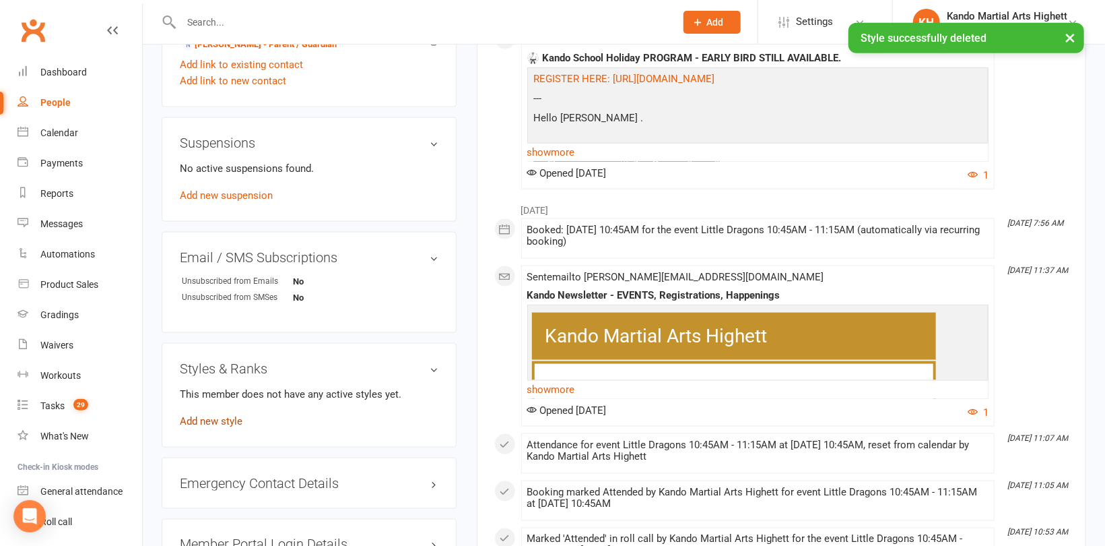
click at [228, 417] on link "Add new style" at bounding box center [211, 421] width 63 height 12
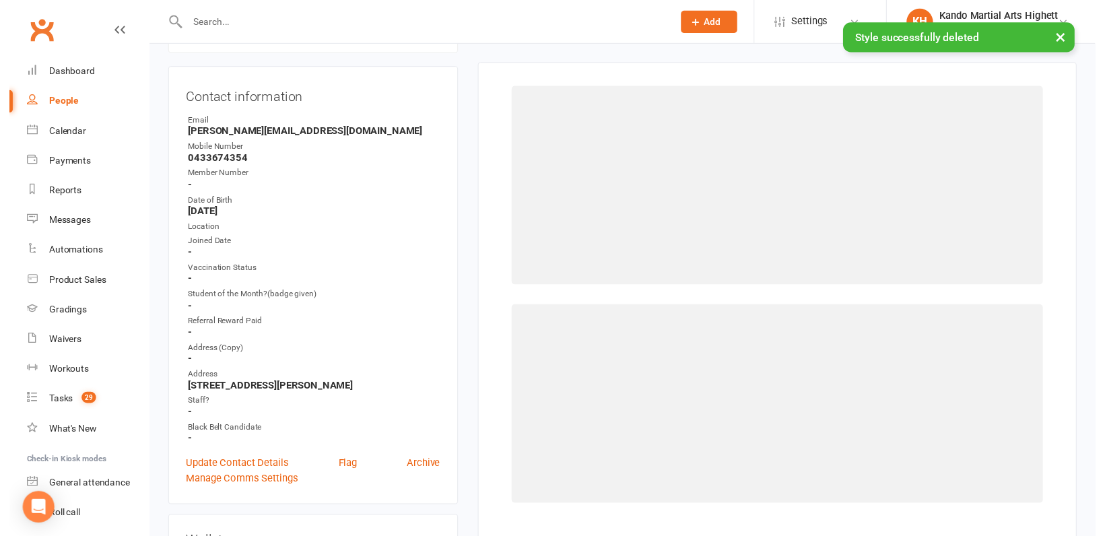
scroll to position [115, 0]
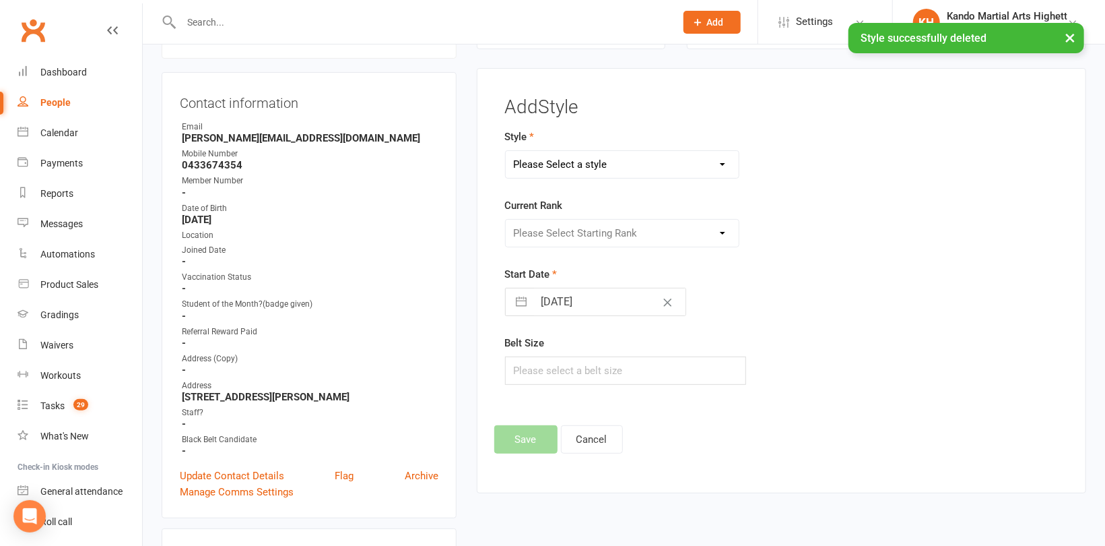
click at [635, 164] on select "Please Select a style [PERSON_NAME] Ninja Leadership Little Dragon Teen and Adu…" at bounding box center [622, 164] width 233 height 27
select select "1194"
click at [506, 151] on select "Please Select a style [PERSON_NAME] Ninja Leadership Little Dragon Teen and Adu…" at bounding box center [622, 164] width 233 height 27
click at [597, 236] on select "Please Select Starting Rank 1 - White 2 - Red 3 - Yellow 4 - Orange 5 - Green 6…" at bounding box center [622, 233] width 233 height 27
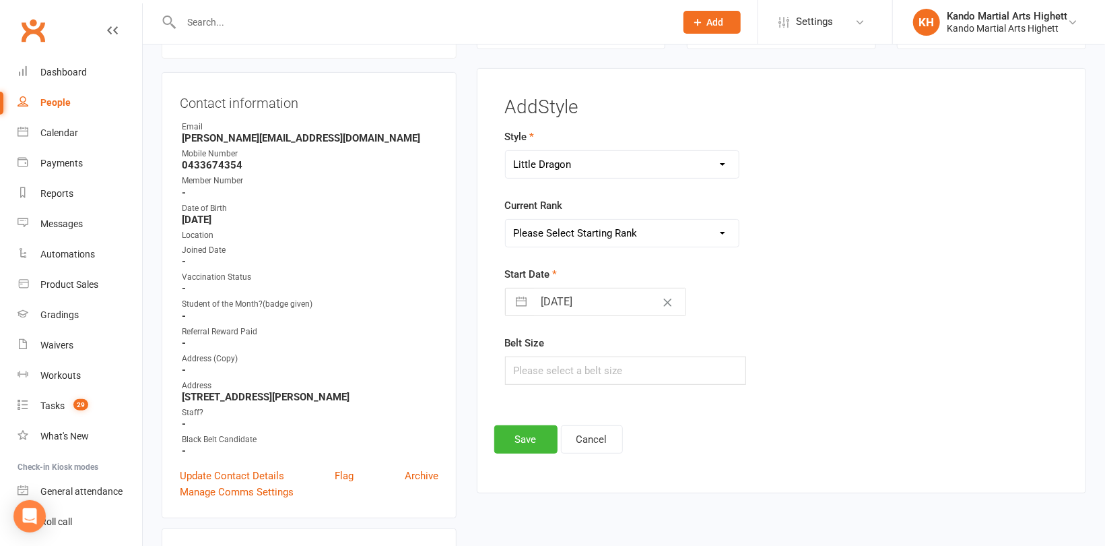
select select "18380"
click at [506, 220] on select "Please Select Starting Rank 1 - White 2 - Red 3 - Yellow 4 - Orange 5 - Green 6…" at bounding box center [622, 233] width 233 height 27
click at [518, 429] on button "Save" at bounding box center [525, 439] width 63 height 28
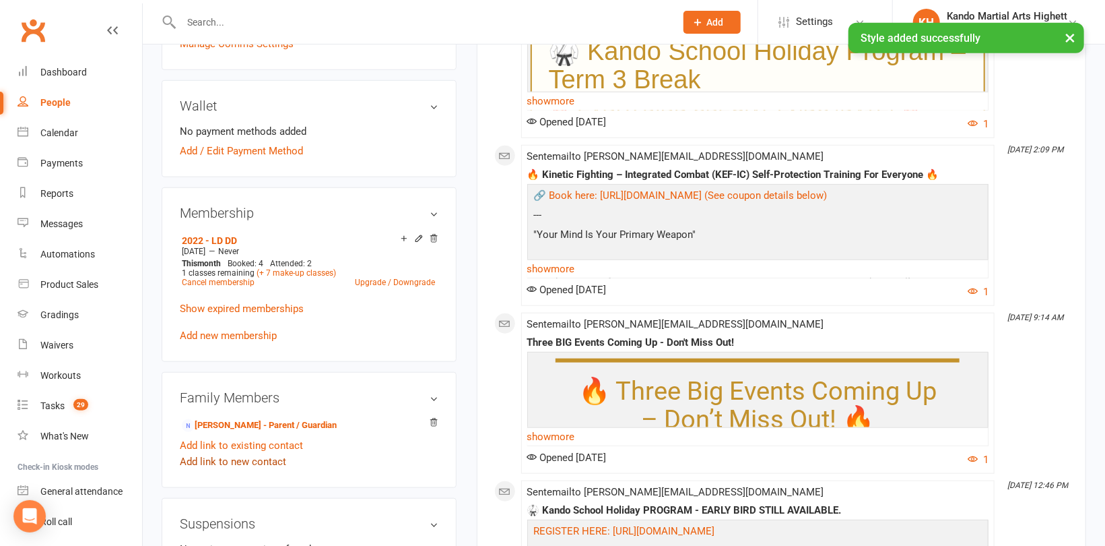
scroll to position [586, 0]
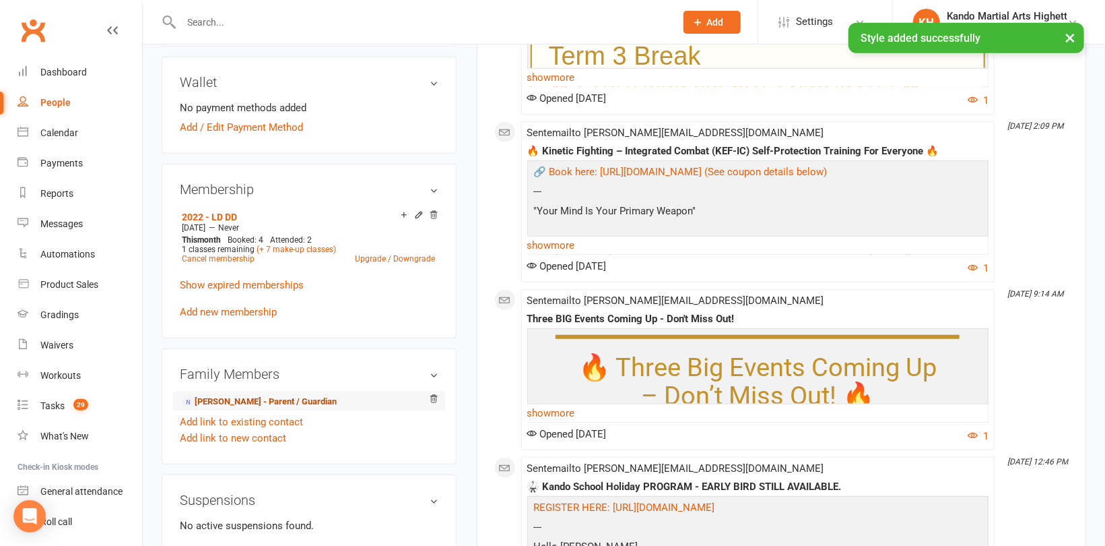
click at [263, 400] on link "[PERSON_NAME] - Parent / Guardian" at bounding box center [259, 402] width 155 height 14
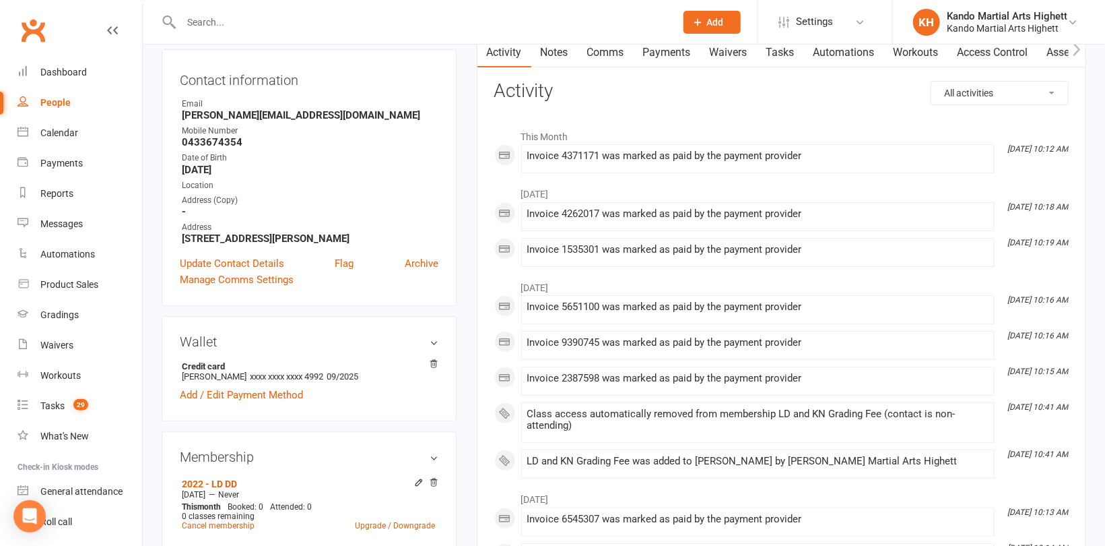
scroll to position [269, 0]
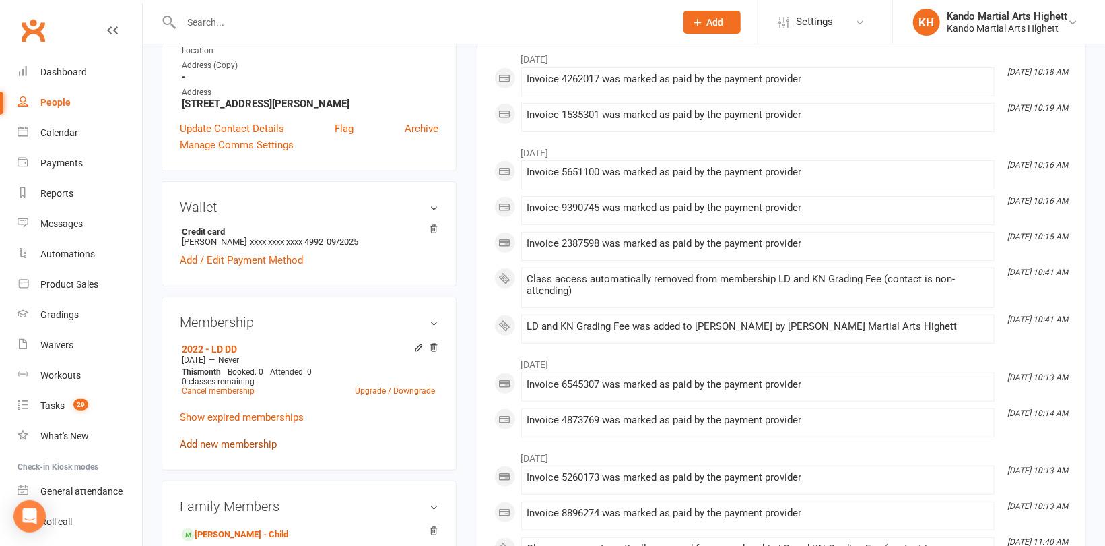
click at [223, 439] on link "Add new membership" at bounding box center [228, 444] width 97 height 12
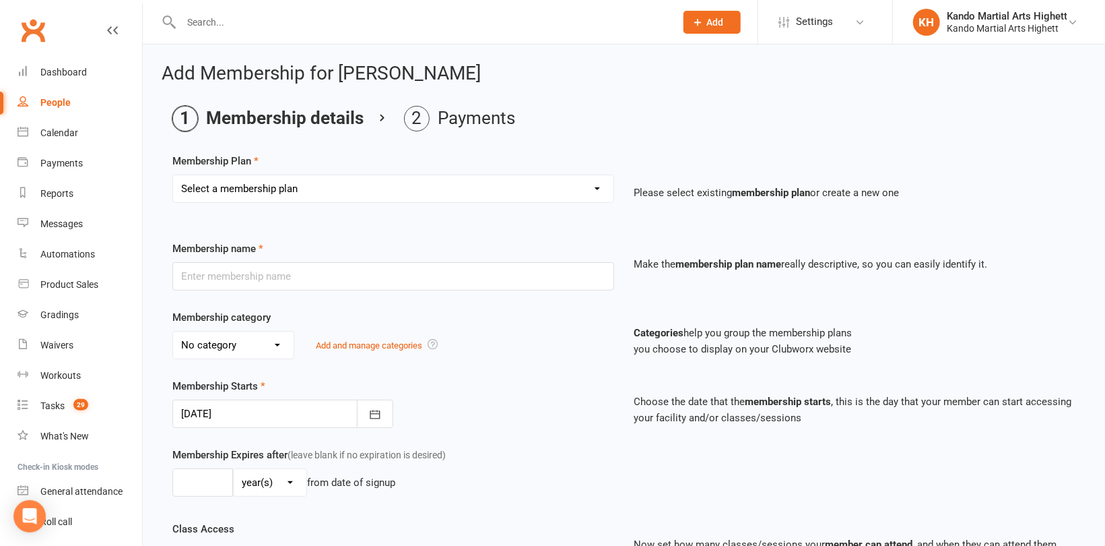
click at [283, 186] on select "Select a membership plan Create new Membership Plan Starter Program - 4 weeks p…" at bounding box center [393, 188] width 441 height 27
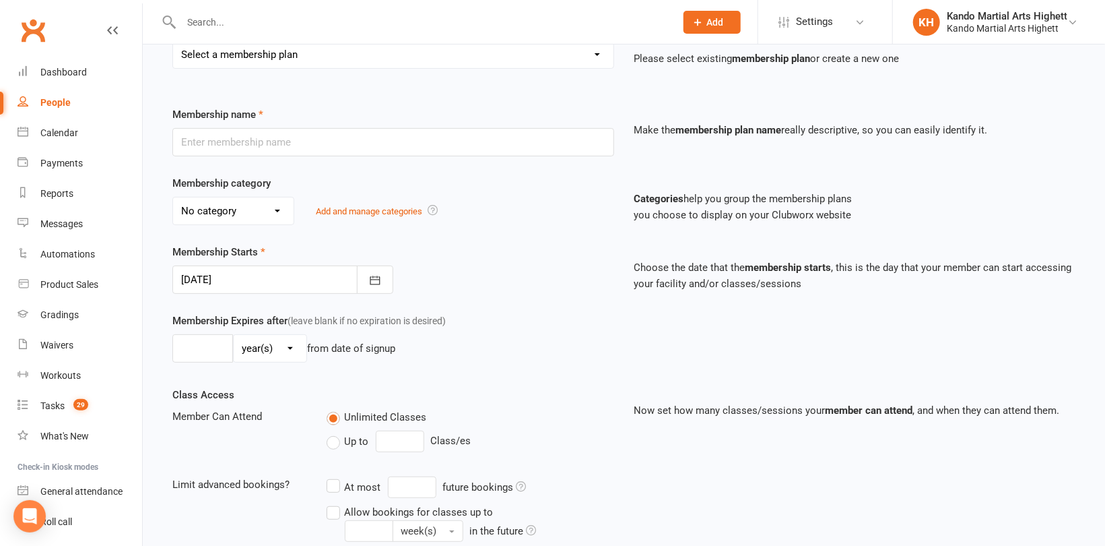
scroll to position [135, 0]
click at [328, 58] on select "Select a membership plan Create new Membership Plan Starter Program - 4 weeks p…" at bounding box center [393, 53] width 441 height 27
select select "17"
click at [173, 40] on select "Select a membership plan Create new Membership Plan Starter Program - 4 weeks p…" at bounding box center [393, 53] width 441 height 27
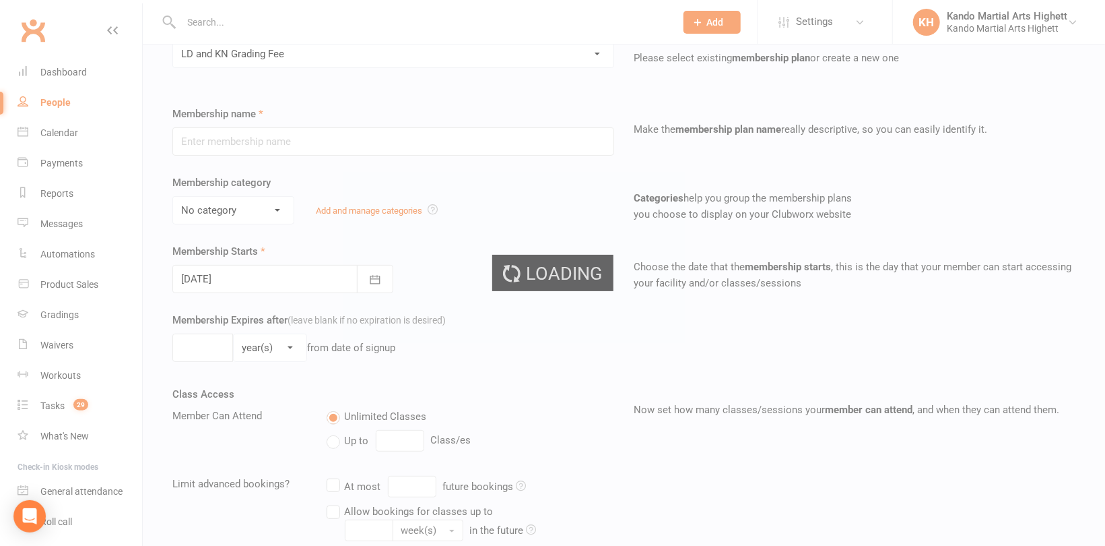
type input "LD and KN Grading Fee"
select select "10"
type input "1"
select select "0"
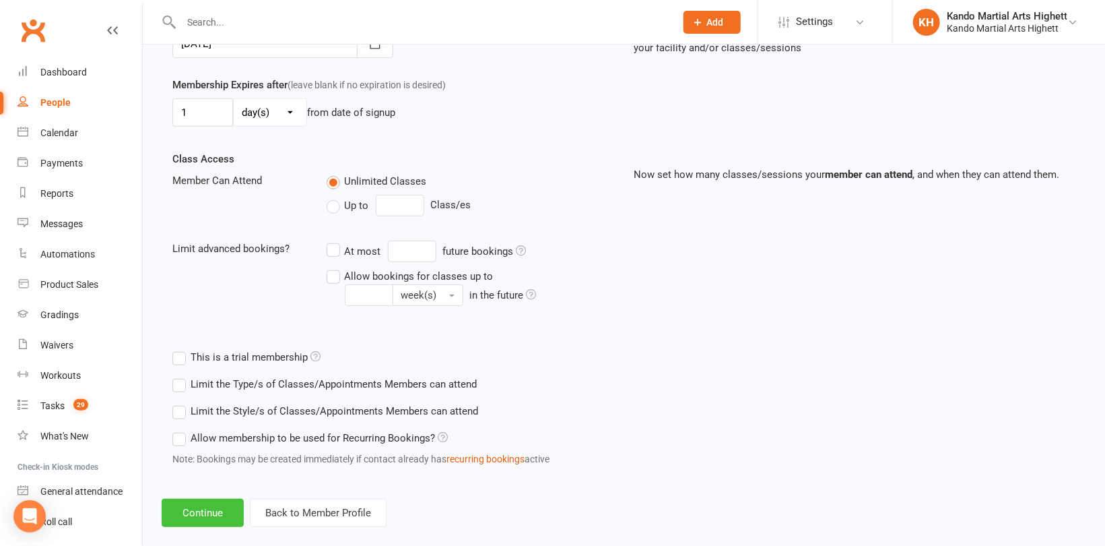
scroll to position [387, 0]
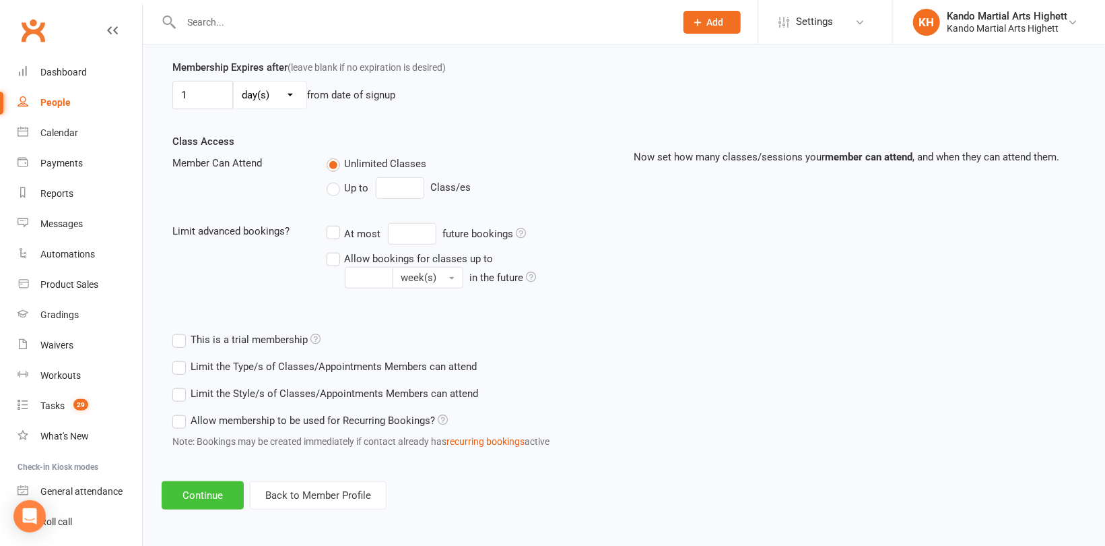
click at [220, 495] on button "Continue" at bounding box center [203, 495] width 82 height 28
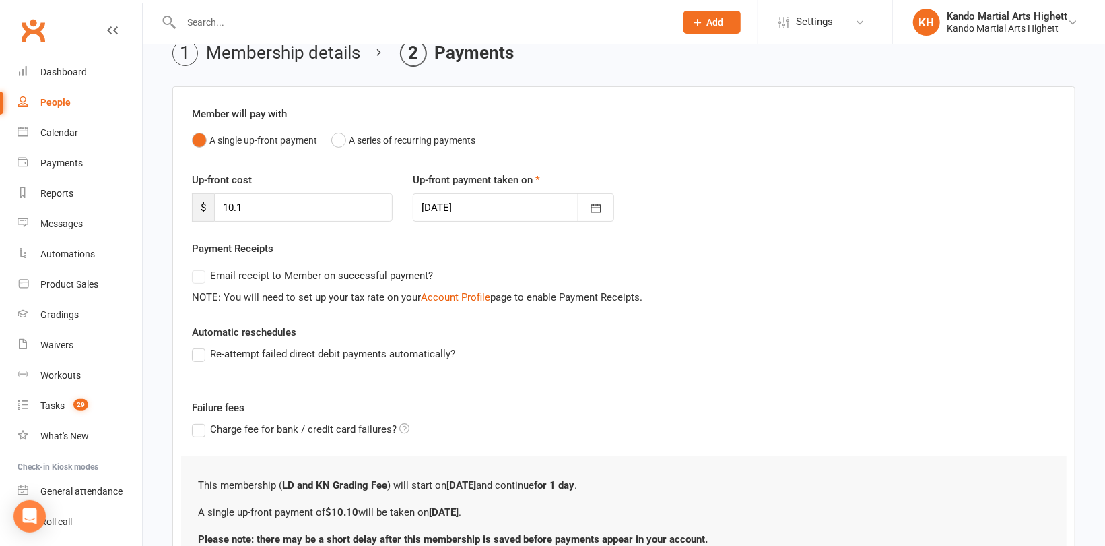
scroll to position [187, 0]
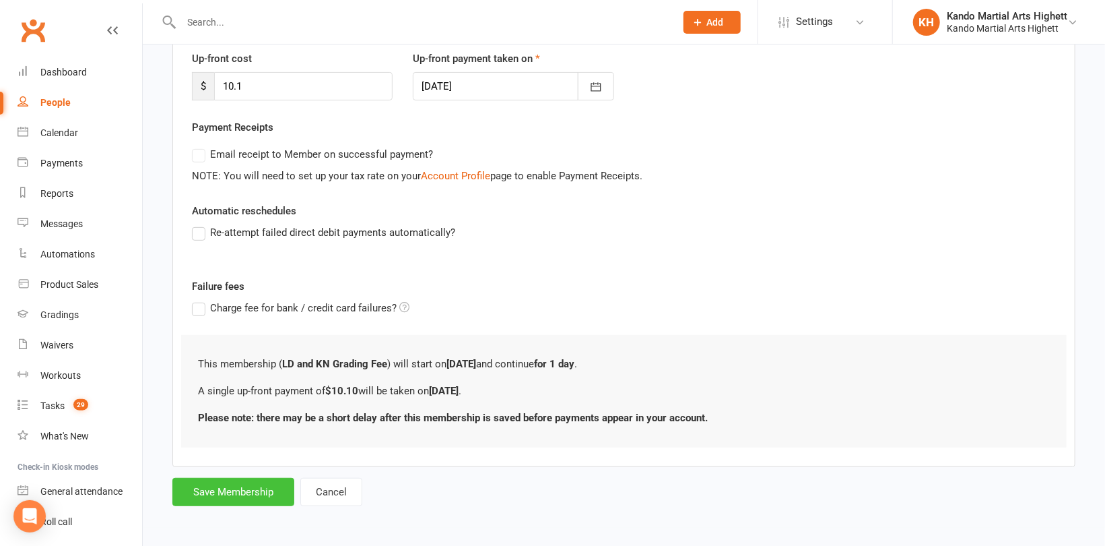
drag, startPoint x: 232, startPoint y: 486, endPoint x: 252, endPoint y: 415, distance: 74.0
click at [232, 486] on button "Save Membership" at bounding box center [233, 492] width 122 height 28
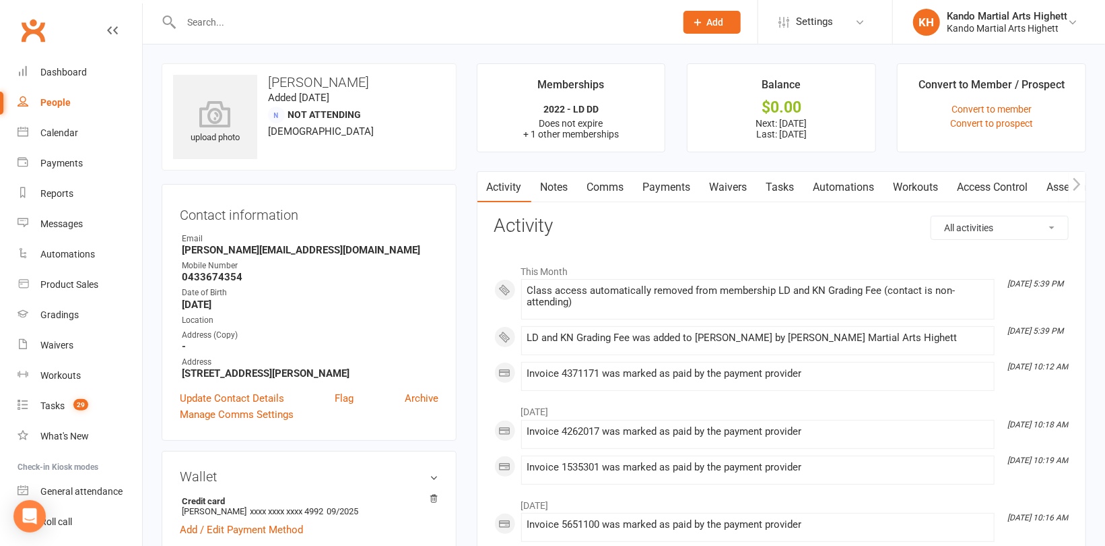
click at [257, 21] on input "text" at bounding box center [421, 22] width 489 height 19
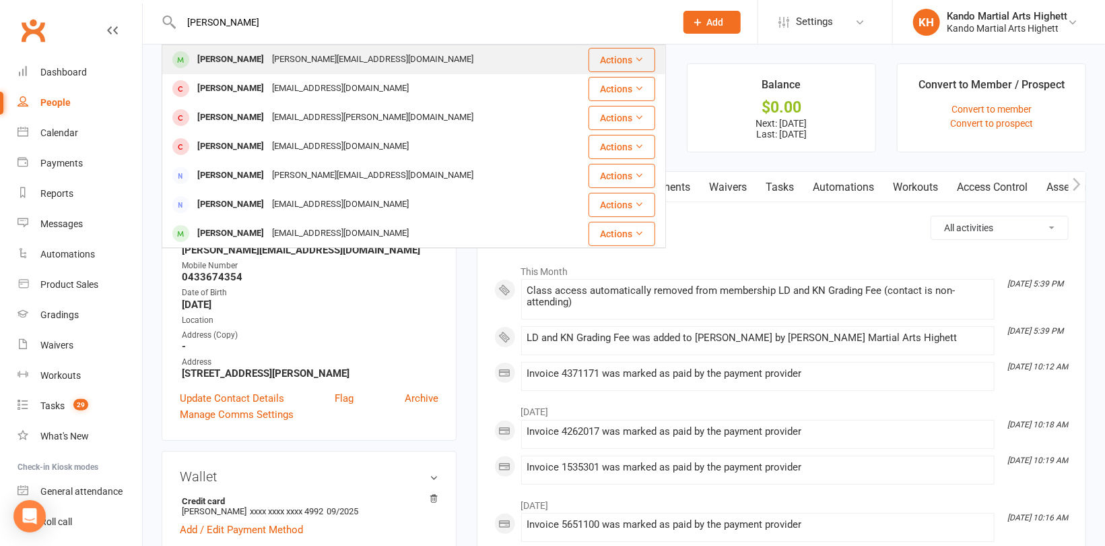
type input "[PERSON_NAME]"
click at [249, 61] on div "[PERSON_NAME]" at bounding box center [230, 60] width 75 height 20
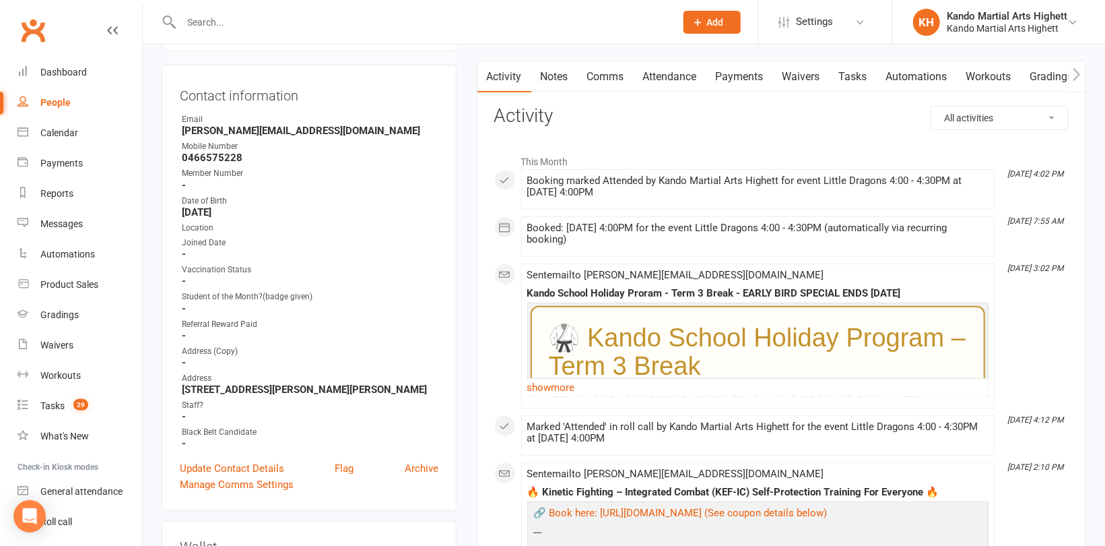
scroll to position [67, 0]
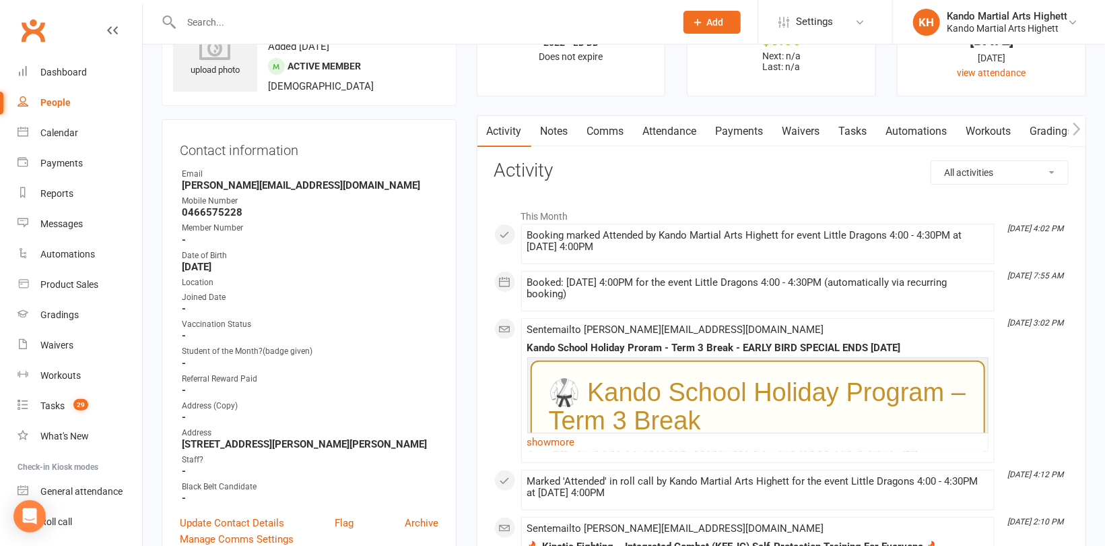
click at [556, 130] on link "Notes" at bounding box center [554, 131] width 46 height 31
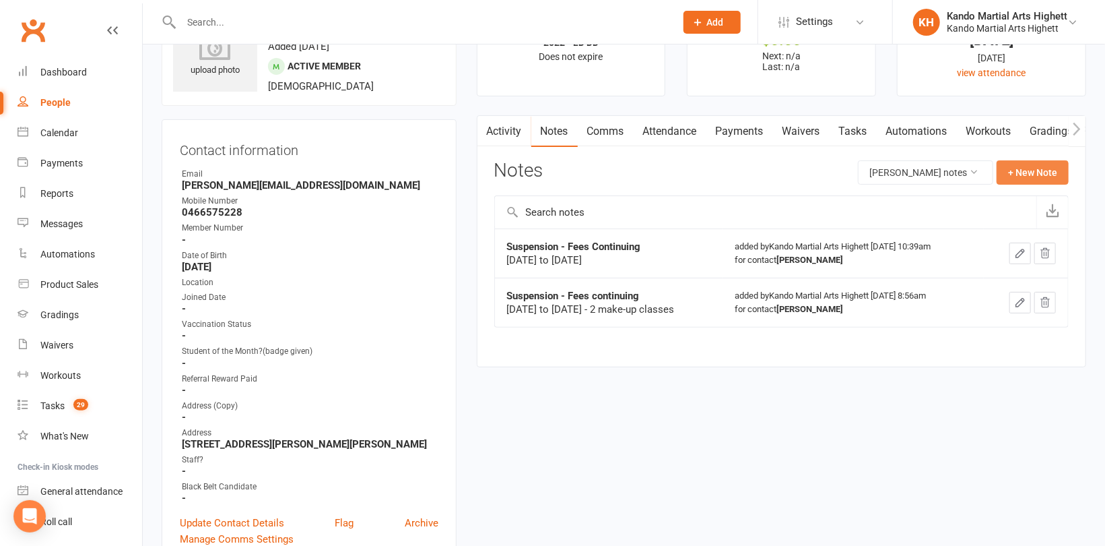
click at [1018, 166] on button "+ New Note" at bounding box center [1033, 172] width 72 height 24
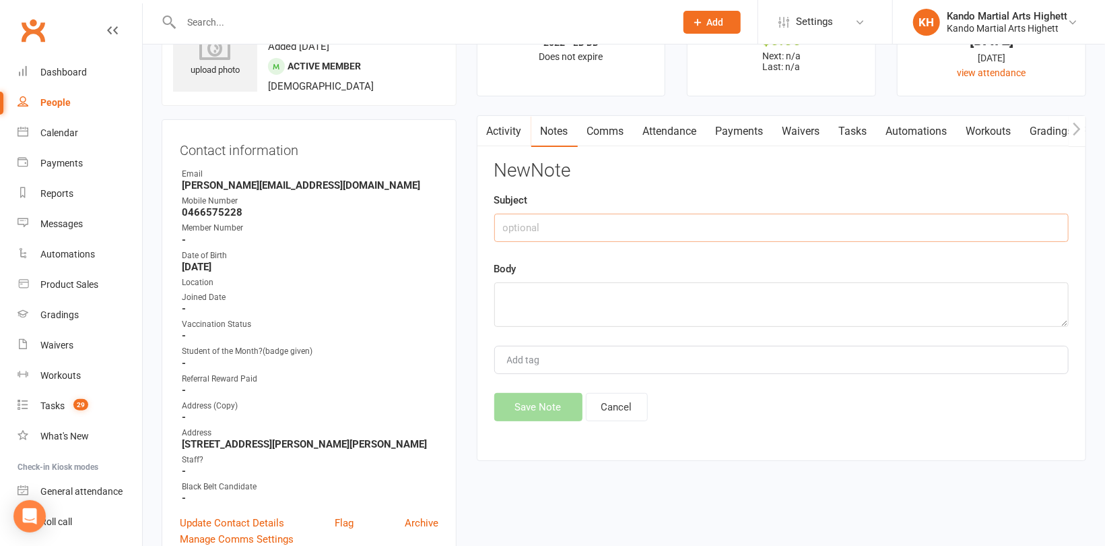
click at [612, 224] on input "text" at bounding box center [781, 228] width 575 height 28
type input "Suspension - Keep Fee"
click at [612, 287] on textarea at bounding box center [781, 304] width 575 height 44
drag, startPoint x: 705, startPoint y: 300, endPoint x: 500, endPoint y: 303, distance: 204.8
click at [500, 303] on textarea "[DATE] to [DATE]" at bounding box center [781, 304] width 575 height 44
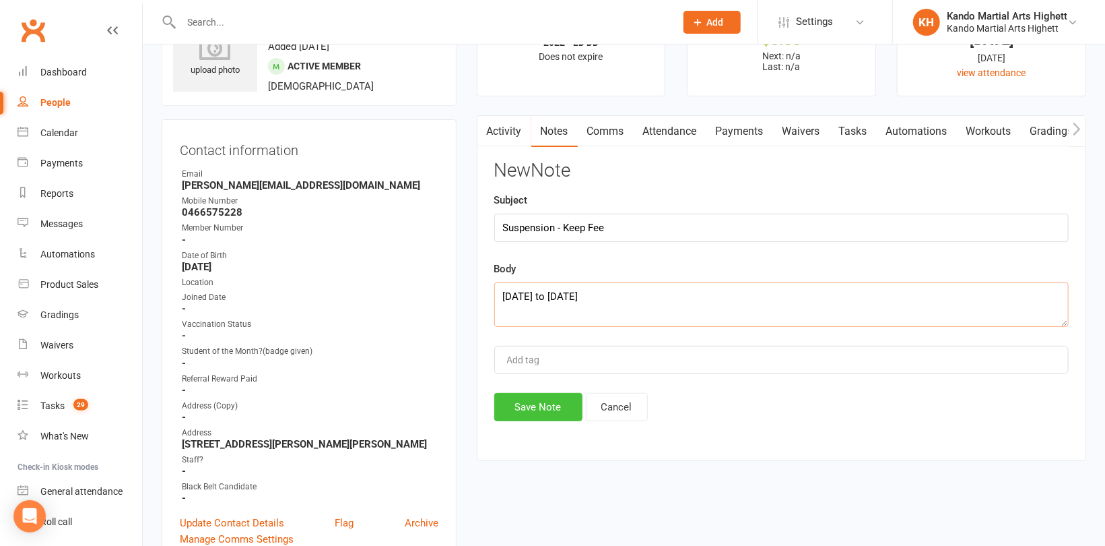
type textarea "[DATE] to [DATE]"
click at [547, 401] on button "Save Note" at bounding box center [538, 407] width 88 height 28
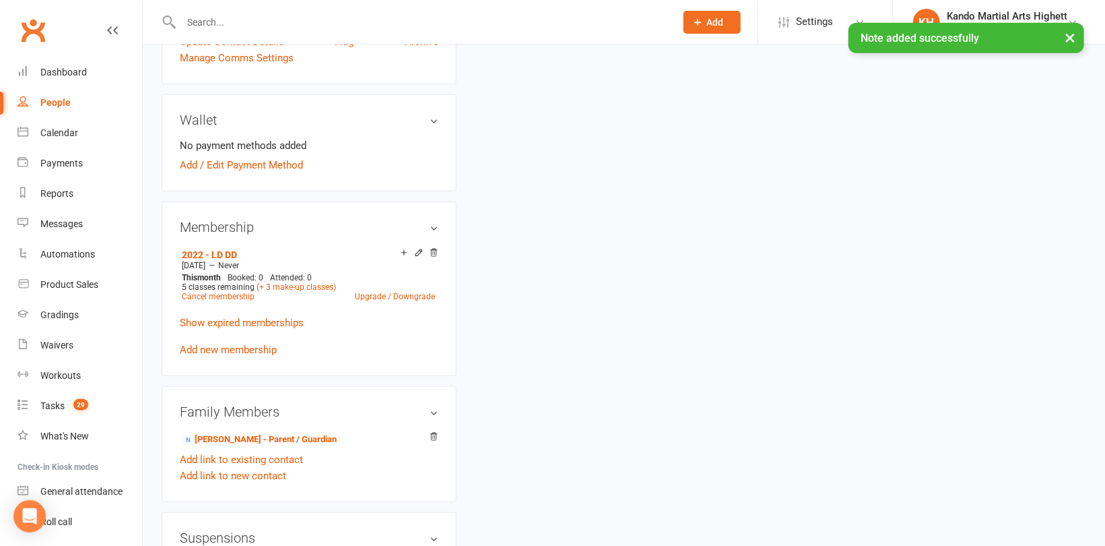
scroll to position [674, 0]
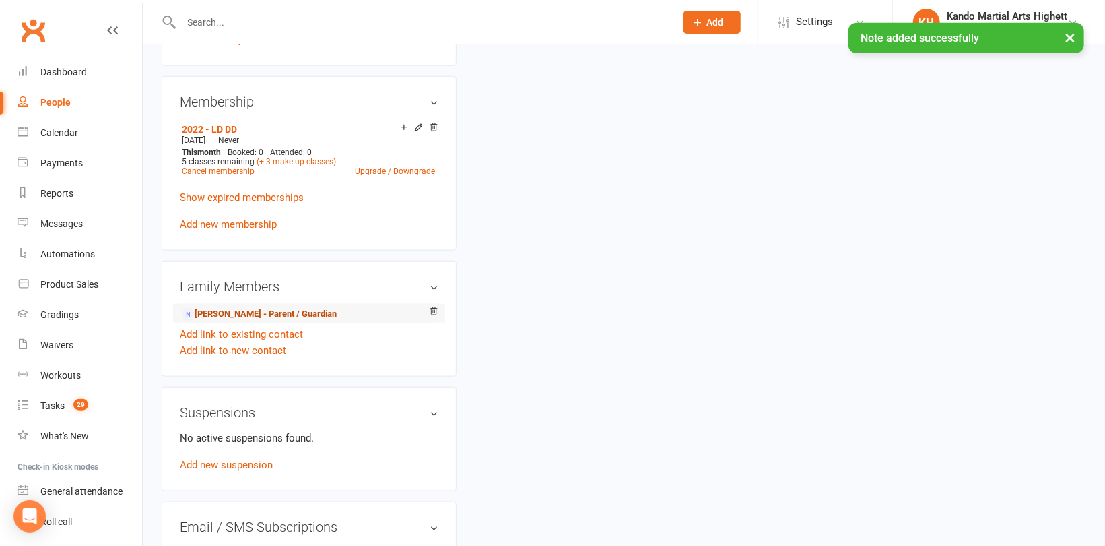
click at [262, 310] on link "[PERSON_NAME] - Parent / Guardian" at bounding box center [259, 314] width 155 height 14
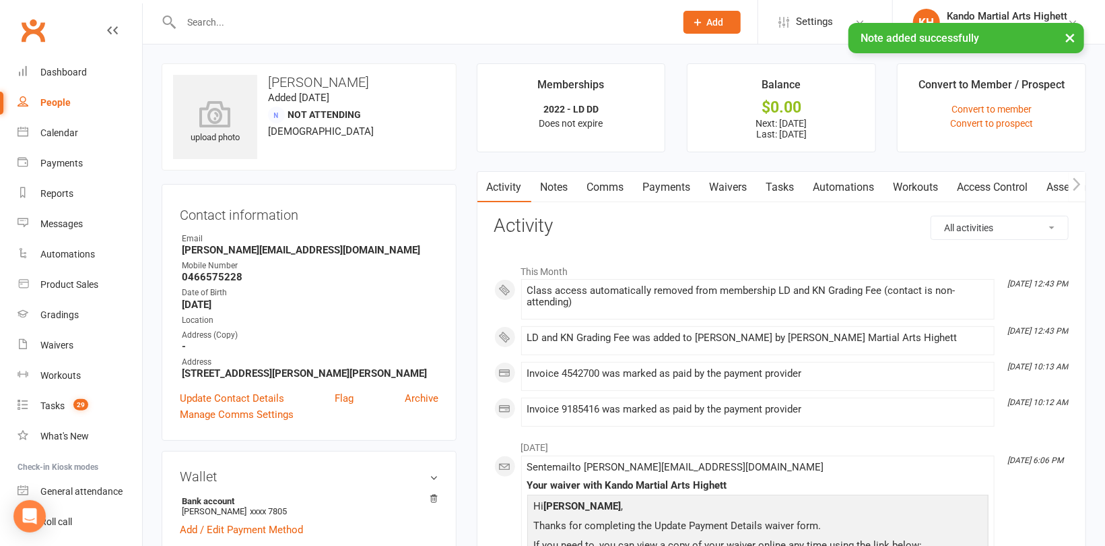
click at [562, 183] on link "Notes" at bounding box center [554, 187] width 46 height 31
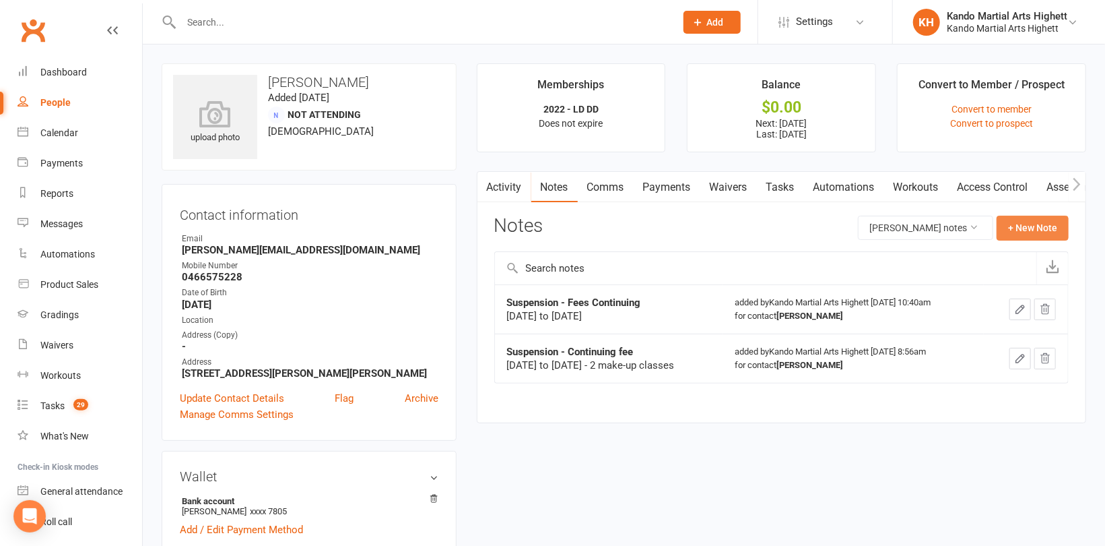
click at [1021, 224] on button "+ New Note" at bounding box center [1033, 228] width 72 height 24
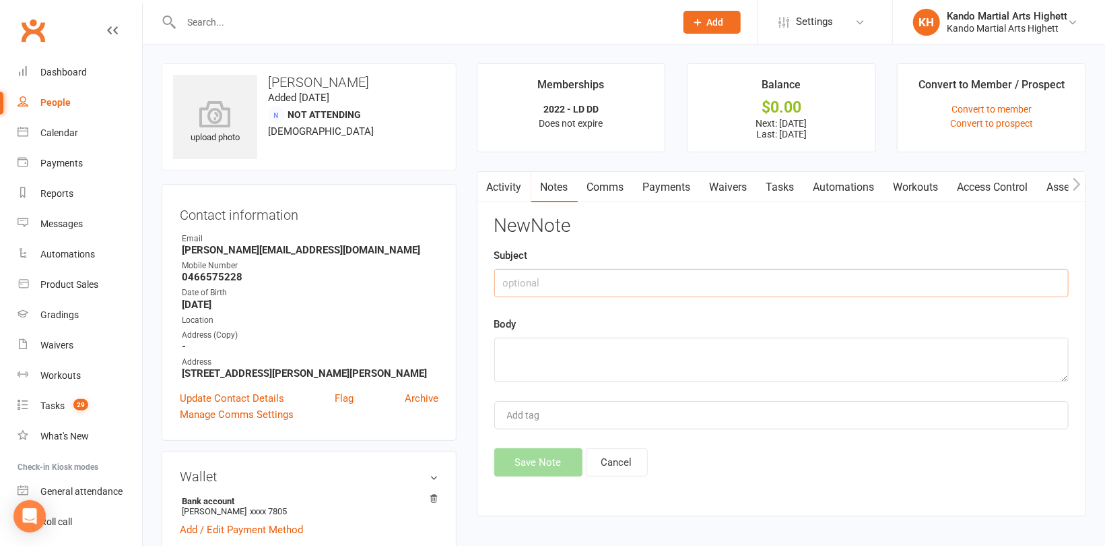
click at [659, 283] on input "text" at bounding box center [781, 283] width 575 height 28
type input "Suspension - Keep Fees"
click at [667, 335] on div "Body" at bounding box center [781, 349] width 575 height 66
click at [661, 354] on textarea at bounding box center [781, 359] width 575 height 44
paste textarea "[DATE] to [DATE]"
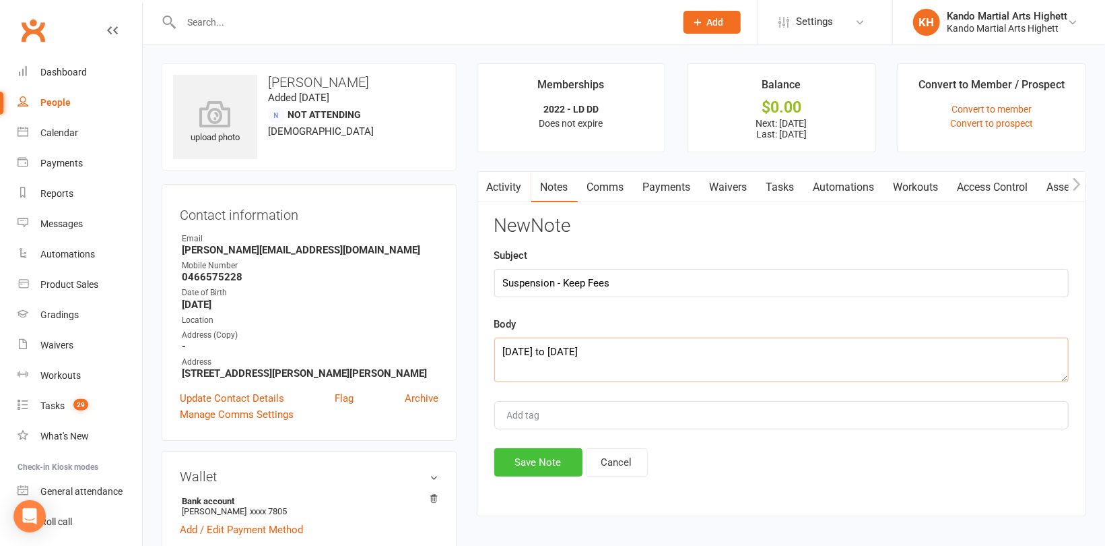
type textarea "[DATE] to [DATE]"
click at [550, 457] on button "Save Note" at bounding box center [538, 462] width 88 height 28
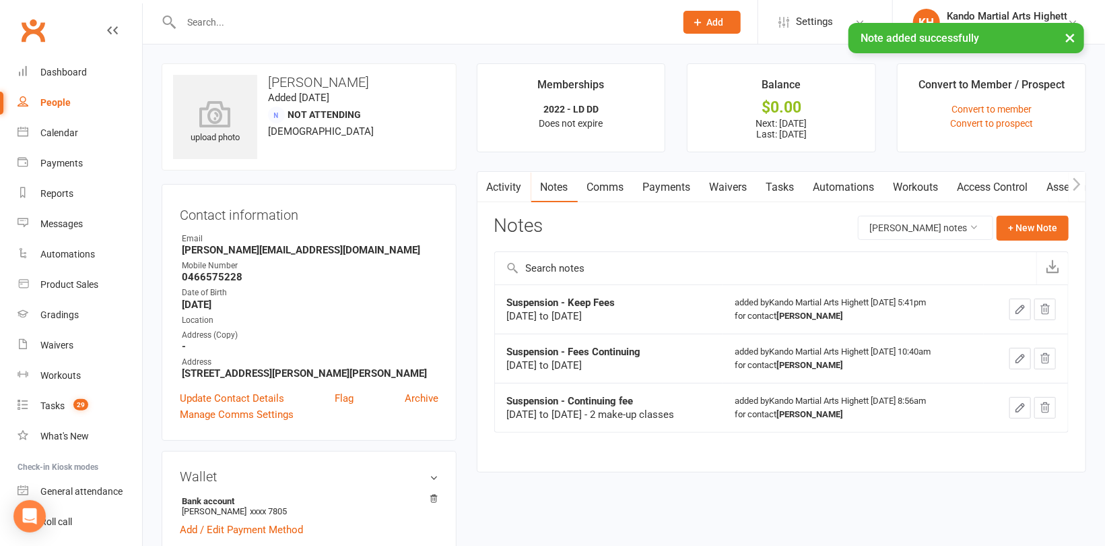
click at [662, 185] on link "Payments" at bounding box center [667, 187] width 67 height 31
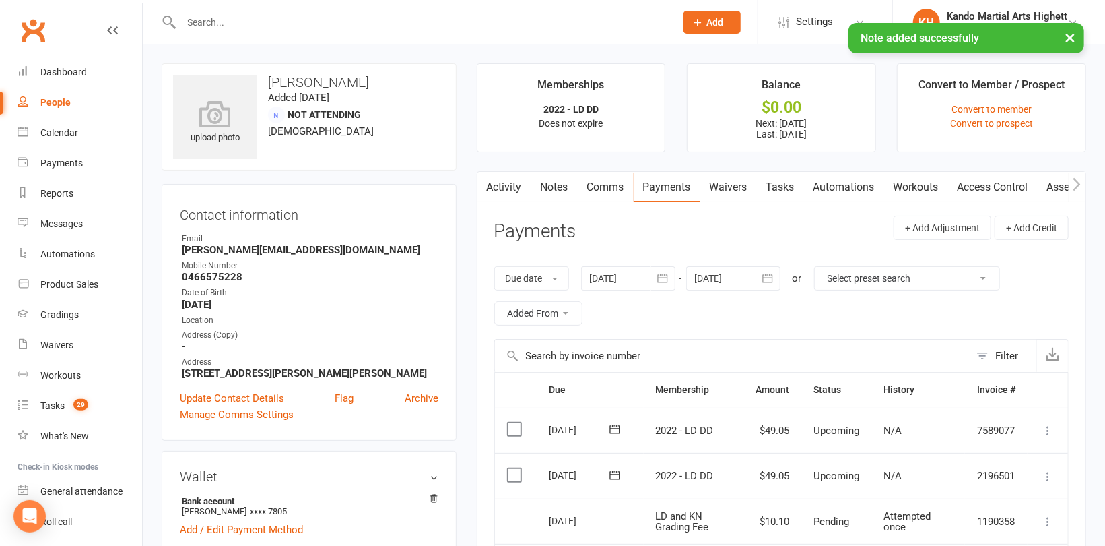
click at [632, 273] on div at bounding box center [628, 278] width 94 height 24
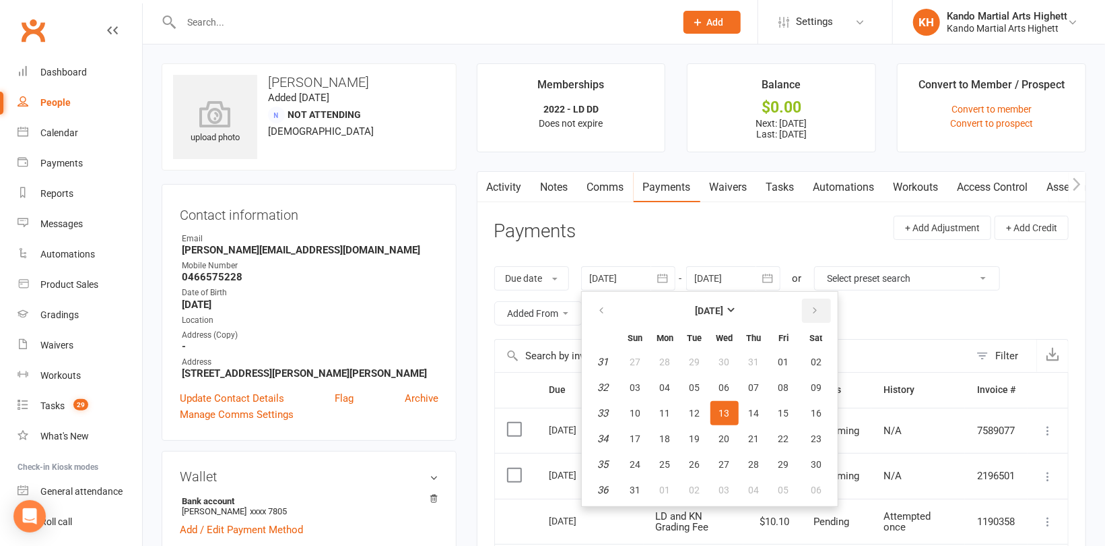
click at [814, 309] on icon "button" at bounding box center [815, 310] width 9 height 11
click at [775, 377] on button "12" at bounding box center [784, 387] width 28 height 24
type input "[DATE]"
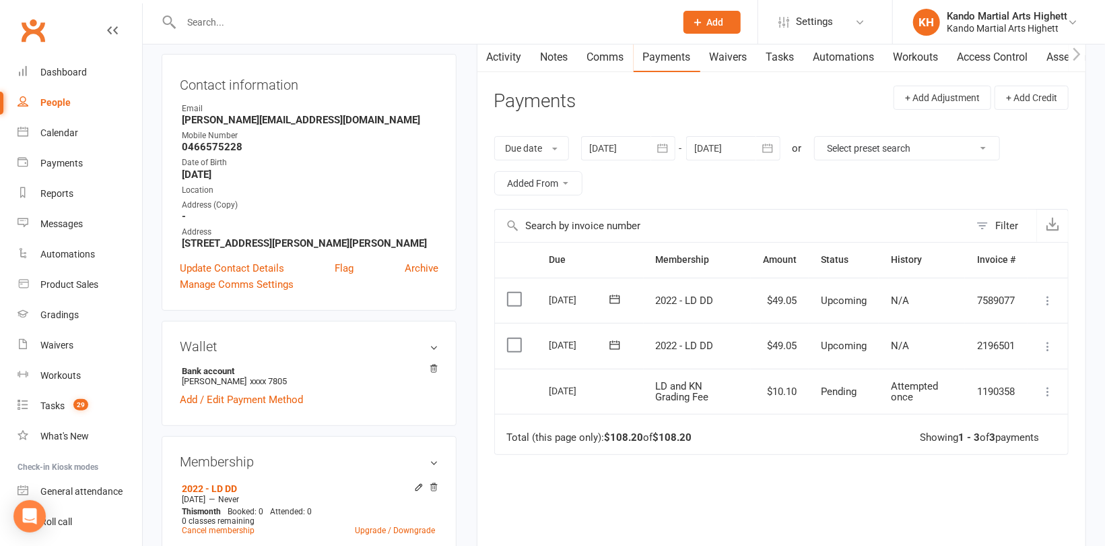
scroll to position [135, 0]
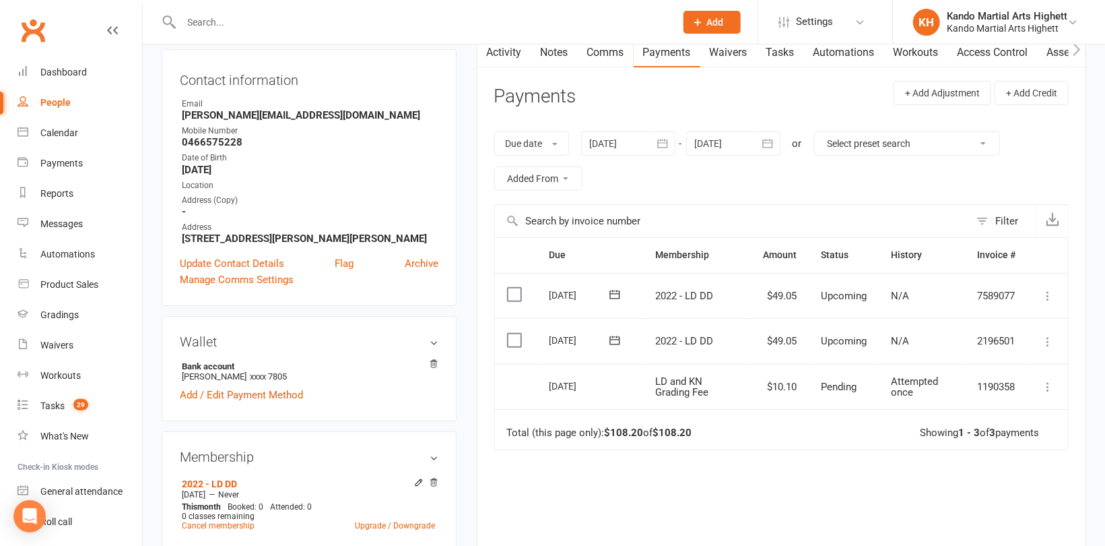
click at [770, 194] on div "Due date Due date Date paid Date failed Date settled [DATE] [DATE] Sun Mon Tue …" at bounding box center [781, 161] width 575 height 86
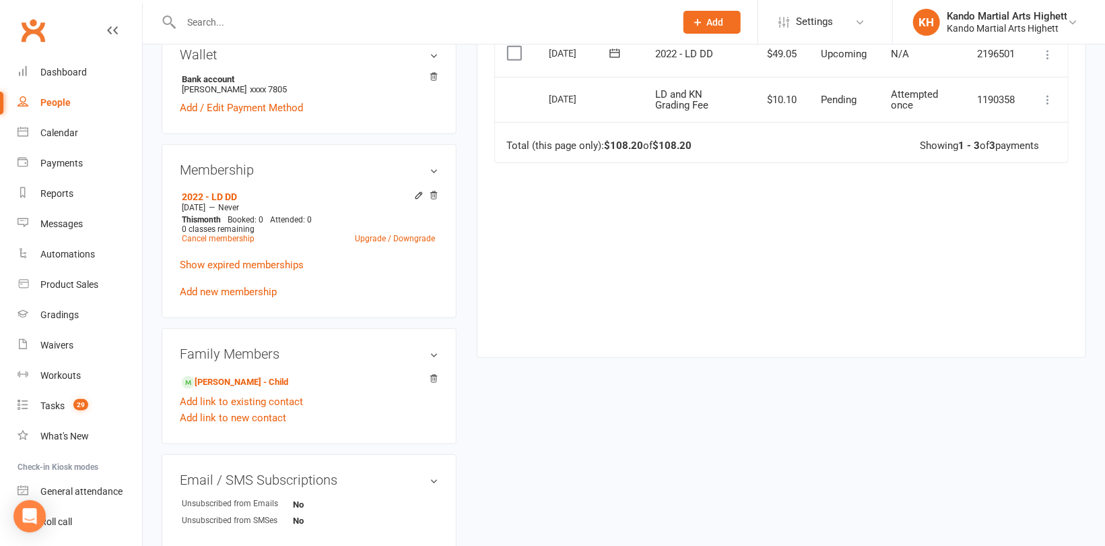
scroll to position [539, 0]
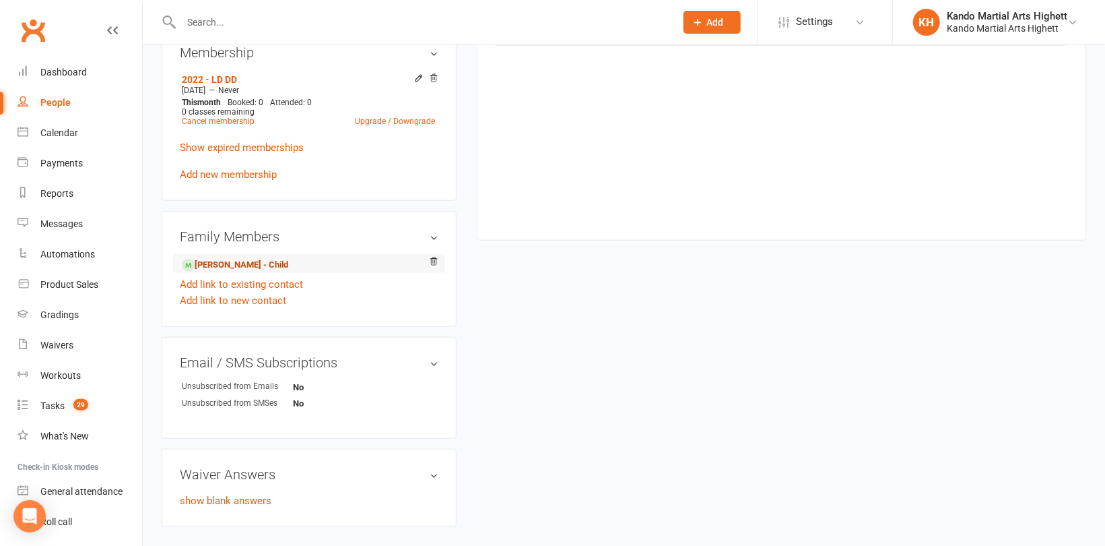
click at [250, 265] on link "[PERSON_NAME] - Child" at bounding box center [235, 265] width 106 height 14
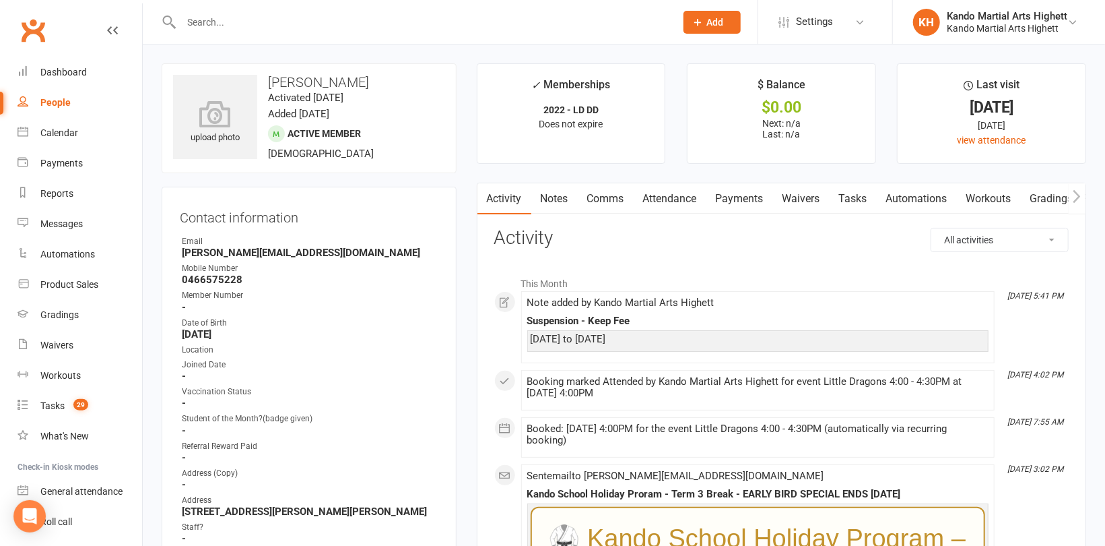
click at [686, 203] on link "Attendance" at bounding box center [670, 198] width 73 height 31
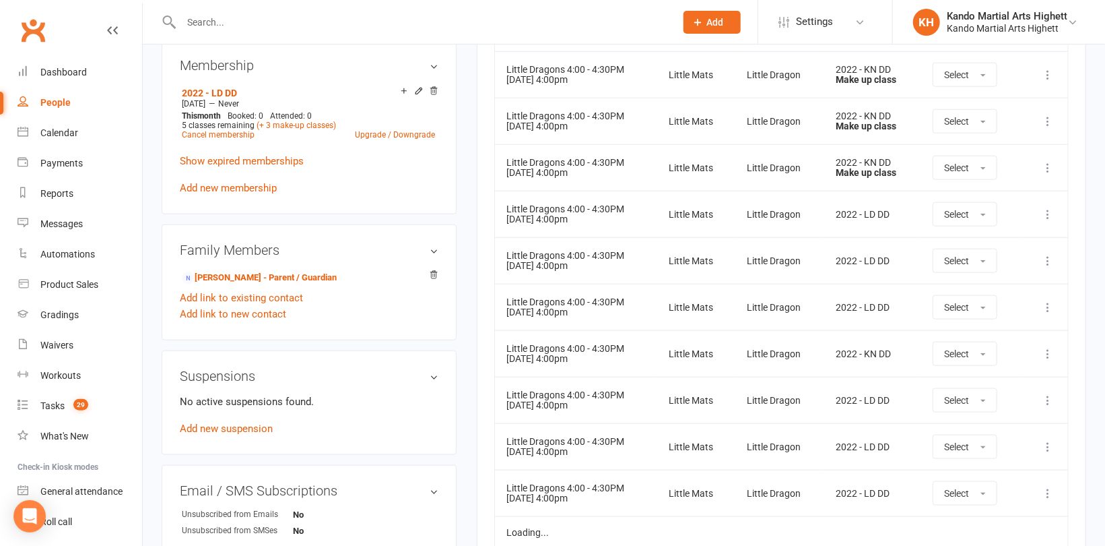
scroll to position [741, 0]
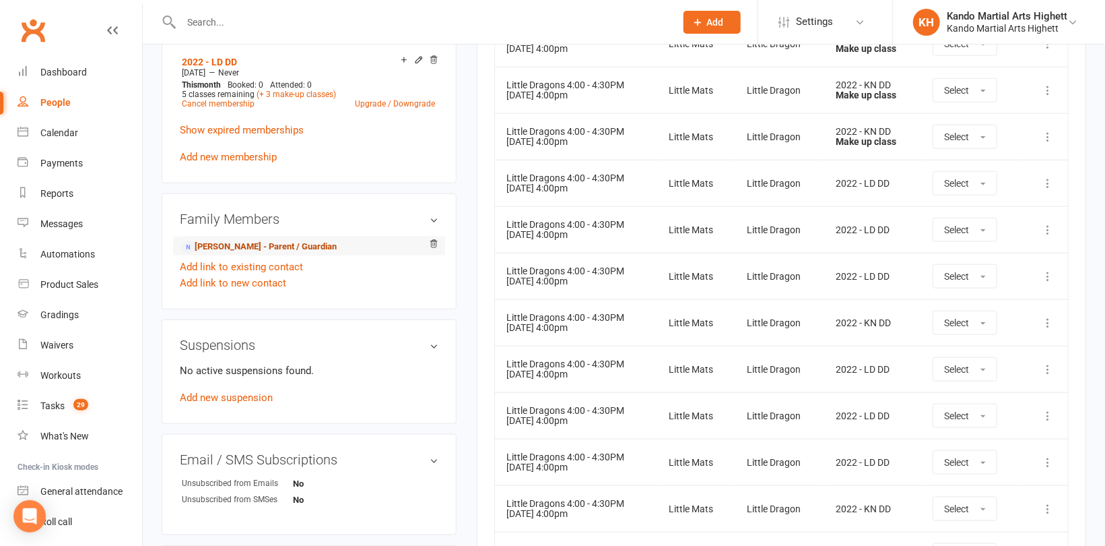
click at [266, 240] on link "[PERSON_NAME] - Parent / Guardian" at bounding box center [259, 247] width 155 height 14
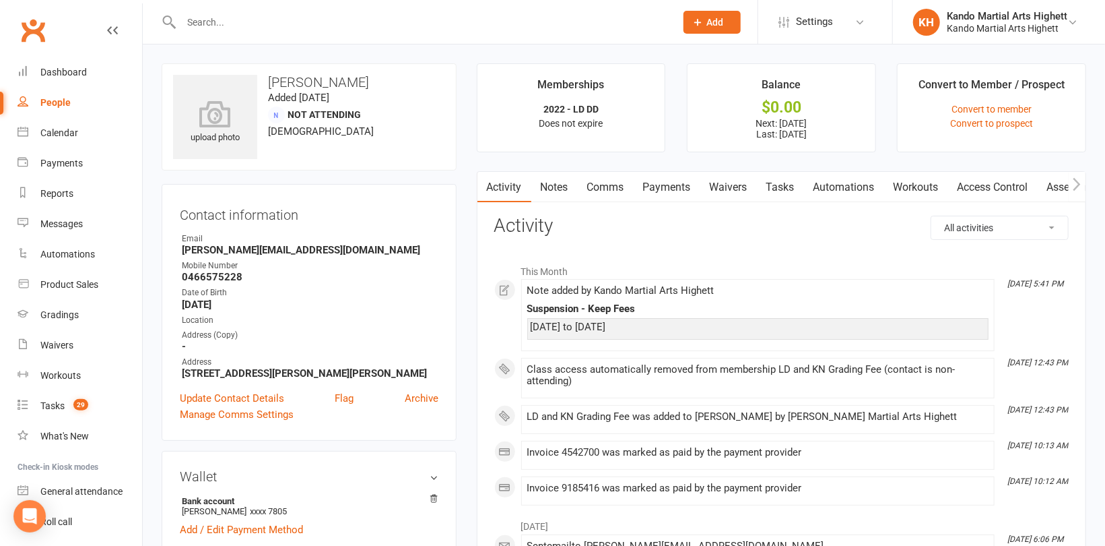
click at [220, 20] on input "text" at bounding box center [421, 22] width 489 height 19
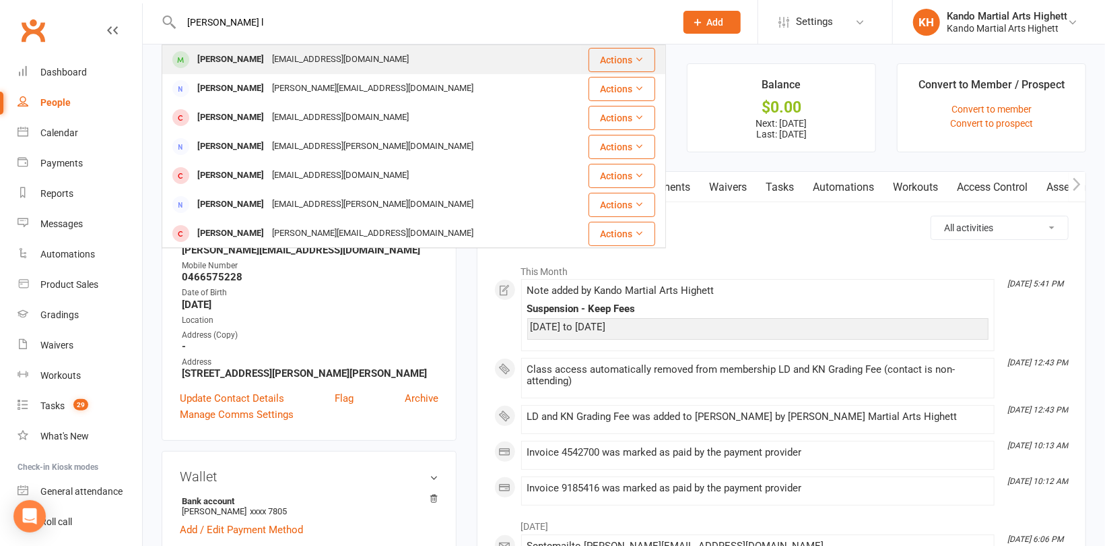
type input "[PERSON_NAME] l"
click at [268, 57] on div "[EMAIL_ADDRESS][DOMAIN_NAME]" at bounding box center [340, 60] width 145 height 20
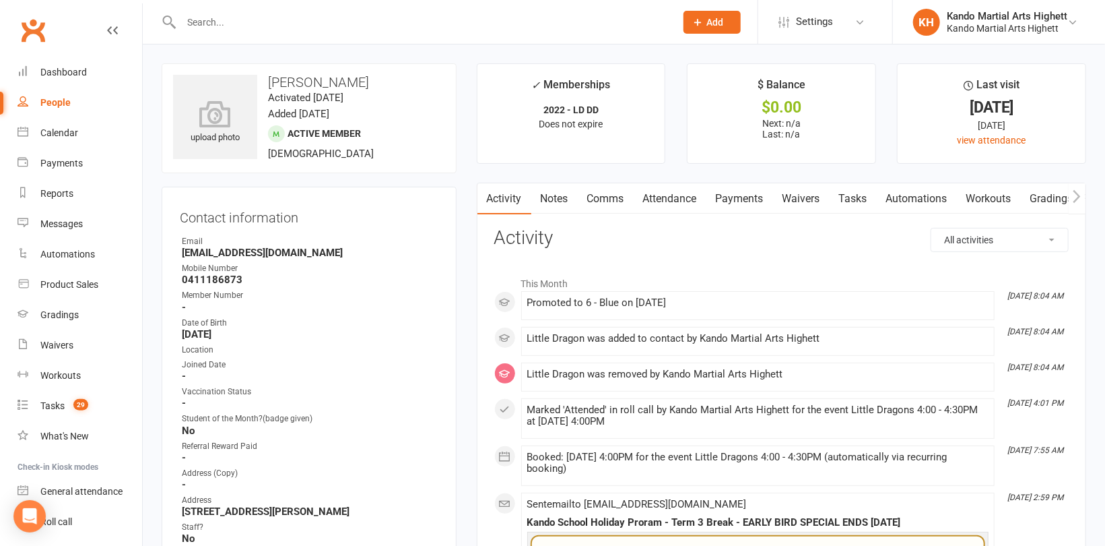
click at [559, 199] on link "Notes" at bounding box center [554, 198] width 46 height 31
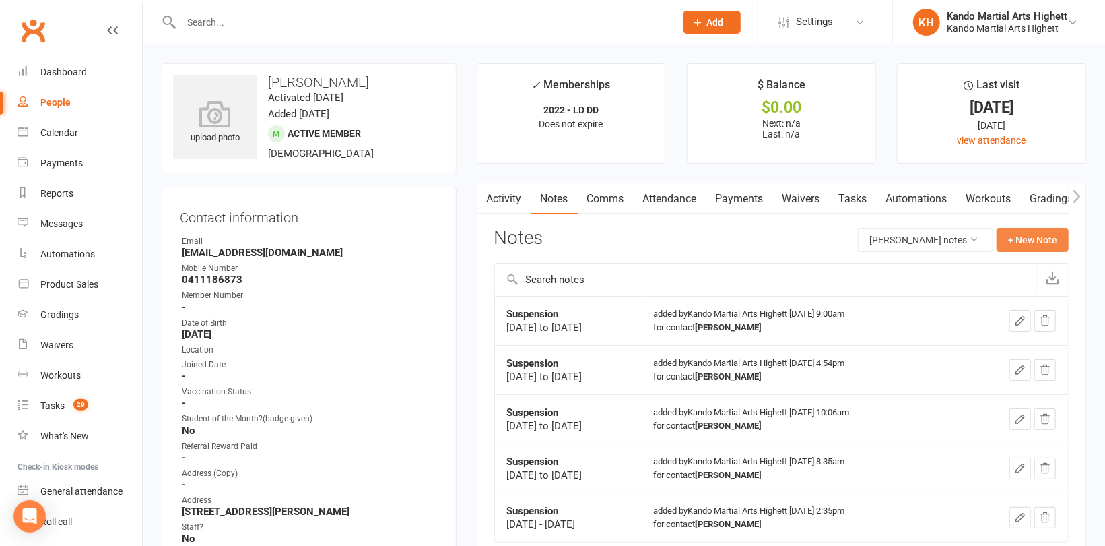
click at [1016, 243] on button "+ New Note" at bounding box center [1033, 240] width 72 height 24
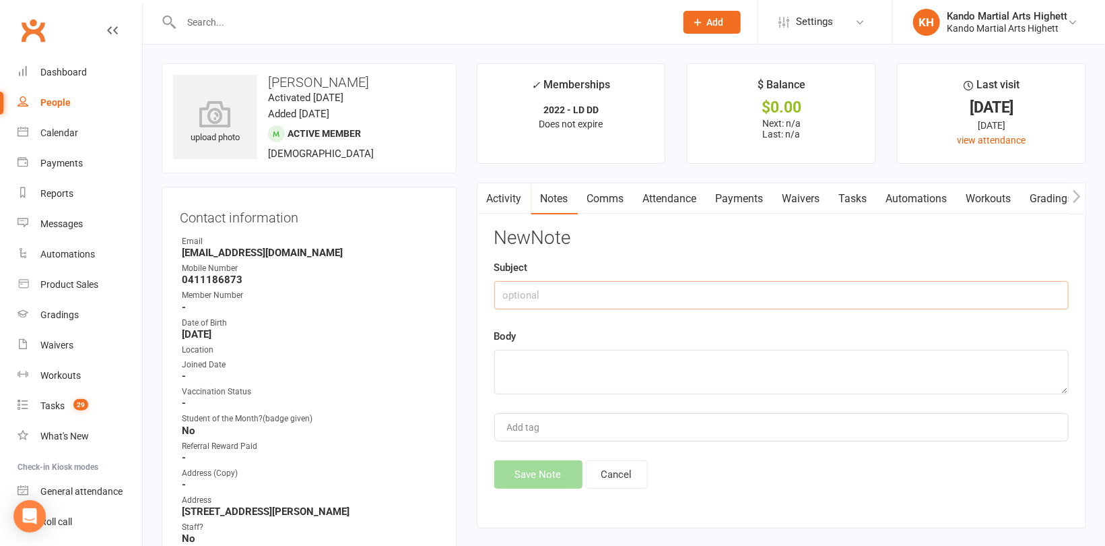
click at [653, 285] on input "text" at bounding box center [781, 295] width 575 height 28
type input "Suspension"
click at [549, 374] on textarea at bounding box center [781, 372] width 575 height 44
paste textarea "[DATE] to [DATE]"
click at [572, 364] on textarea "[DATE] to [DATE]" at bounding box center [781, 372] width 575 height 44
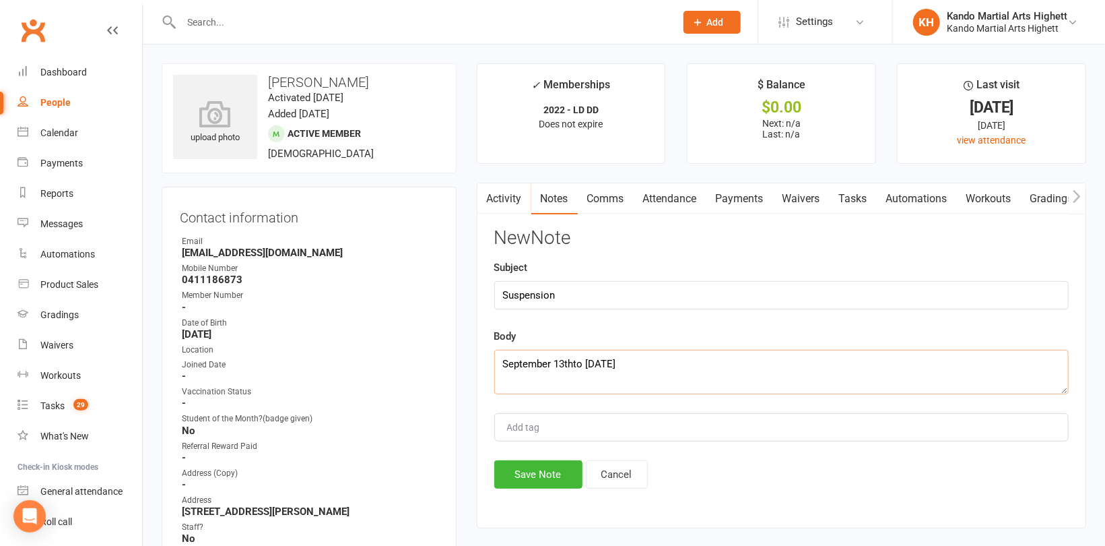
type textarea "[DATE] to [DATE]"
drag, startPoint x: 678, startPoint y: 360, endPoint x: 410, endPoint y: 341, distance: 268.8
paste textarea "[DATE] to [DATE]"
type textarea "[DATE] to [DATE]"
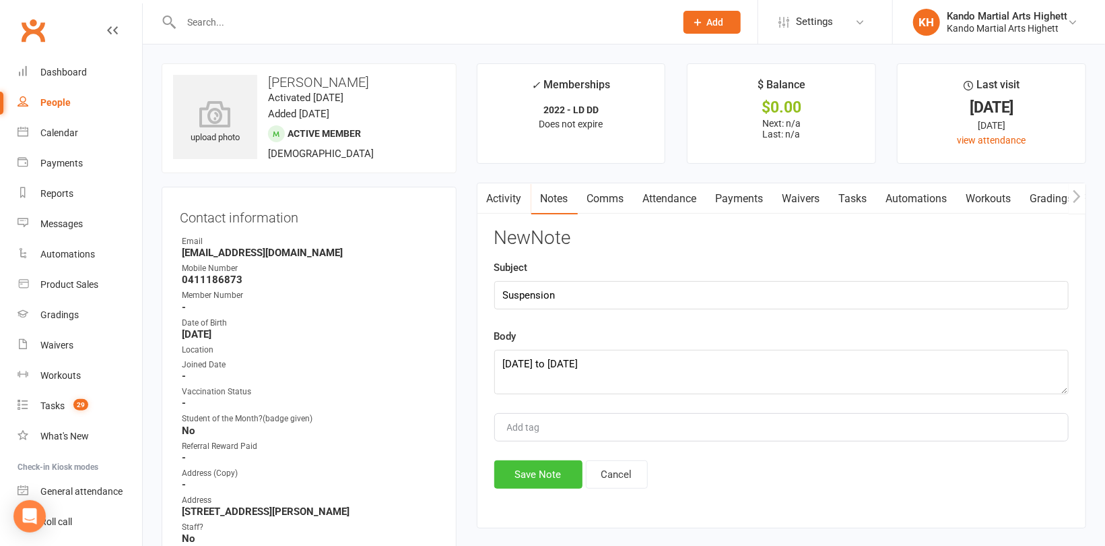
click at [514, 467] on button "Save Note" at bounding box center [538, 474] width 88 height 28
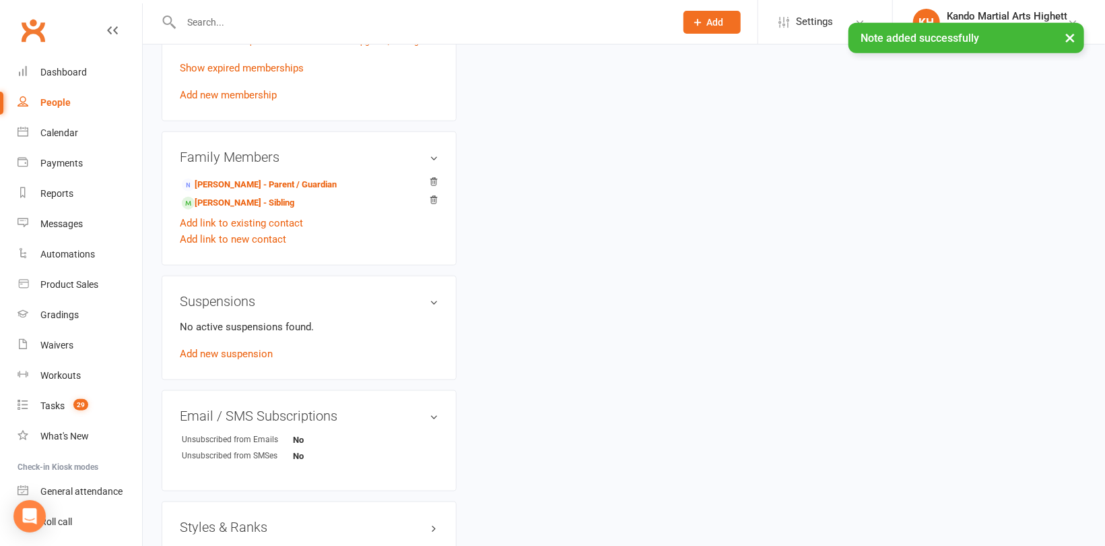
scroll to position [808, 0]
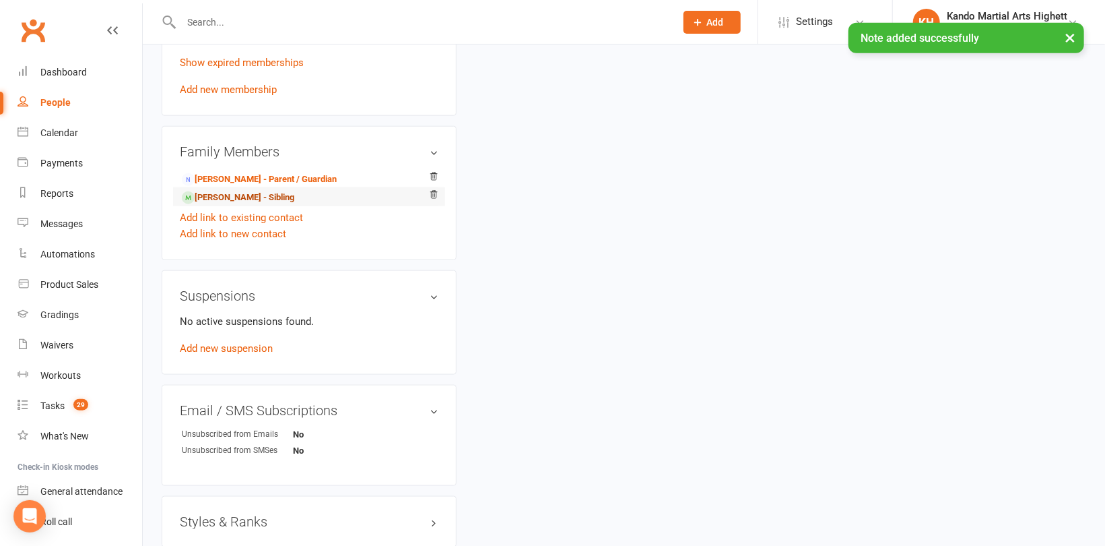
click at [224, 194] on link "[PERSON_NAME] - Sibling" at bounding box center [238, 198] width 112 height 14
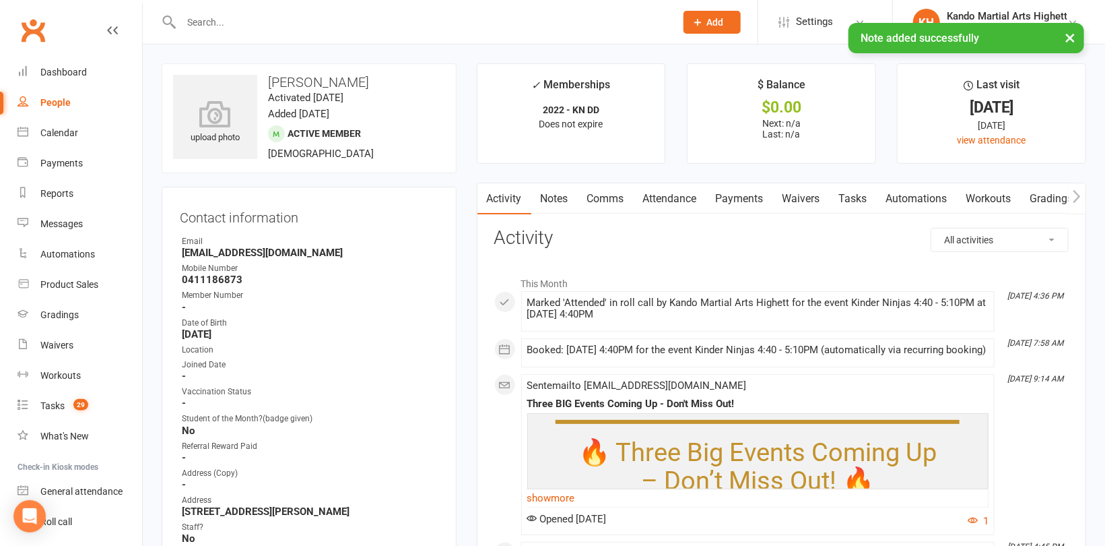
drag, startPoint x: 564, startPoint y: 201, endPoint x: 593, endPoint y: 203, distance: 29.8
click at [564, 201] on link "Notes" at bounding box center [554, 198] width 46 height 31
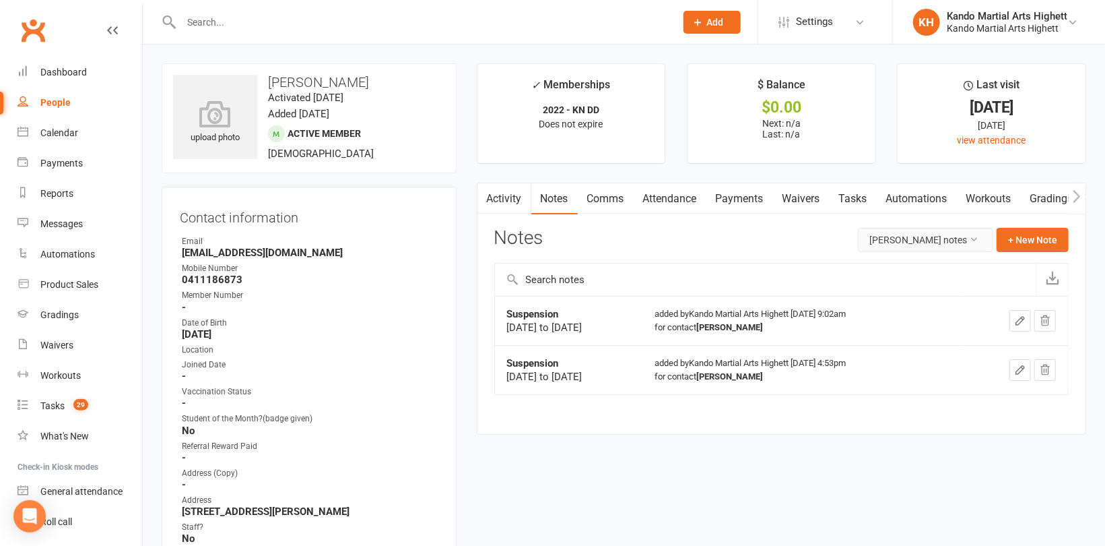
click at [993, 238] on button "[PERSON_NAME] notes" at bounding box center [925, 240] width 135 height 24
click at [1022, 232] on button "+ New Note" at bounding box center [1033, 240] width 72 height 24
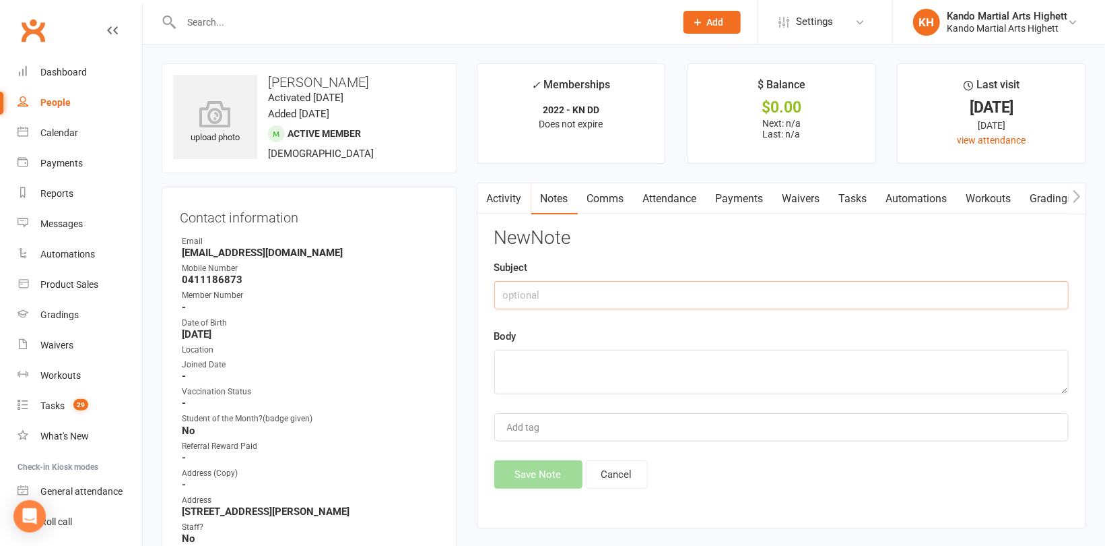
drag, startPoint x: 655, startPoint y: 304, endPoint x: 655, endPoint y: 296, distance: 8.8
click at [655, 303] on input "text" at bounding box center [781, 295] width 575 height 28
type input "Sspension"
drag, startPoint x: 614, startPoint y: 372, endPoint x: 618, endPoint y: 379, distance: 8.2
click at [616, 371] on textarea at bounding box center [781, 372] width 575 height 44
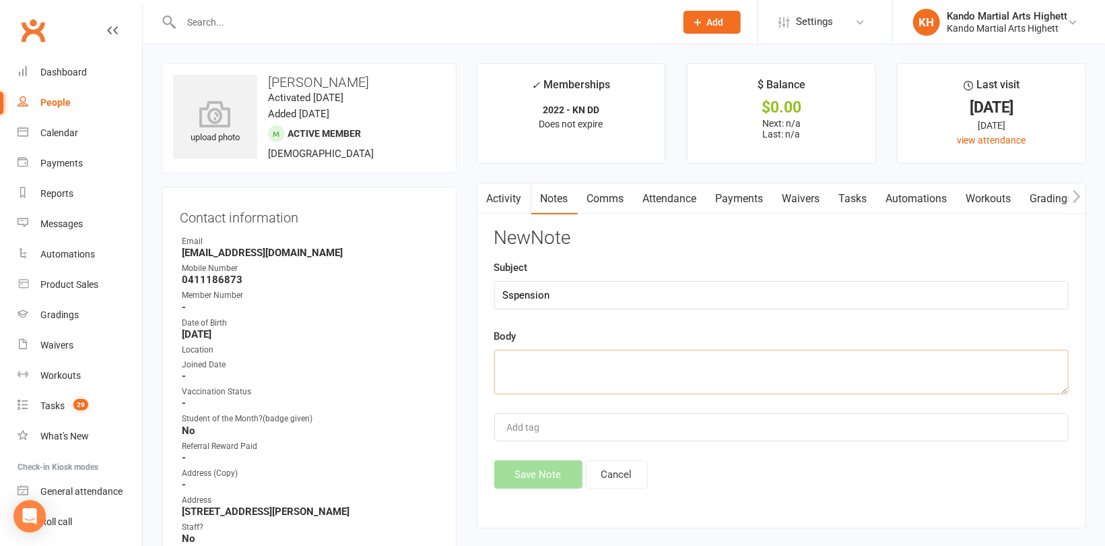
paste textarea "[DATE] to [DATE]"
type textarea "[DATE] to [DATE]"
click at [534, 477] on button "Save Note" at bounding box center [538, 474] width 88 height 28
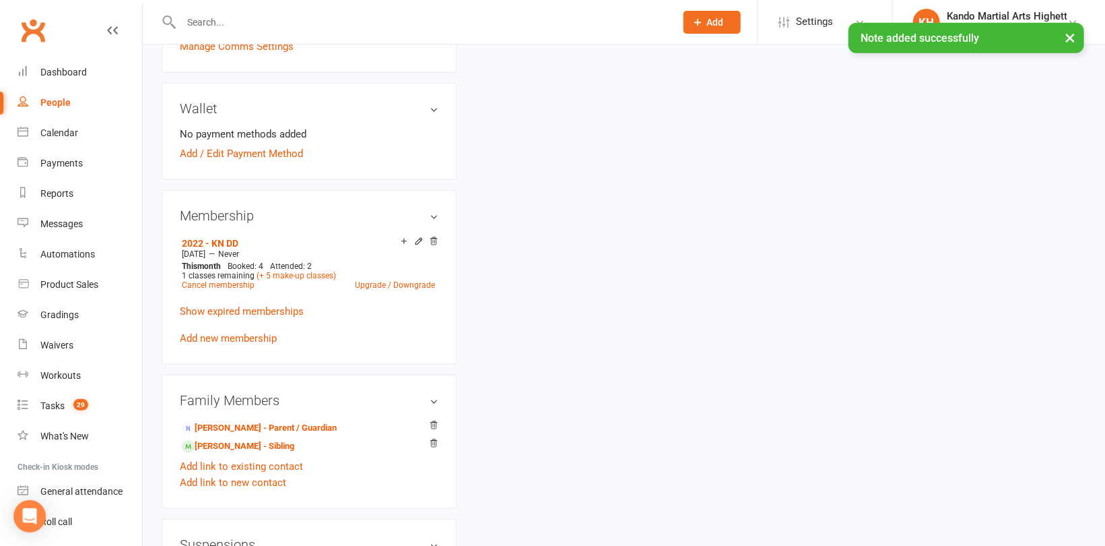
scroll to position [674, 0]
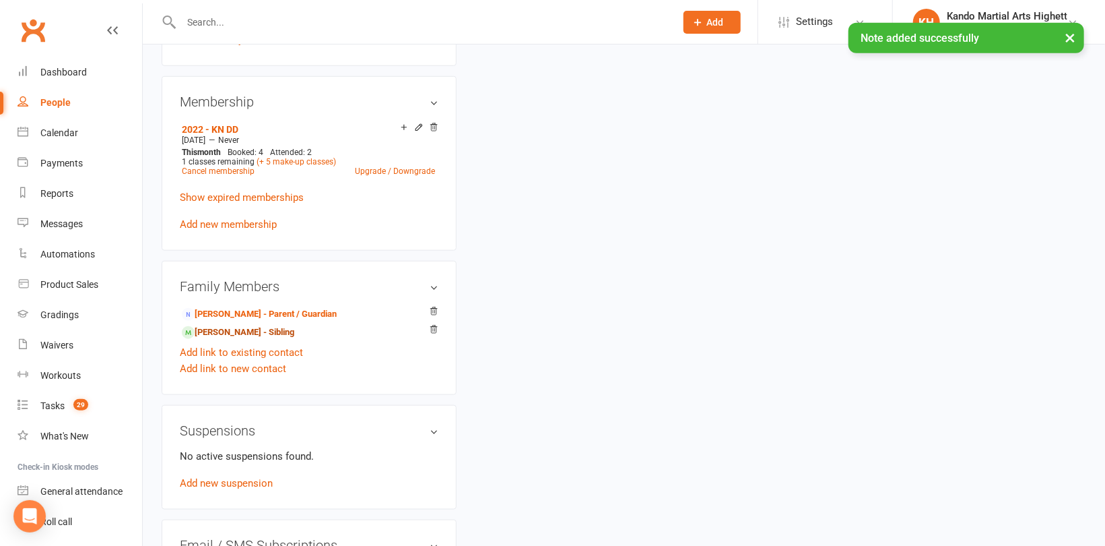
drag, startPoint x: 239, startPoint y: 333, endPoint x: 292, endPoint y: 335, distance: 53.3
click at [240, 333] on link "[PERSON_NAME] - Sibling" at bounding box center [238, 332] width 112 height 14
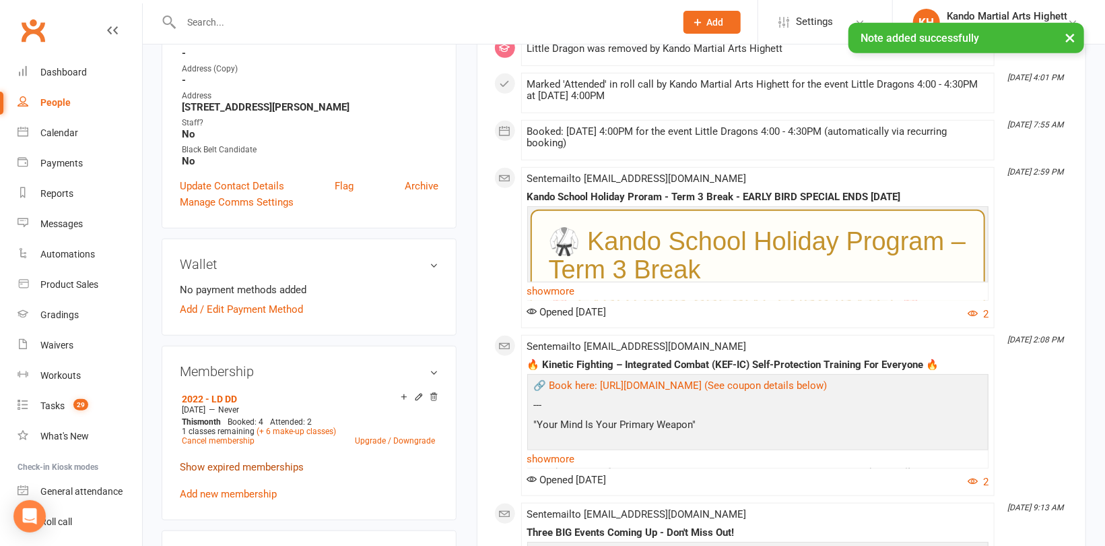
scroll to position [539, 0]
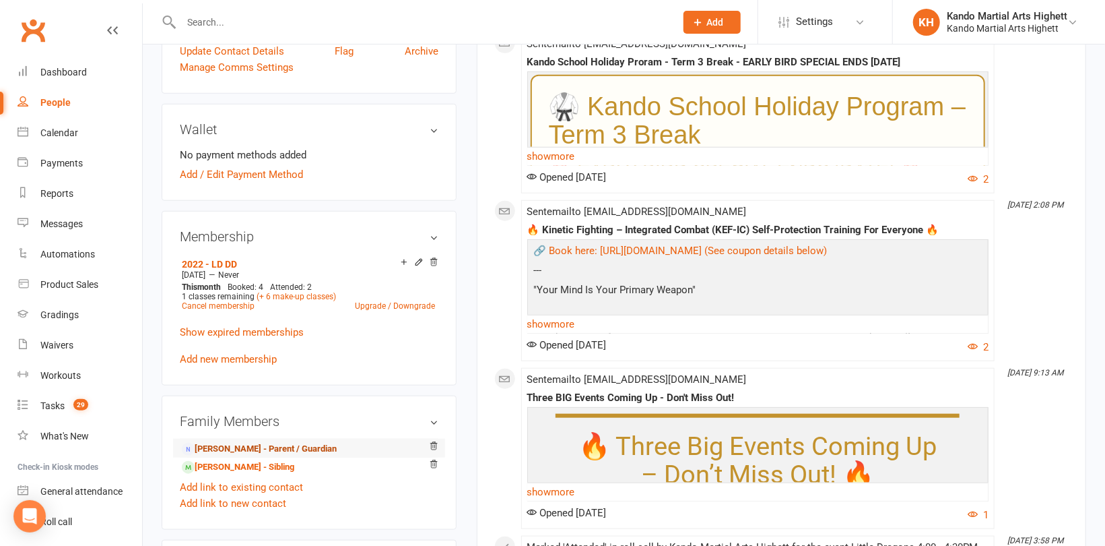
click at [248, 447] on link "[PERSON_NAME] - Parent / Guardian" at bounding box center [259, 449] width 155 height 14
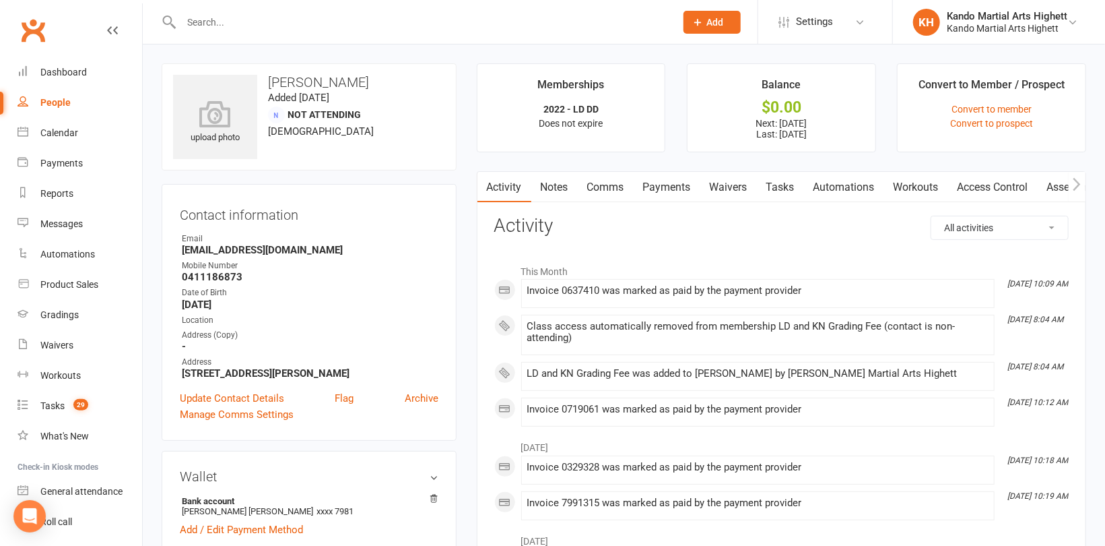
click at [558, 186] on link "Notes" at bounding box center [554, 187] width 46 height 31
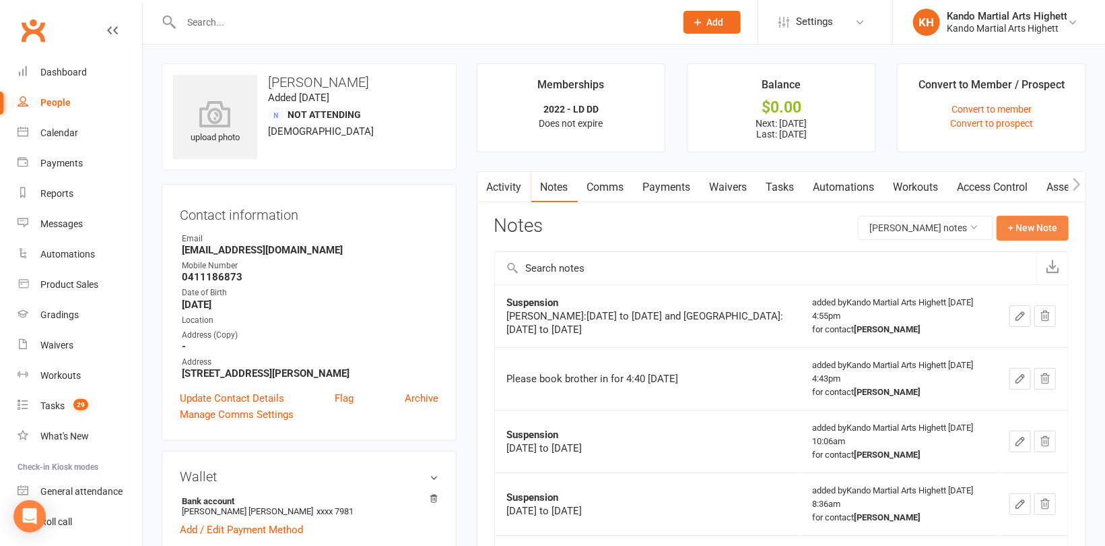
click at [1019, 226] on button "+ New Note" at bounding box center [1033, 228] width 72 height 24
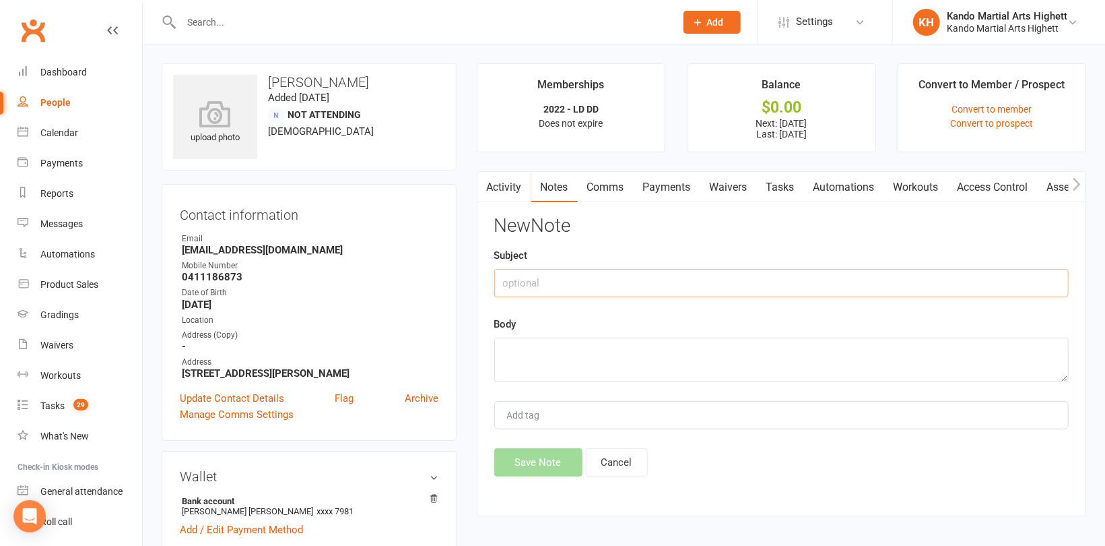
click at [612, 278] on input "text" at bounding box center [781, 283] width 575 height 28
type input "Suspension"
click at [615, 360] on textarea at bounding box center [781, 359] width 575 height 44
paste textarea "[DATE] to [DATE]"
type textarea "[DATE] to [DATE]"
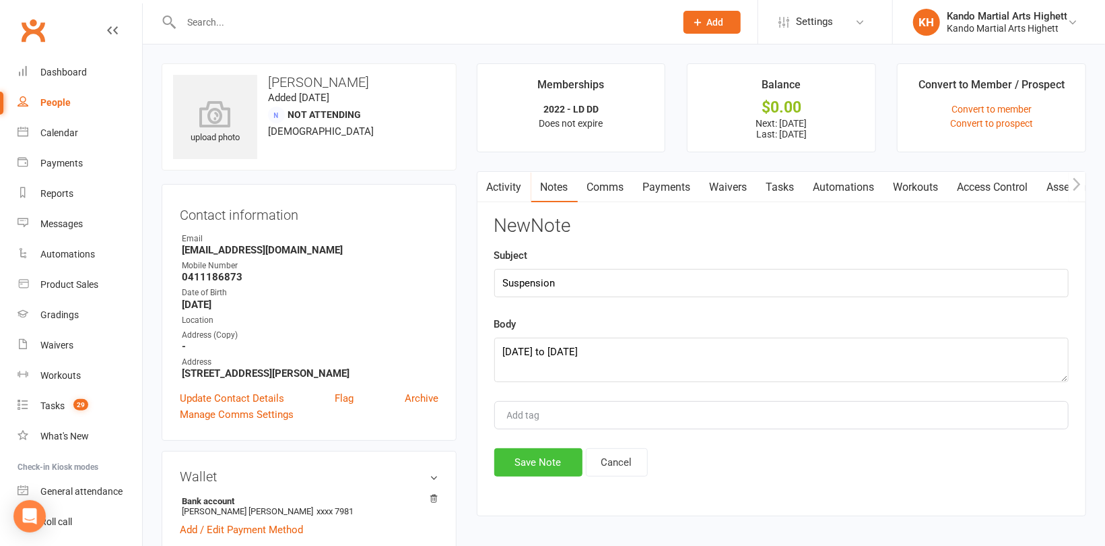
click at [532, 466] on button "Save Note" at bounding box center [538, 462] width 88 height 28
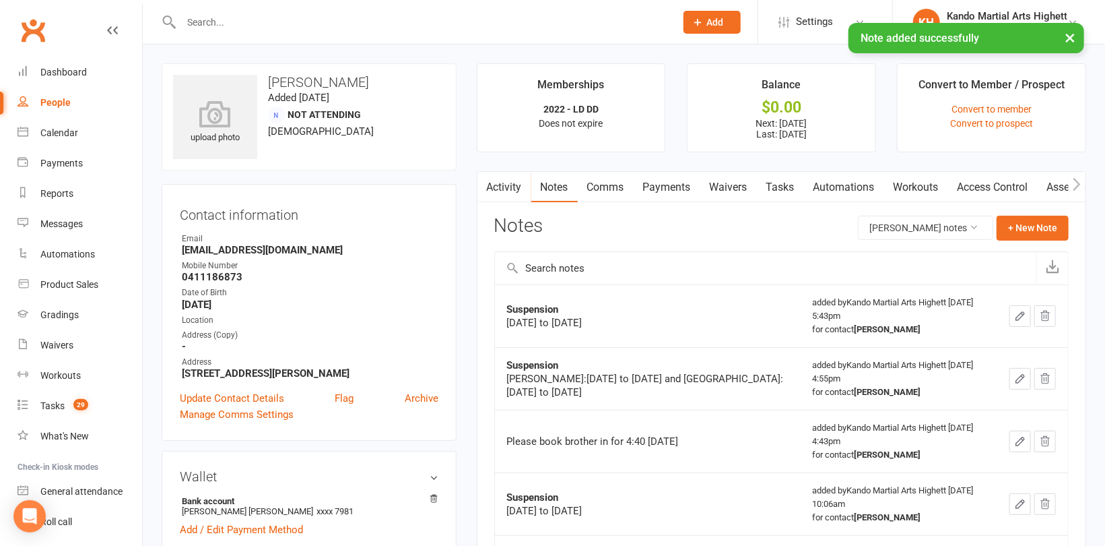
click at [673, 183] on link "Payments" at bounding box center [667, 187] width 67 height 31
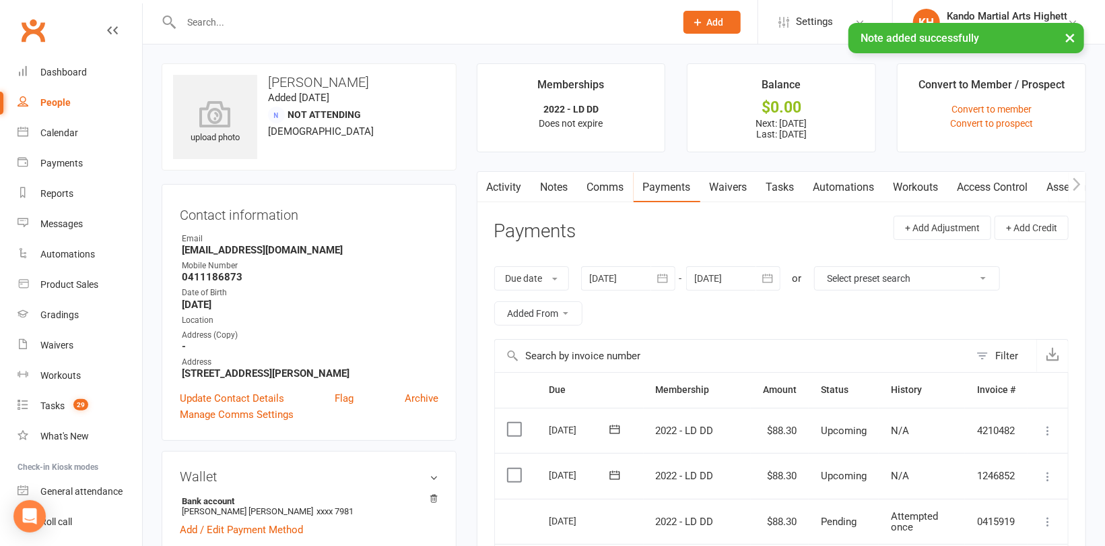
click at [628, 279] on div at bounding box center [628, 278] width 94 height 24
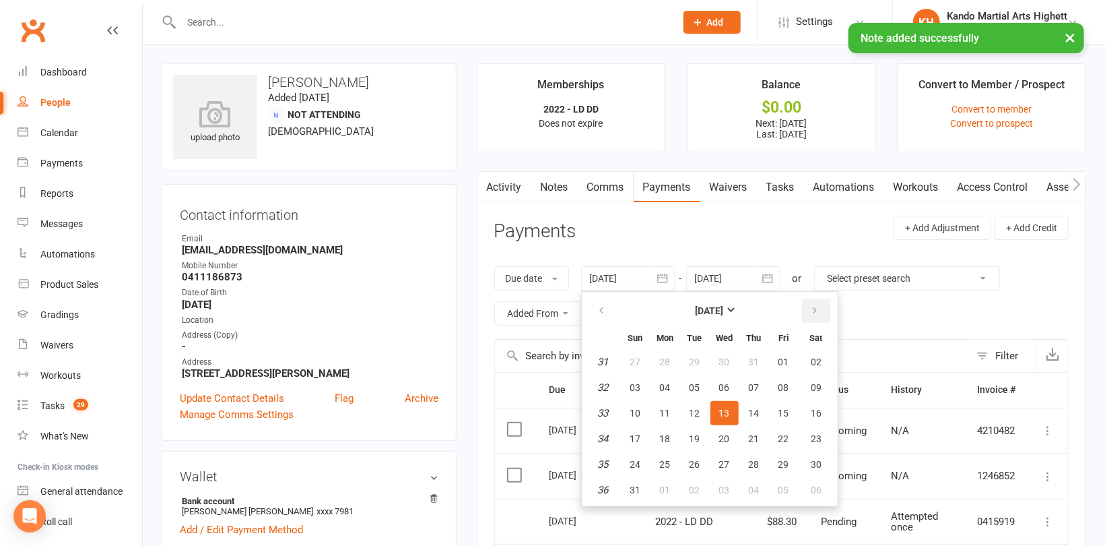
click at [811, 307] on icon "button" at bounding box center [815, 310] width 9 height 11
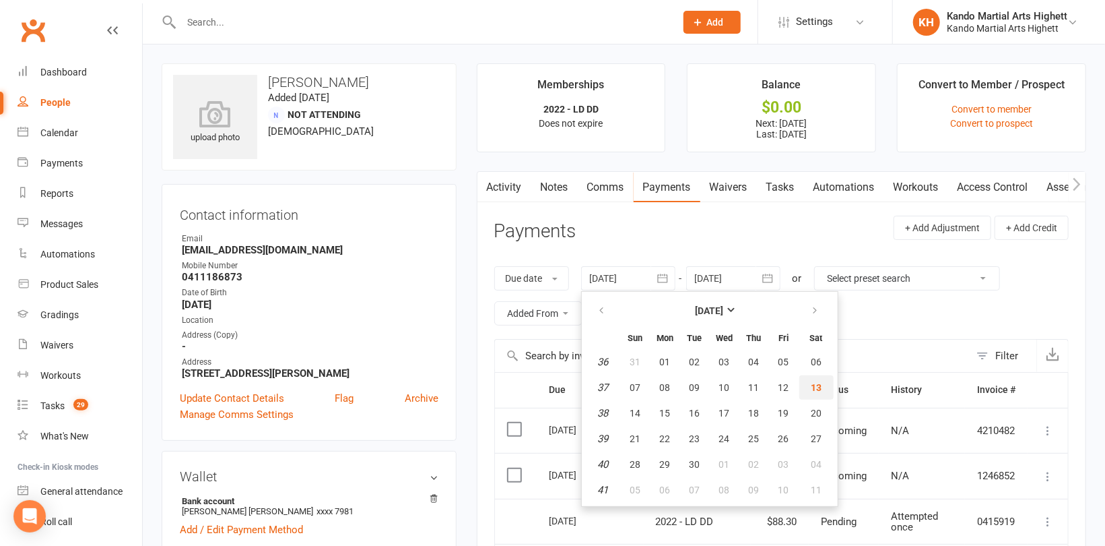
click at [818, 384] on span "13" at bounding box center [816, 387] width 11 height 11
type input "[DATE]"
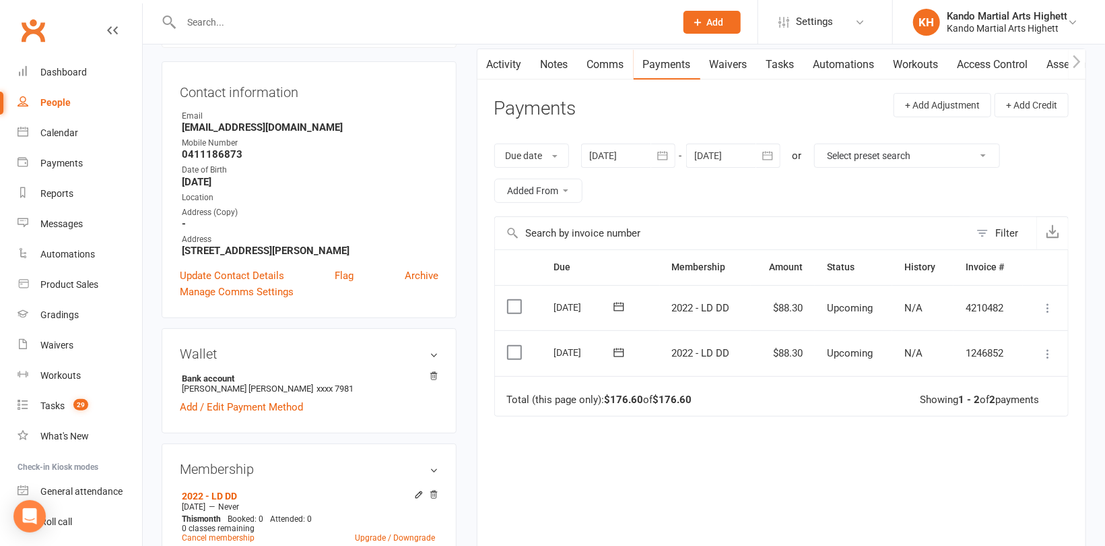
scroll to position [135, 0]
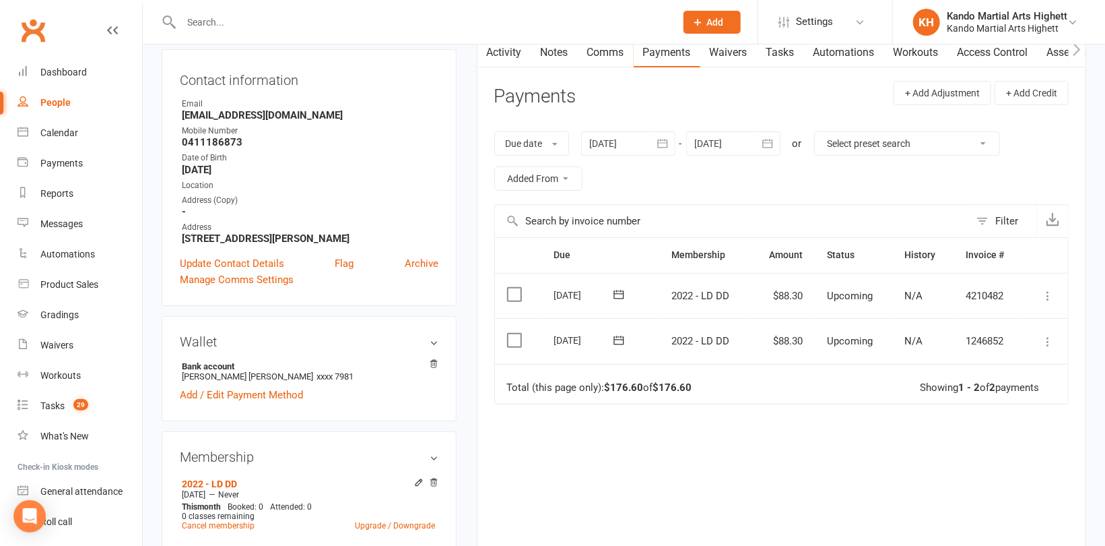
click at [1047, 342] on icon at bounding box center [1047, 341] width 13 height 13
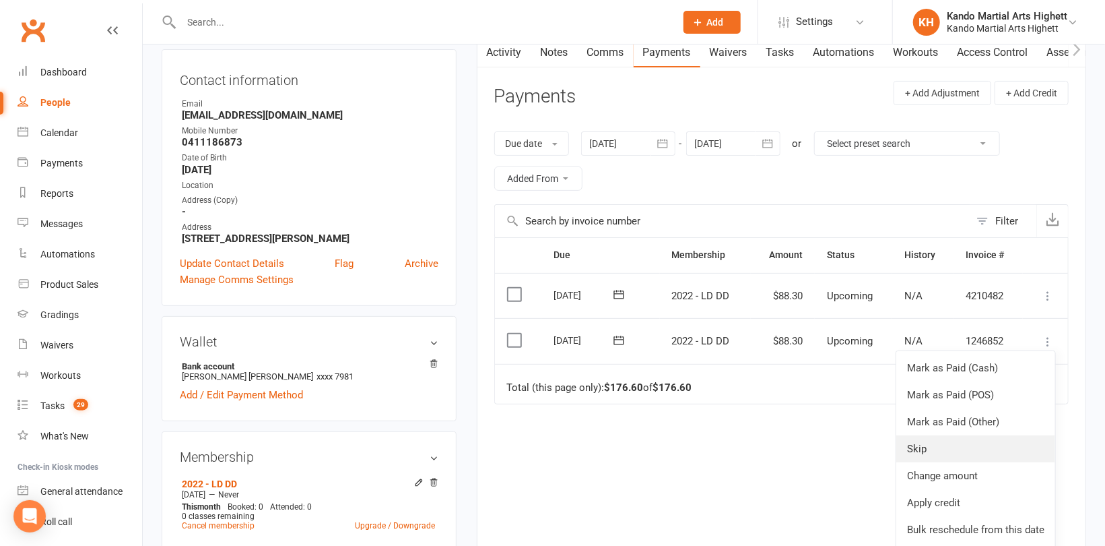
click at [946, 444] on link "Skip" at bounding box center [976, 448] width 159 height 27
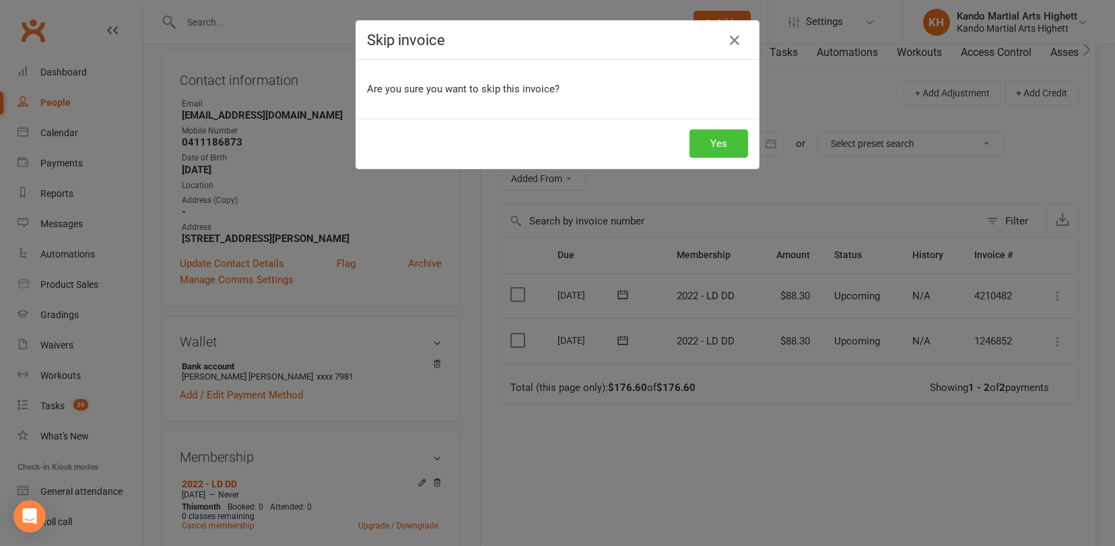
click at [704, 143] on button "Yes" at bounding box center [719, 143] width 59 height 28
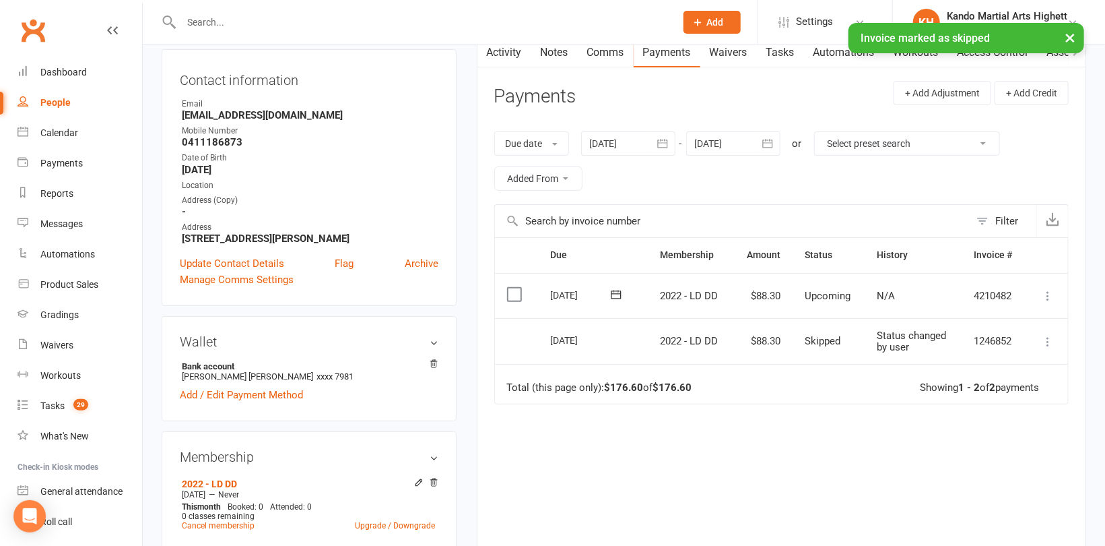
click at [619, 23] on div "× Invoice marked as skipped" at bounding box center [544, 23] width 1088 height 0
click at [604, 48] on ui-view "Prospect Member Non-attending contact Class / event Appointment Grading event T…" at bounding box center [552, 456] width 1105 height 1175
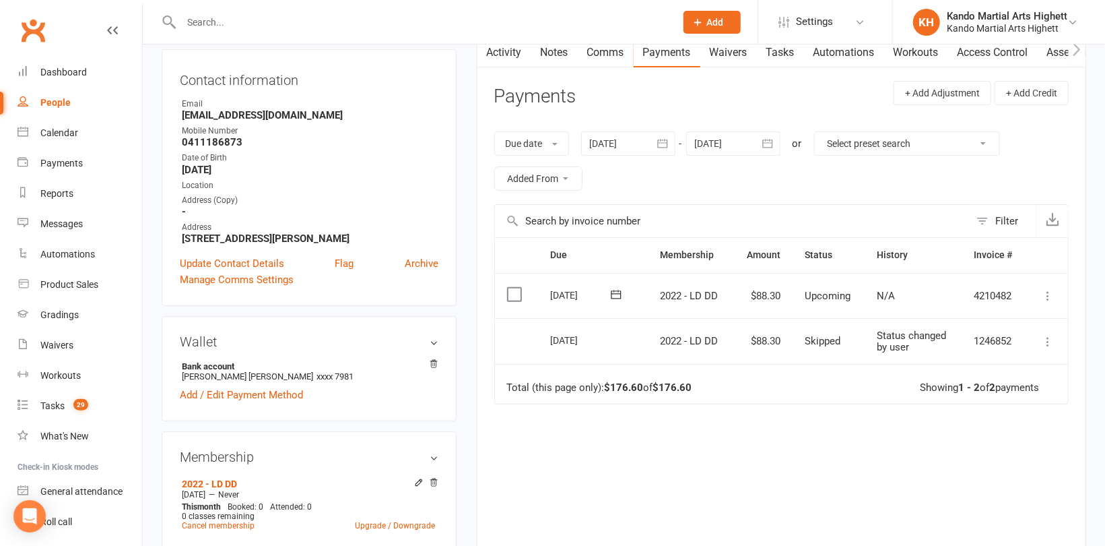
click at [609, 52] on link "Comms" at bounding box center [606, 52] width 56 height 31
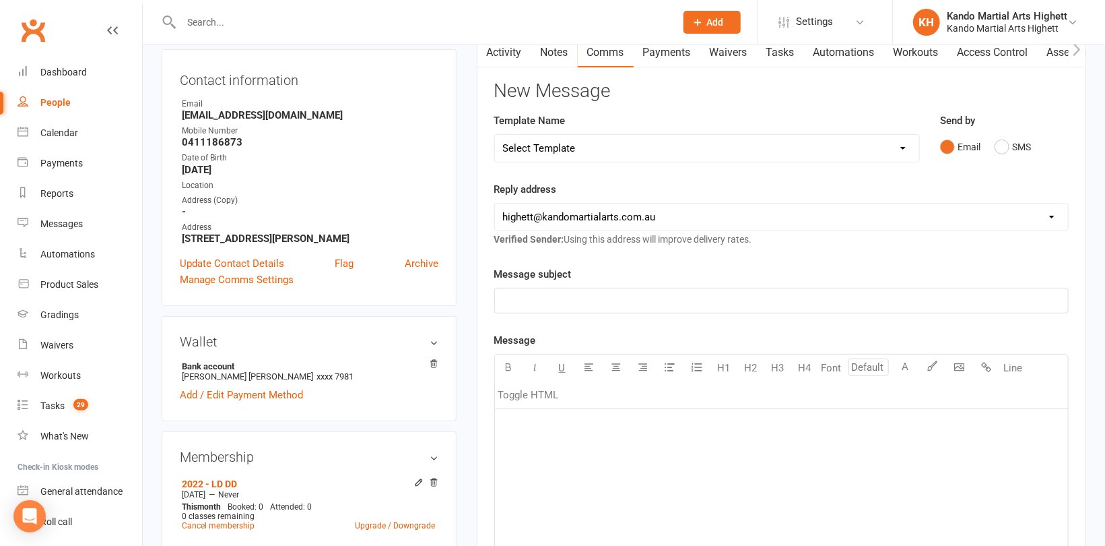
click at [647, 143] on select "Select Template [Email] 2_Booking Confirmation Required [Email] 3_Booking Confi…" at bounding box center [707, 148] width 424 height 27
click at [637, 146] on select "Select Template [Email] 2_Booking Confirmation Required [Email] 3_Booking Confi…" at bounding box center [707, 148] width 424 height 27
select select "30"
click at [495, 135] on select "Select Template [Email] 2_Booking Confirmation Required [Email] 3_Booking Confi…" at bounding box center [707, 148] width 424 height 27
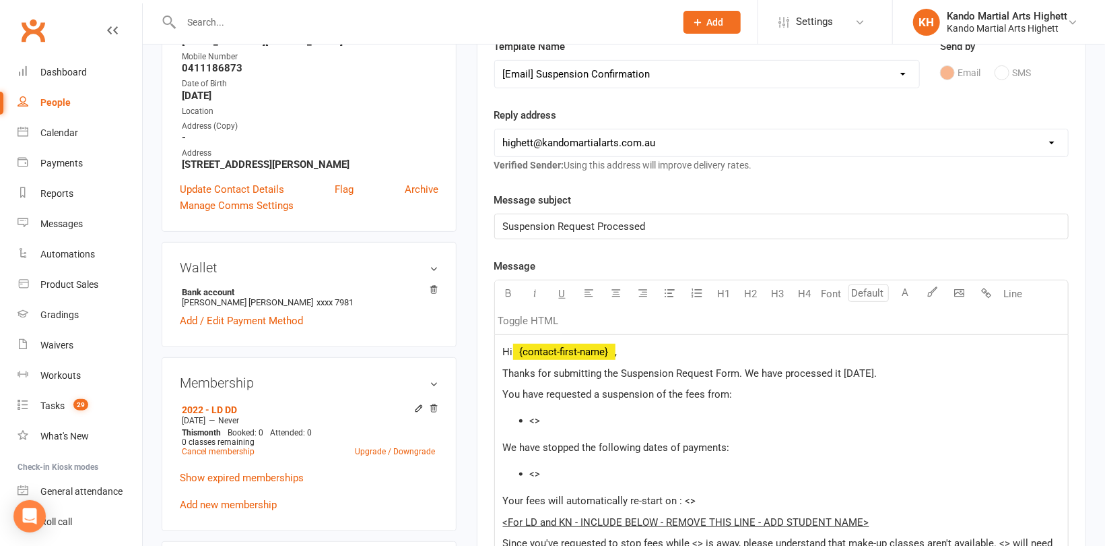
scroll to position [269, 0]
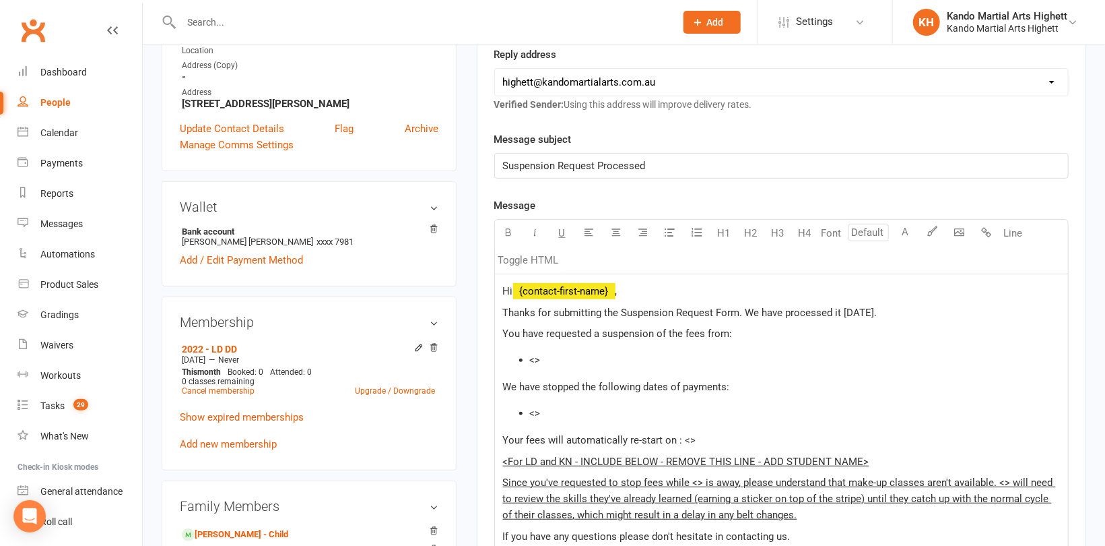
click at [584, 348] on div "Hi ﻿ {contact-first-name} , Thanks for submitting the Suspension Request Form. …" at bounding box center [781, 488] width 573 height 429
click at [582, 411] on li "<>" at bounding box center [795, 413] width 530 height 16
click at [728, 441] on p "Your fees will automatically re-start on : <>" at bounding box center [781, 440] width 557 height 16
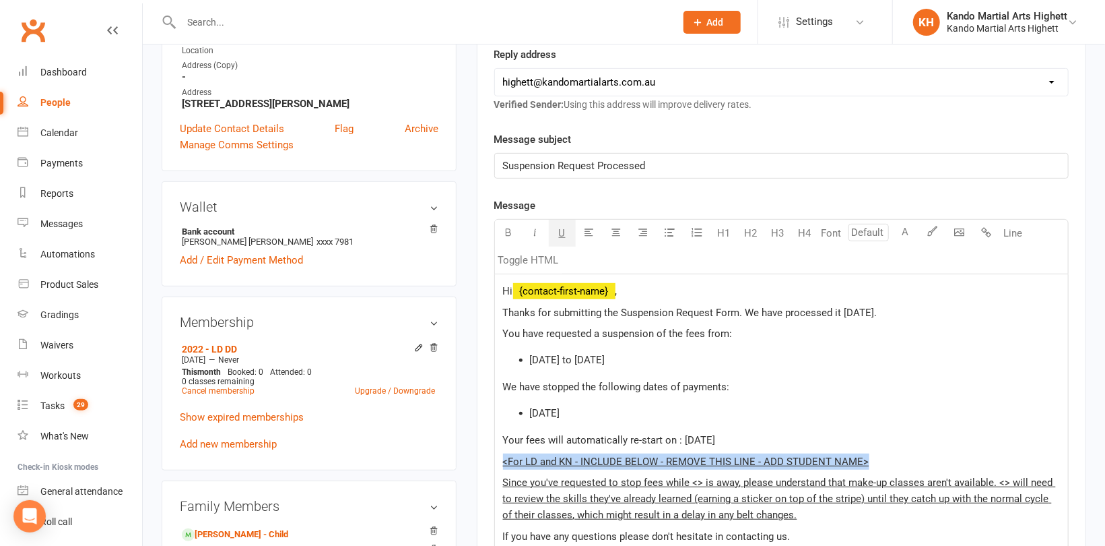
drag, startPoint x: 872, startPoint y: 454, endPoint x: 509, endPoint y: 451, distance: 362.4
click at [505, 453] on p "<For LD and KN - INCLUDE BELOW - REMOVE THIS LINE - ADD STUDENT NAME>" at bounding box center [781, 461] width 557 height 16
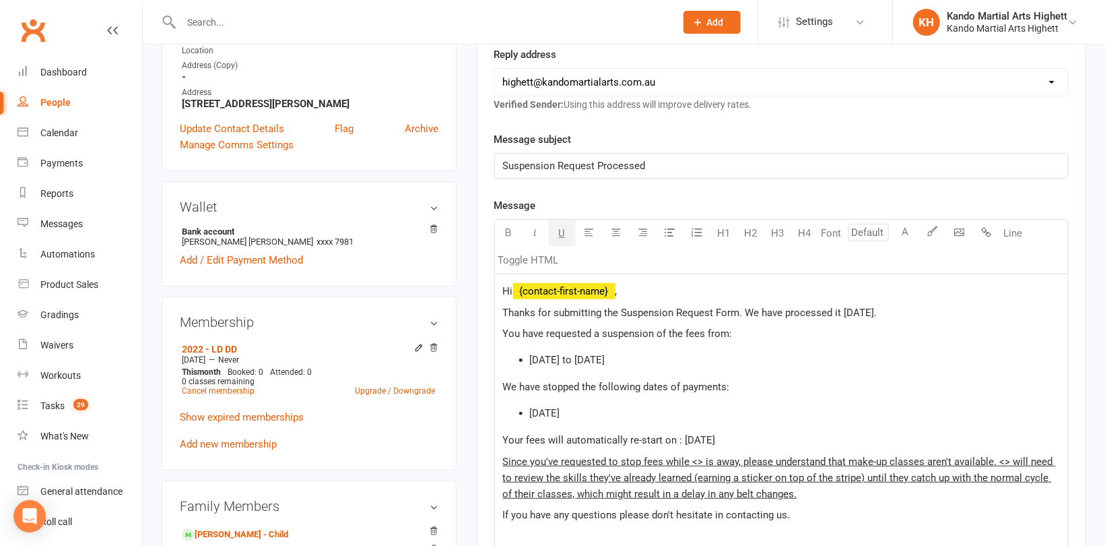
click at [701, 461] on span "Since you've requested to stop fees while <> is away, please understand that ma…" at bounding box center [779, 477] width 553 height 44
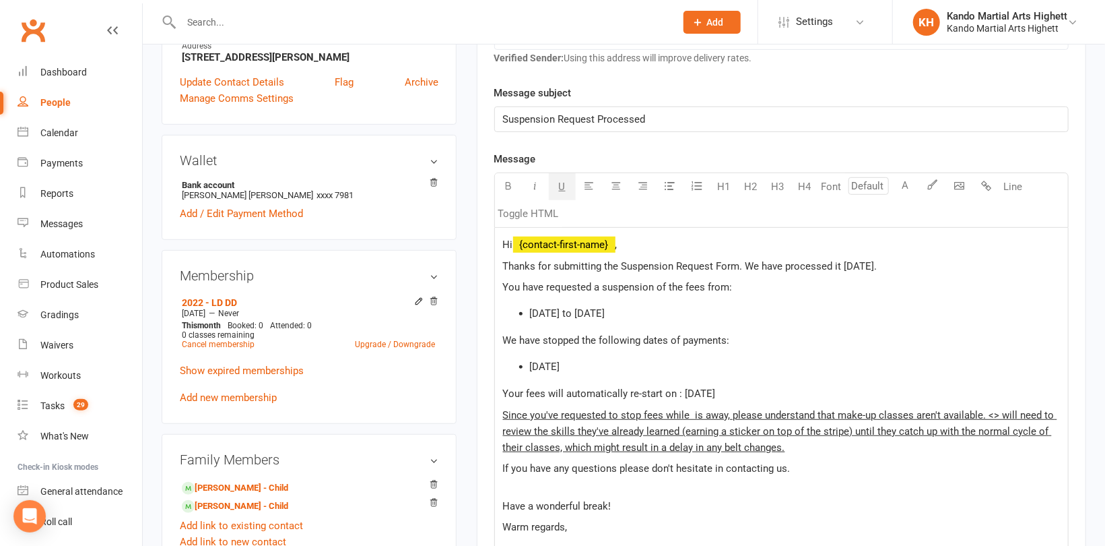
scroll to position [337, 0]
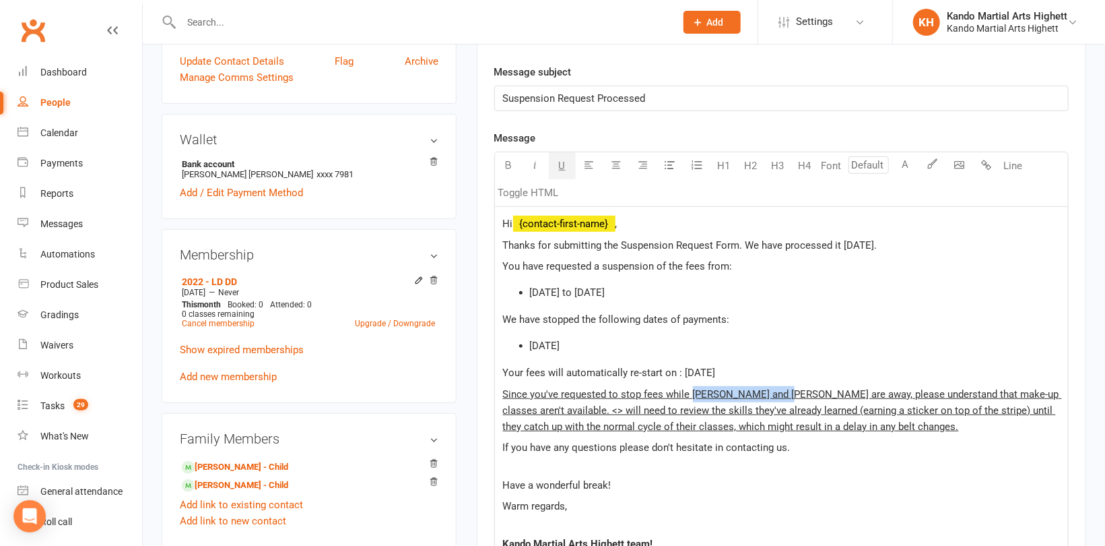
copy span "[PERSON_NAME] and [PERSON_NAME]"
click at [554, 407] on span "Since you've requested to stop fees while [PERSON_NAME] and [PERSON_NAME] are a…" at bounding box center [782, 410] width 559 height 44
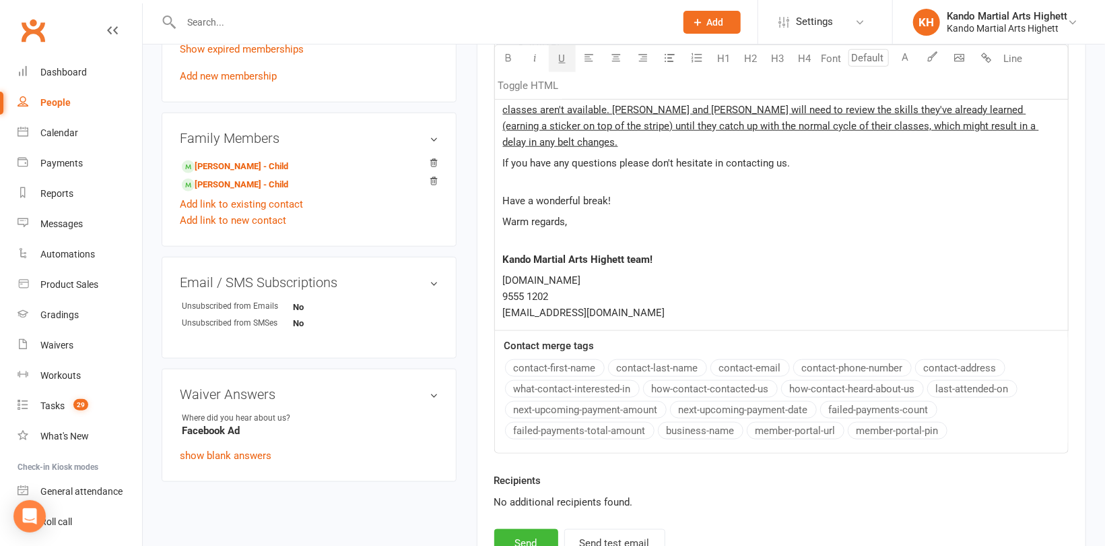
scroll to position [674, 0]
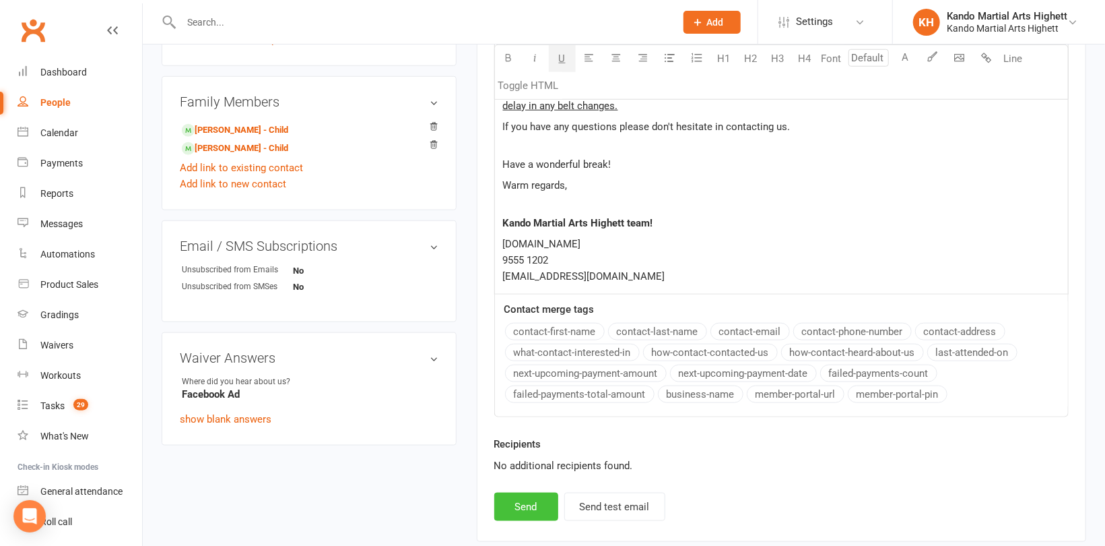
click at [527, 492] on button "Send" at bounding box center [526, 506] width 64 height 28
select select
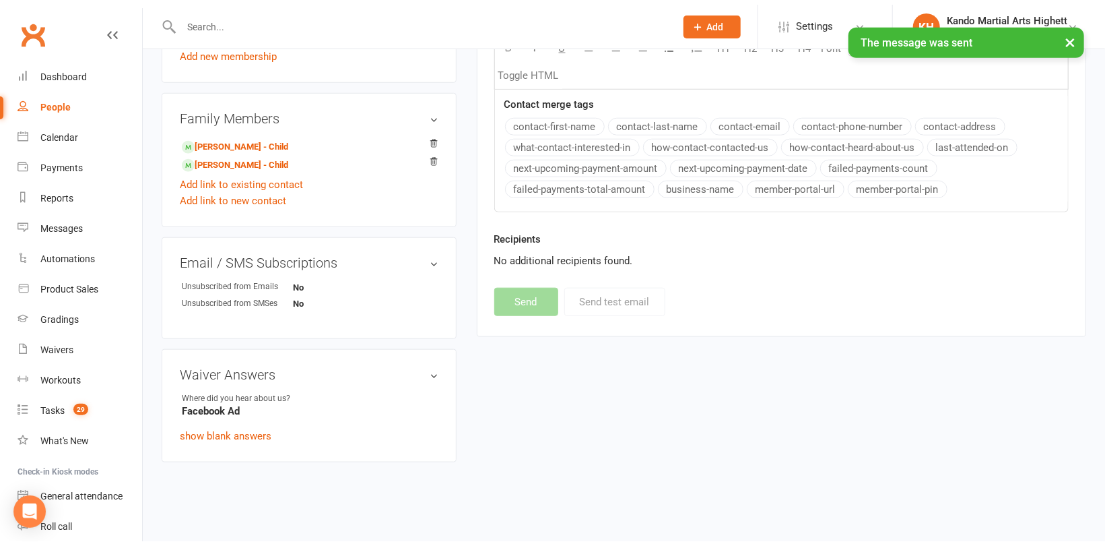
scroll to position [652, 0]
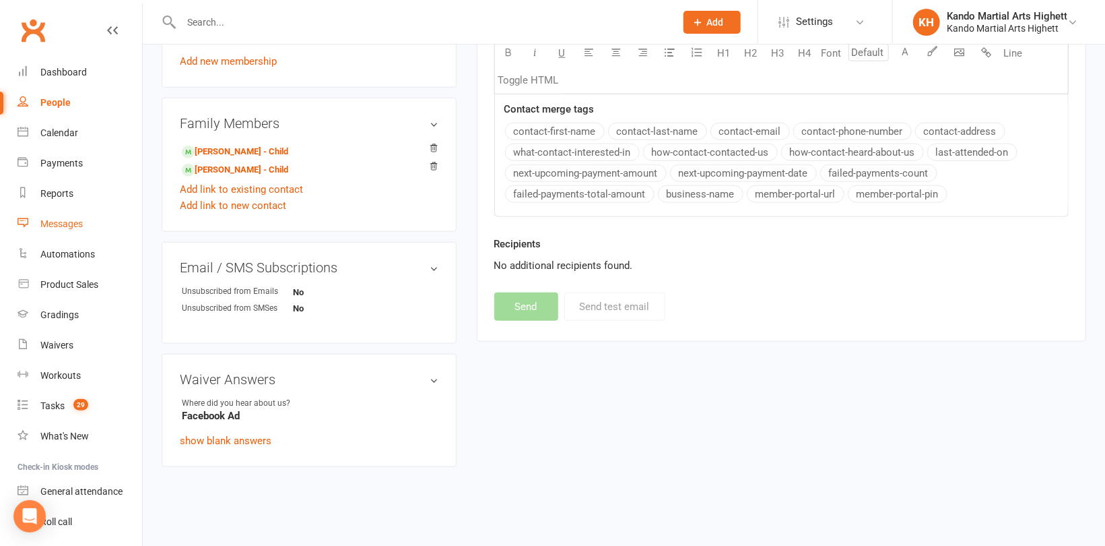
drag, startPoint x: 62, startPoint y: 216, endPoint x: 80, endPoint y: 206, distance: 20.8
click at [63, 216] on link "Messages" at bounding box center [80, 224] width 125 height 30
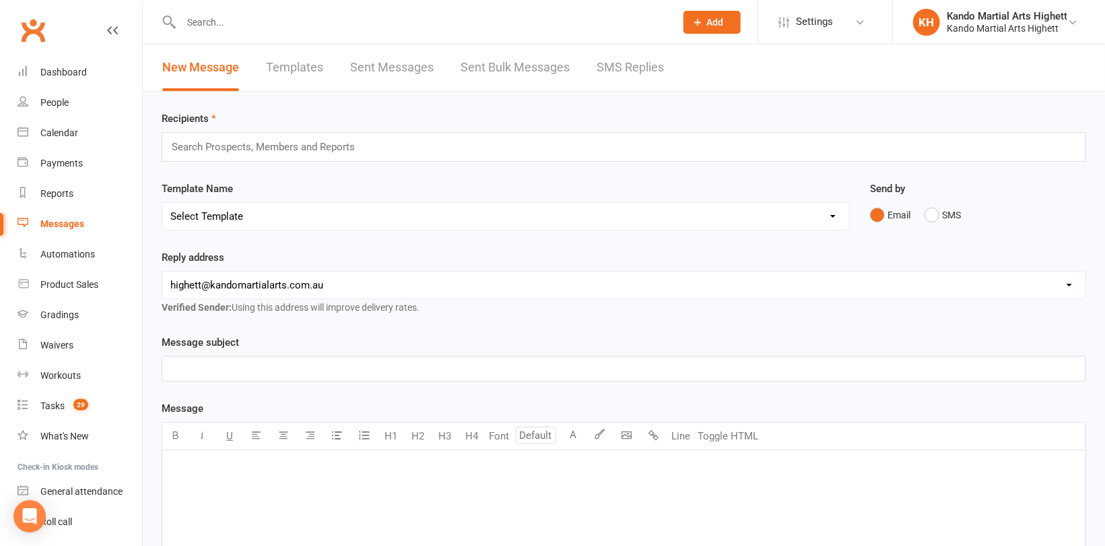
click at [637, 64] on link "SMS Replies" at bounding box center [630, 67] width 67 height 46
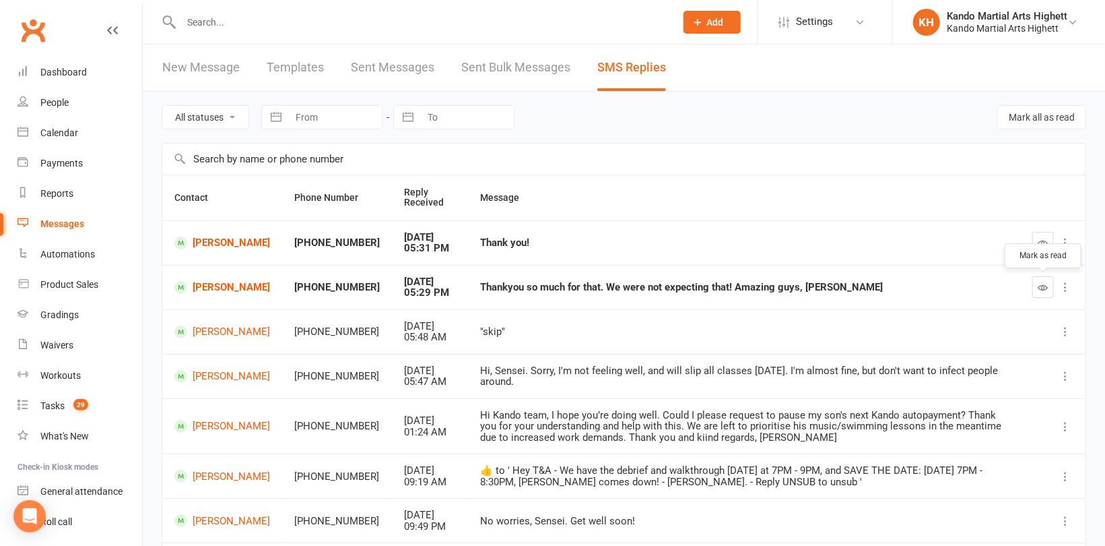
click at [1047, 288] on icon "button" at bounding box center [1044, 287] width 10 height 10
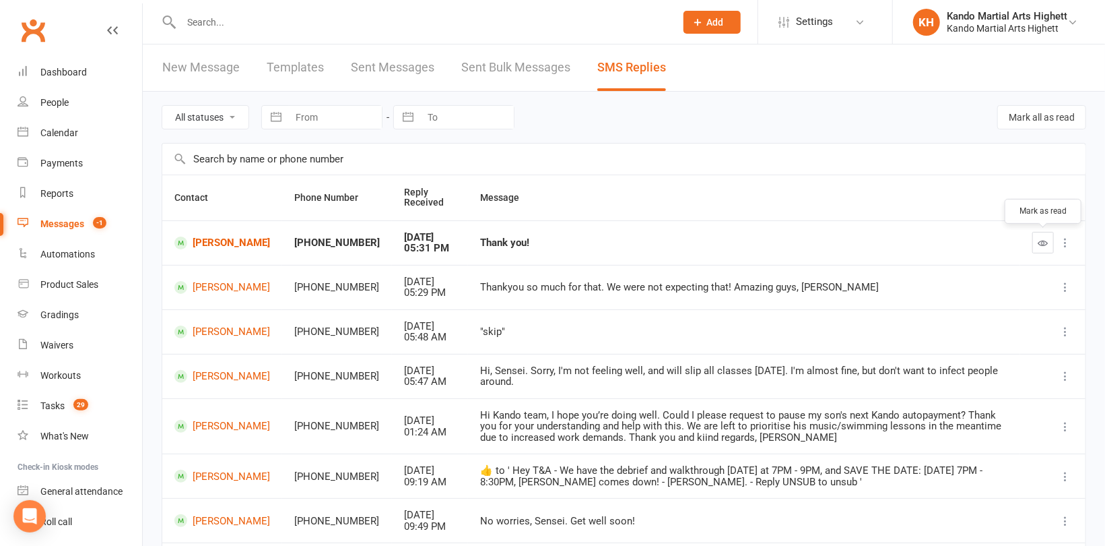
click at [1037, 242] on button "button" at bounding box center [1044, 243] width 22 height 22
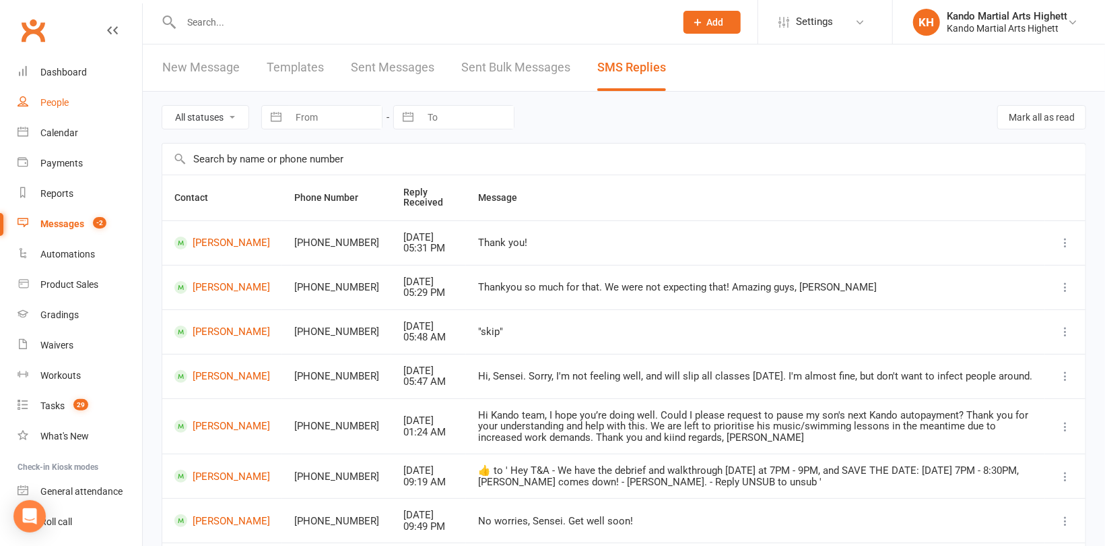
click at [51, 99] on div "People" at bounding box center [54, 102] width 28 height 11
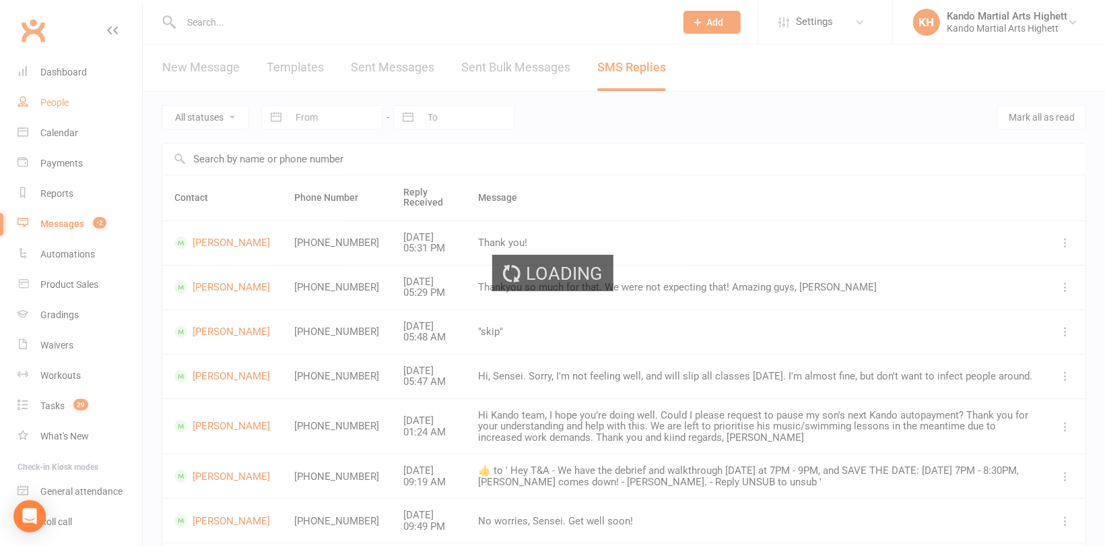
select select "100"
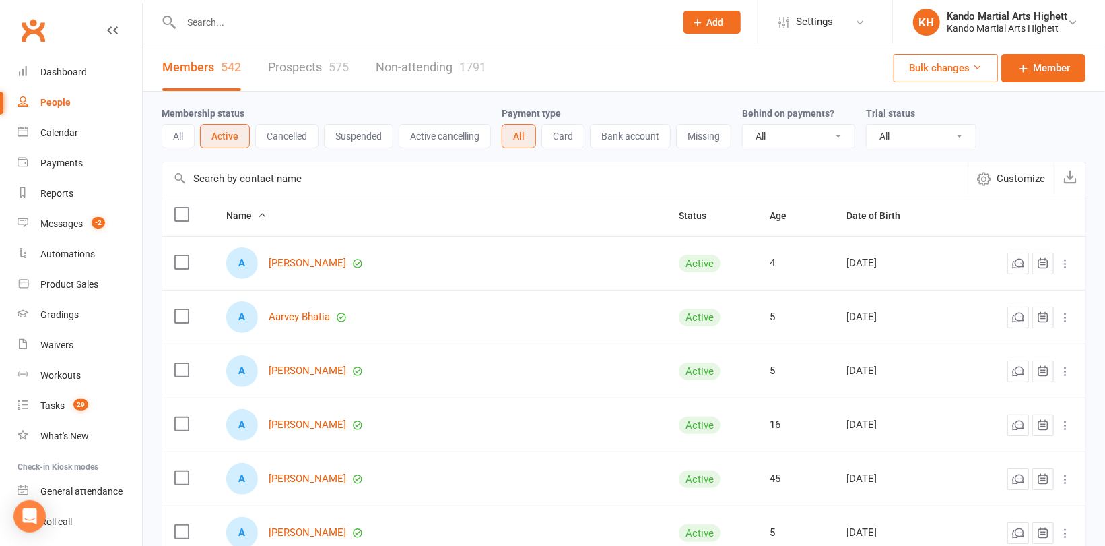
click at [224, 34] on div at bounding box center [414, 22] width 505 height 44
click at [214, 20] on input "text" at bounding box center [421, 22] width 489 height 19
paste input "[EMAIL_ADDRESS][DOMAIN_NAME]"
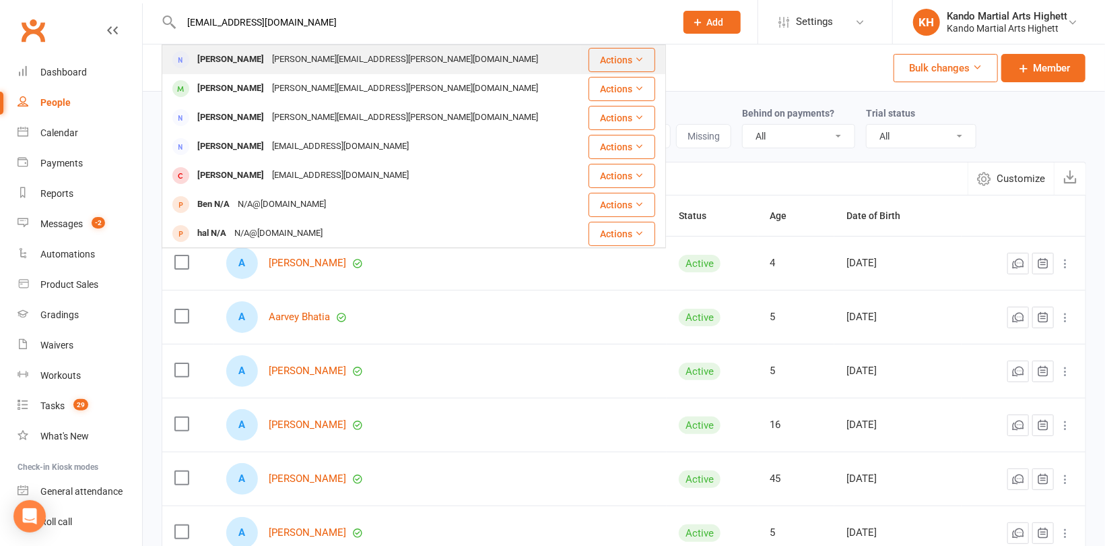
type input "[EMAIL_ADDRESS][DOMAIN_NAME]"
click at [269, 63] on div "[PERSON_NAME][EMAIL_ADDRESS][PERSON_NAME][DOMAIN_NAME]" at bounding box center [405, 60] width 274 height 20
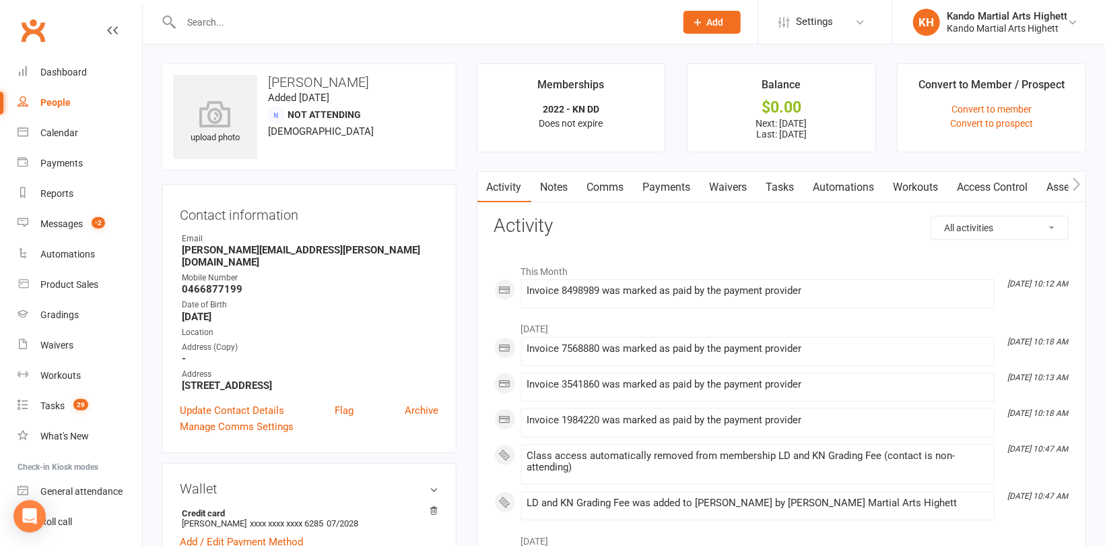
click at [652, 183] on link "Payments" at bounding box center [667, 187] width 67 height 31
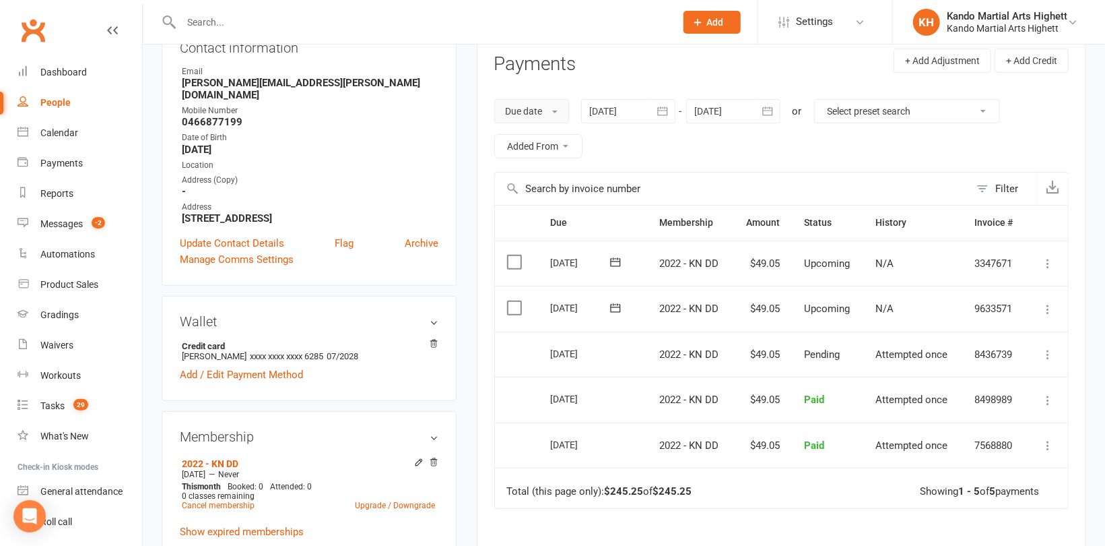
scroll to position [67, 0]
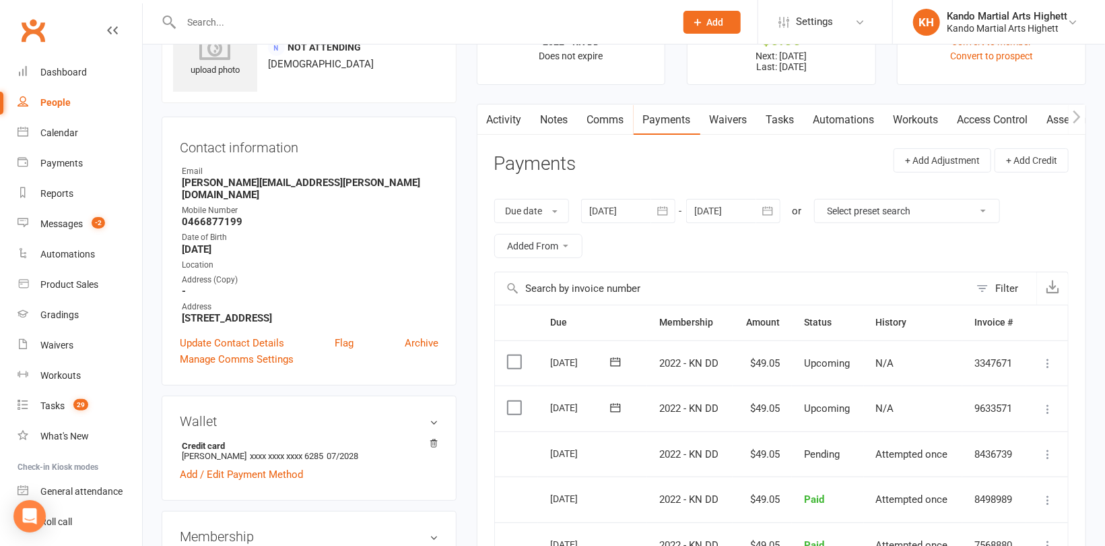
click at [558, 115] on link "Notes" at bounding box center [554, 119] width 46 height 31
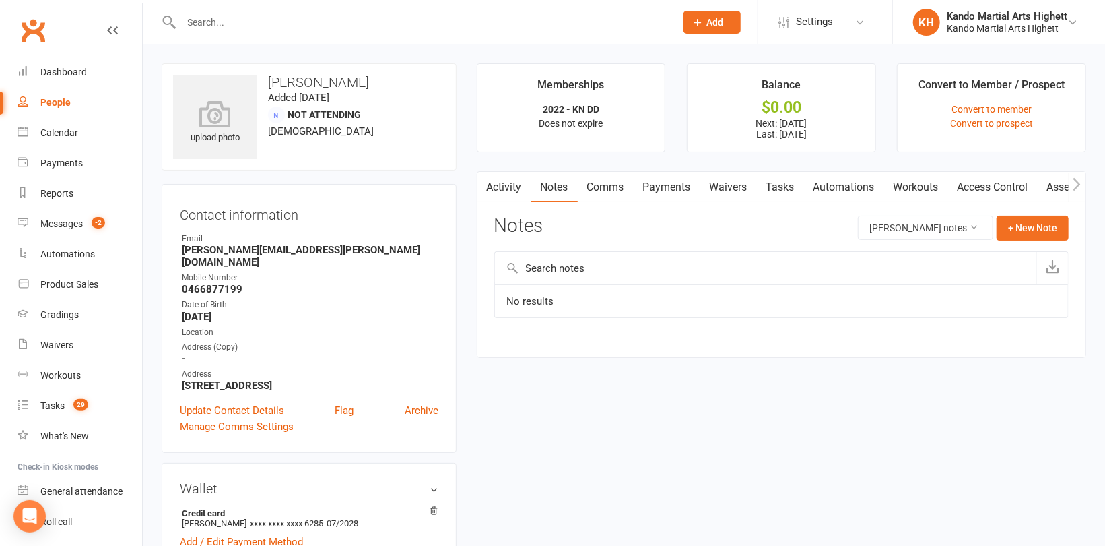
click at [668, 192] on link "Payments" at bounding box center [667, 187] width 67 height 31
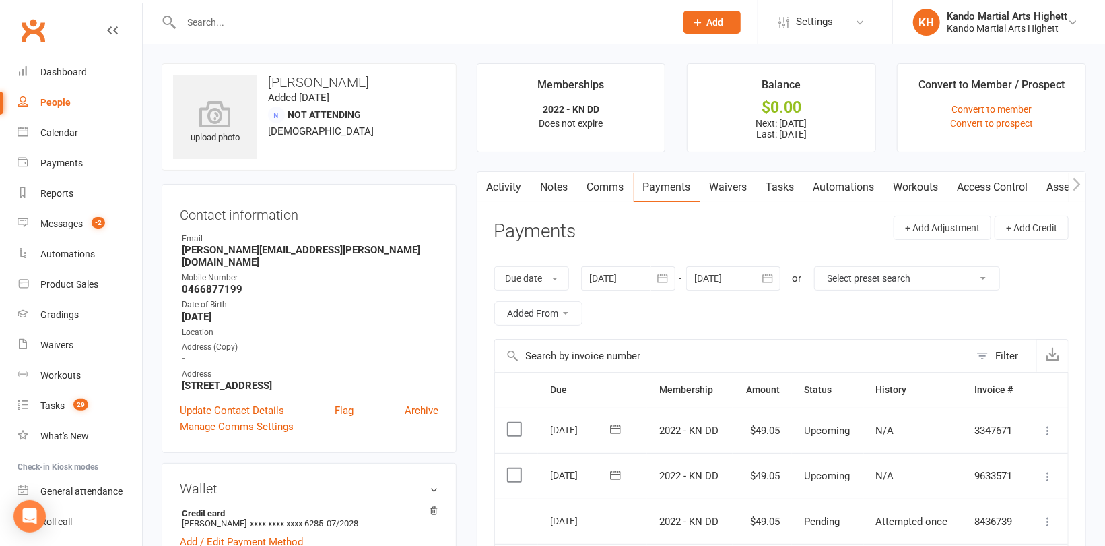
scroll to position [135, 0]
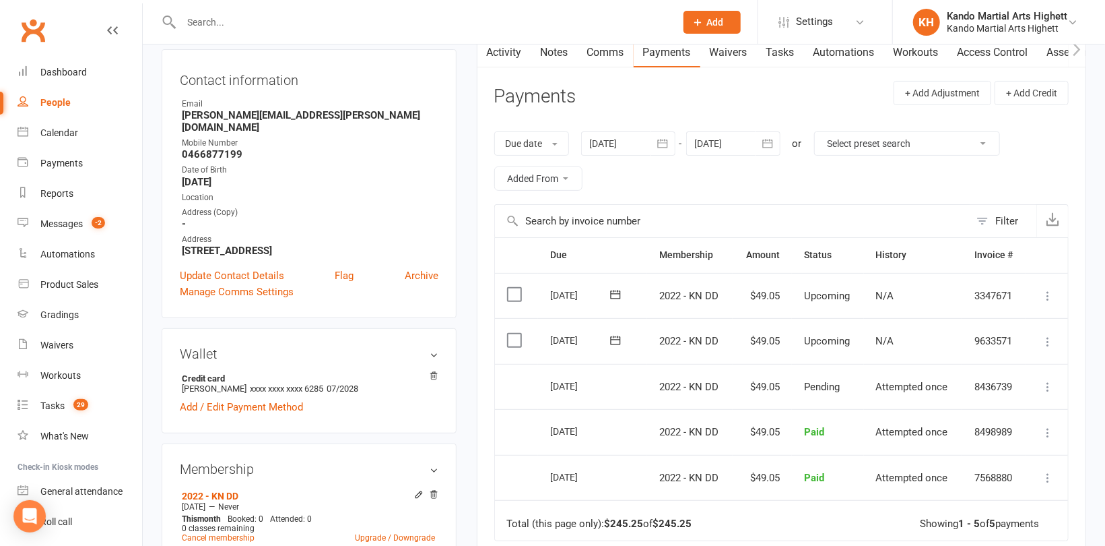
click at [737, 138] on div at bounding box center [733, 143] width 94 height 24
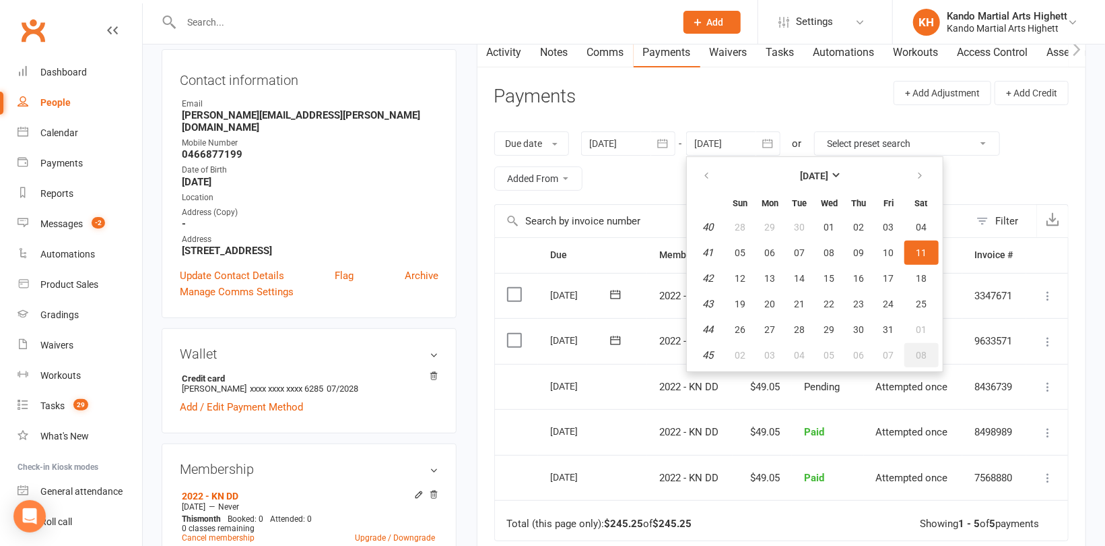
click at [921, 345] on button "08" at bounding box center [922, 355] width 34 height 24
type input "[DATE]"
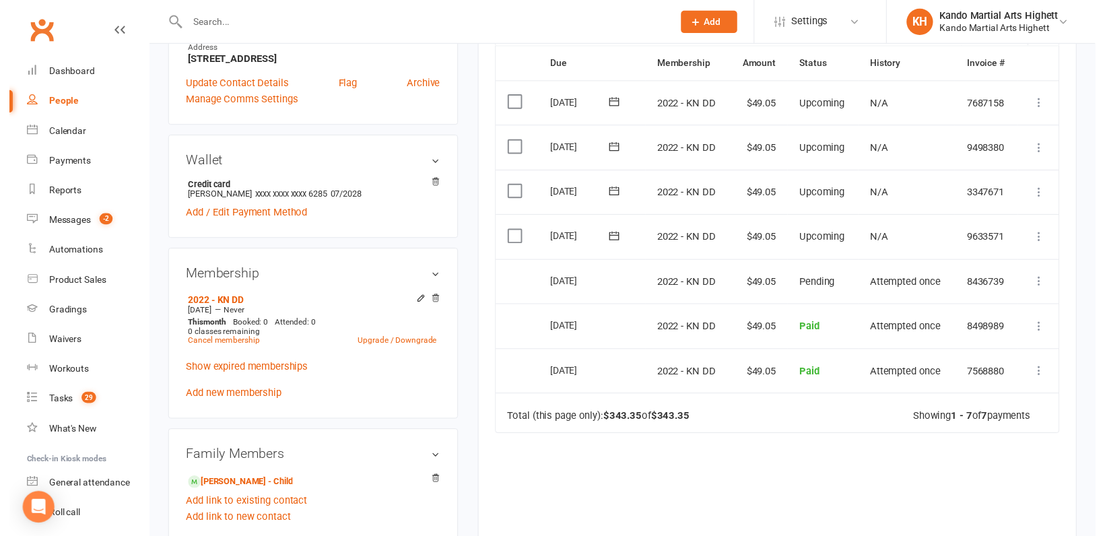
scroll to position [404, 0]
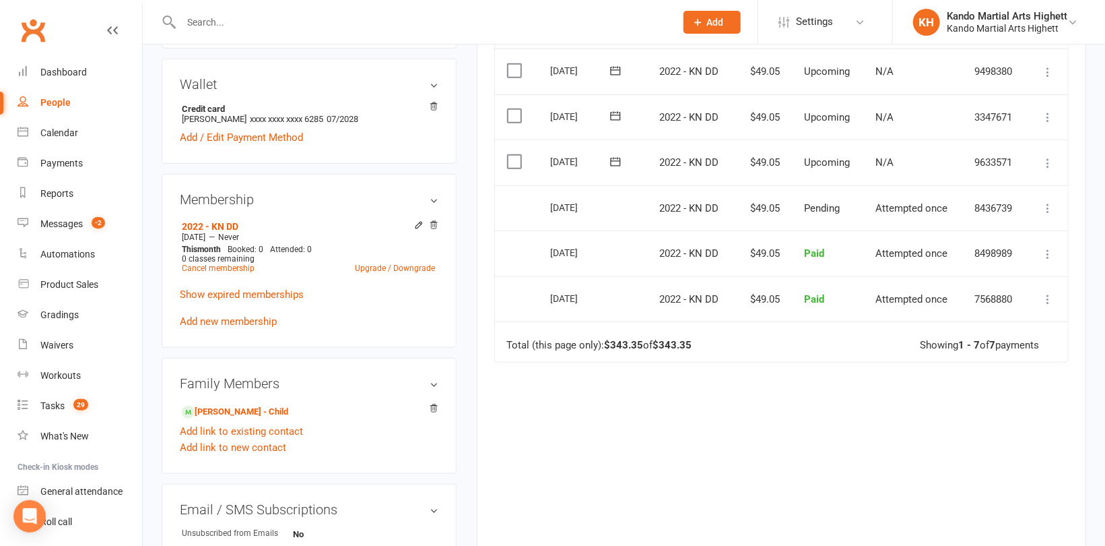
click at [1048, 164] on icon at bounding box center [1047, 162] width 13 height 13
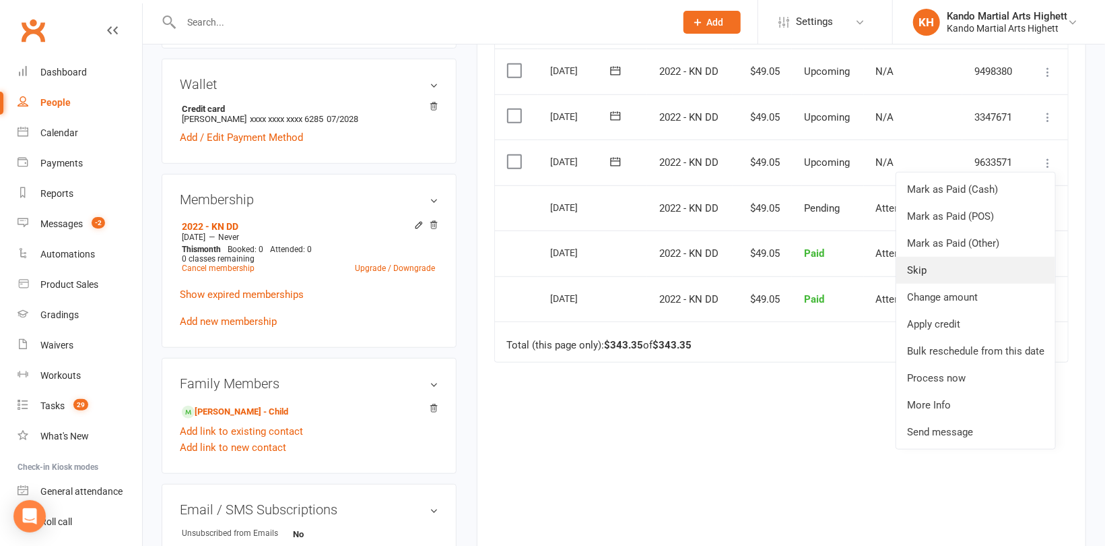
click at [954, 264] on link "Skip" at bounding box center [976, 270] width 159 height 27
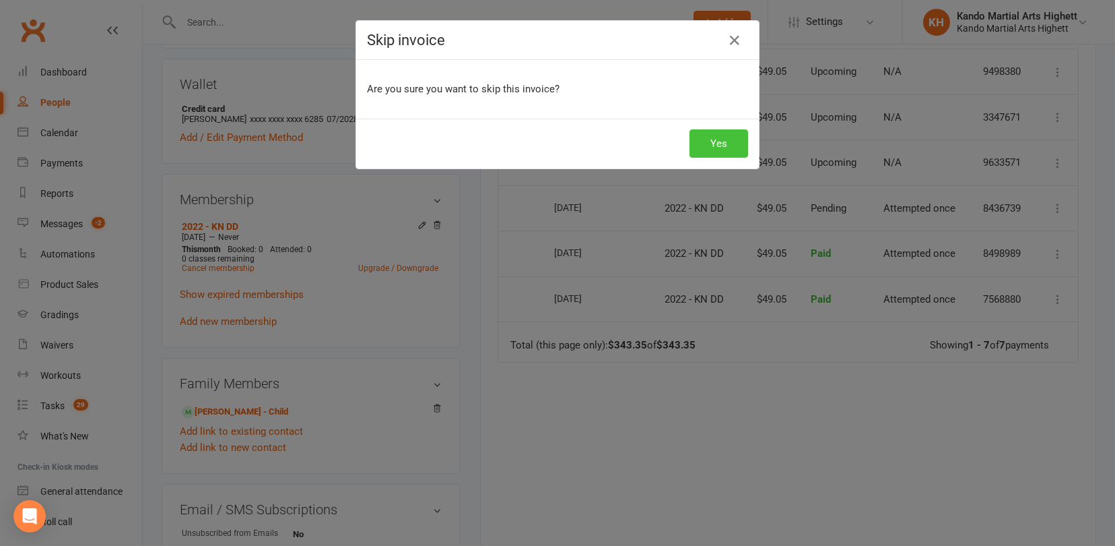
click at [723, 145] on button "Yes" at bounding box center [719, 143] width 59 height 28
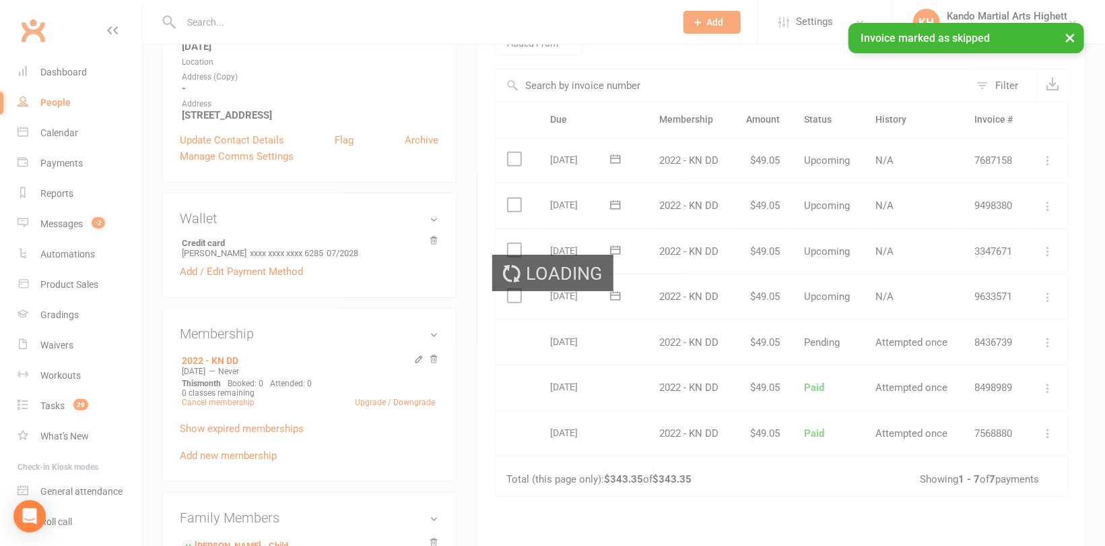
scroll to position [269, 0]
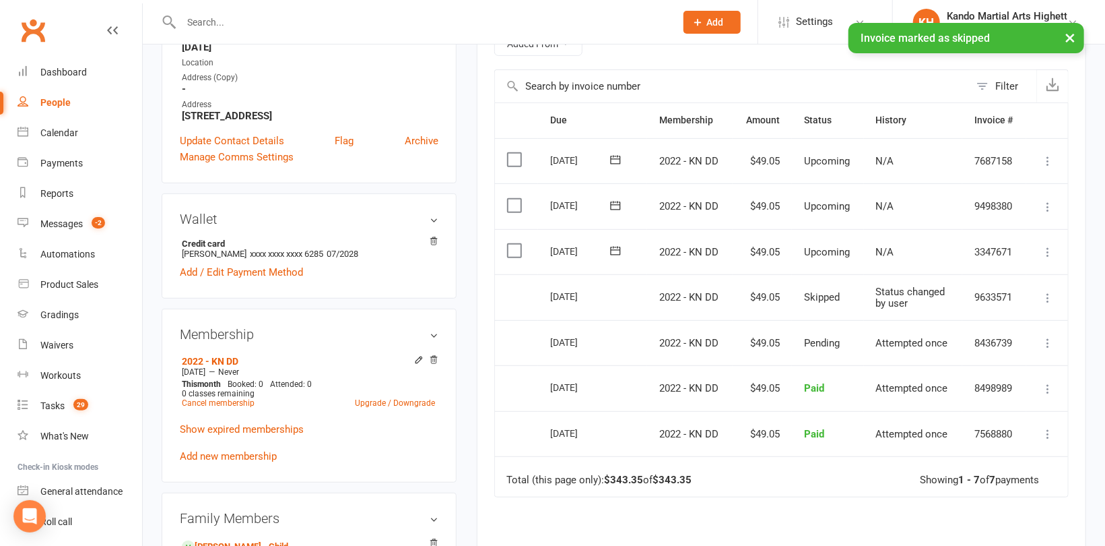
click at [1051, 249] on icon at bounding box center [1047, 251] width 13 height 13
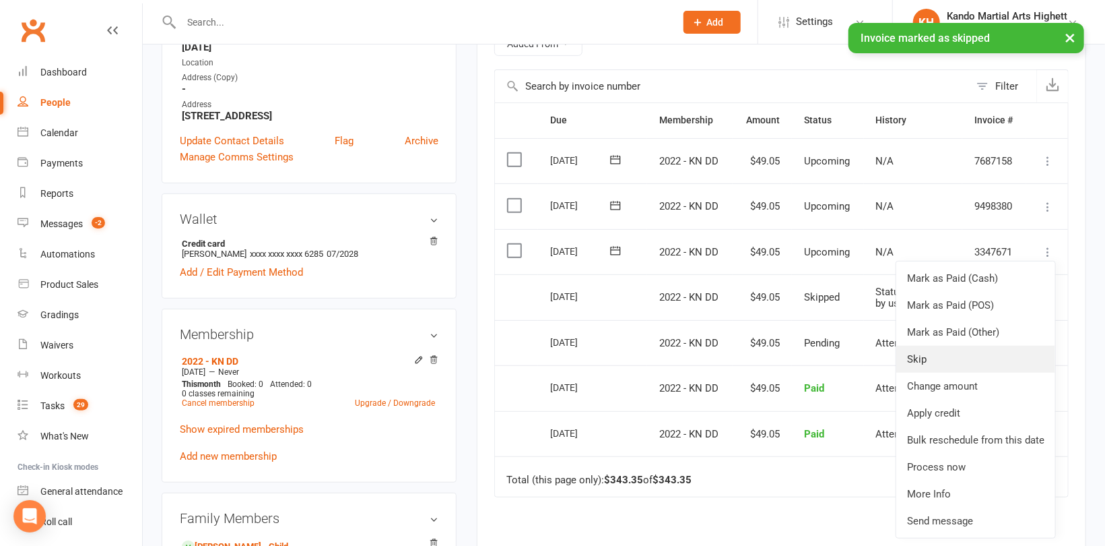
click at [960, 365] on link "Skip" at bounding box center [976, 359] width 159 height 27
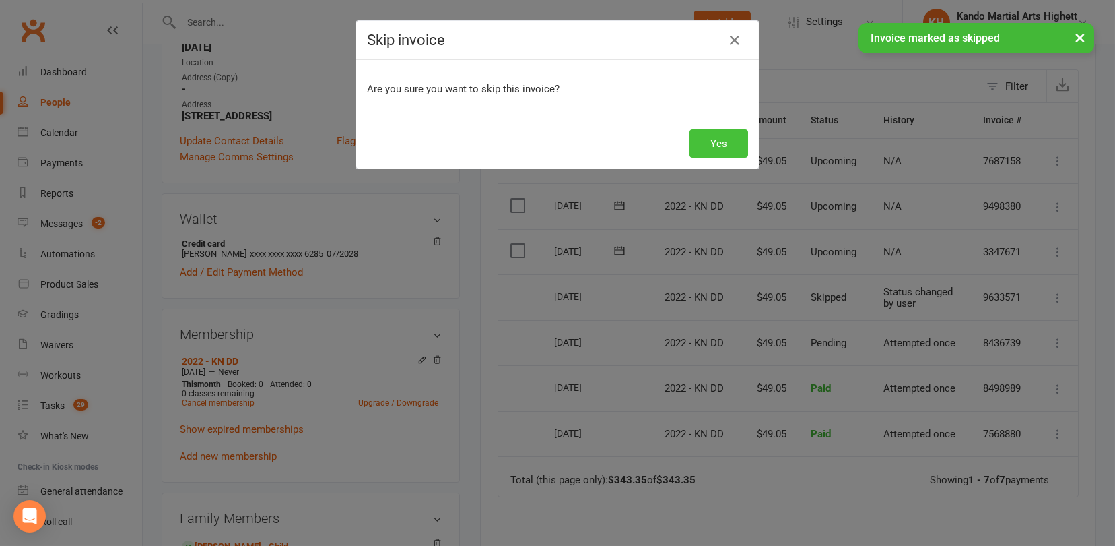
click at [718, 132] on button "Yes" at bounding box center [719, 143] width 59 height 28
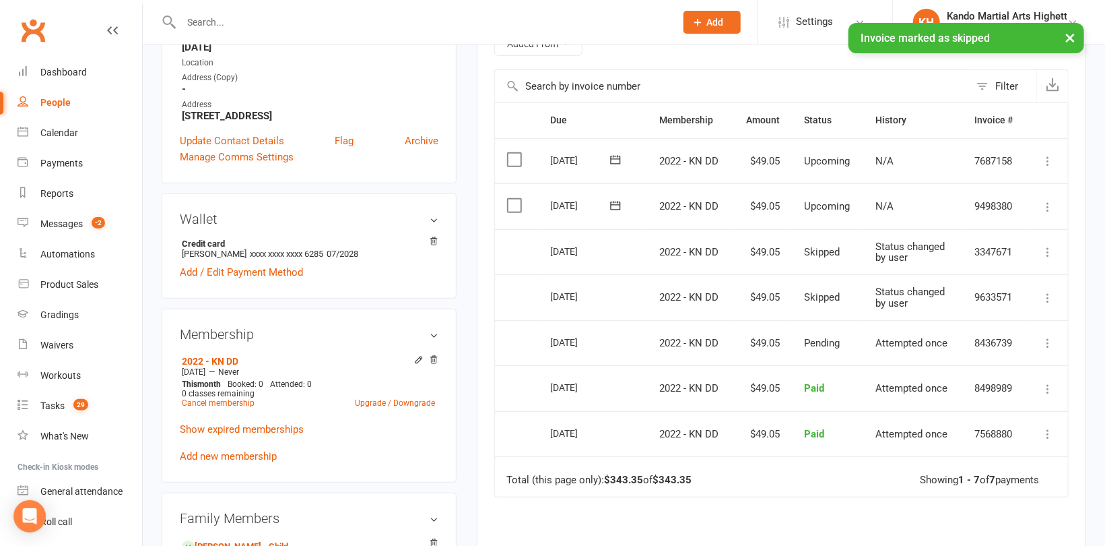
click at [1046, 205] on icon at bounding box center [1047, 206] width 13 height 13
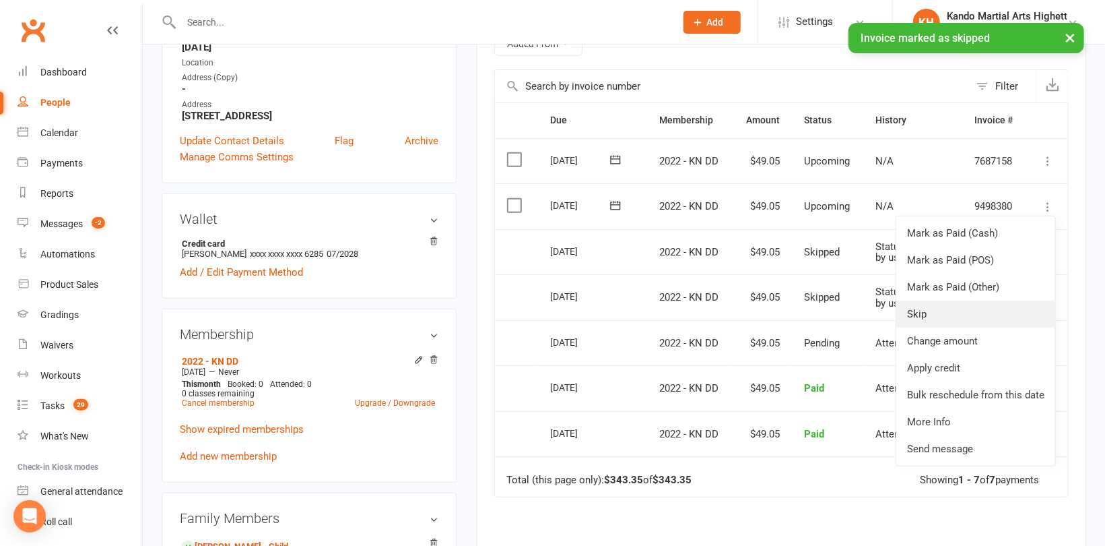
click at [913, 315] on link "Skip" at bounding box center [976, 313] width 159 height 27
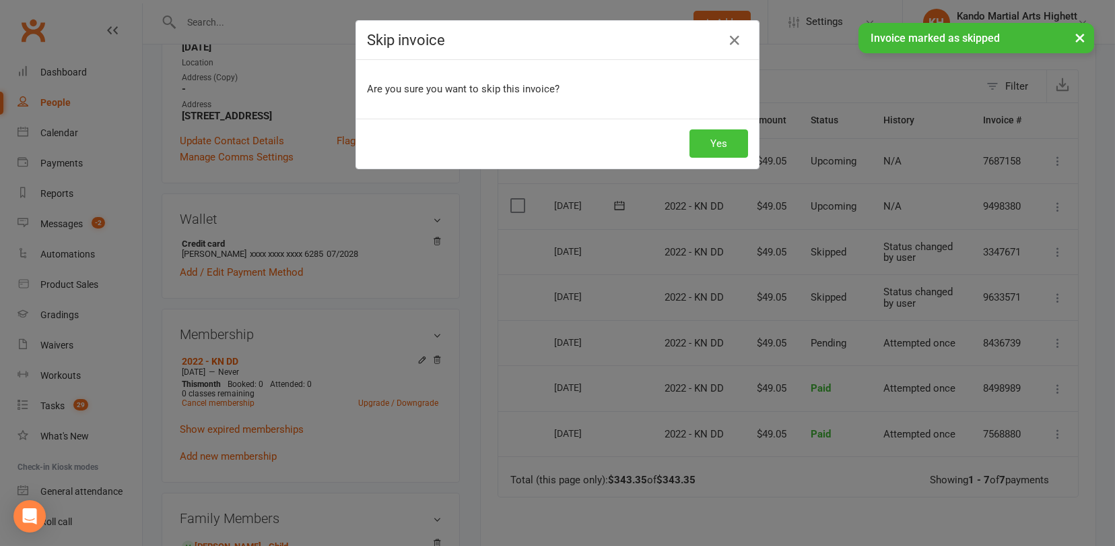
click at [715, 140] on button "Yes" at bounding box center [719, 143] width 59 height 28
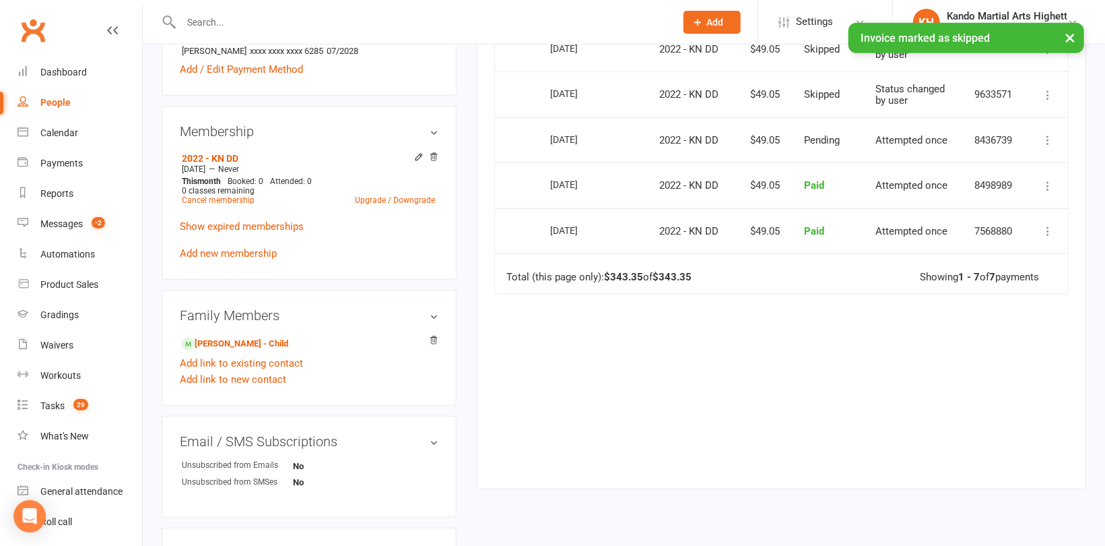
scroll to position [606, 0]
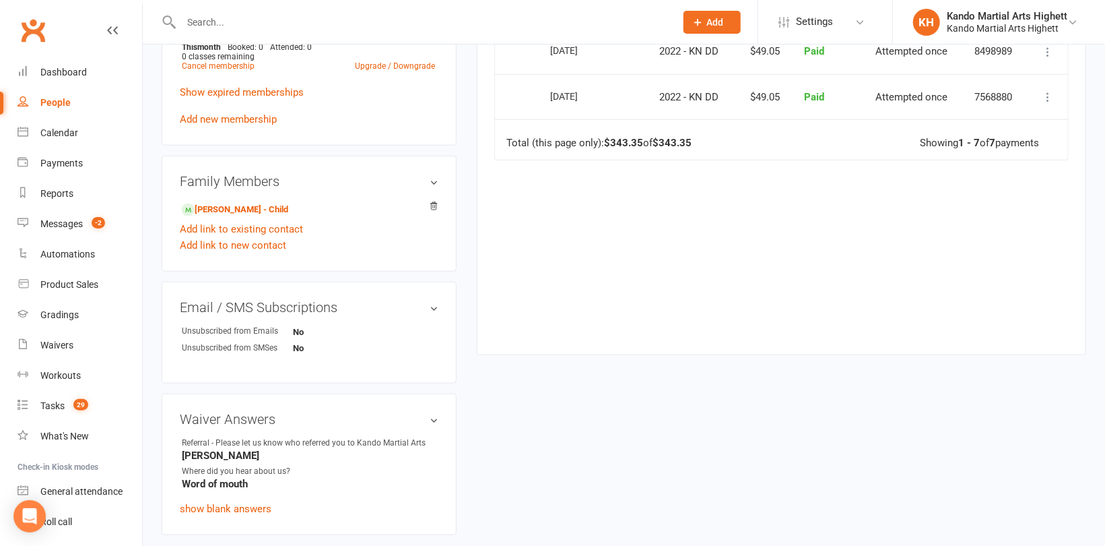
click at [240, 26] on input "text" at bounding box center [421, 22] width 489 height 19
paste input "[PERSON_NAME]"
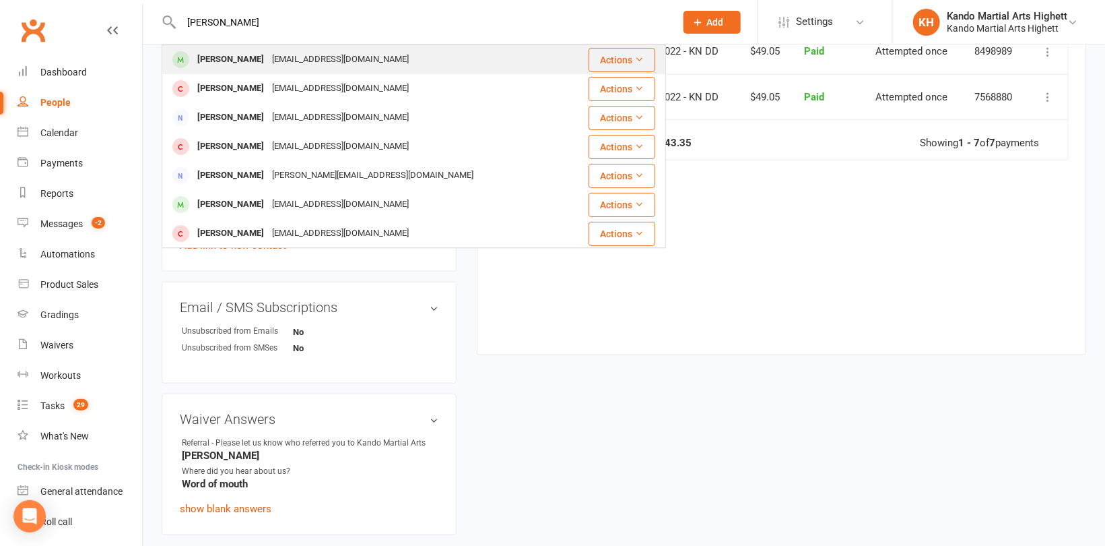
type input "[PERSON_NAME]"
click at [244, 63] on div "[PERSON_NAME]" at bounding box center [230, 60] width 75 height 20
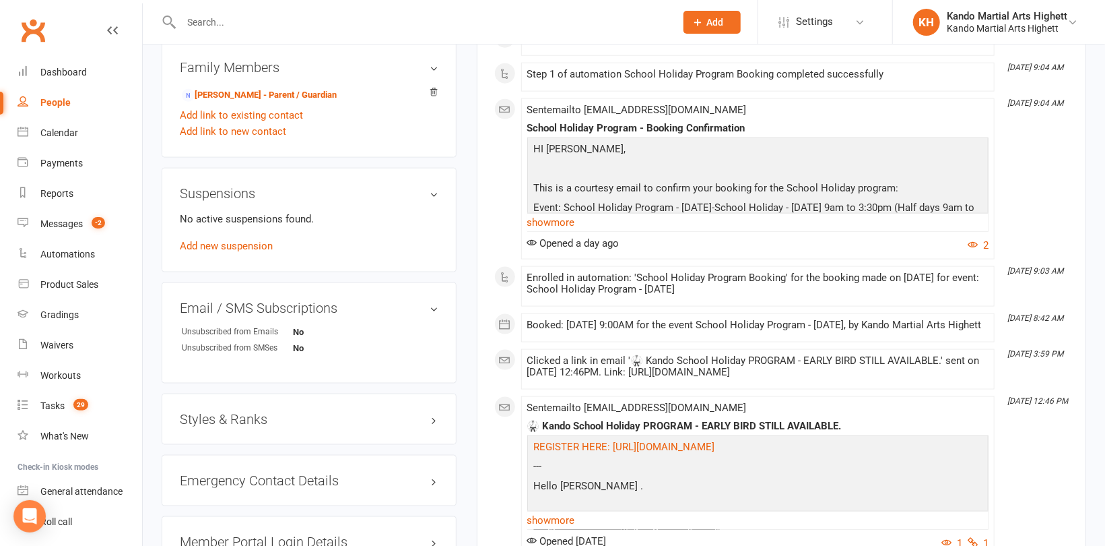
scroll to position [1010, 0]
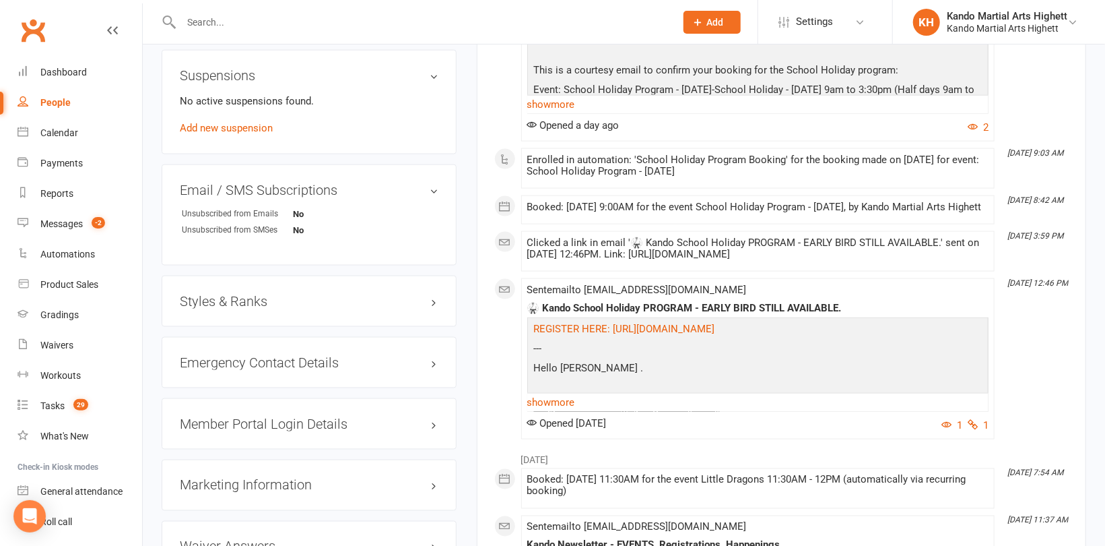
click at [257, 307] on div "Styles & Ranks" at bounding box center [309, 300] width 295 height 51
click at [257, 300] on h3 "Styles & Ranks" at bounding box center [309, 301] width 259 height 15
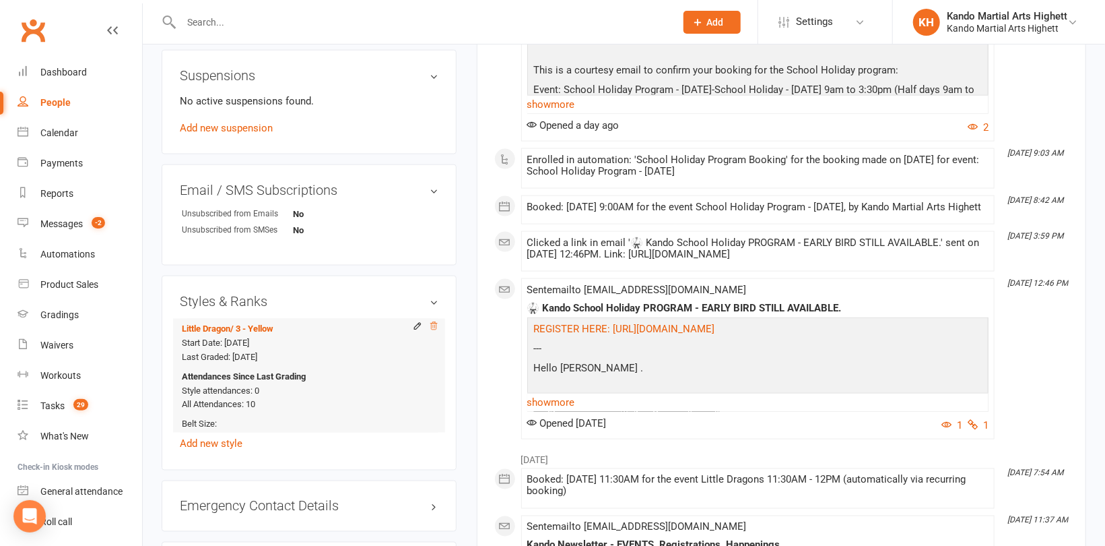
click at [433, 323] on icon at bounding box center [433, 325] width 9 height 9
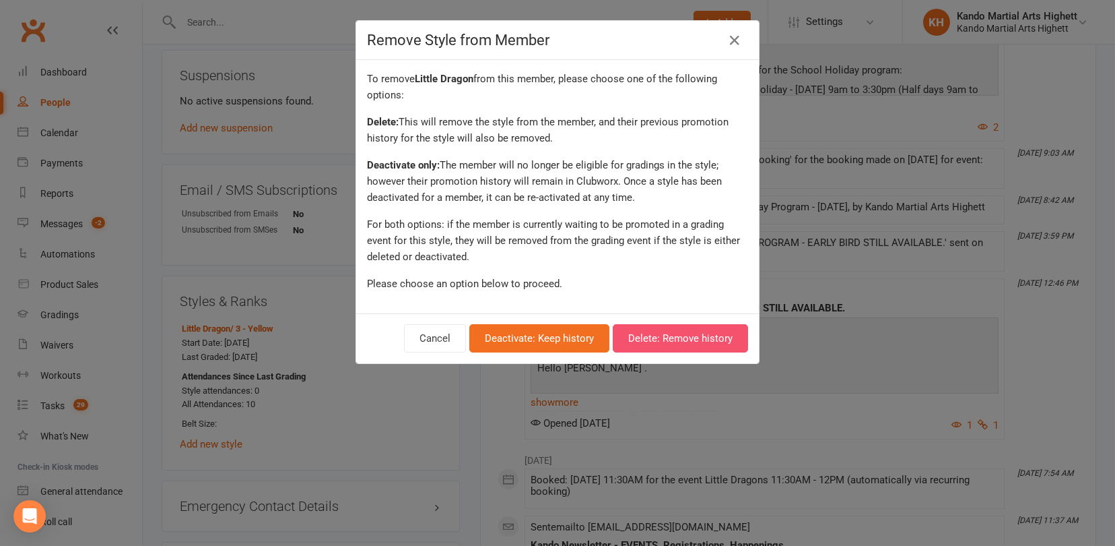
click at [703, 338] on button "Delete: Remove history" at bounding box center [680, 338] width 135 height 28
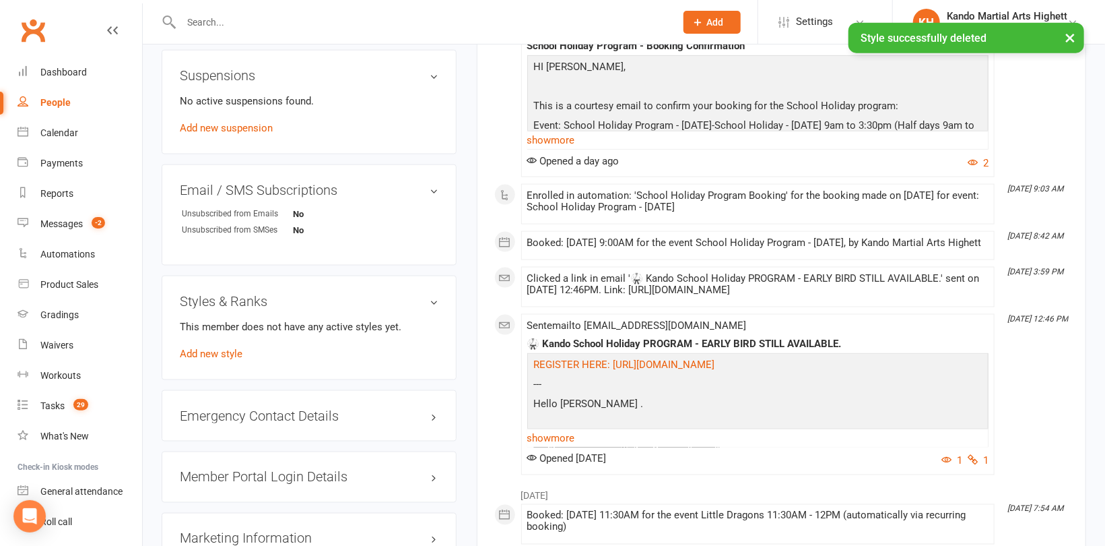
click at [227, 342] on div "This member does not have any active styles yet. Add new style" at bounding box center [309, 340] width 259 height 43
click at [226, 353] on link "Add new style" at bounding box center [211, 354] width 63 height 12
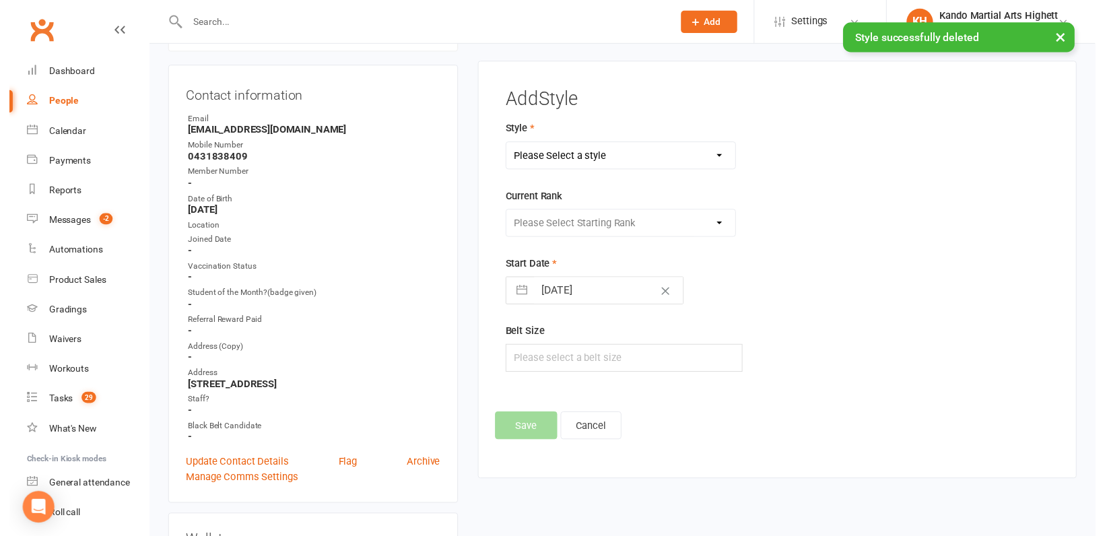
scroll to position [115, 0]
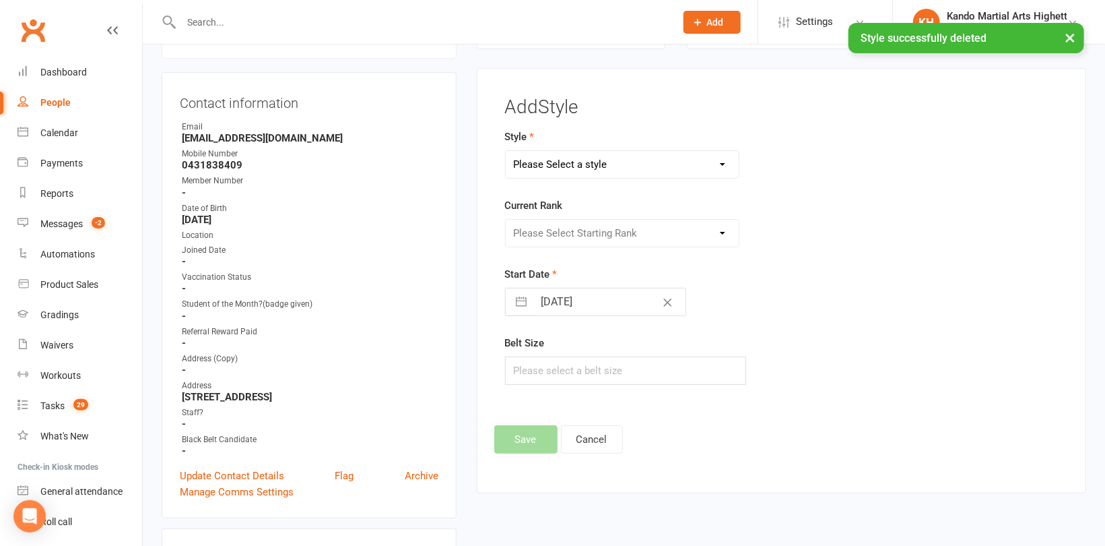
click at [602, 160] on select "Please Select a style [PERSON_NAME] Ninja Leadership Little Dragon Teen and Adu…" at bounding box center [622, 164] width 233 height 27
select select "1194"
click at [506, 151] on select "Please Select a style [PERSON_NAME] Ninja Leadership Little Dragon Teen and Adu…" at bounding box center [622, 164] width 233 height 27
click at [603, 235] on select "Please Select Starting Rank 1 - White 2 - Red 3 - Yellow 4 - Orange 5 - Green 6…" at bounding box center [622, 233] width 233 height 27
select select "18380"
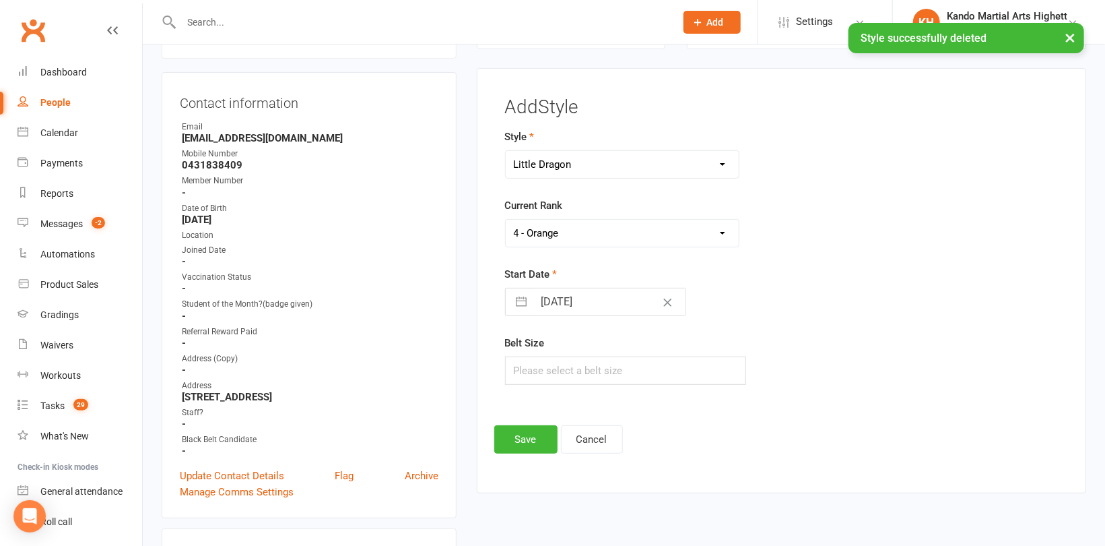
click at [506, 220] on select "Please Select Starting Rank 1 - White 2 - Red 3 - Yellow 4 - Orange 5 - Green 6…" at bounding box center [622, 233] width 233 height 27
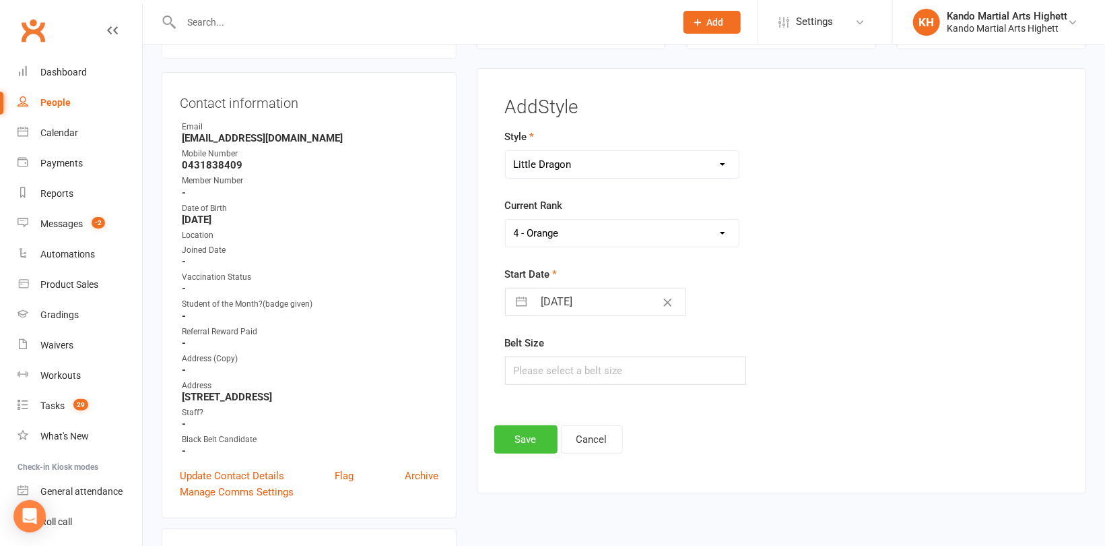
click at [527, 439] on button "Save" at bounding box center [525, 439] width 63 height 28
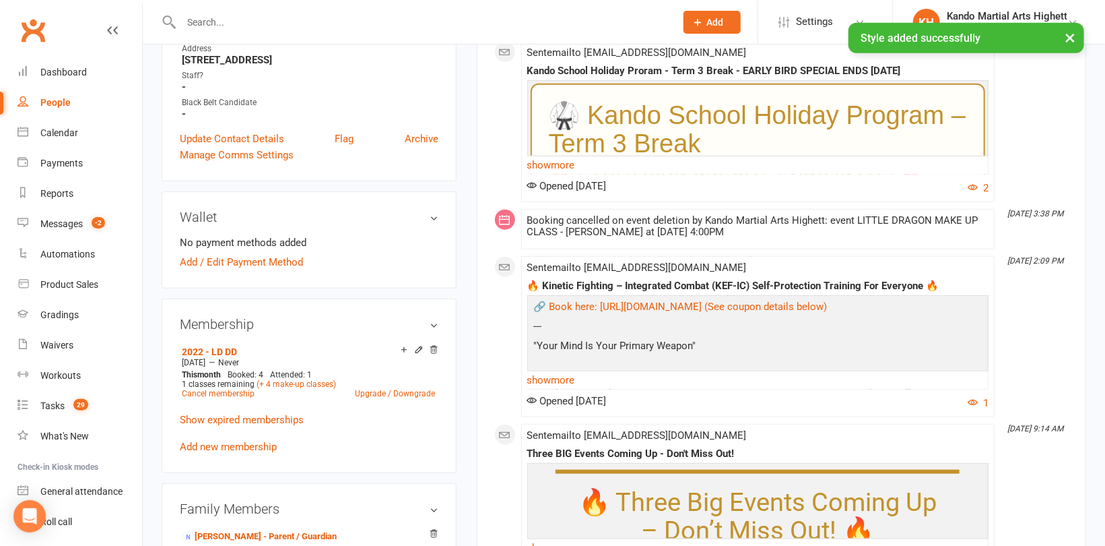
scroll to position [653, 0]
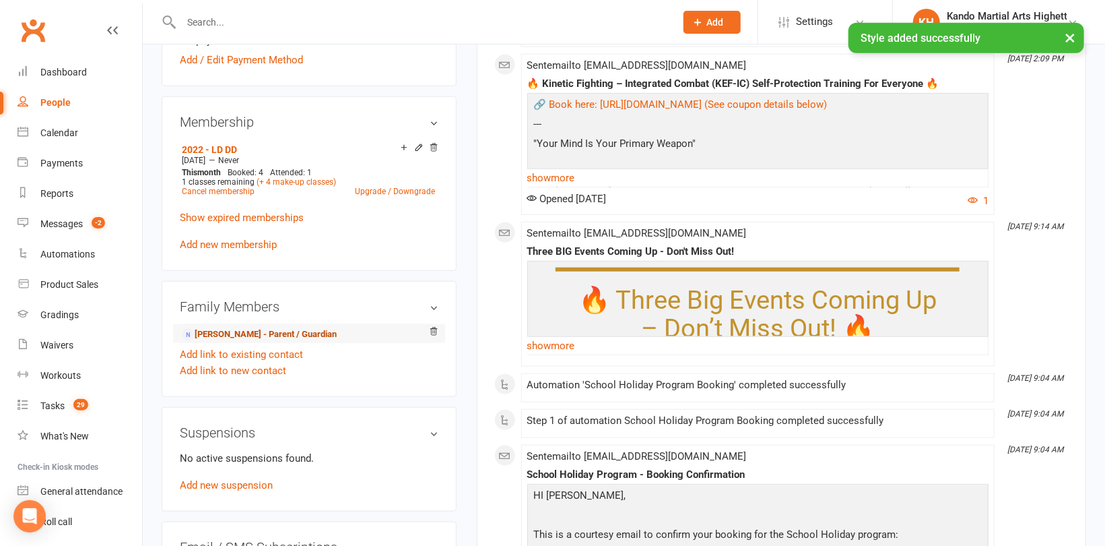
click at [237, 333] on link "[PERSON_NAME] - Parent / Guardian" at bounding box center [259, 334] width 155 height 14
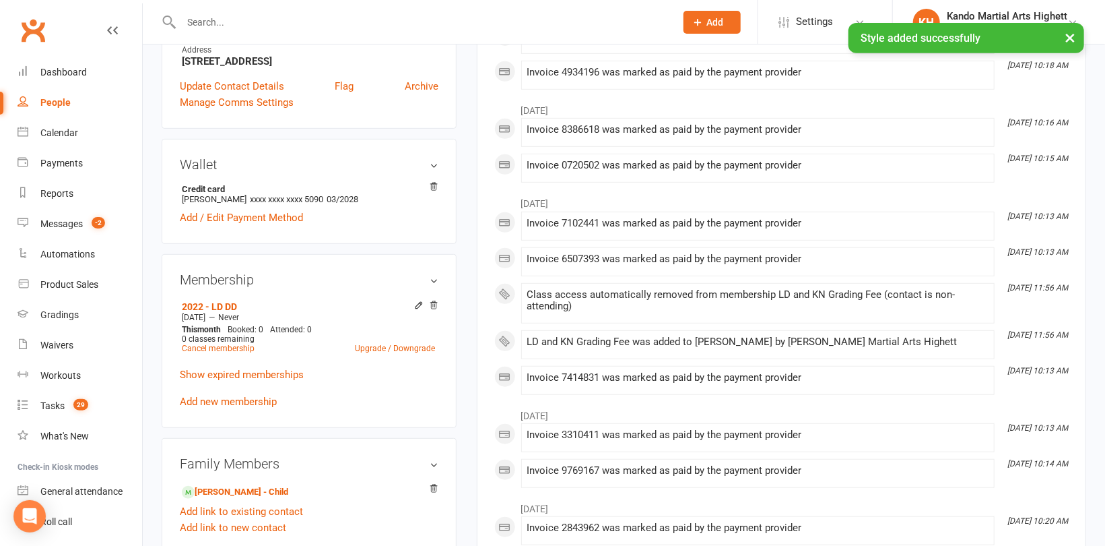
scroll to position [337, 0]
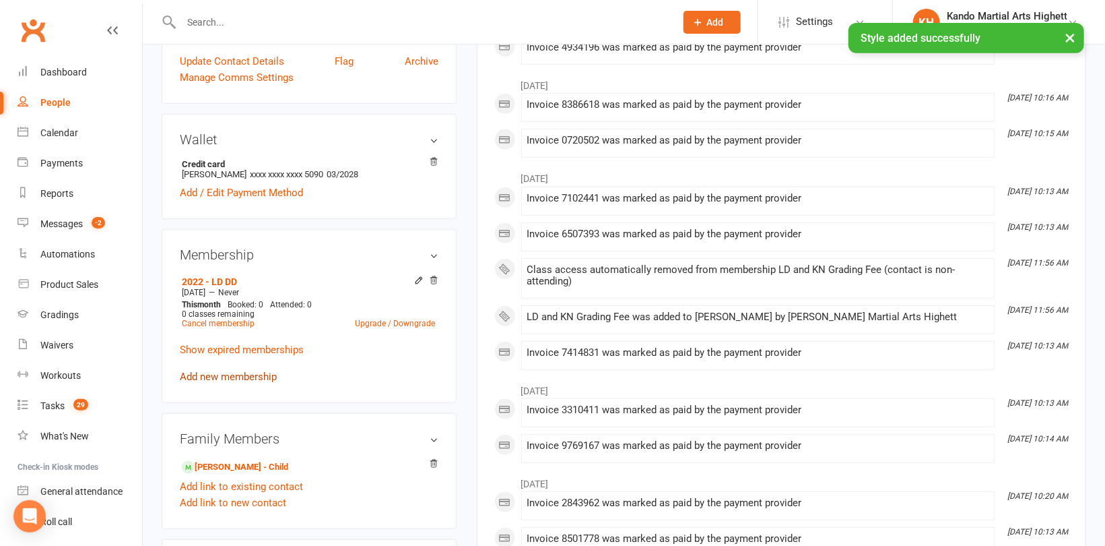
click at [231, 379] on link "Add new membership" at bounding box center [228, 376] width 97 height 12
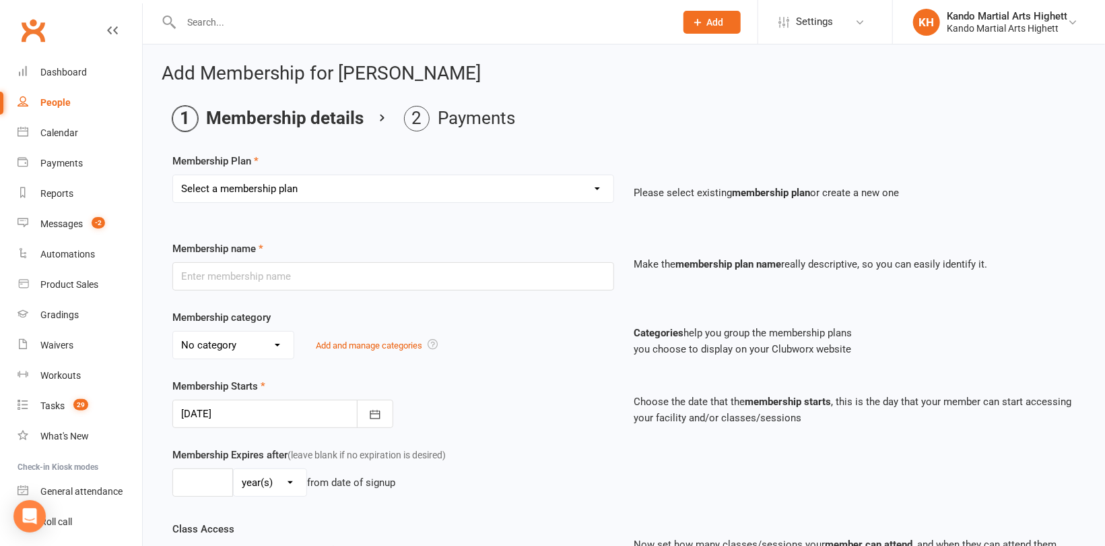
click at [317, 195] on select "Select a membership plan Create new Membership Plan Starter Program - 4 weeks p…" at bounding box center [393, 188] width 441 height 27
select select "17"
click at [173, 175] on select "Select a membership plan Create new Membership Plan Starter Program - 4 weeks p…" at bounding box center [393, 188] width 441 height 27
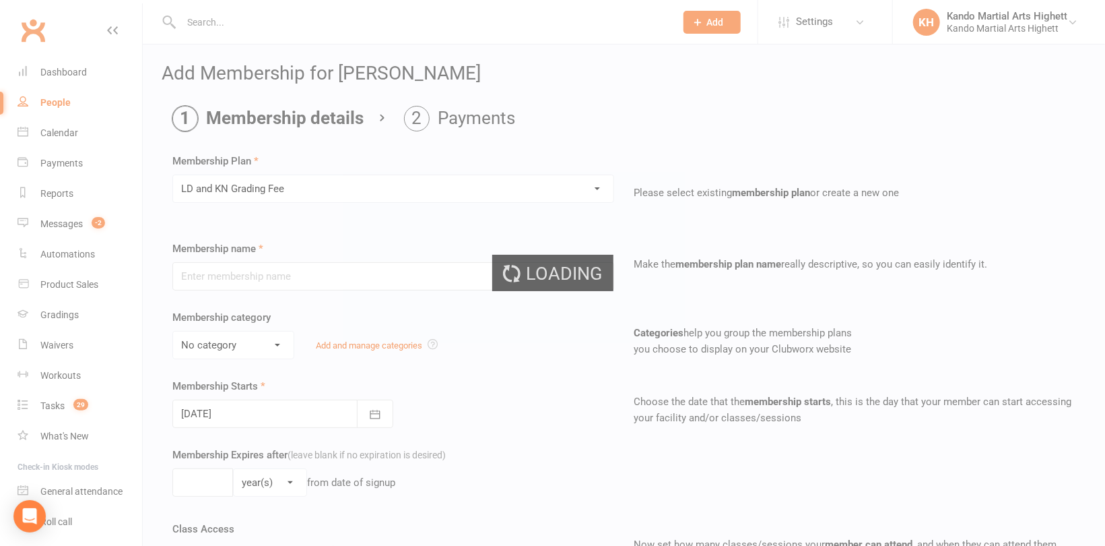
type input "LD and KN Grading Fee"
select select "10"
type input "1"
select select "0"
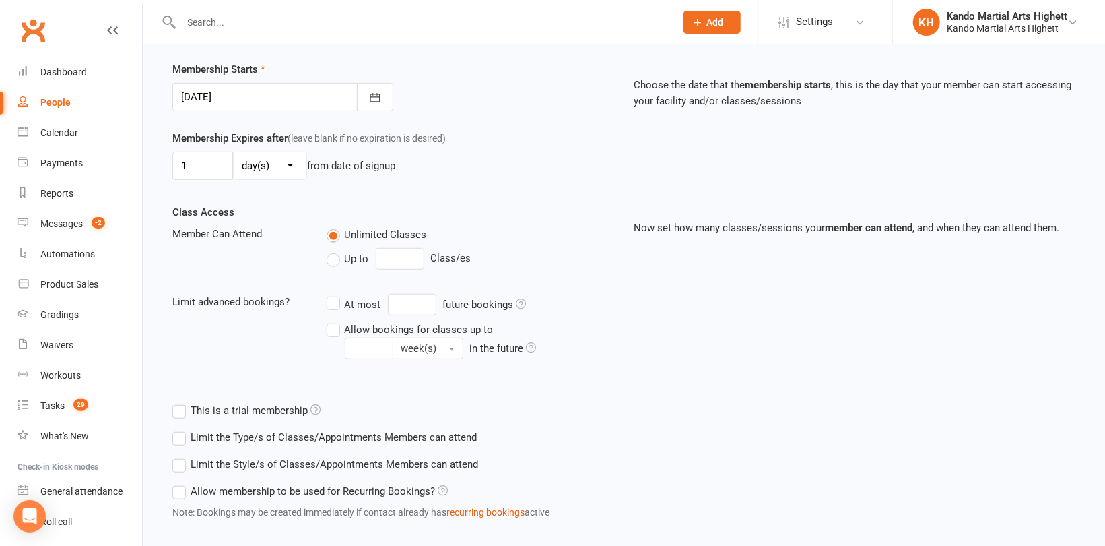
scroll to position [387, 0]
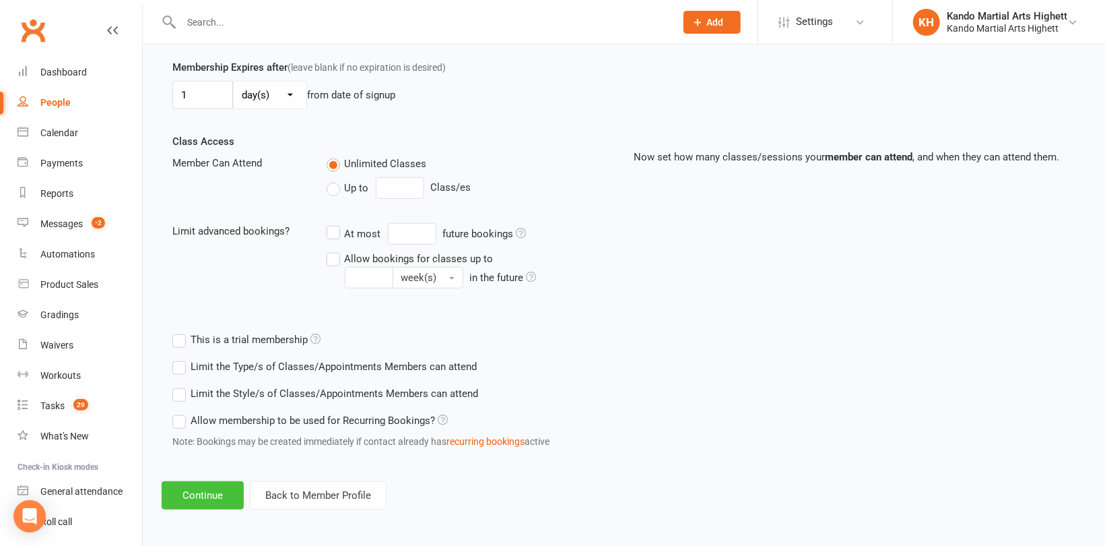
click at [205, 493] on button "Continue" at bounding box center [203, 495] width 82 height 28
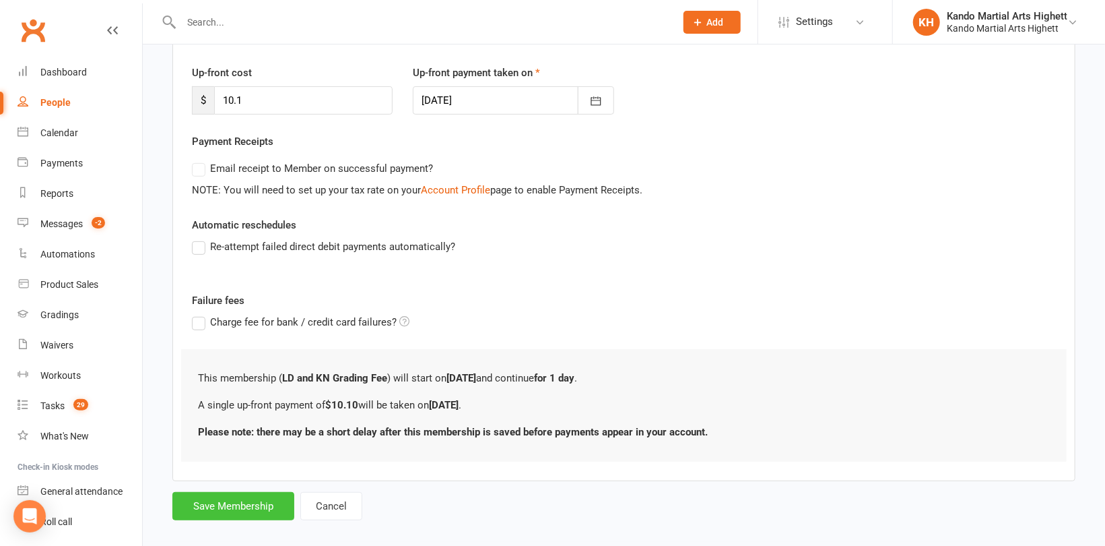
scroll to position [187, 0]
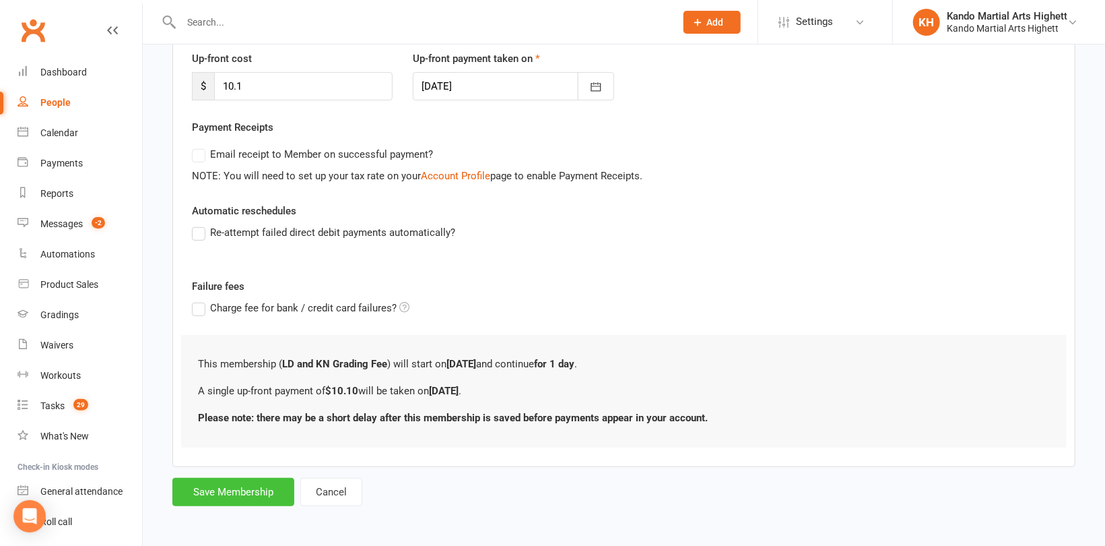
click at [247, 497] on button "Save Membership" at bounding box center [233, 492] width 122 height 28
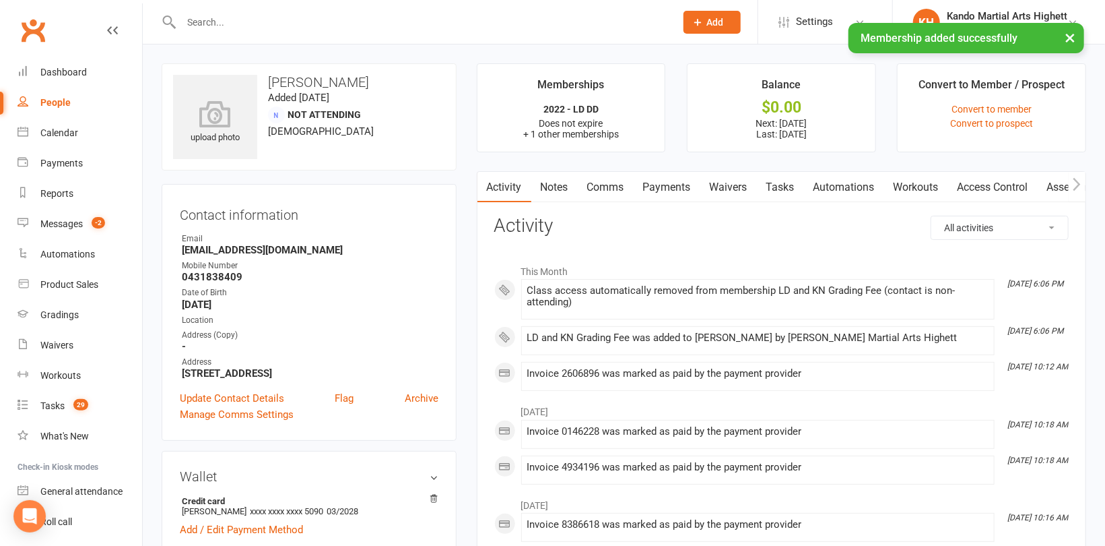
click at [46, 102] on div "People" at bounding box center [55, 102] width 30 height 11
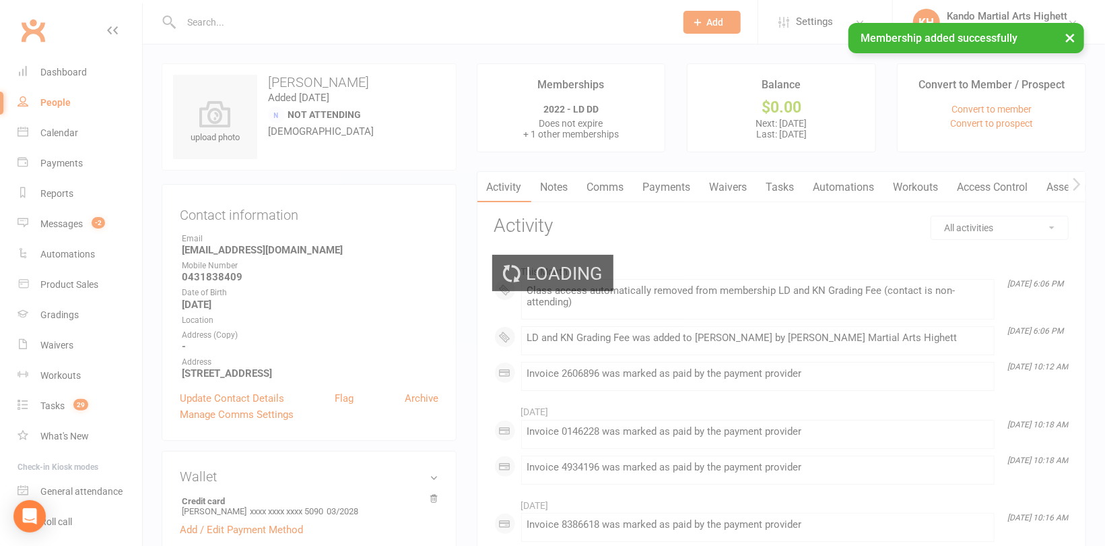
select select "100"
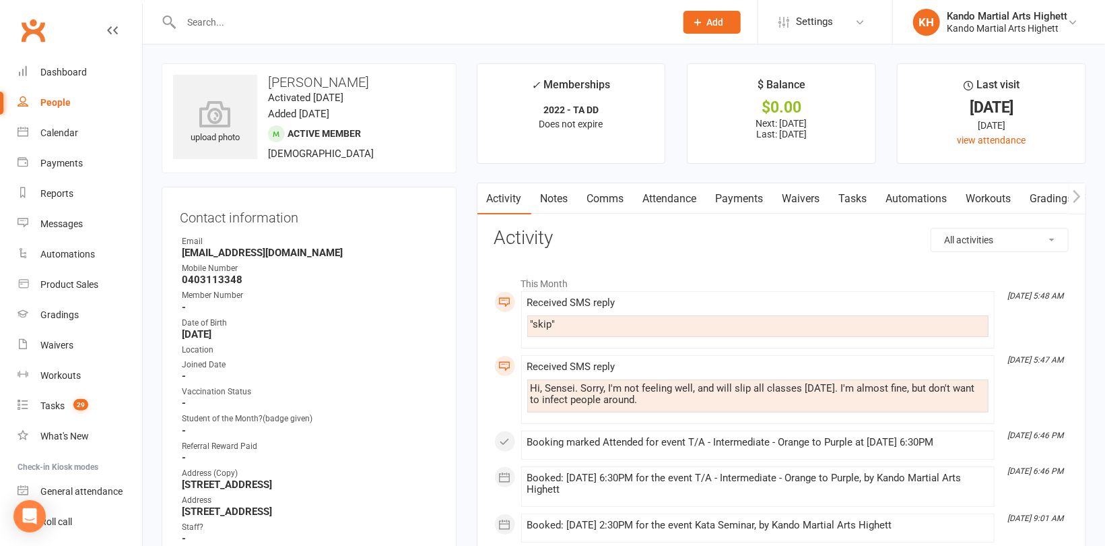
drag, startPoint x: 608, startPoint y: 201, endPoint x: 746, endPoint y: 226, distance: 139.7
click at [608, 200] on link "Comms" at bounding box center [606, 198] width 56 height 31
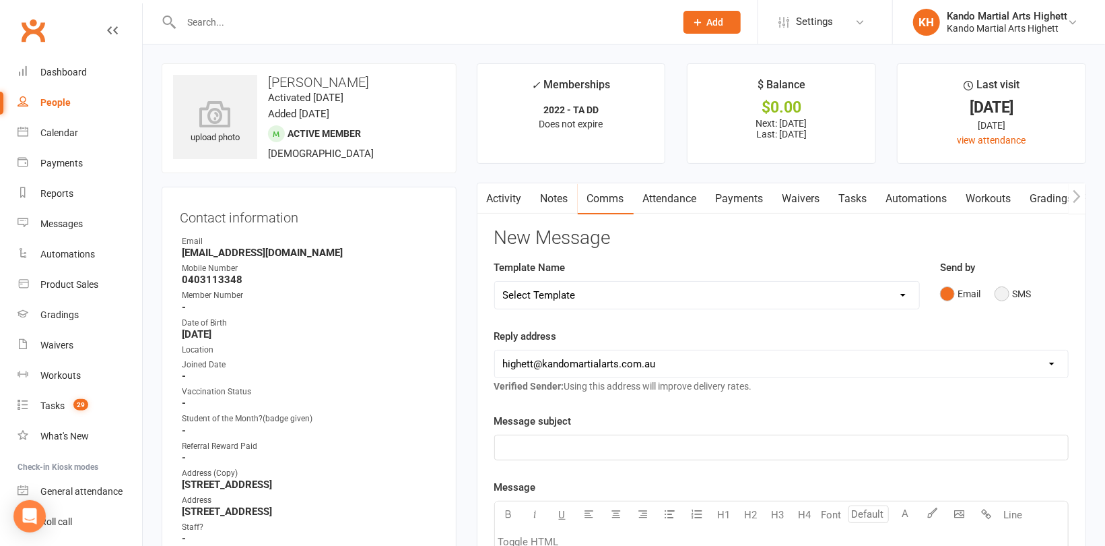
click at [1010, 290] on button "SMS" at bounding box center [1013, 294] width 36 height 26
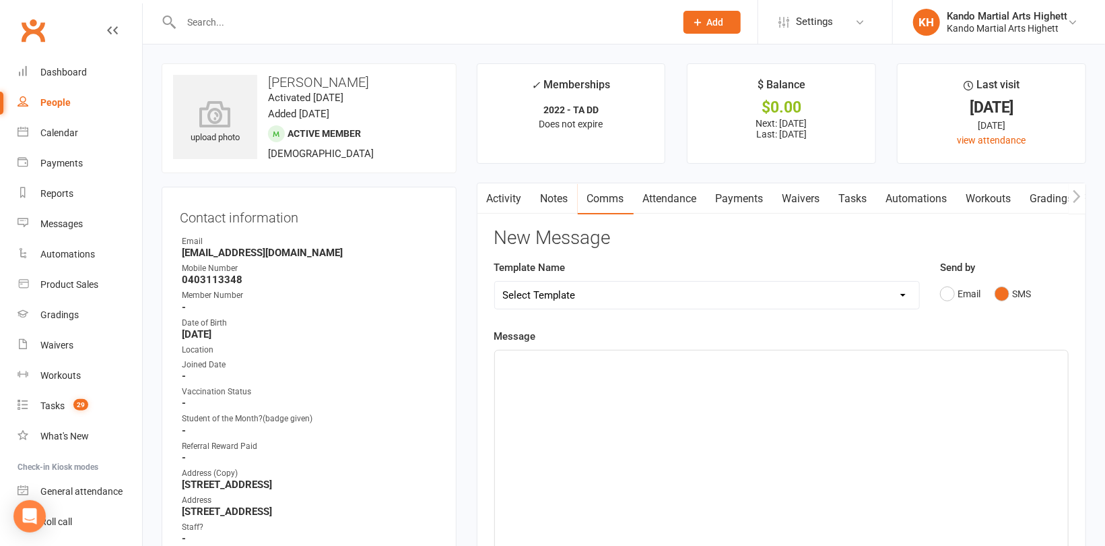
click at [812, 389] on div "﻿" at bounding box center [781, 451] width 573 height 202
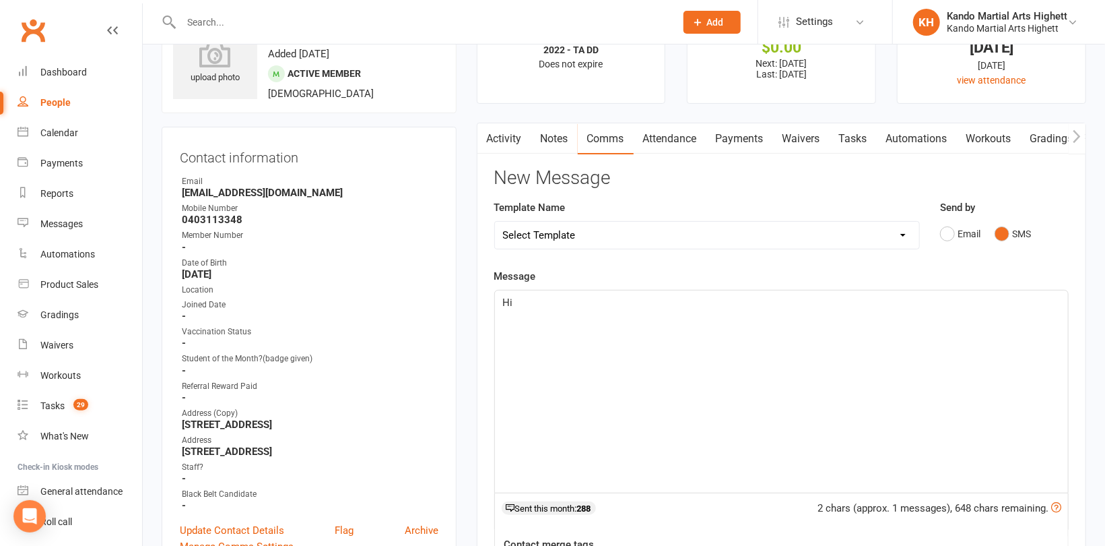
scroll to position [135, 0]
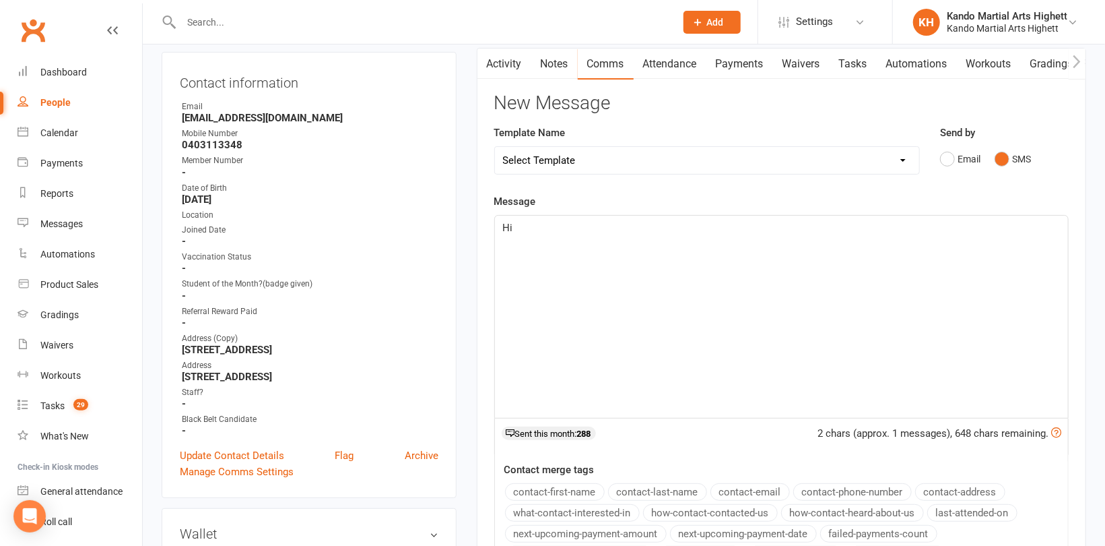
click at [591, 487] on button "contact-first-name" at bounding box center [555, 492] width 100 height 18
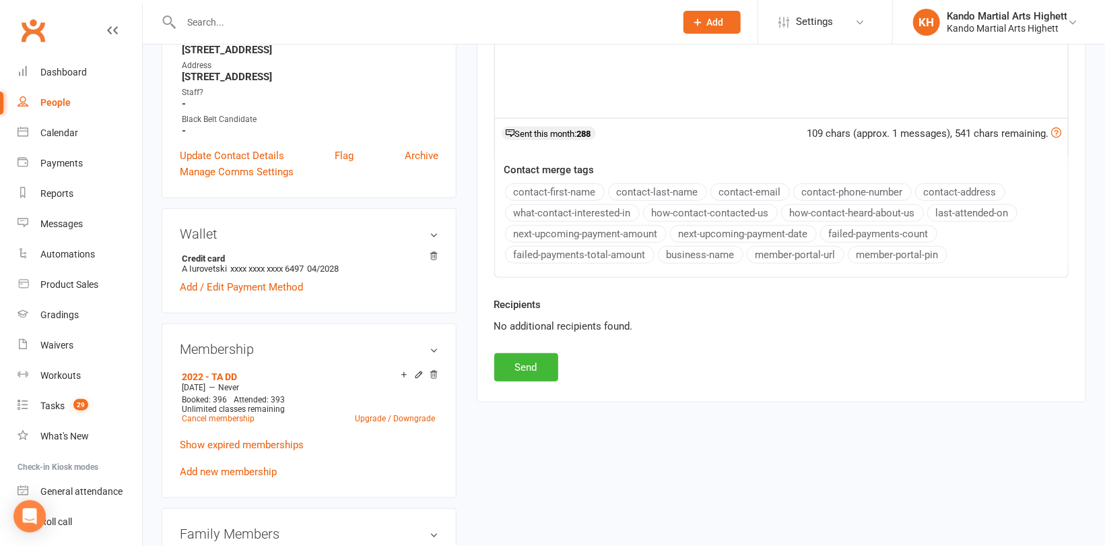
scroll to position [539, 0]
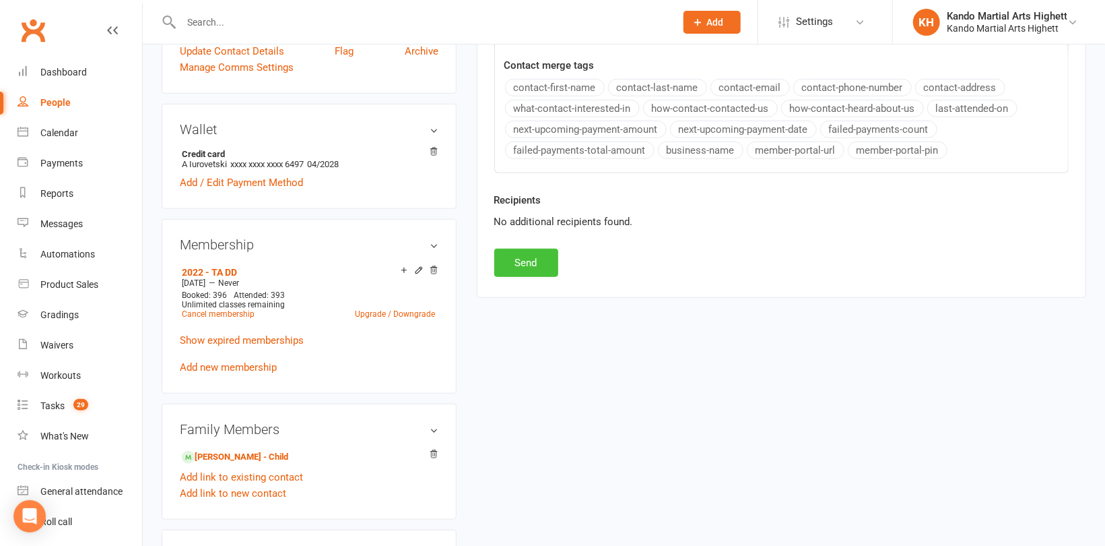
click at [517, 258] on button "Send" at bounding box center [526, 263] width 64 height 28
